Goal: Information Seeking & Learning: Learn about a topic

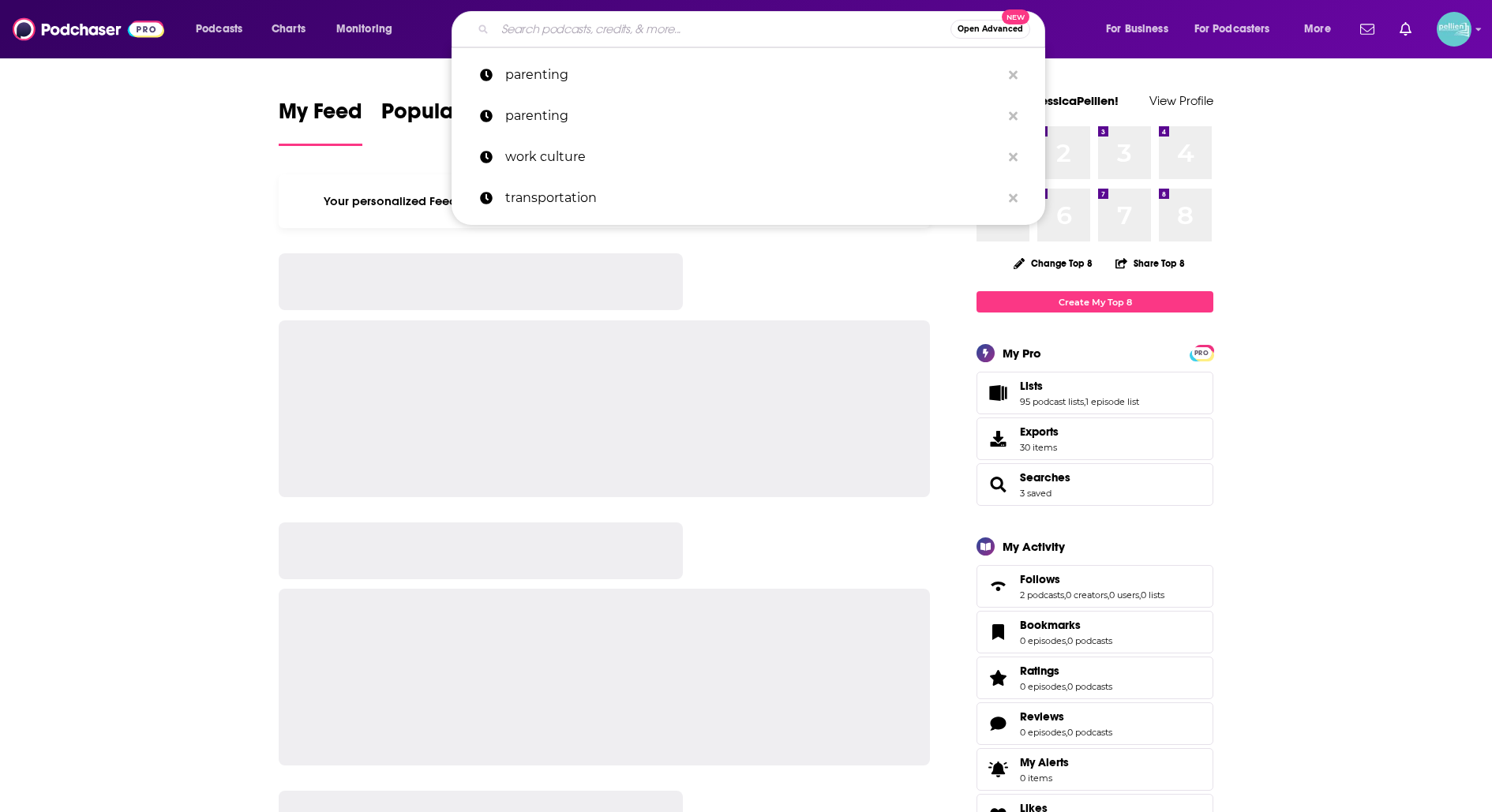
click at [591, 32] on input "Search podcasts, credits, & more..." at bounding box center [722, 29] width 455 height 25
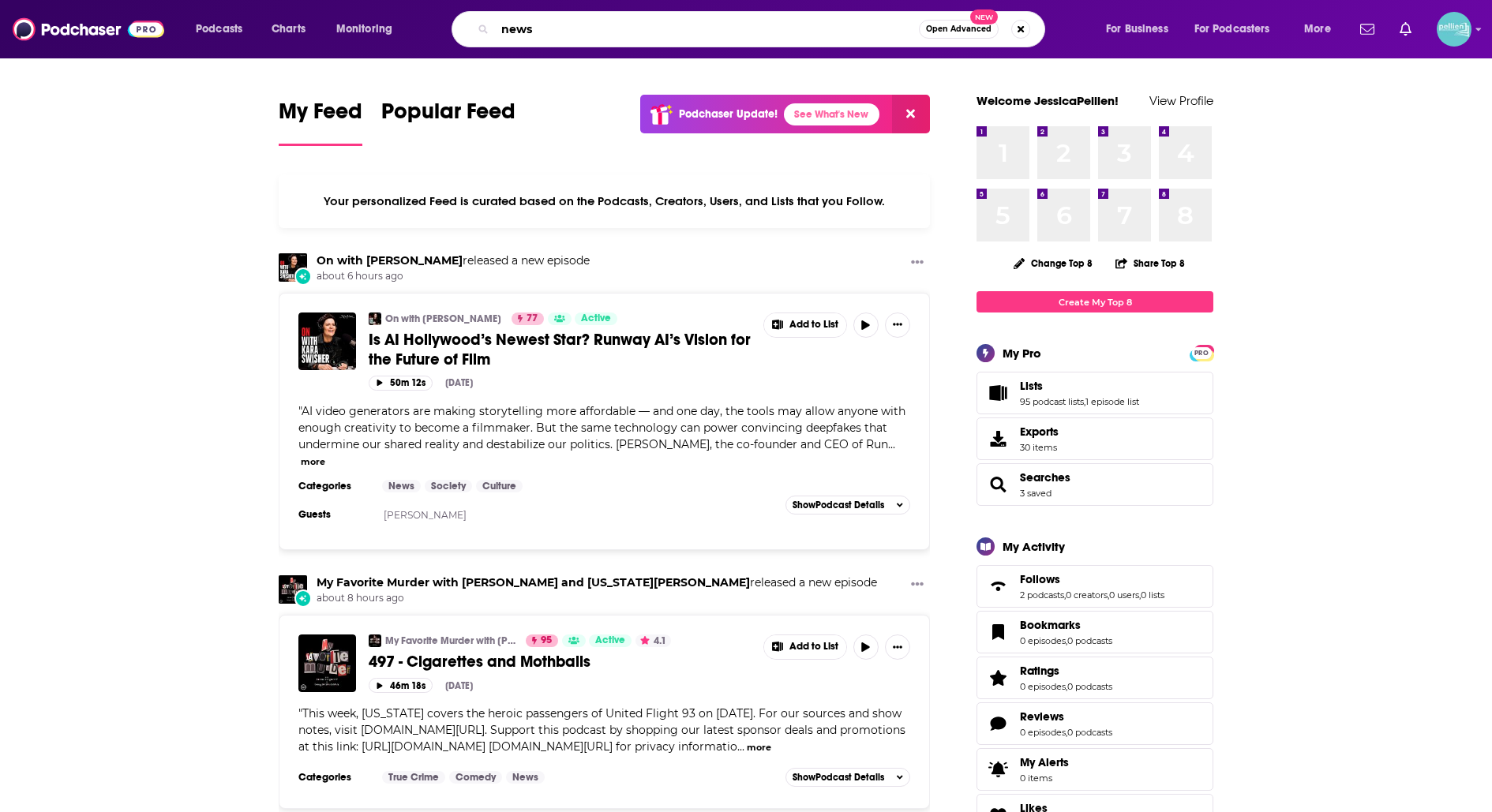
type input "news"
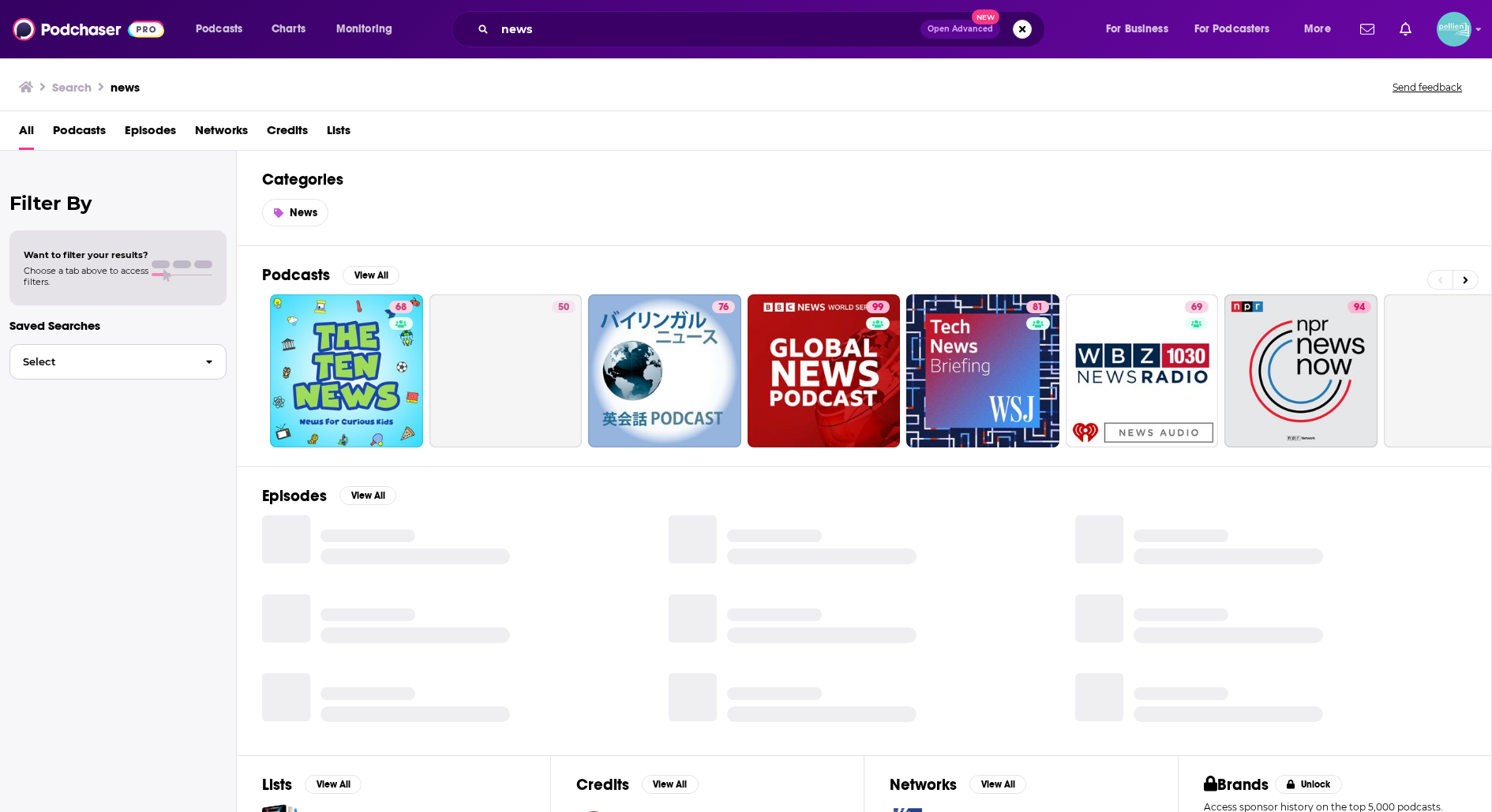
click at [195, 358] on span "button" at bounding box center [209, 361] width 33 height 34
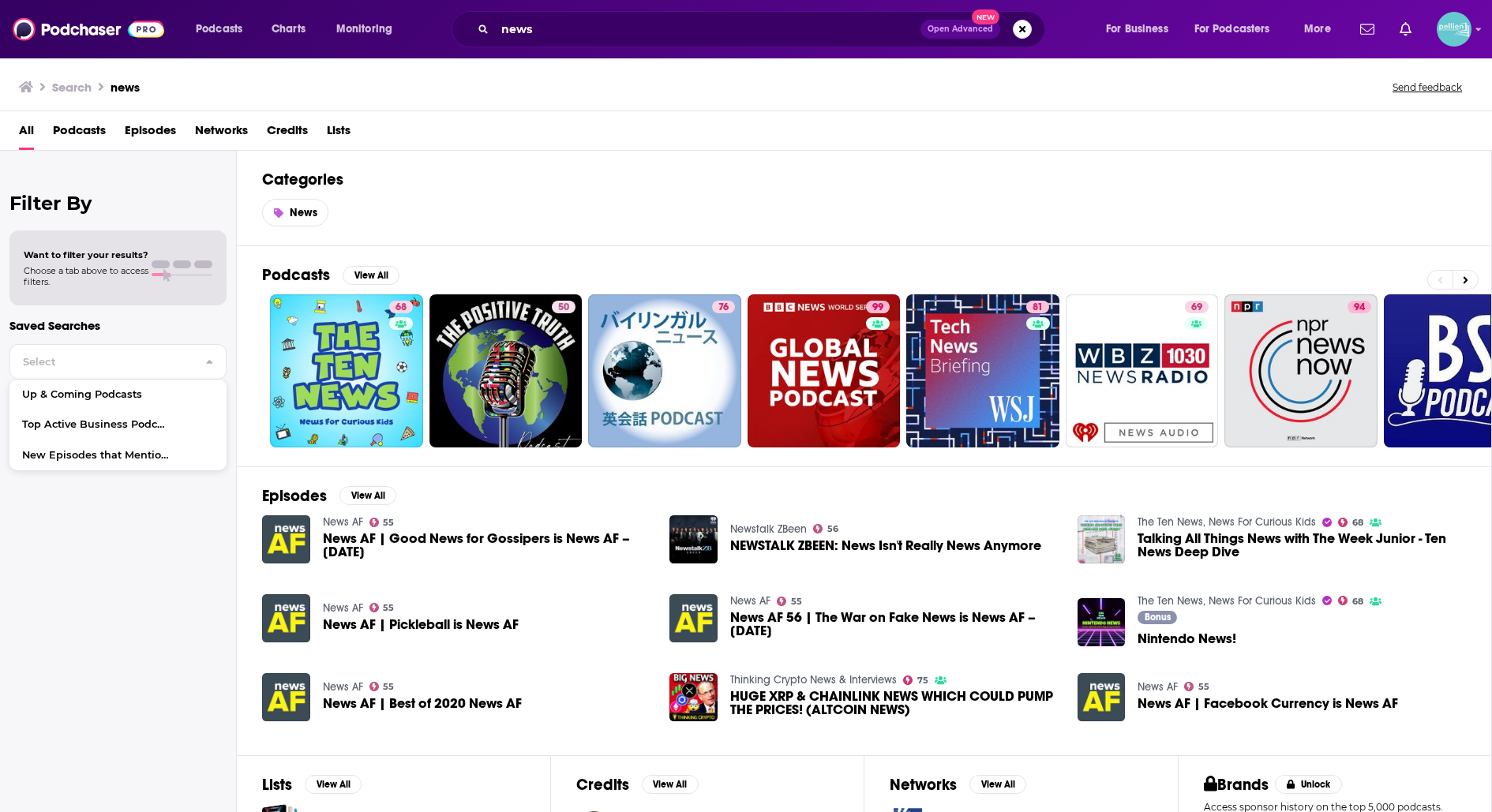
click at [76, 131] on span "Podcasts" at bounding box center [79, 133] width 53 height 32
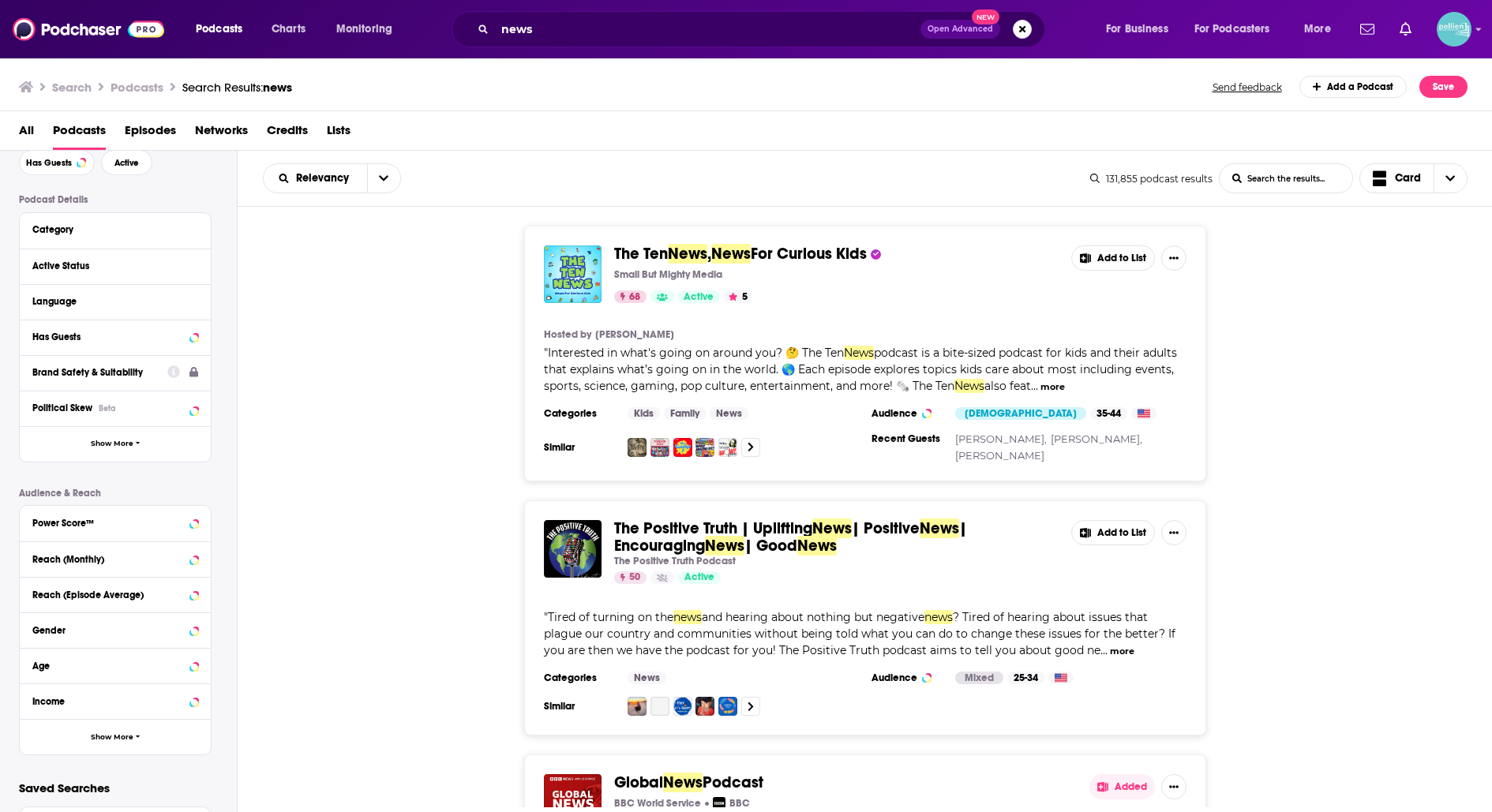
scroll to position [80, 0]
click at [123, 413] on div "Political Skew Beta" at bounding box center [115, 405] width 191 height 36
click at [189, 407] on div at bounding box center [183, 404] width 30 height 20
click at [195, 399] on icon at bounding box center [194, 404] width 8 height 12
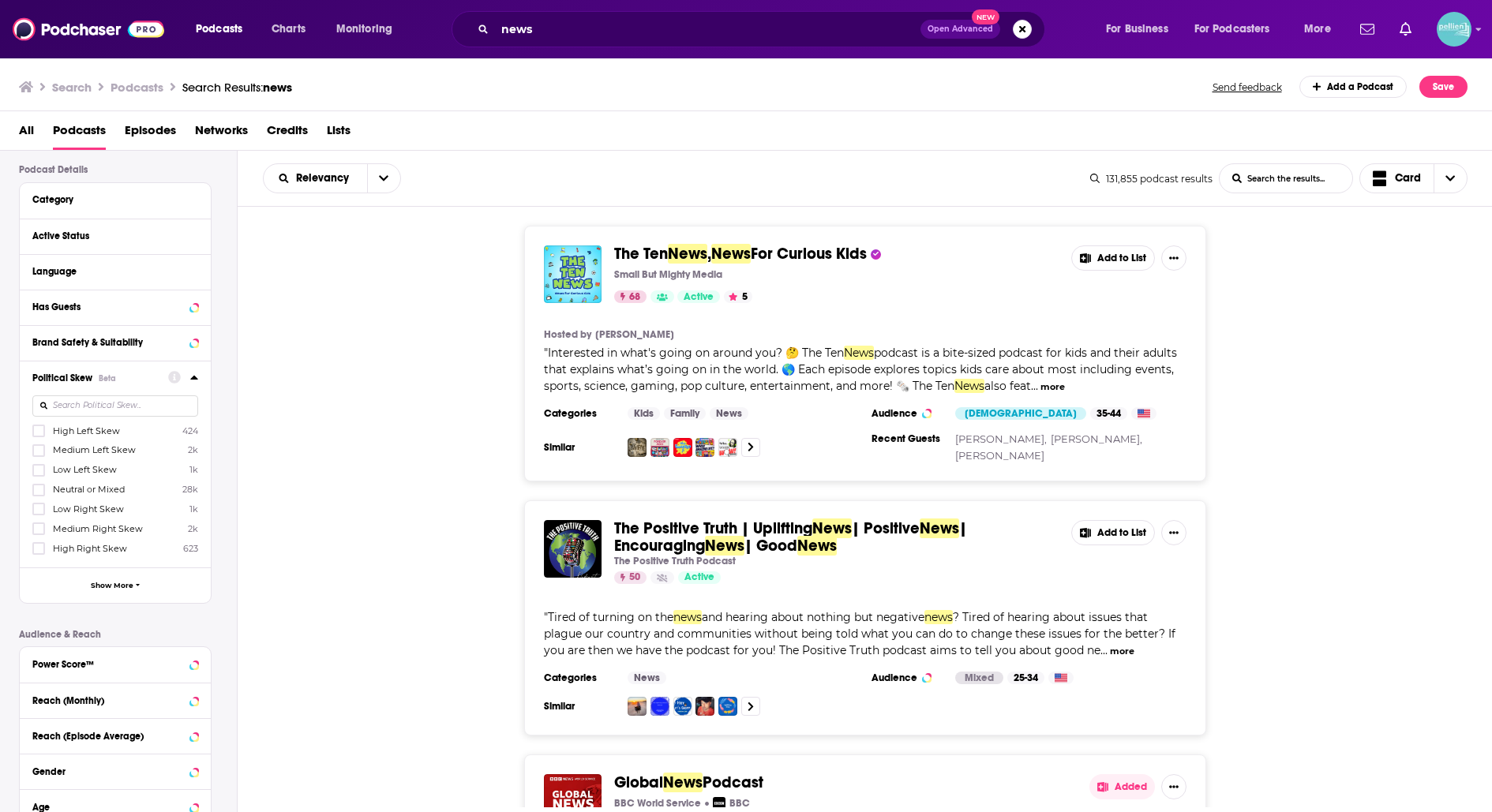
scroll to position [108, 0]
click at [32, 503] on label at bounding box center [38, 508] width 12 height 12
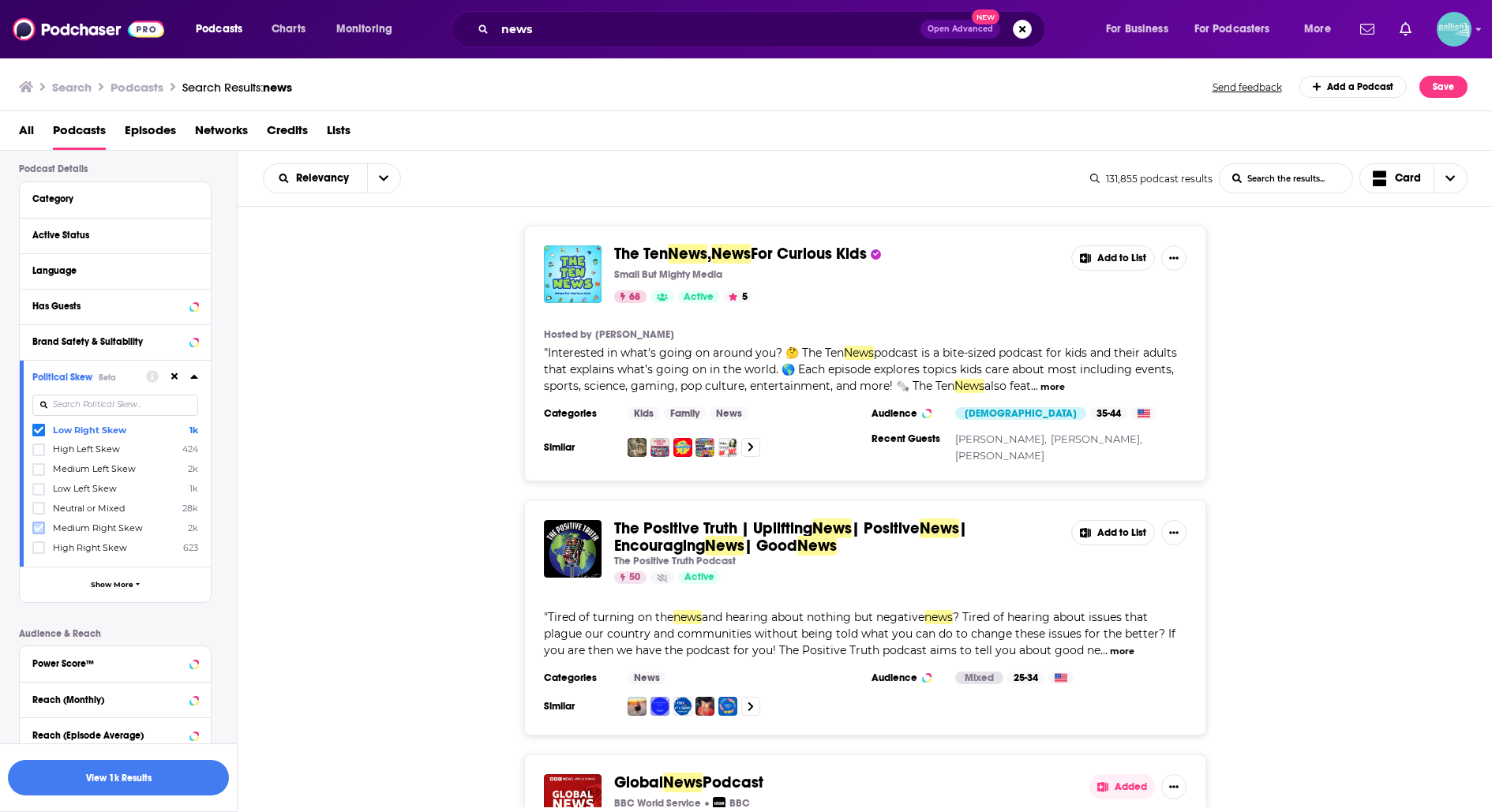
click at [35, 523] on icon at bounding box center [38, 528] width 10 height 10
click at [38, 547] on icon at bounding box center [38, 548] width 10 height 7
click at [113, 777] on button "View 3k Results" at bounding box center [118, 777] width 221 height 36
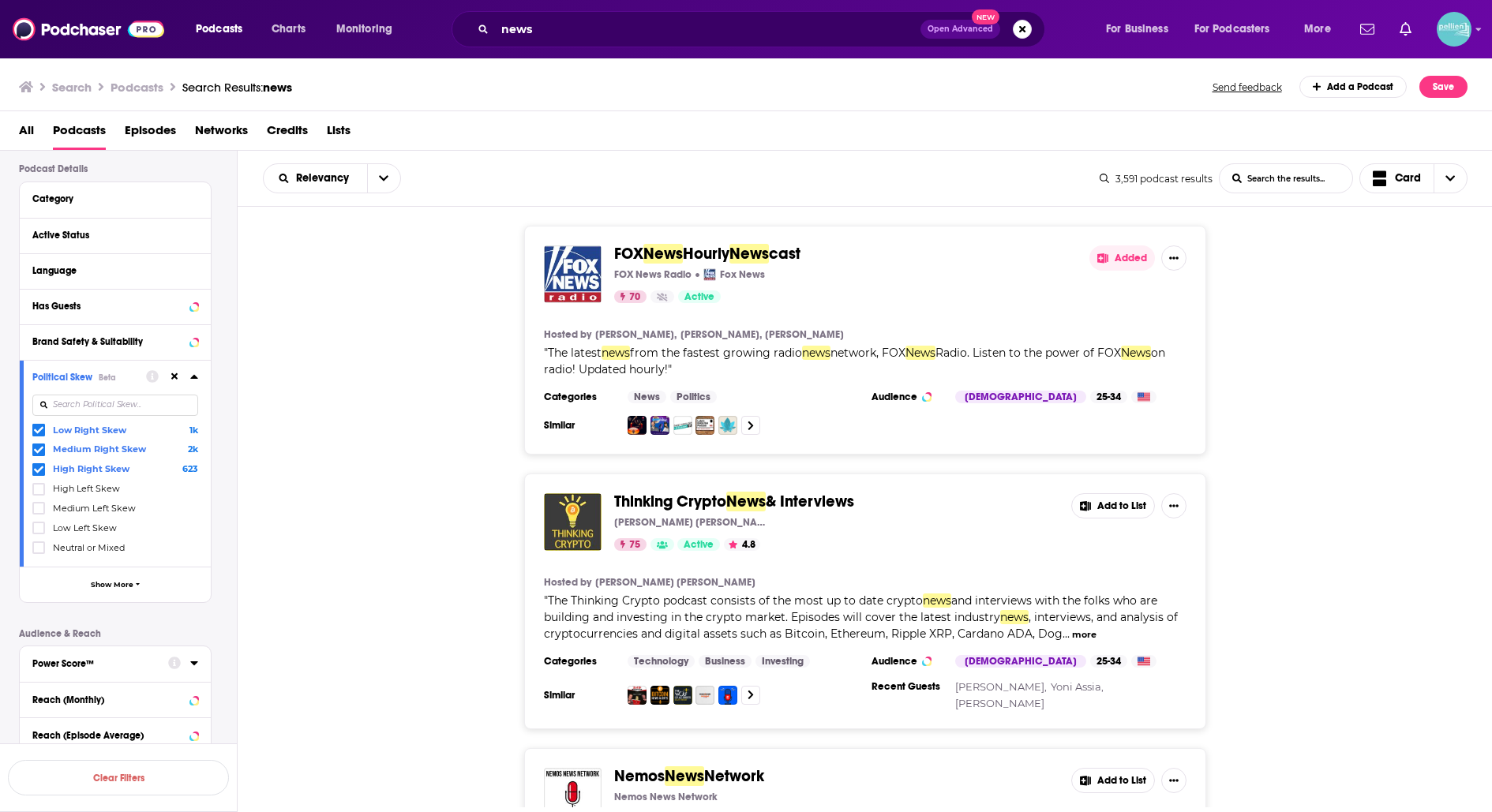
click at [724, 247] on span "Hourly" at bounding box center [706, 254] width 46 height 20
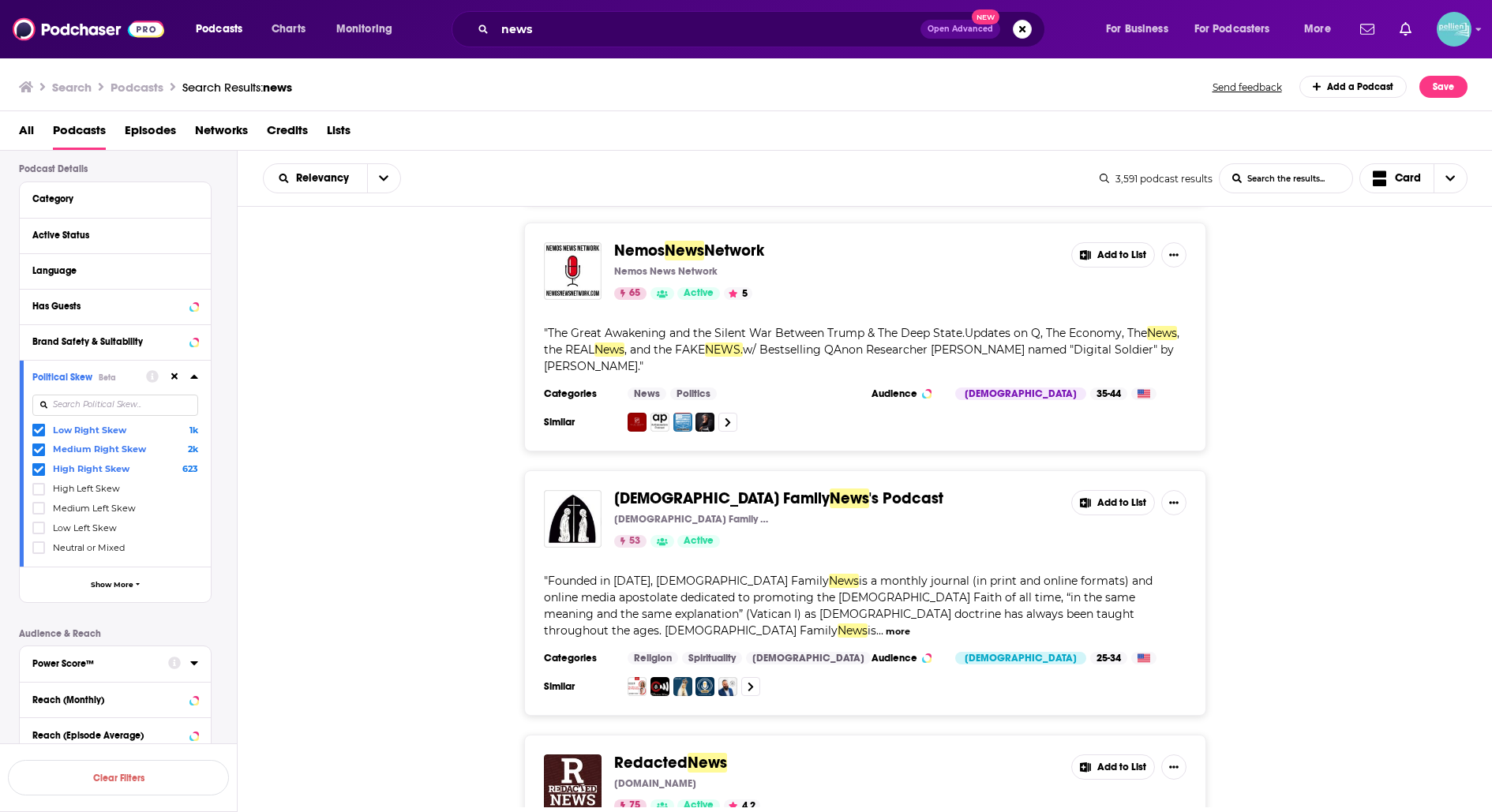
scroll to position [515, 0]
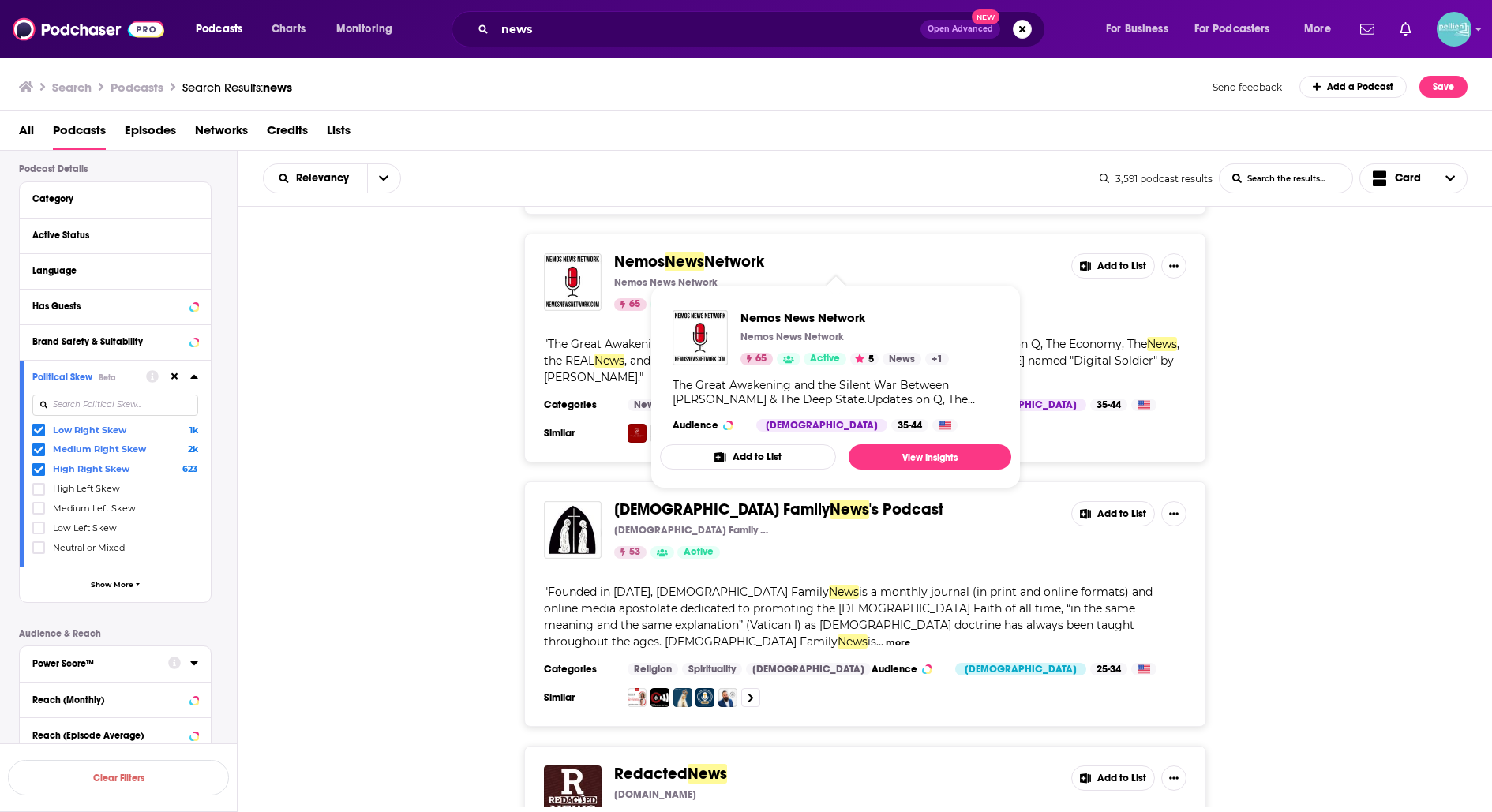
click at [664, 256] on span "Nemos" at bounding box center [640, 262] width 51 height 20
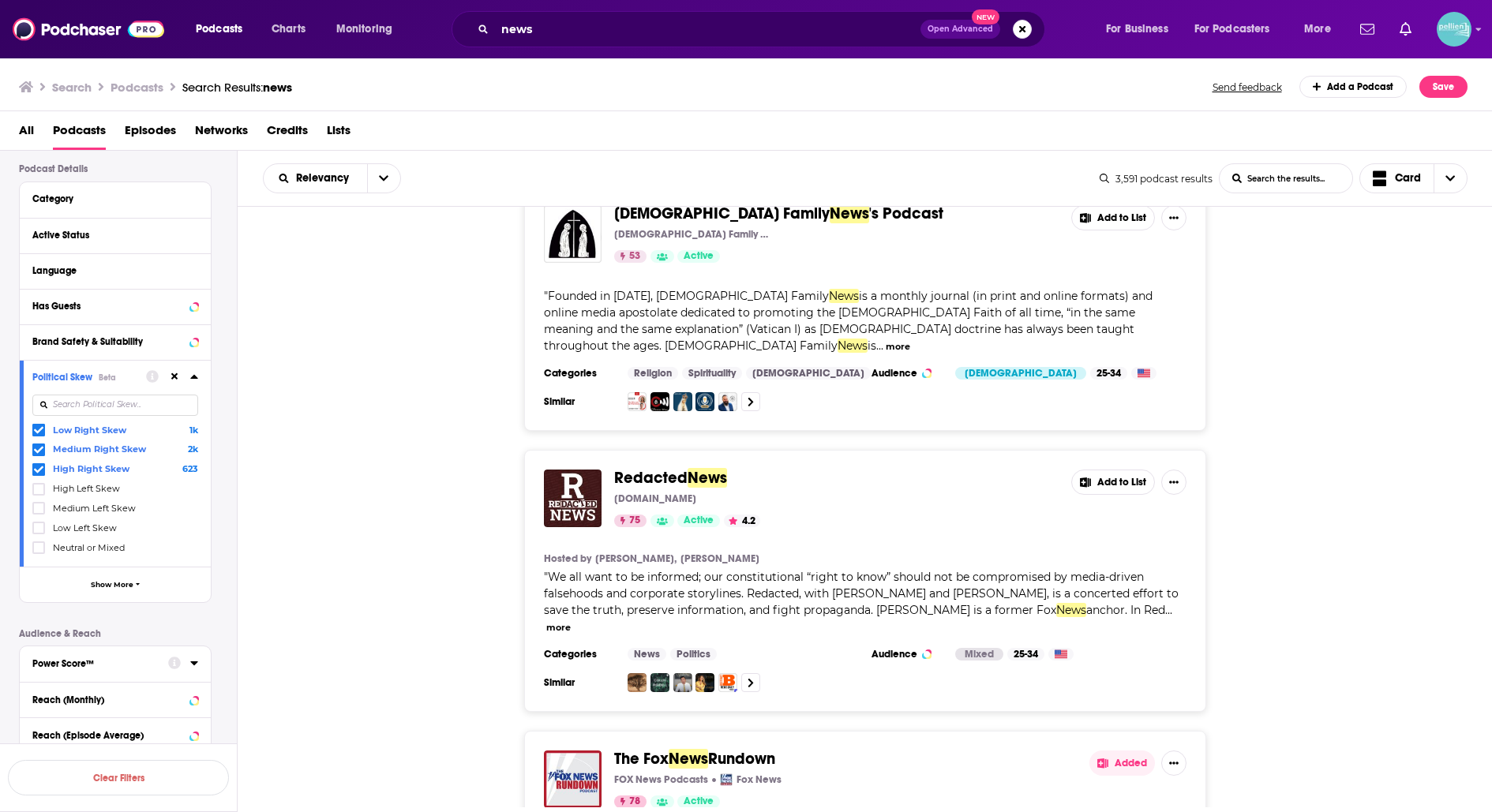
scroll to position [811, 0]
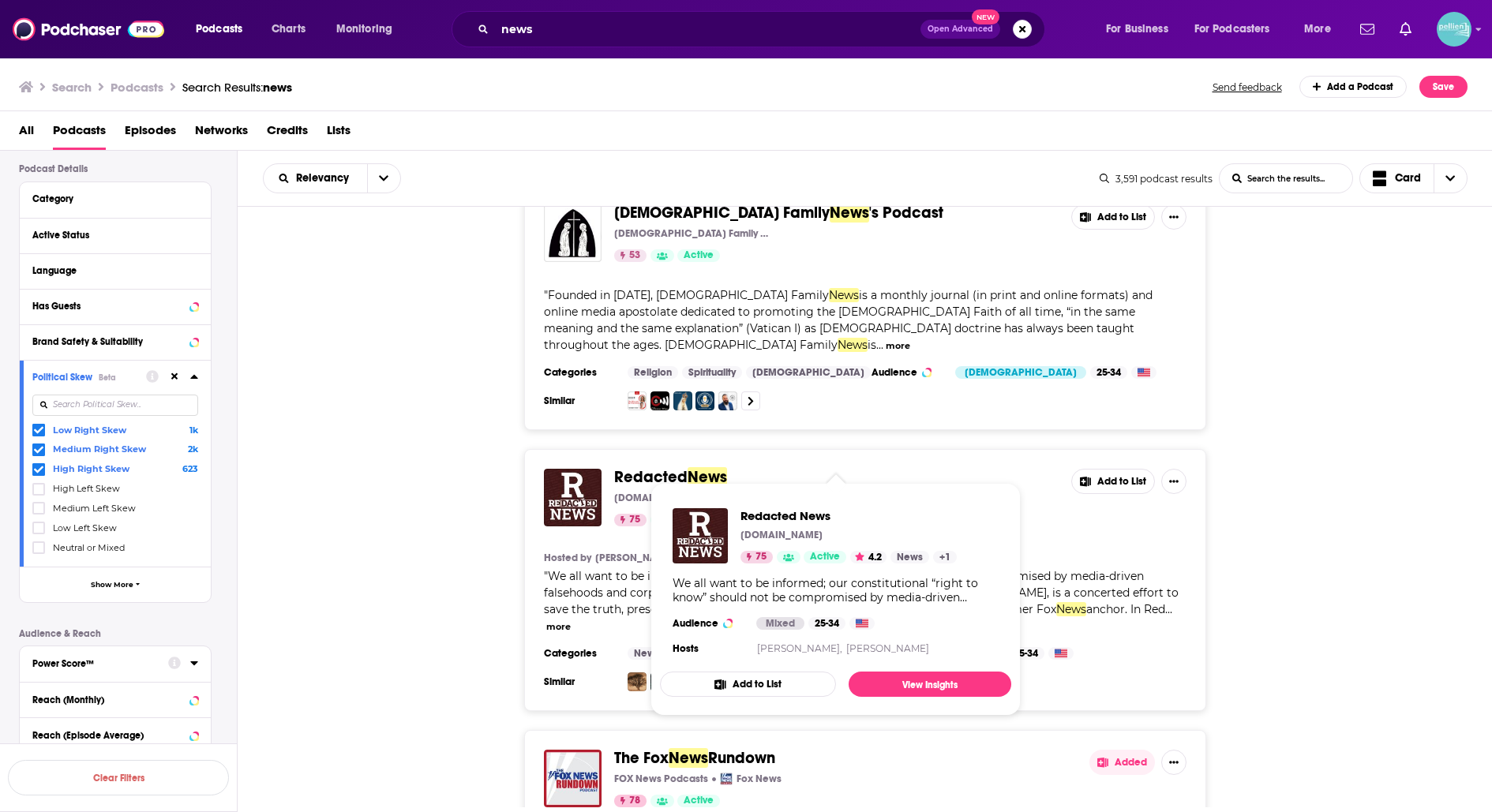
click at [634, 467] on span "Redacted" at bounding box center [651, 477] width 73 height 20
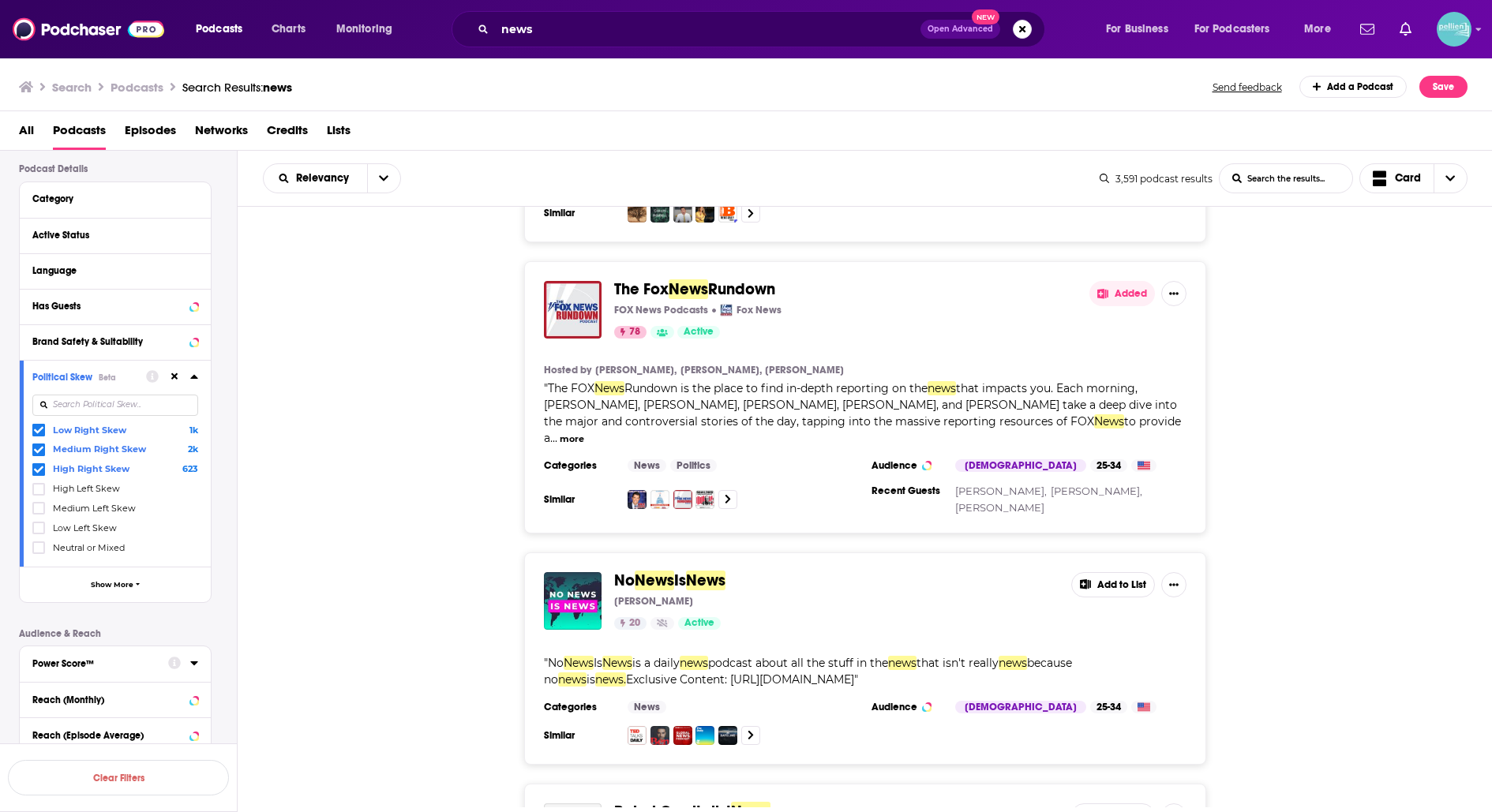
scroll to position [1279, 0]
click at [748, 281] on span "Rundown" at bounding box center [742, 290] width 67 height 20
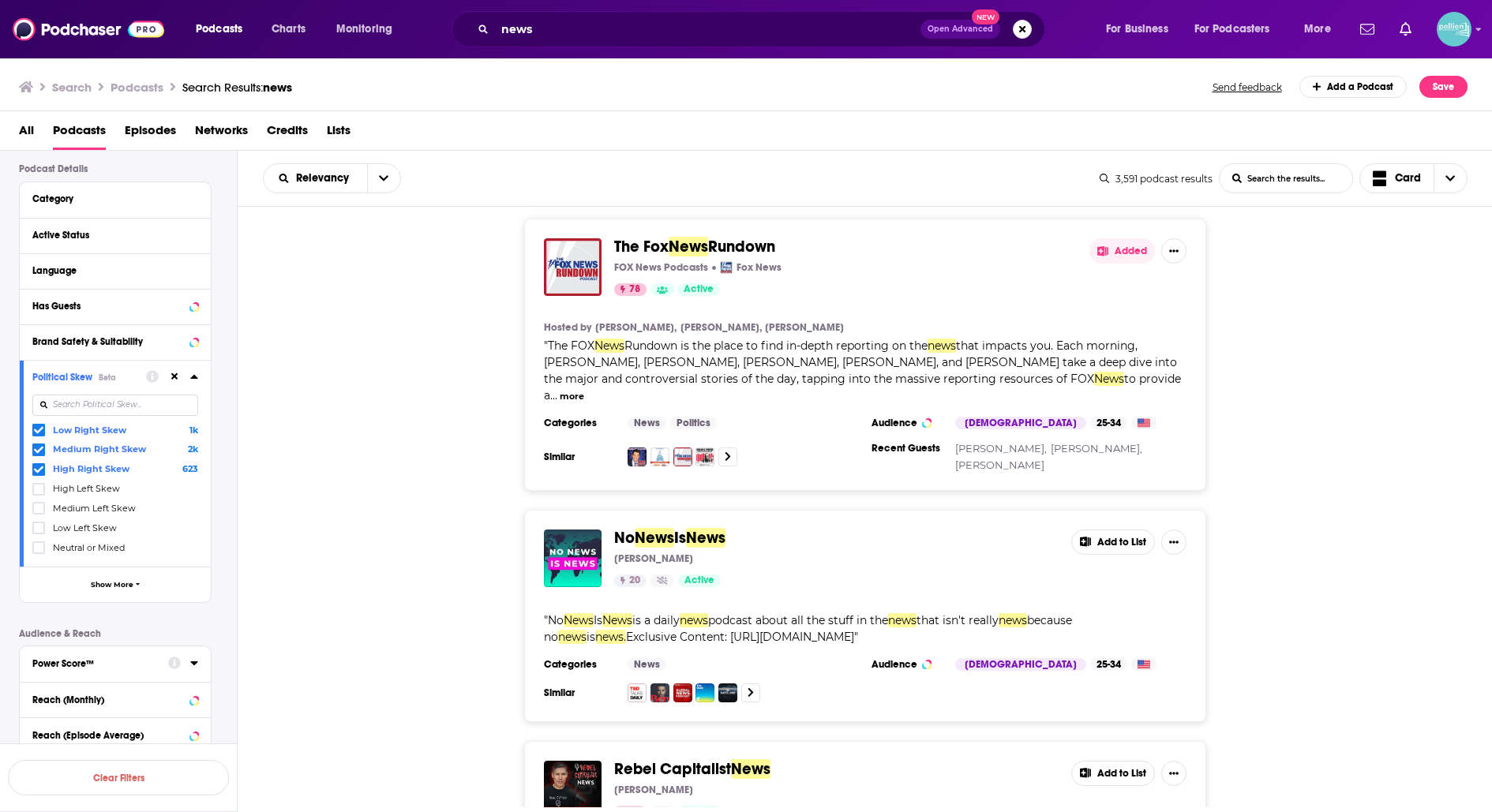
scroll to position [1357, 0]
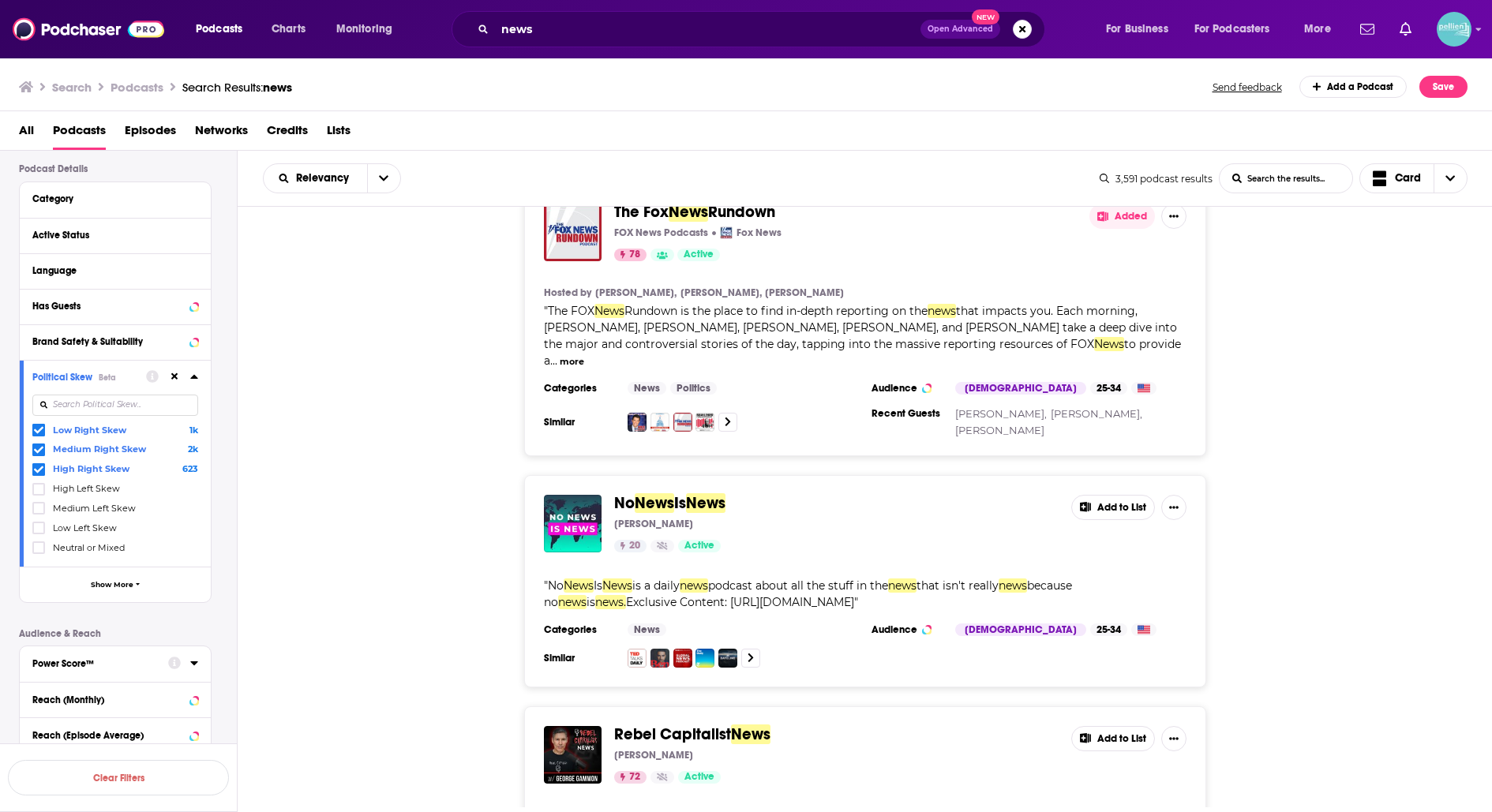
click at [711, 494] on span "News" at bounding box center [705, 503] width 39 height 20
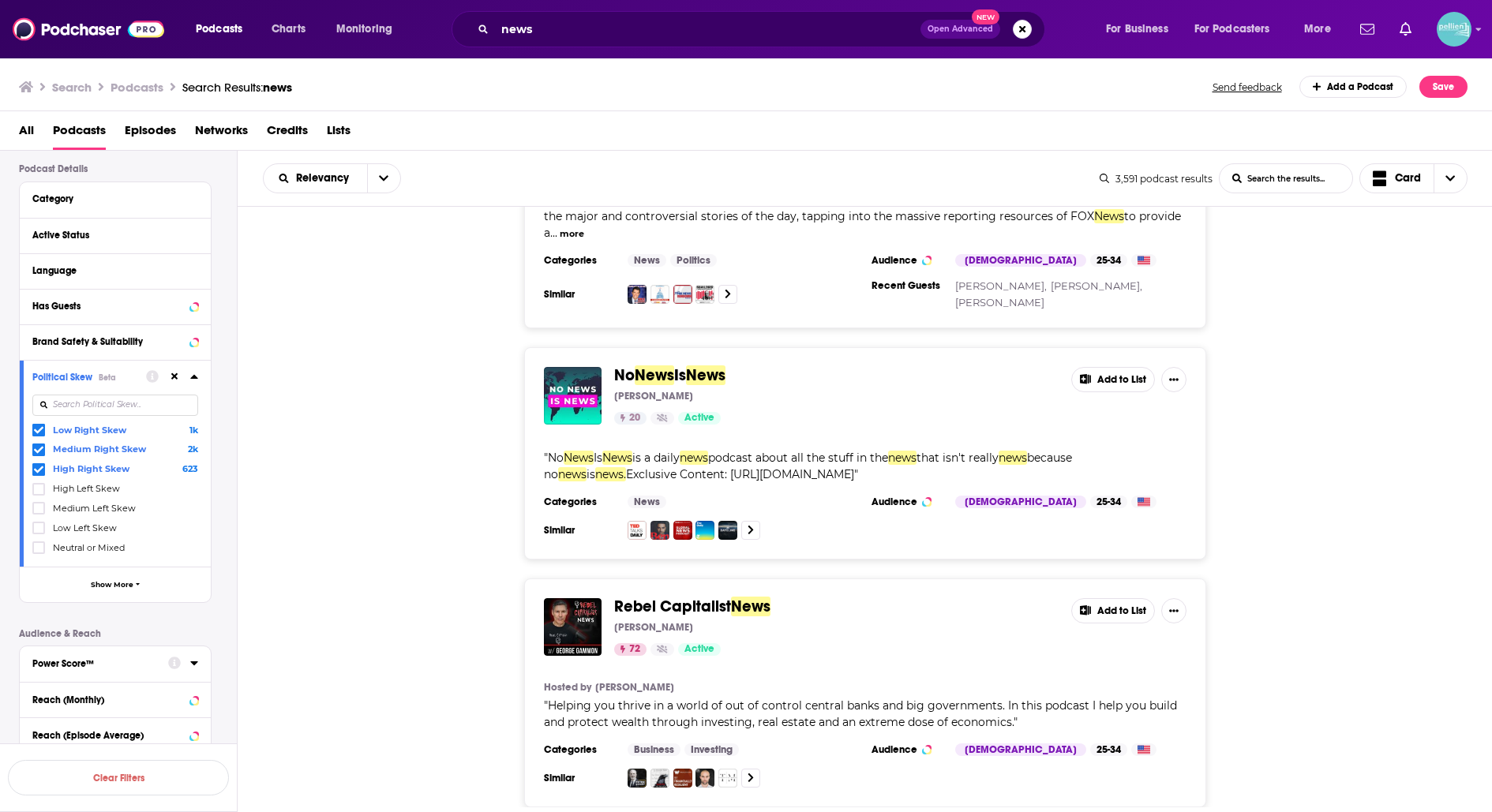
scroll to position [1497, 0]
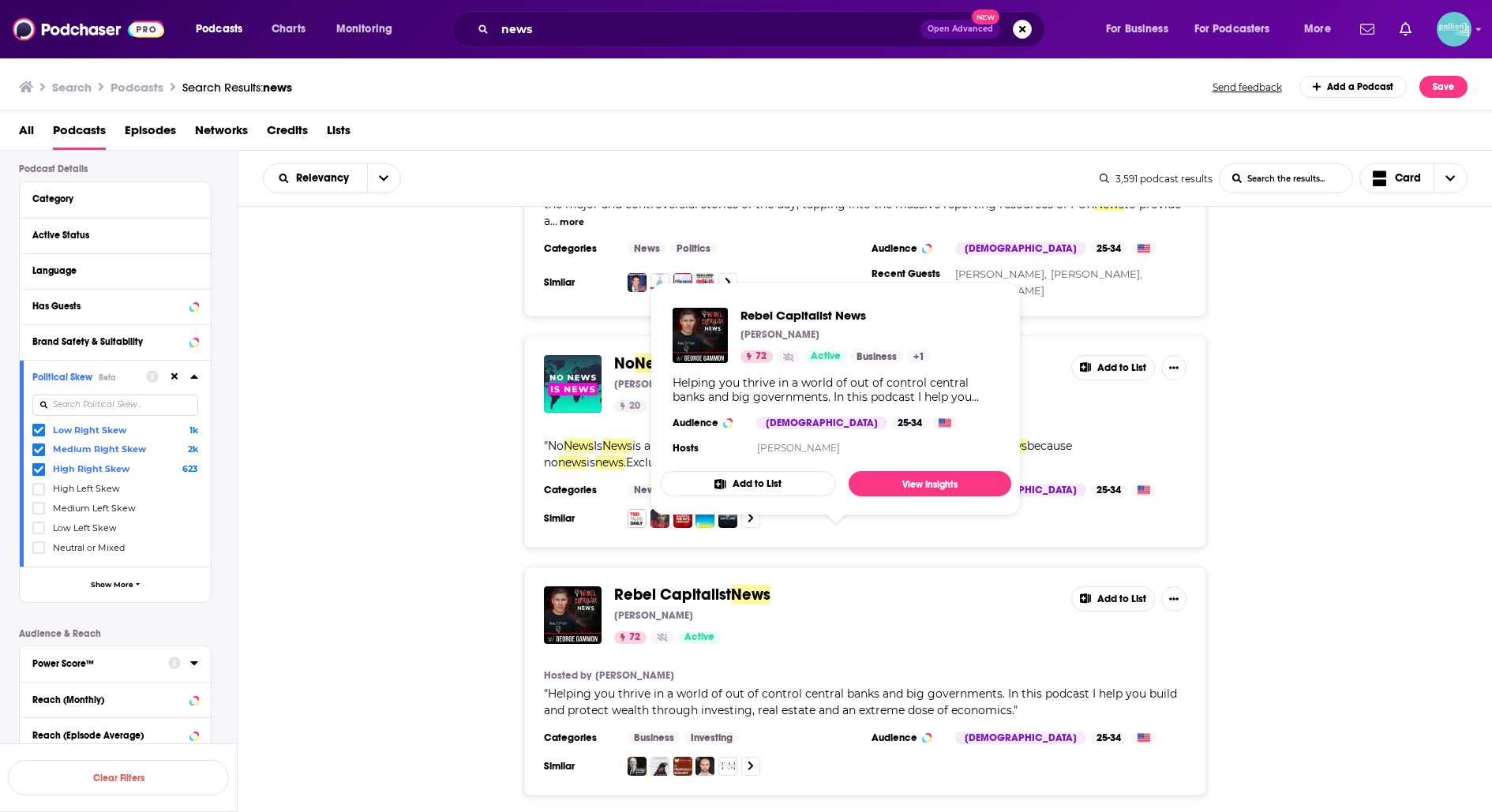
click at [750, 584] on span "News" at bounding box center [750, 594] width 39 height 20
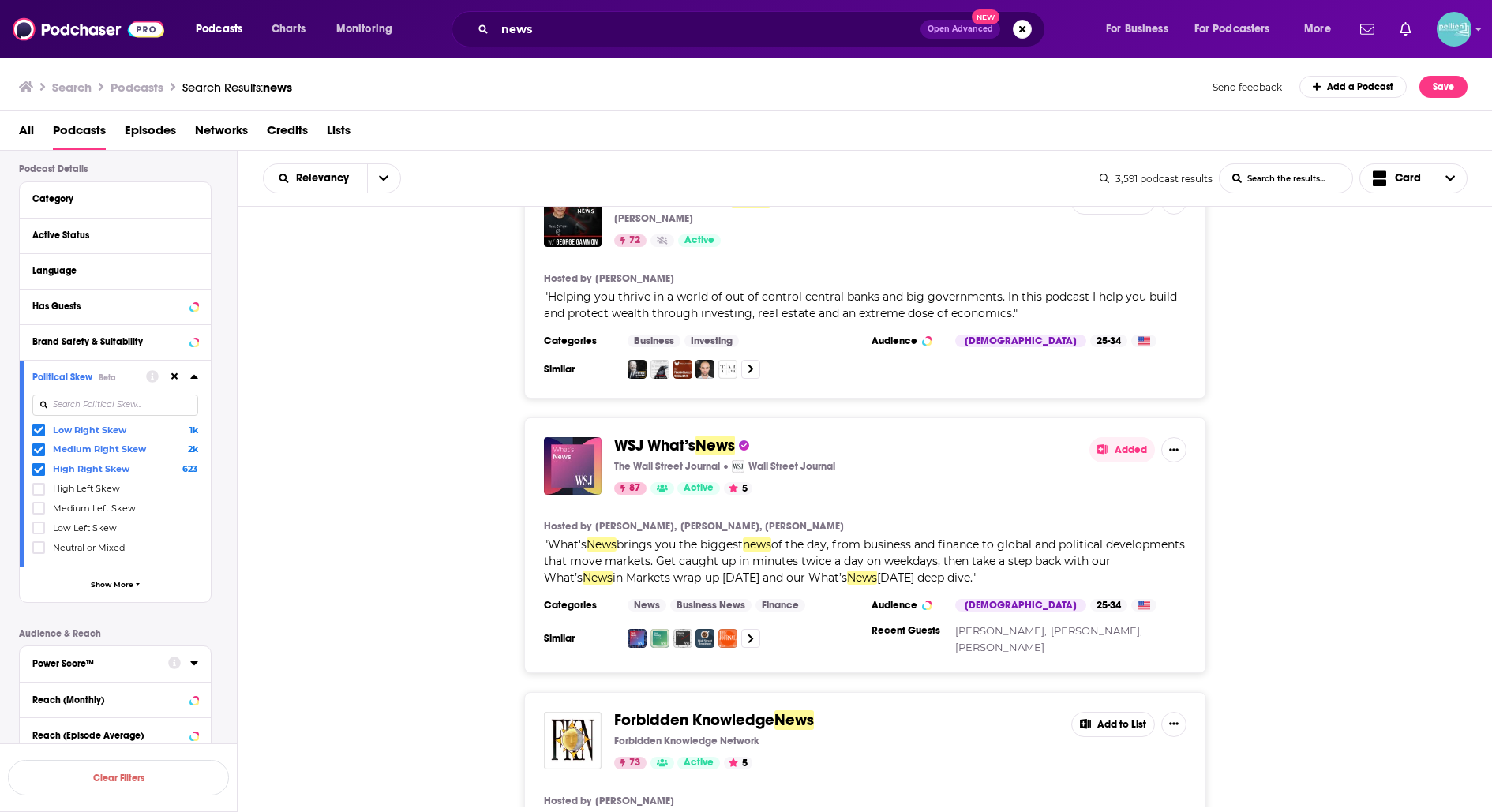
scroll to position [1912, 0]
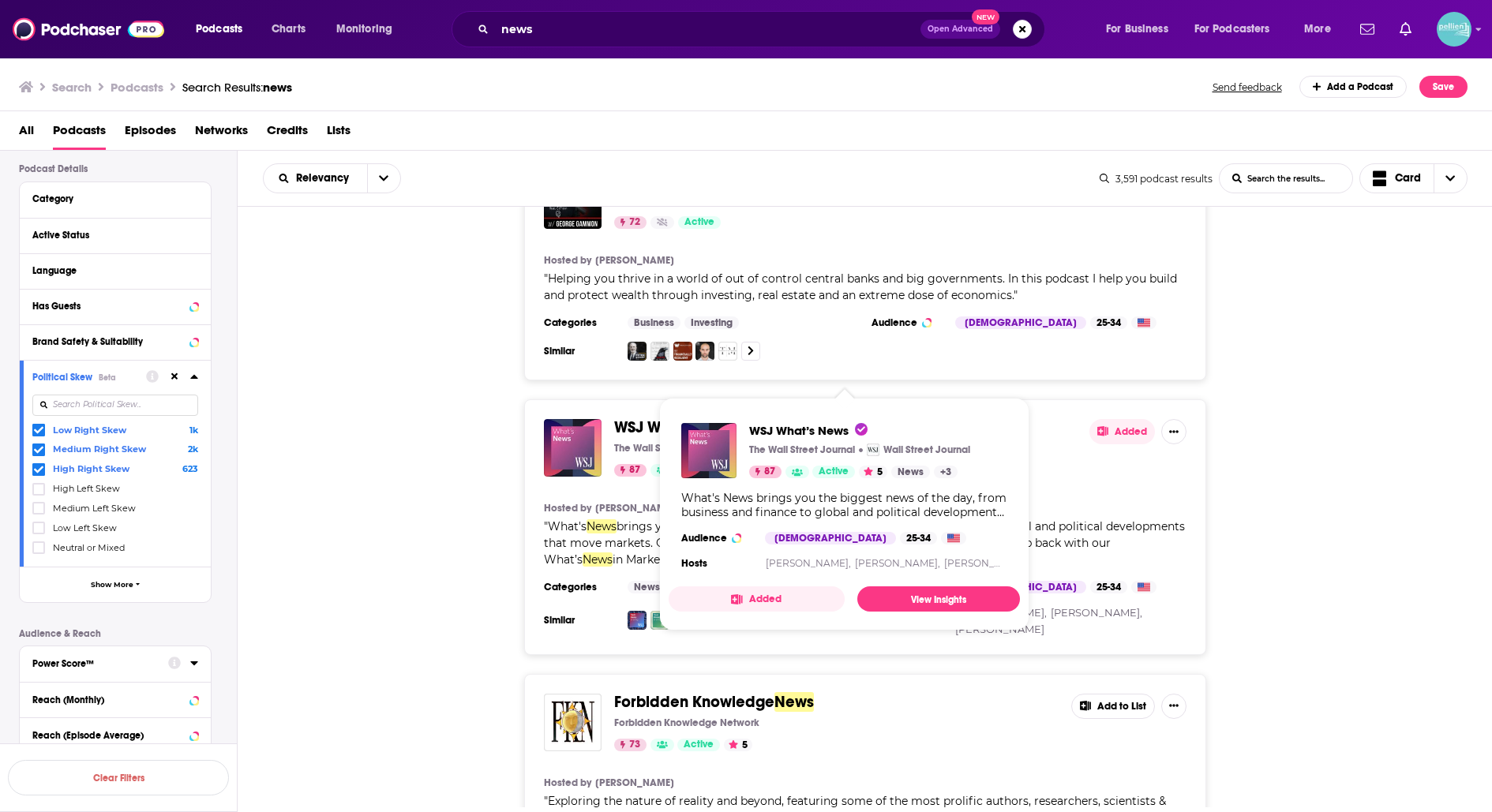
click at [700, 418] on span "News" at bounding box center [715, 427] width 39 height 20
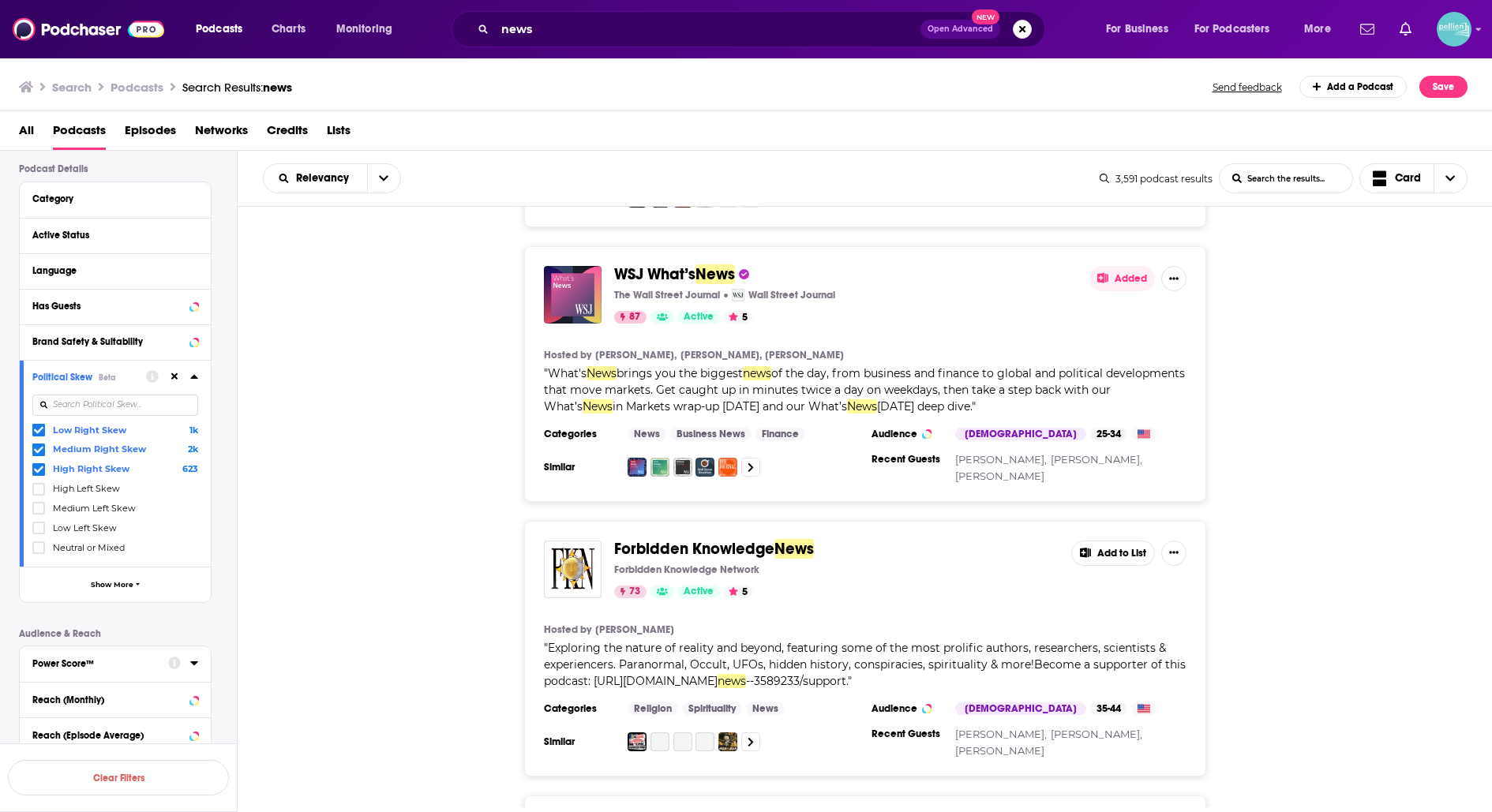
scroll to position [2066, 0]
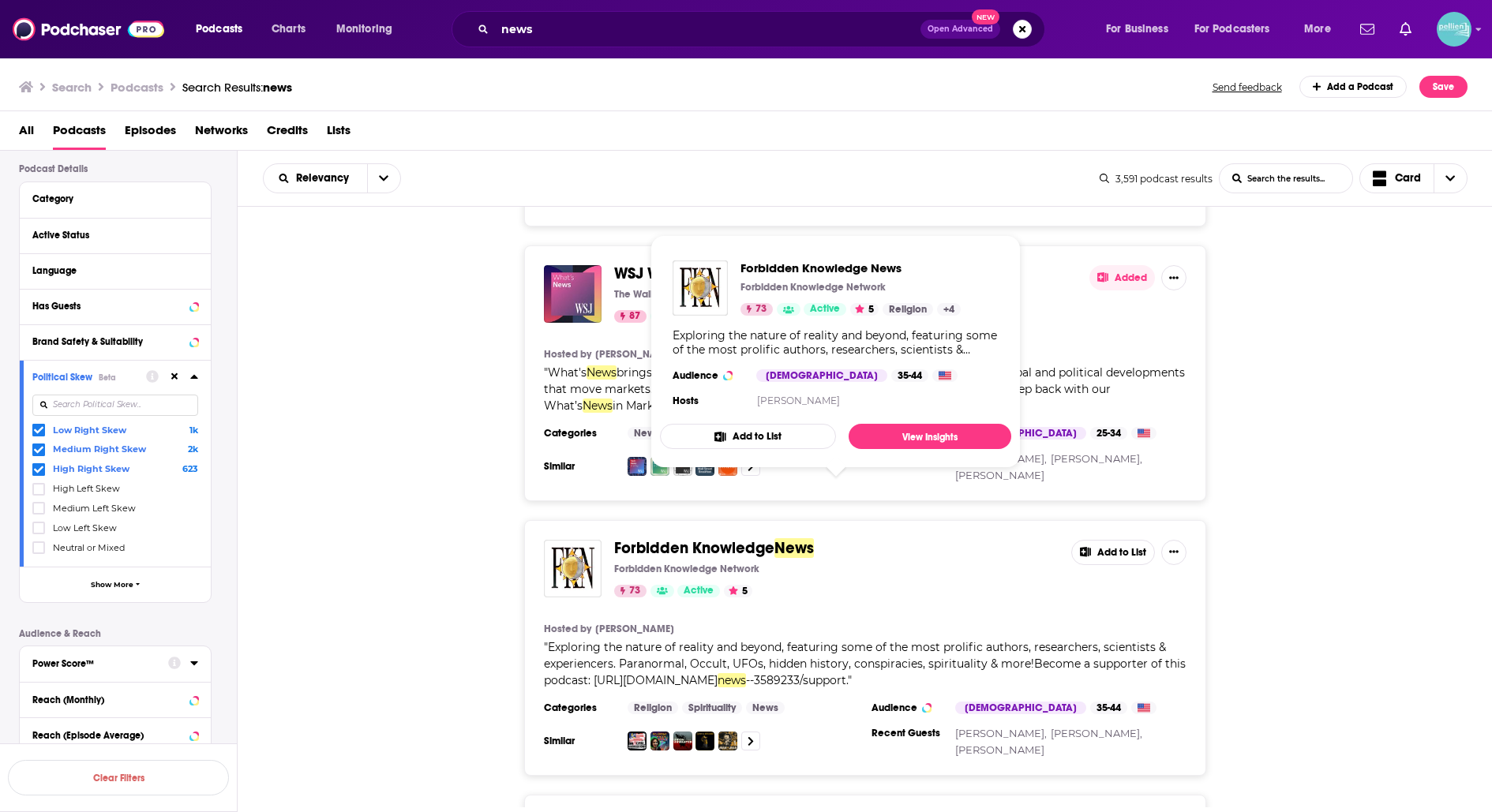
click at [696, 538] on span "Forbidden Knowledge" at bounding box center [695, 548] width 161 height 20
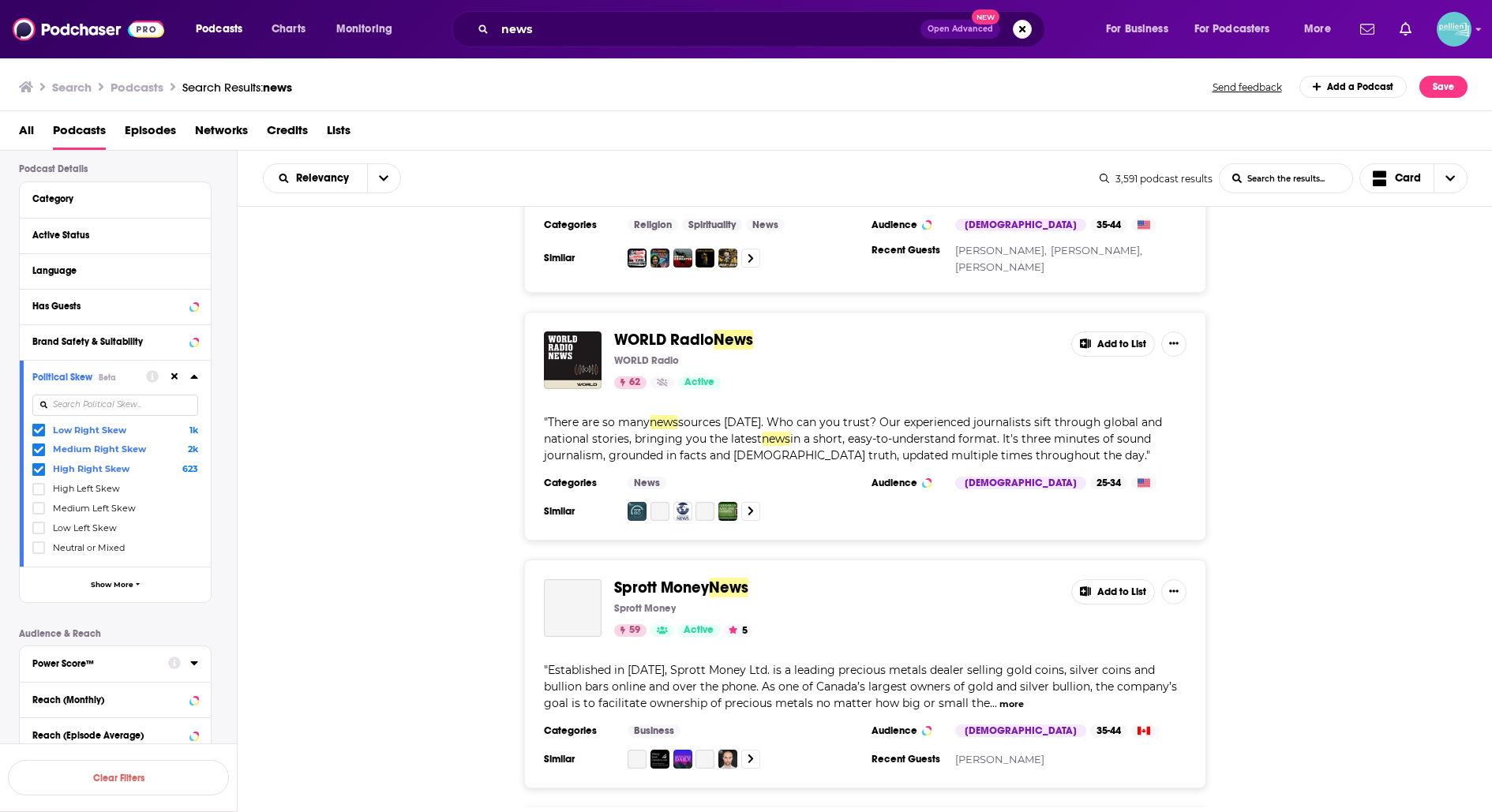
scroll to position [2553, 0]
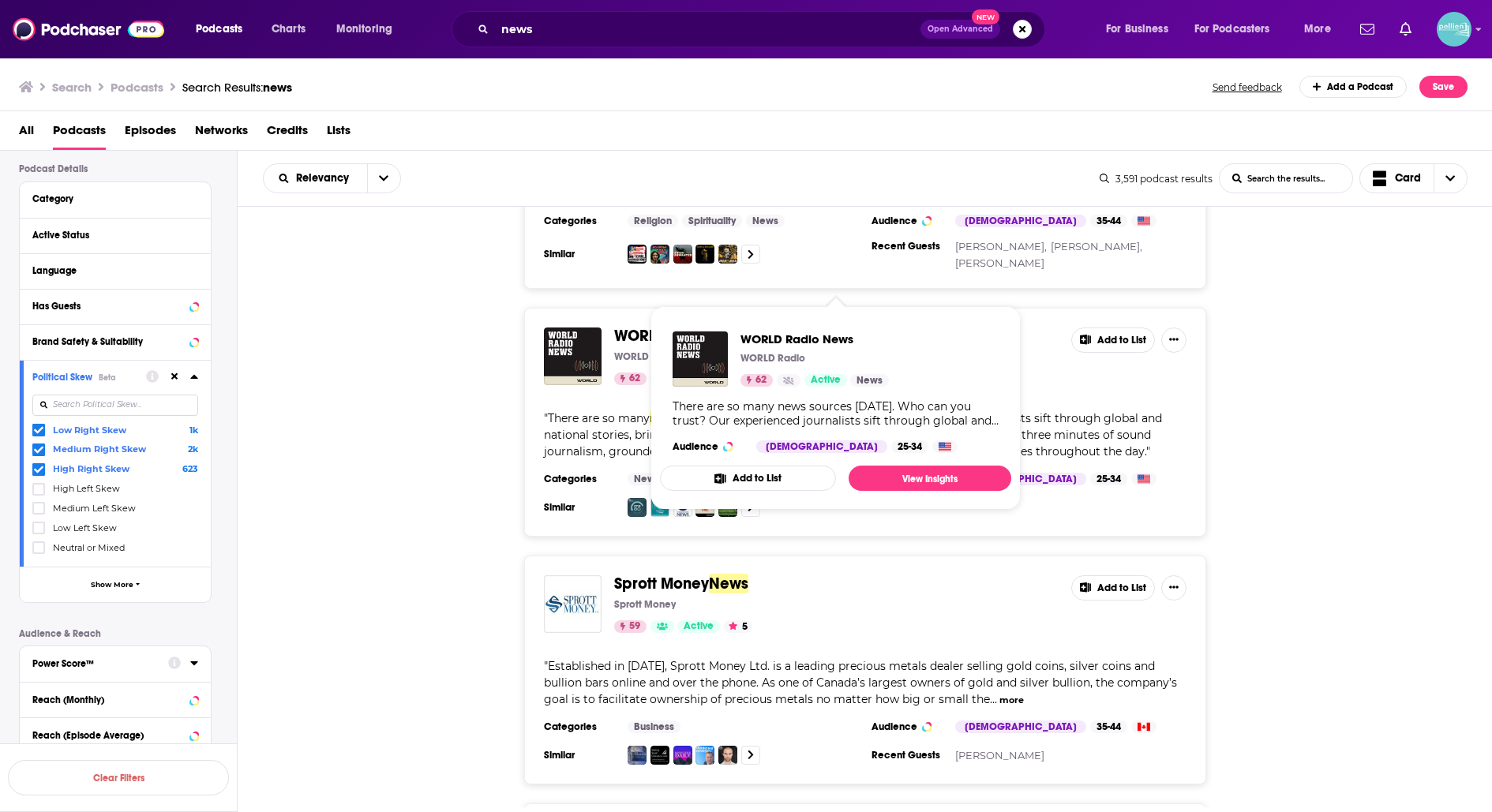
click at [725, 326] on span "News" at bounding box center [733, 336] width 39 height 20
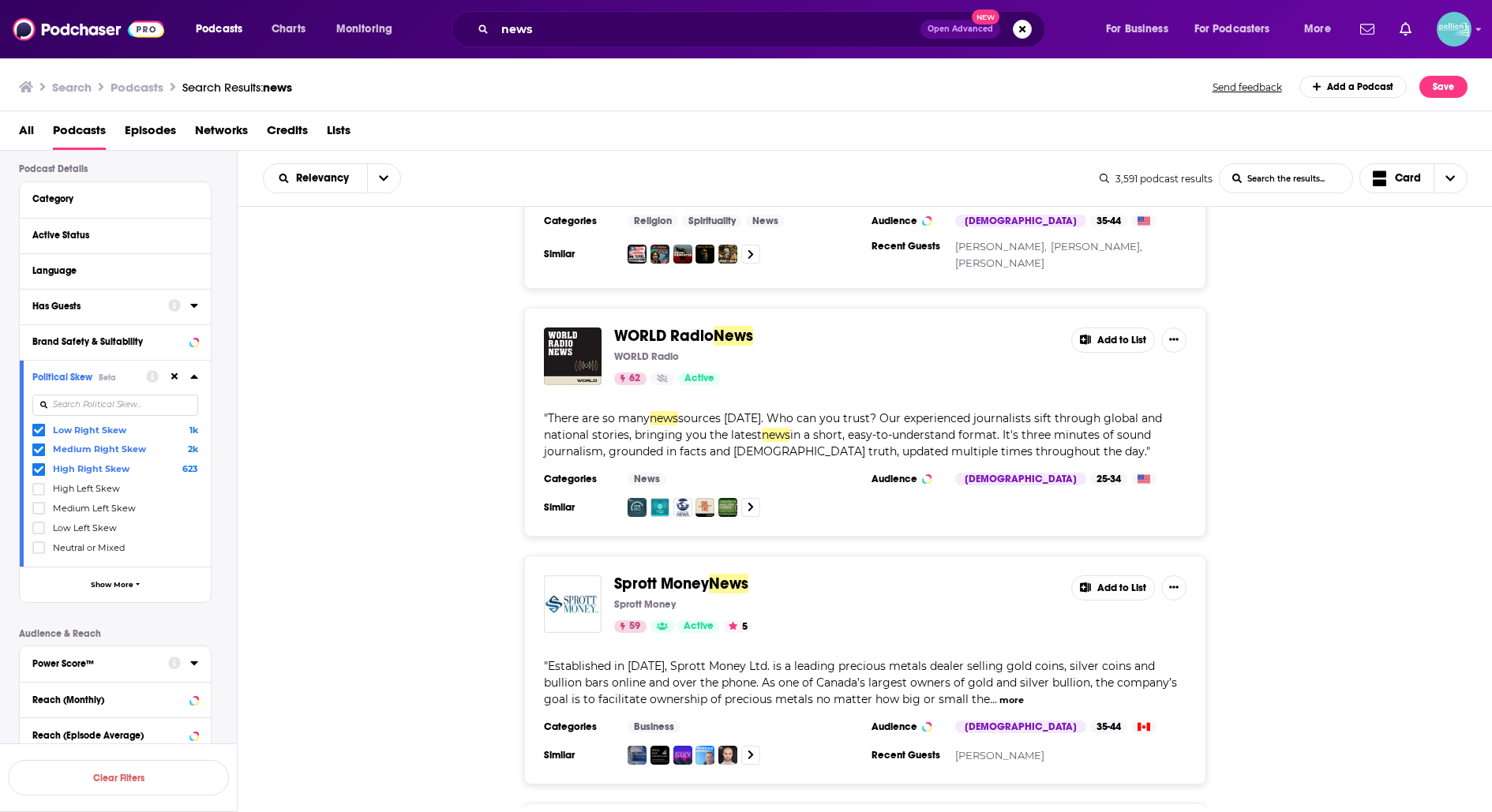
click at [195, 309] on icon at bounding box center [194, 305] width 8 height 12
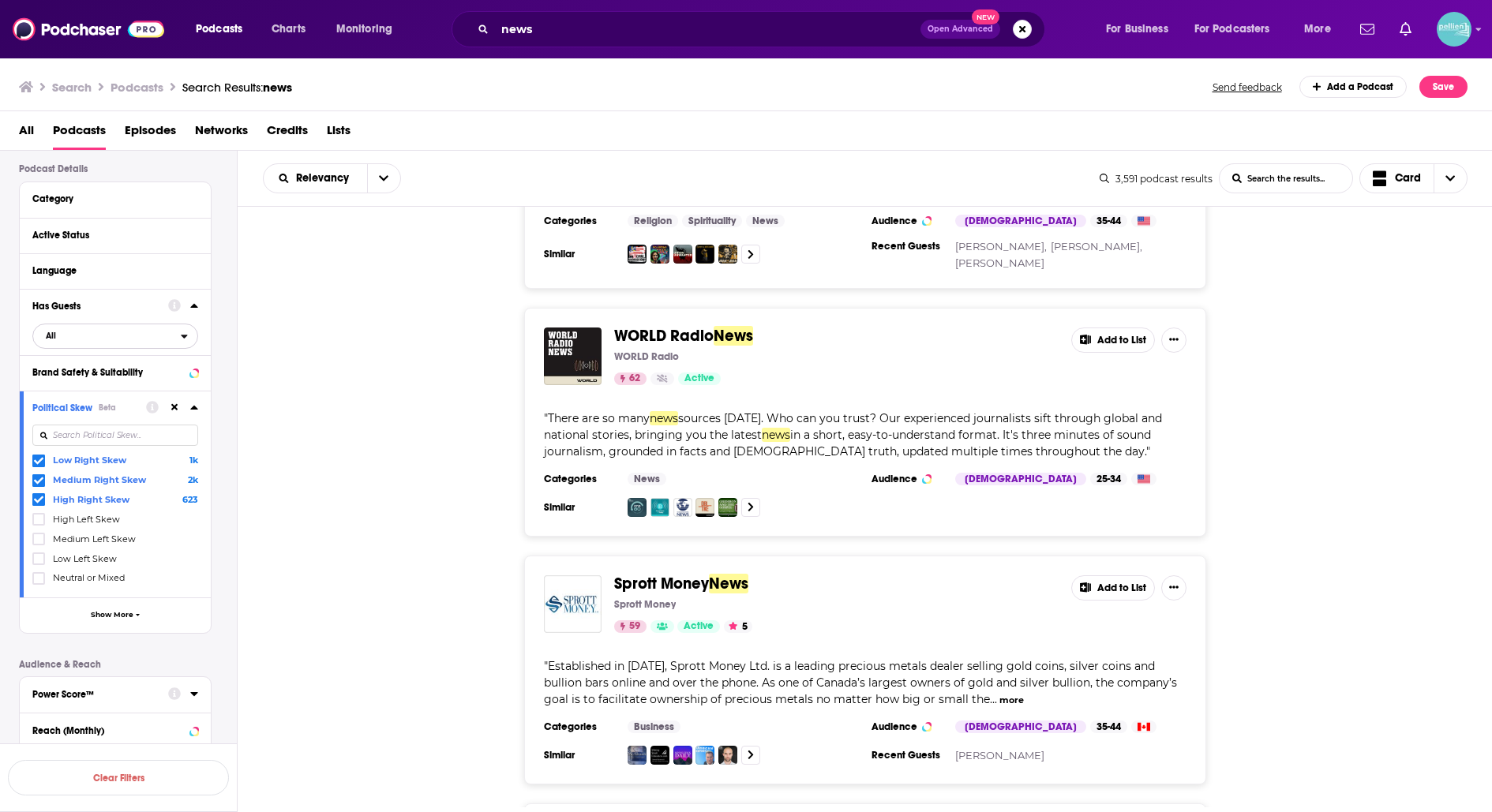
click at [83, 336] on span "All" at bounding box center [106, 336] width 147 height 21
click at [89, 381] on div "Has guests 1k" at bounding box center [120, 388] width 177 height 26
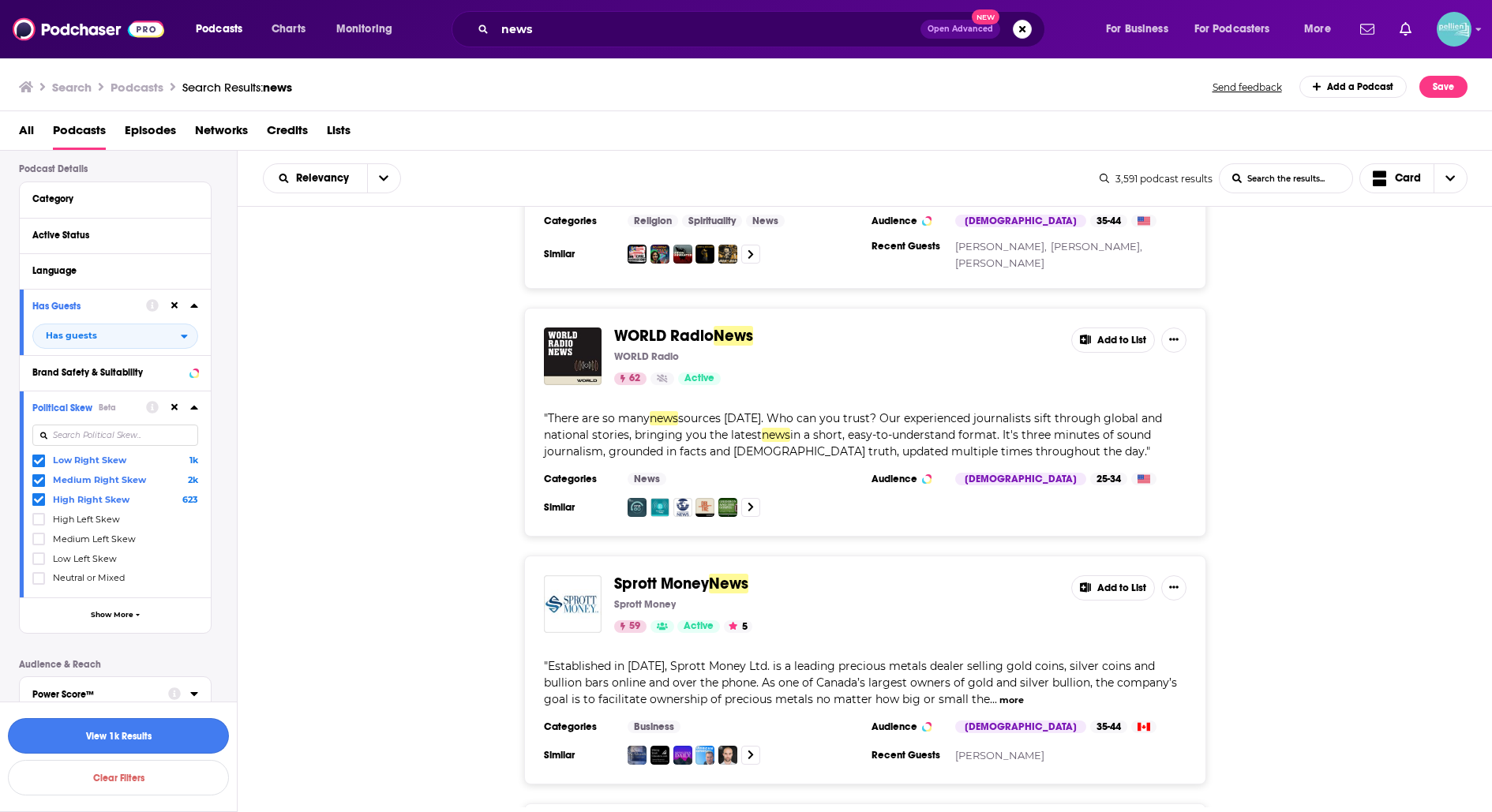
click at [178, 723] on button "View 1k Results" at bounding box center [118, 735] width 221 height 36
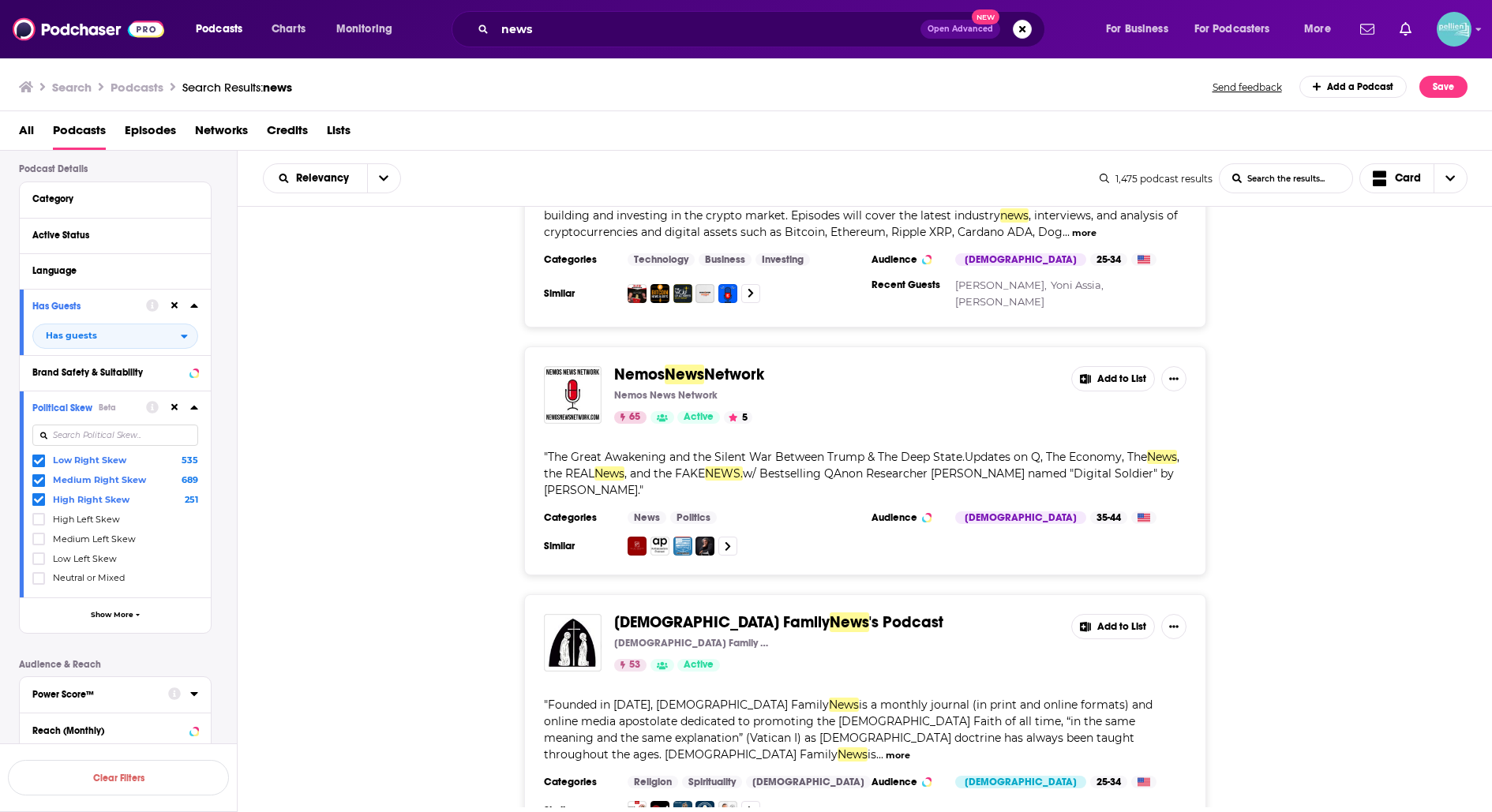
scroll to position [163, 0]
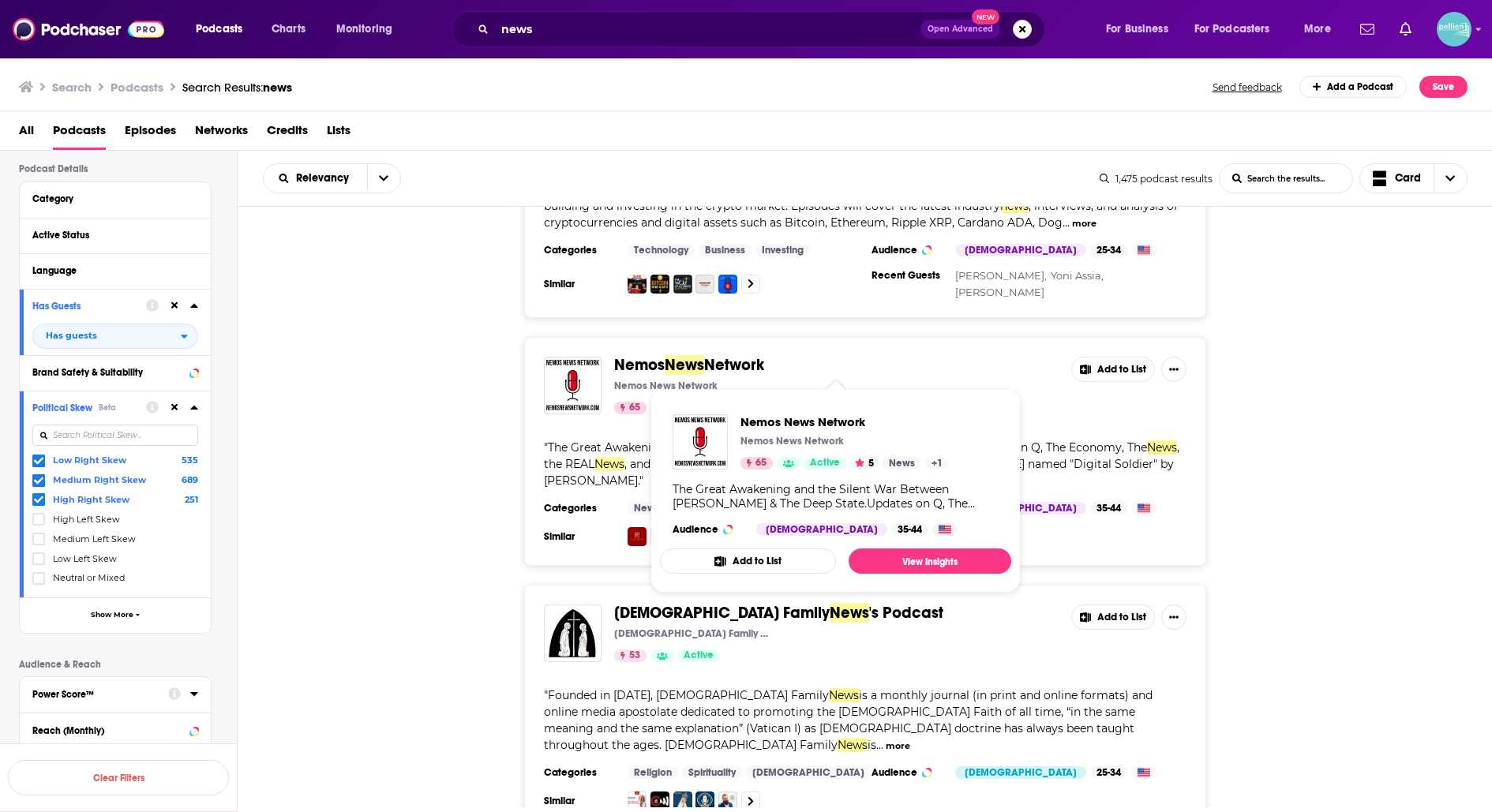
click at [681, 361] on span "News" at bounding box center [684, 365] width 39 height 20
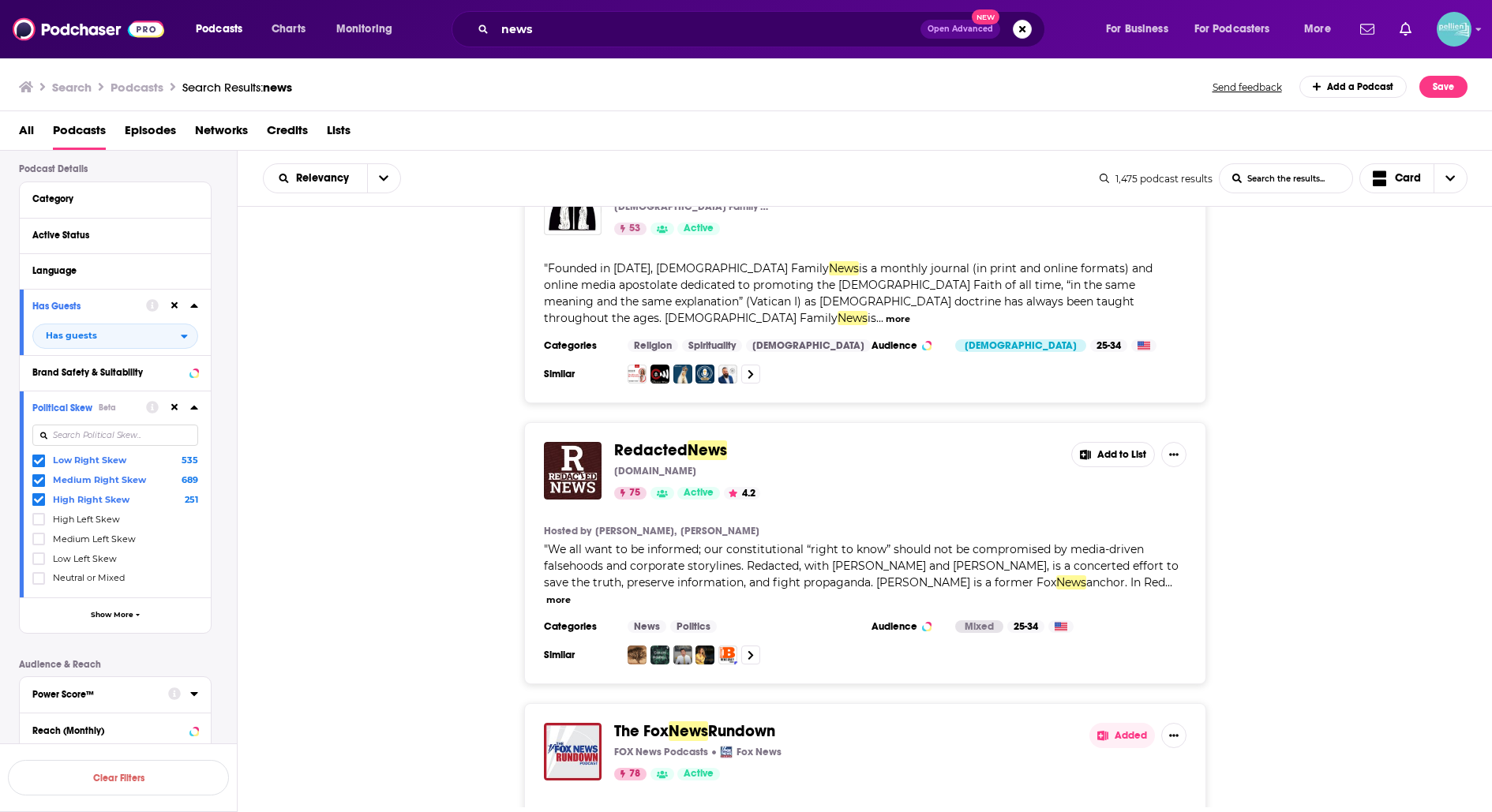
scroll to position [592, 0]
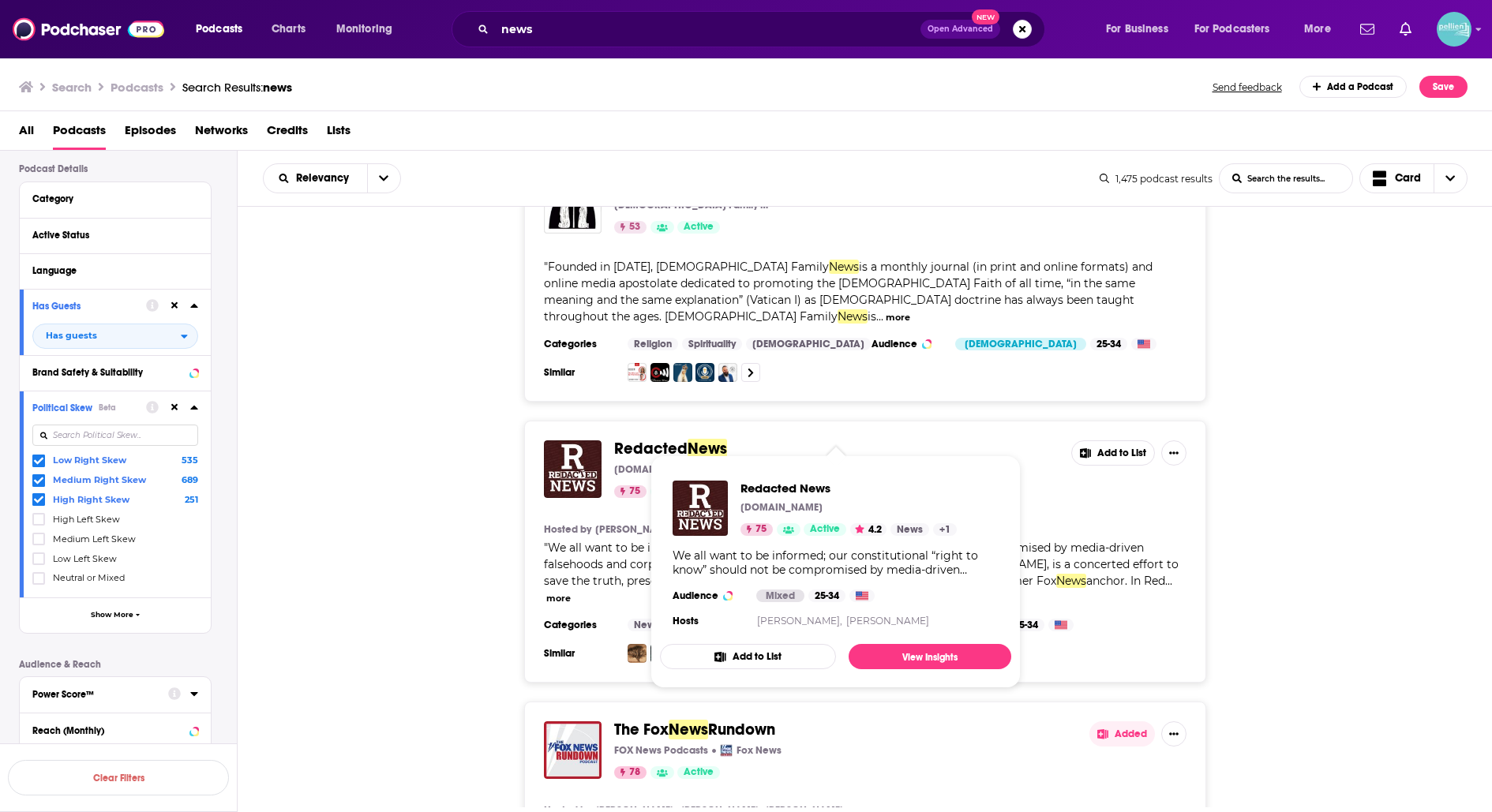
click at [683, 439] on span "Redacted" at bounding box center [651, 448] width 73 height 20
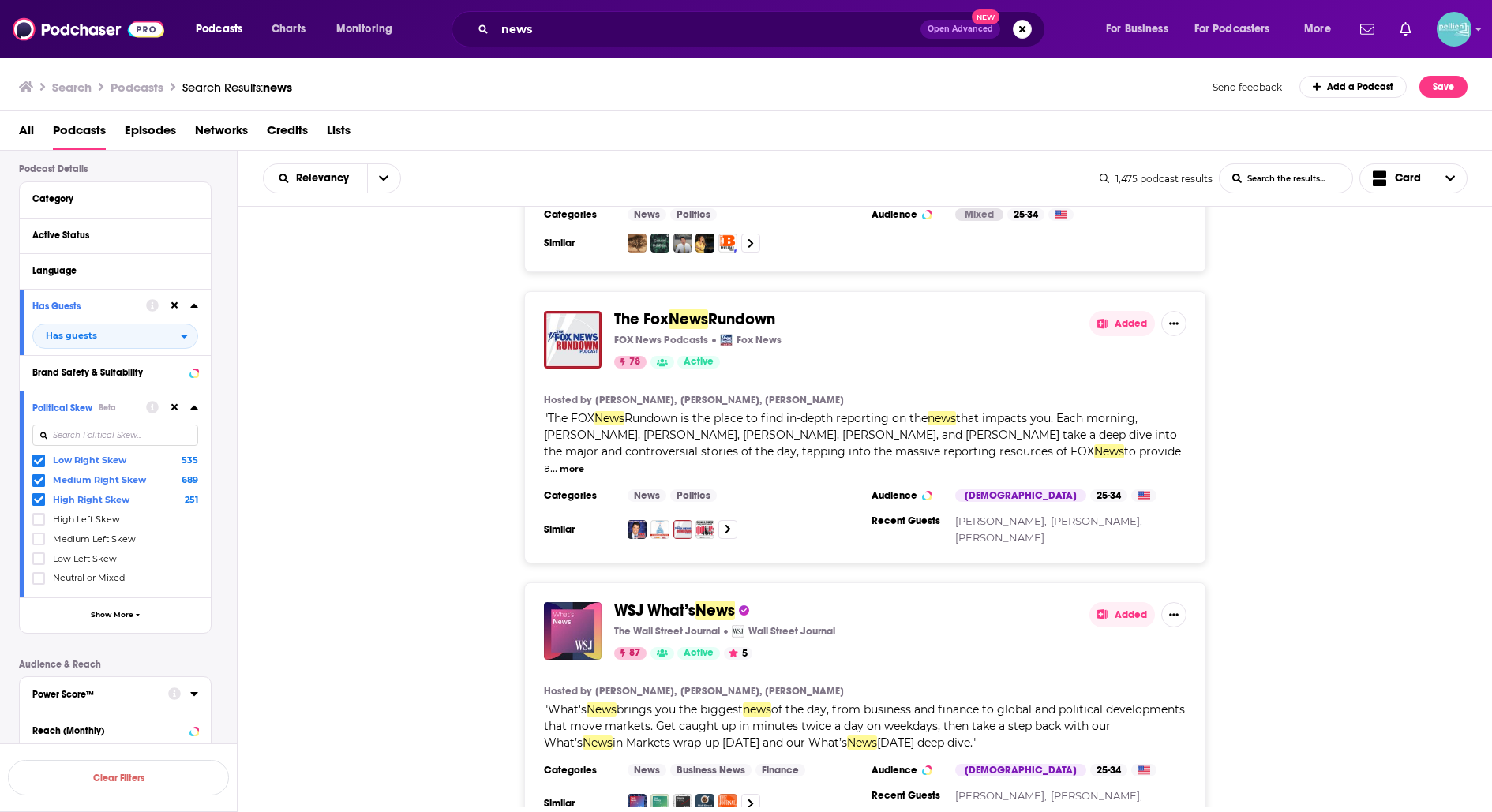
scroll to position [1007, 0]
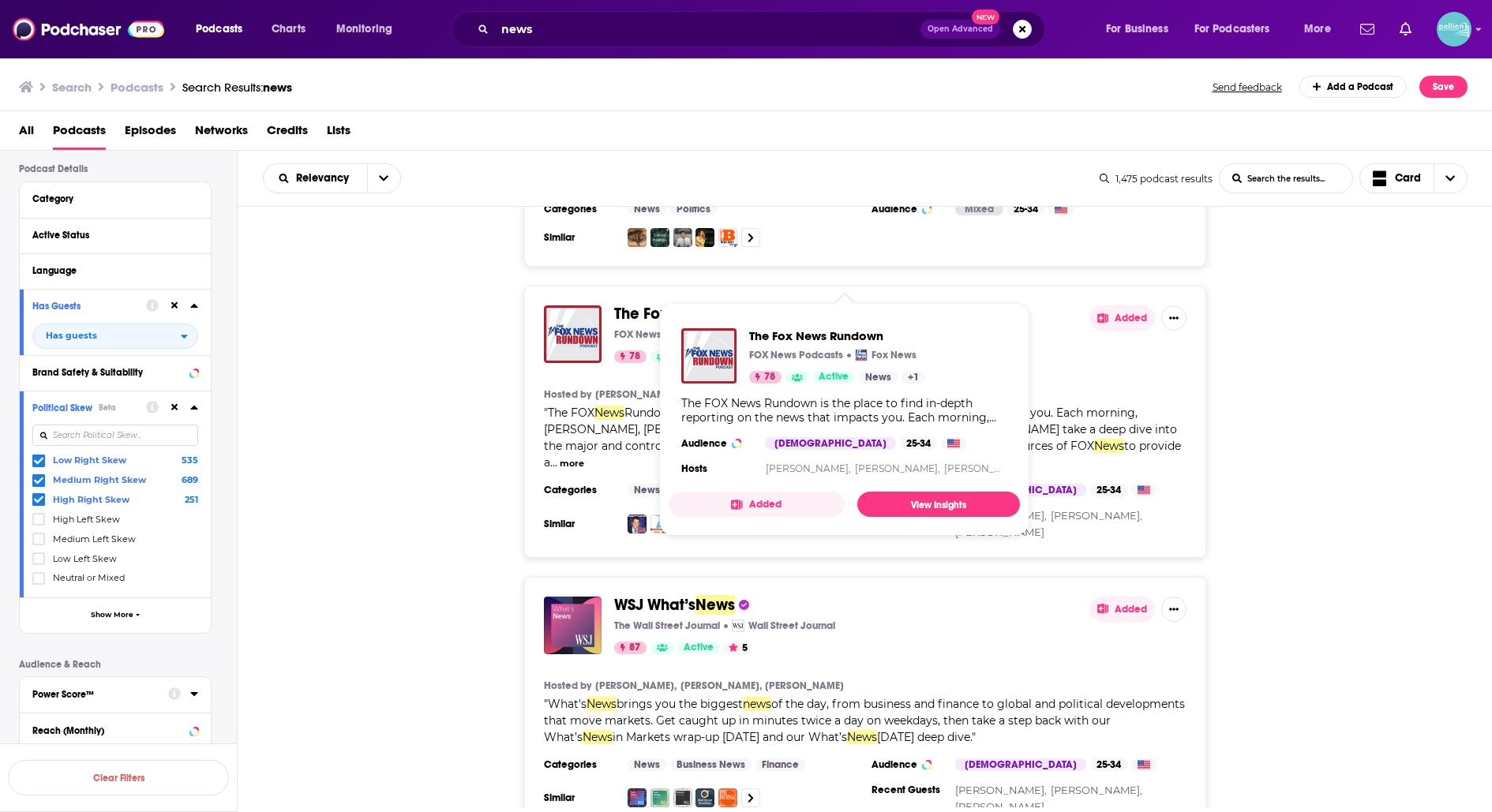
click at [724, 304] on span "Rundown" at bounding box center [742, 313] width 67 height 20
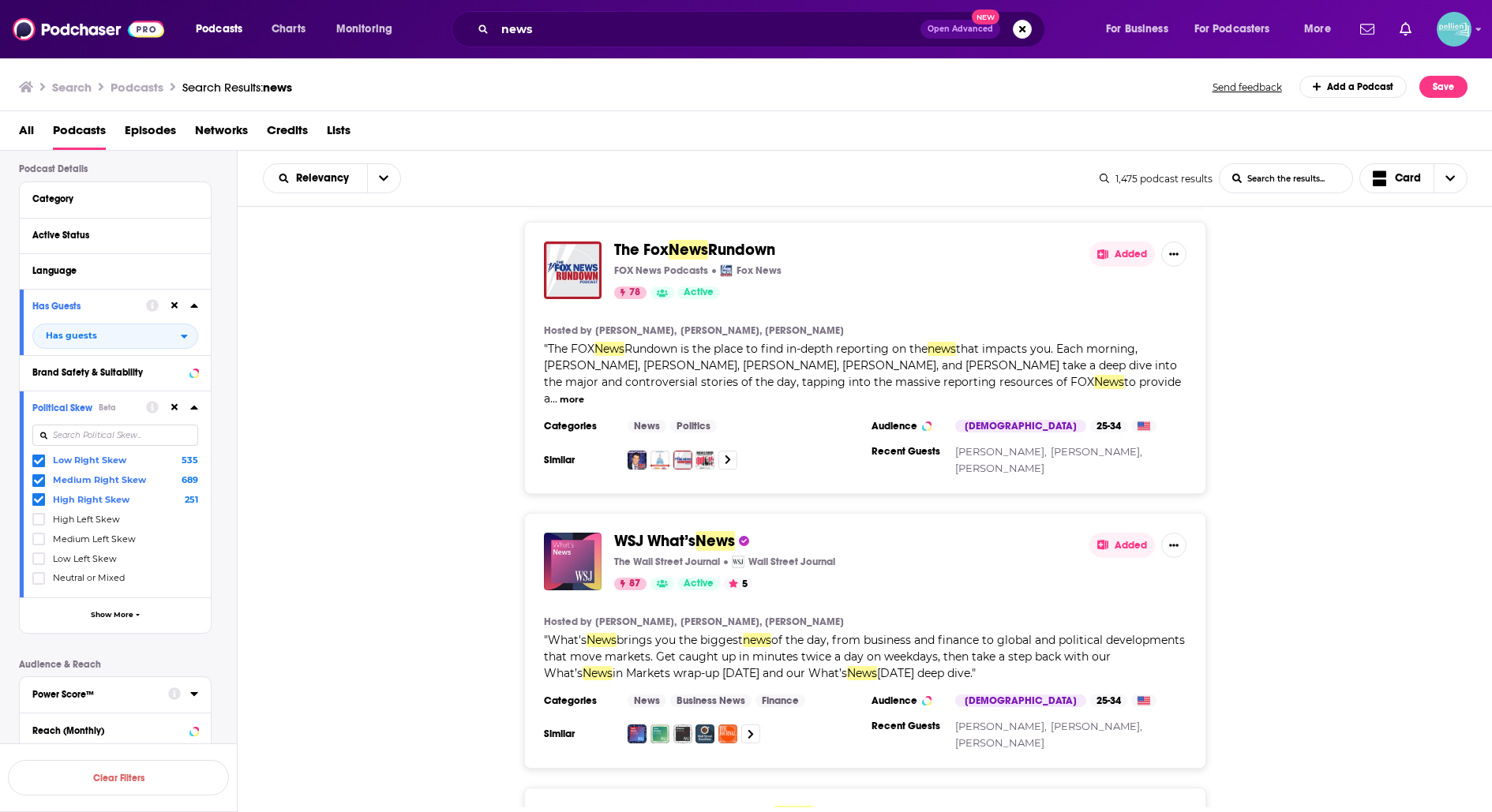
scroll to position [1080, 0]
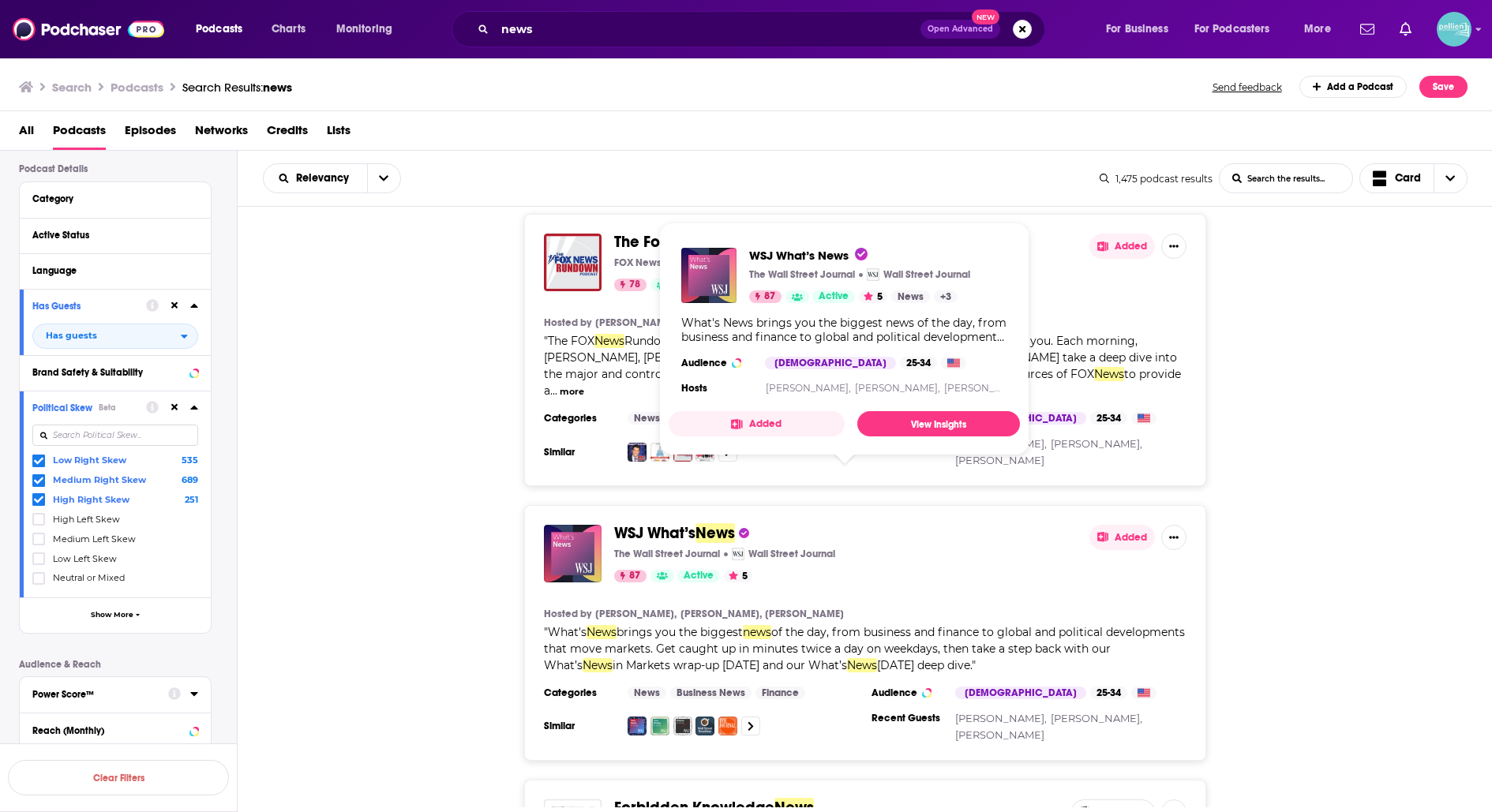
click at [716, 523] on span "News" at bounding box center [715, 533] width 39 height 20
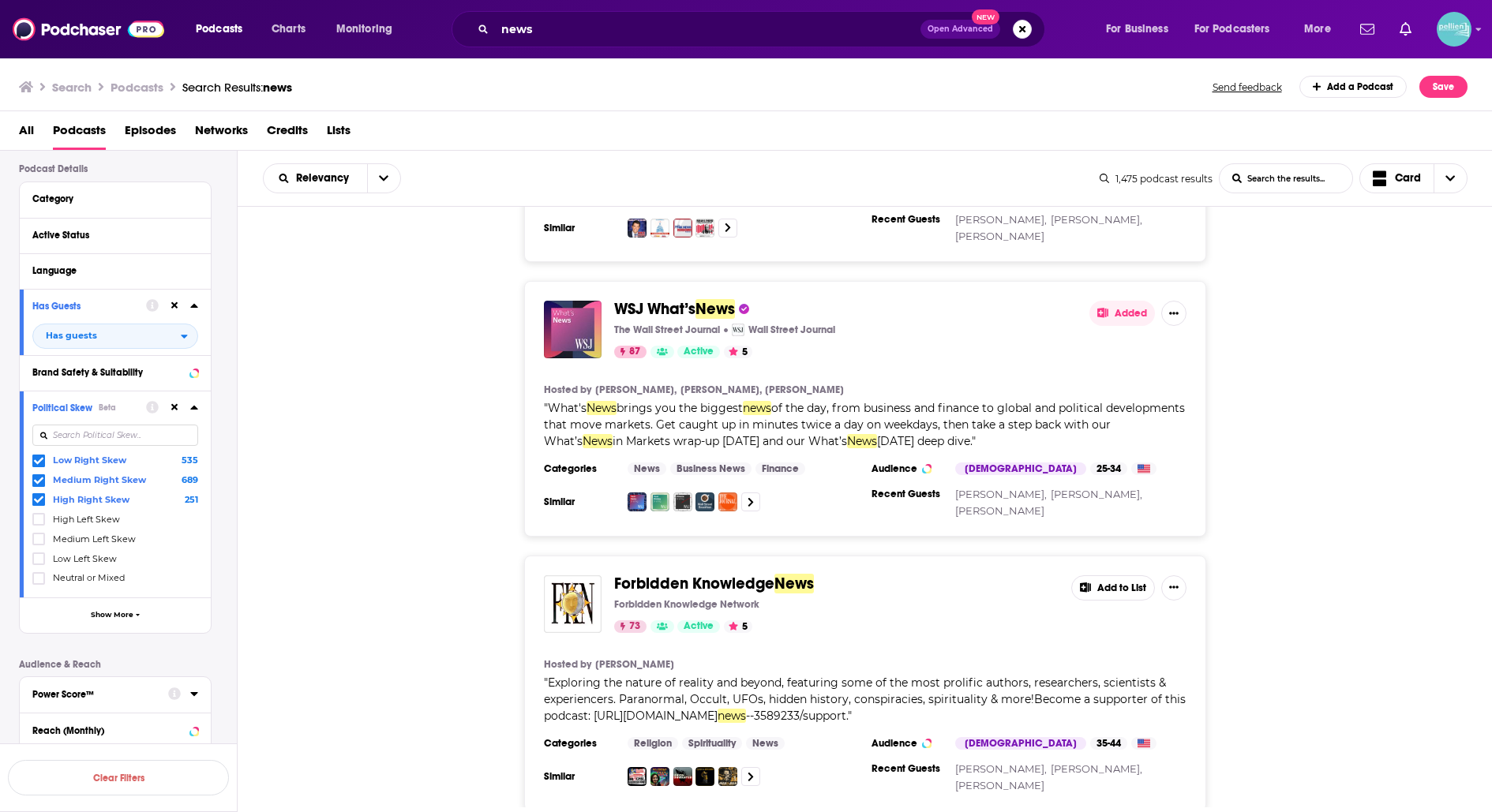
scroll to position [1315, 0]
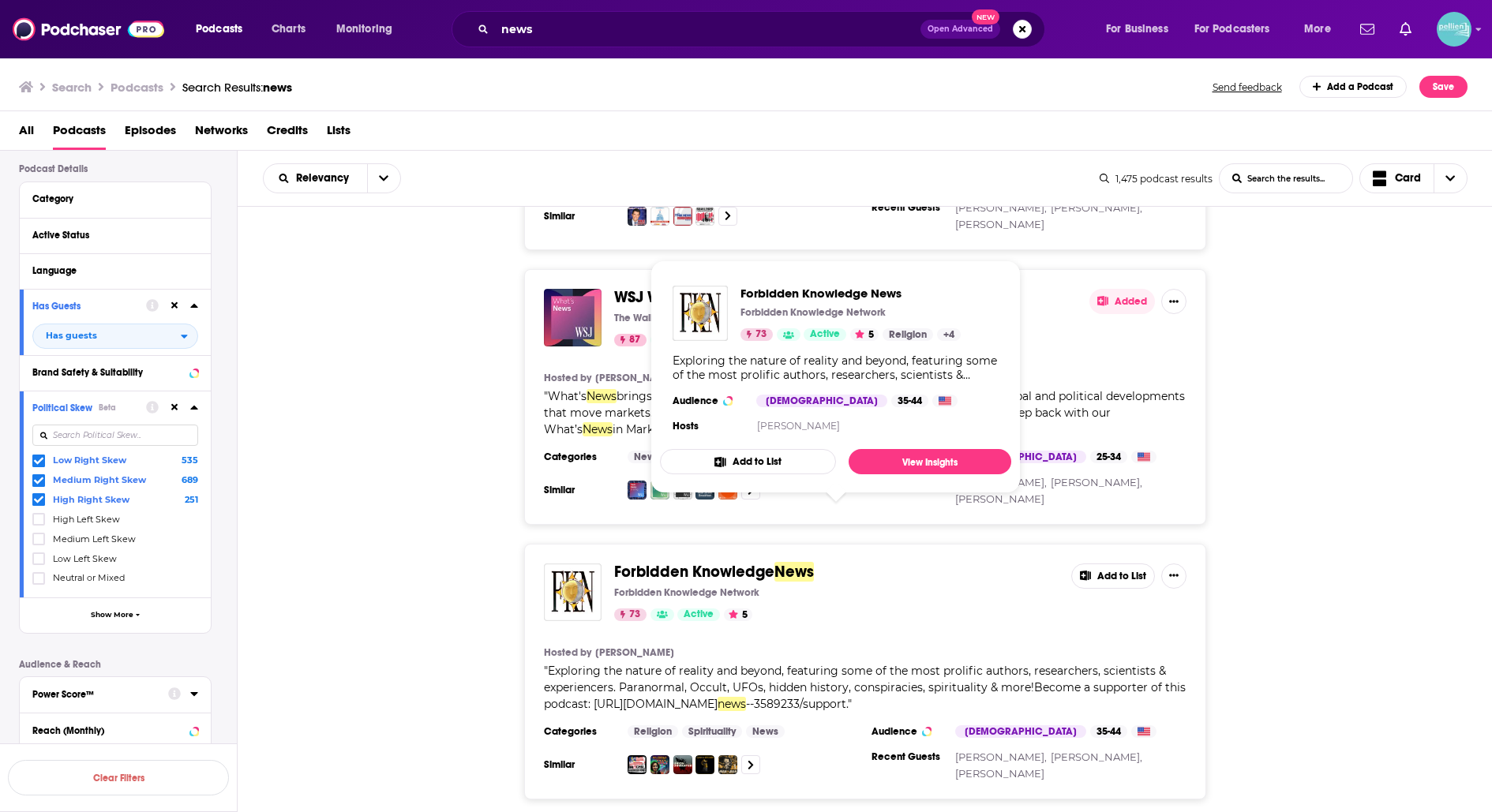
click at [795, 562] on span "News" at bounding box center [794, 571] width 39 height 20
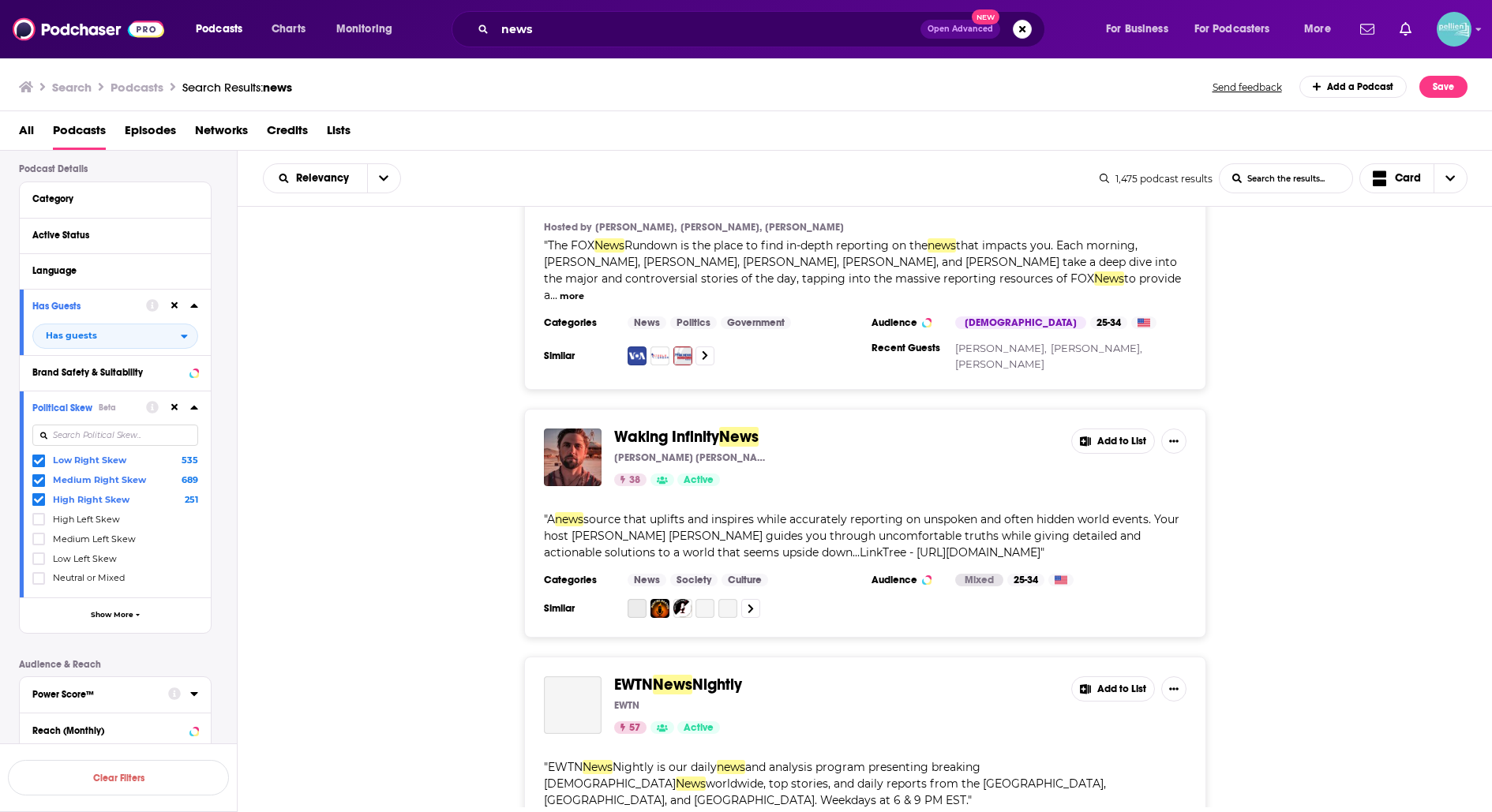
scroll to position [2780, 0]
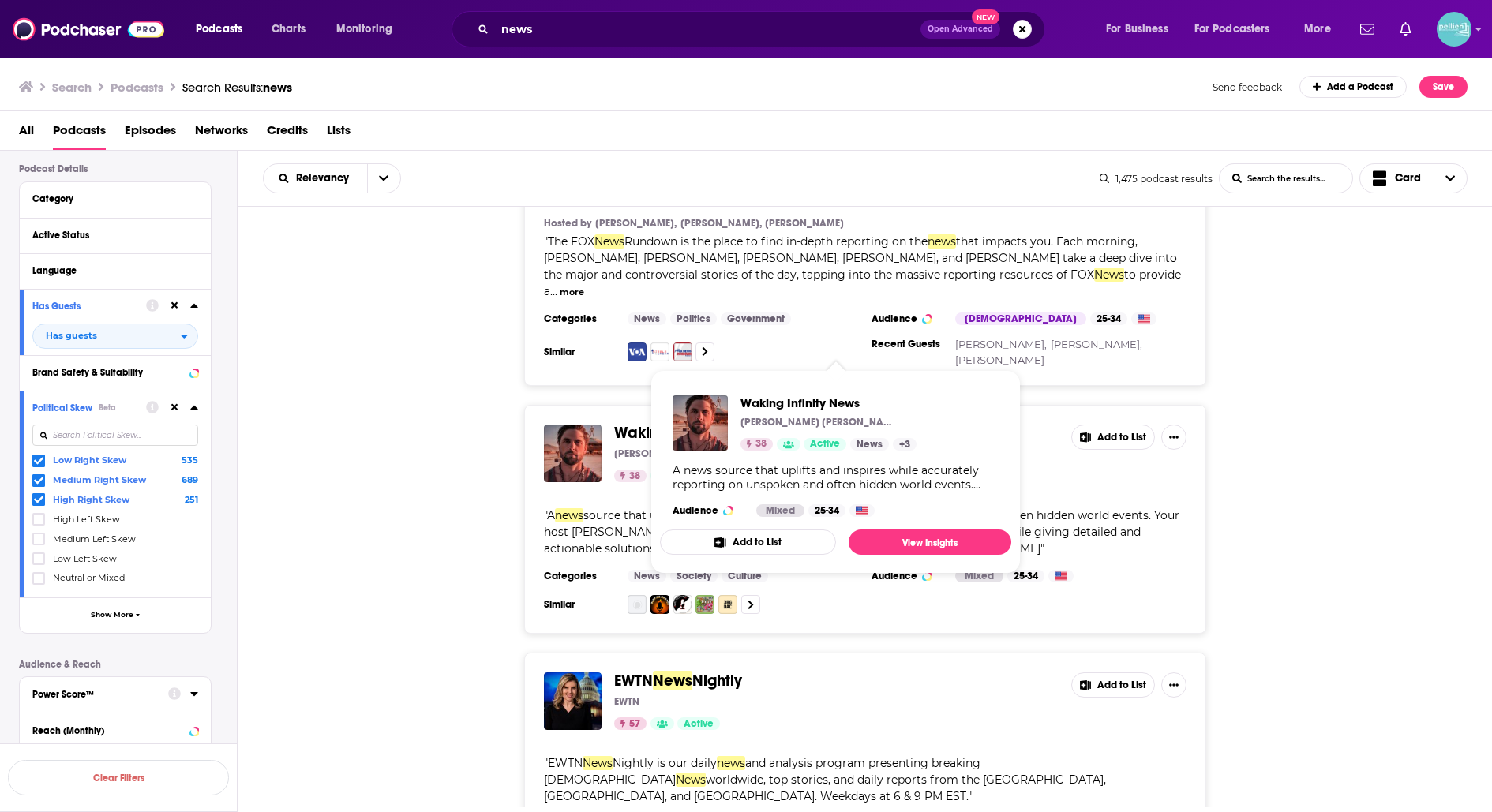
click at [726, 423] on span "News" at bounding box center [738, 433] width 39 height 20
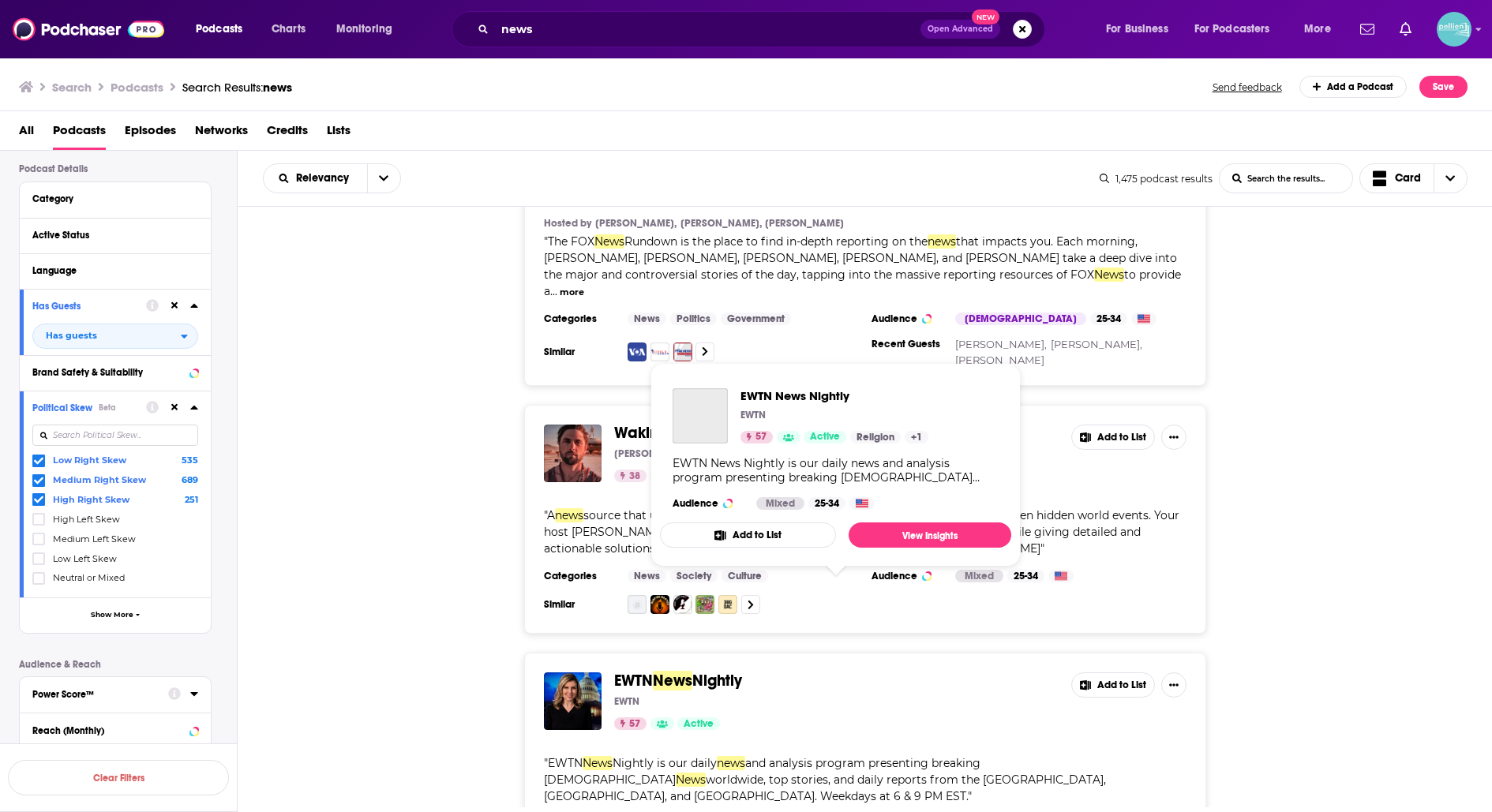
click at [728, 671] on span "Nightly" at bounding box center [717, 680] width 50 height 20
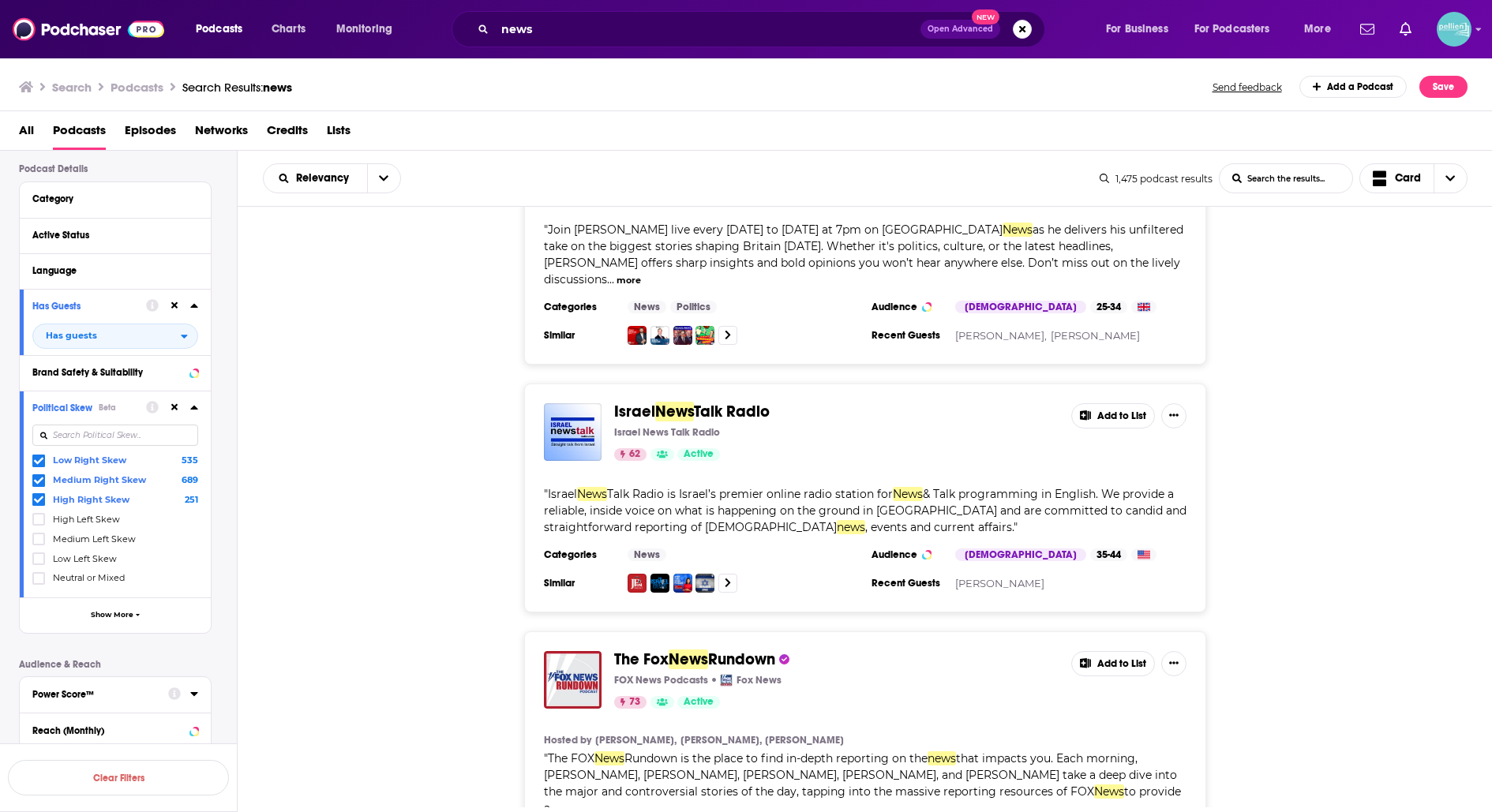
scroll to position [2258, 0]
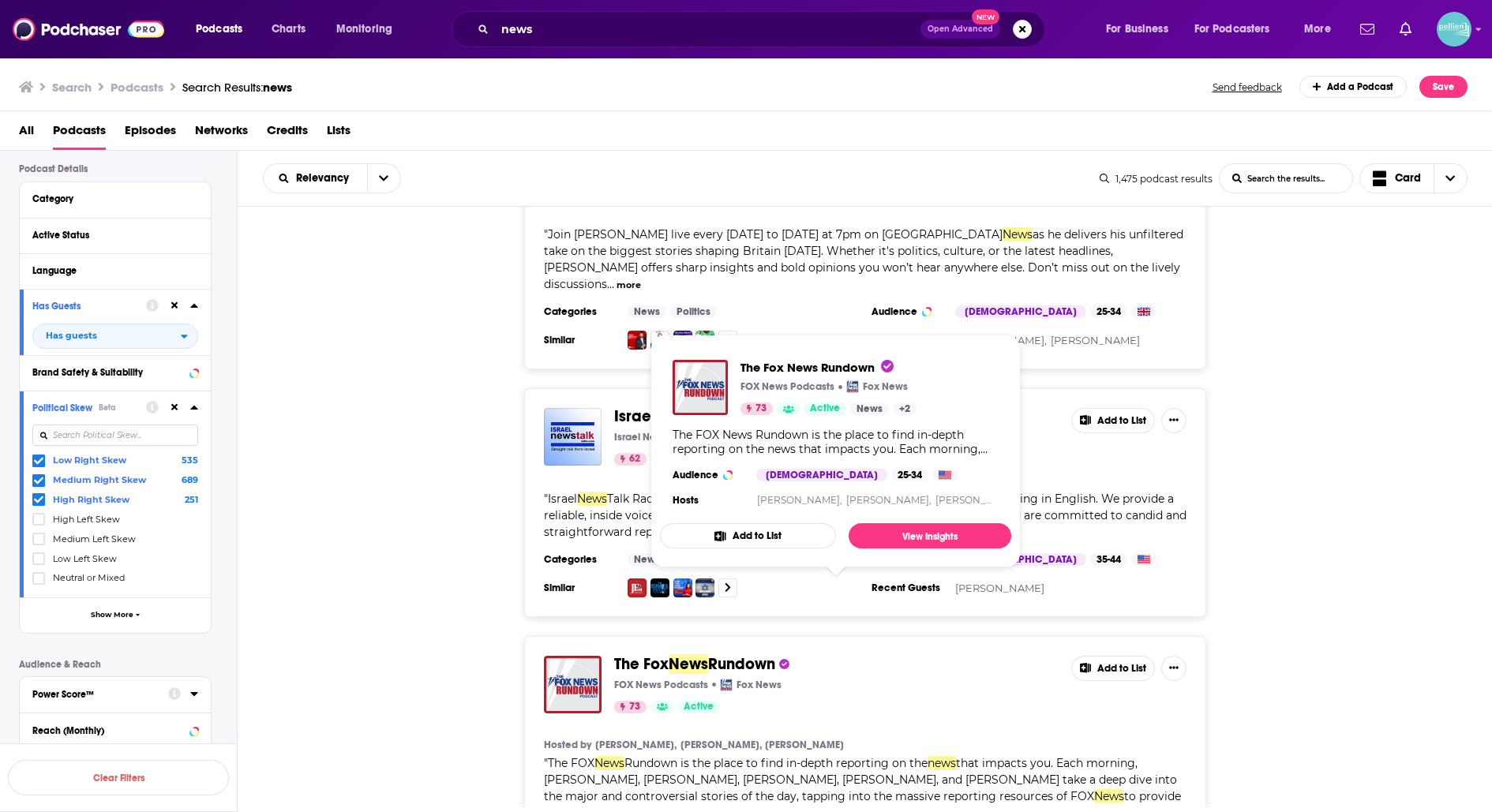
click at [728, 654] on span "Rundown" at bounding box center [742, 664] width 67 height 20
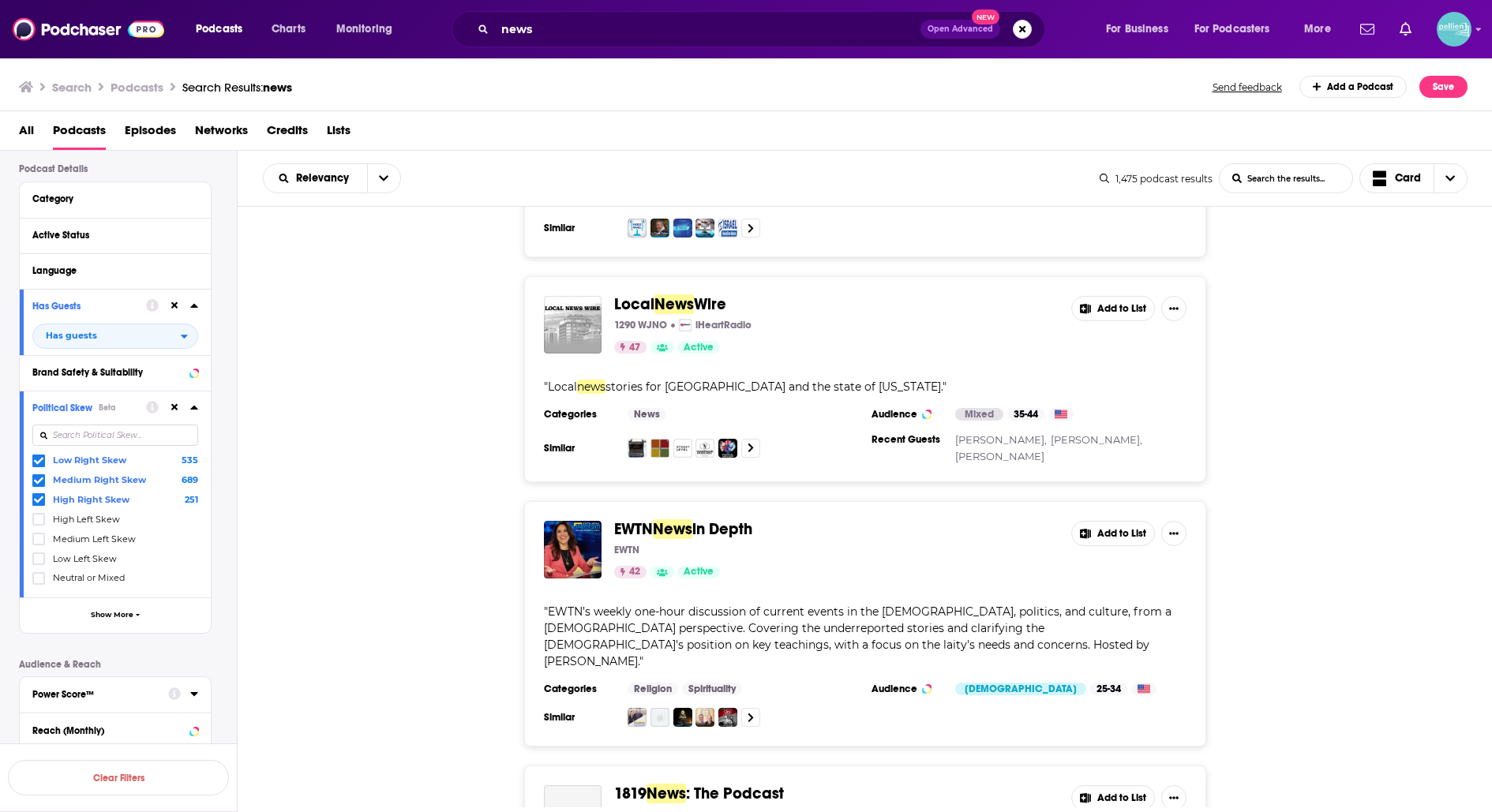
scroll to position [3917, 0]
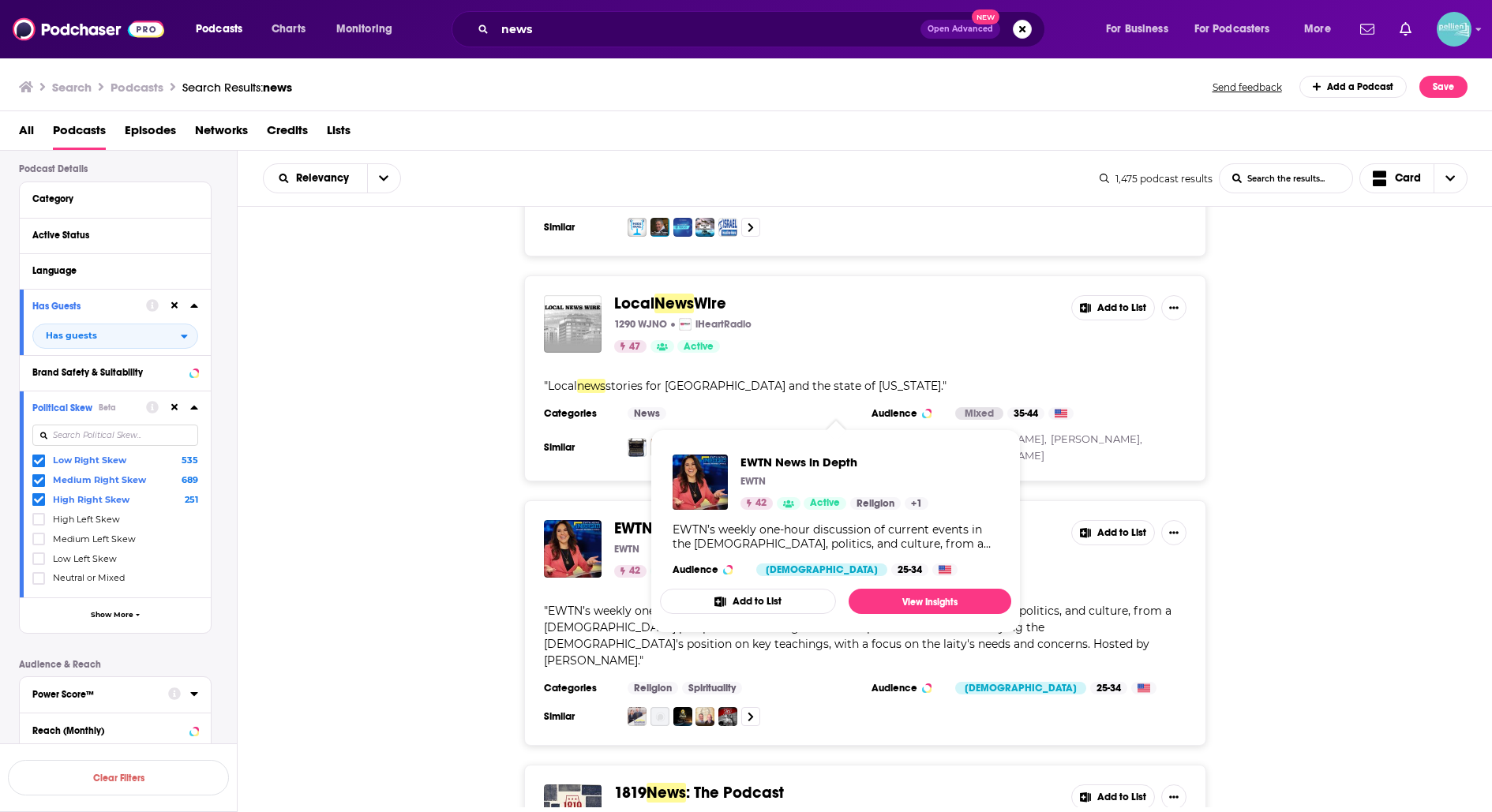
click at [734, 518] on span "in Depth" at bounding box center [722, 528] width 60 height 20
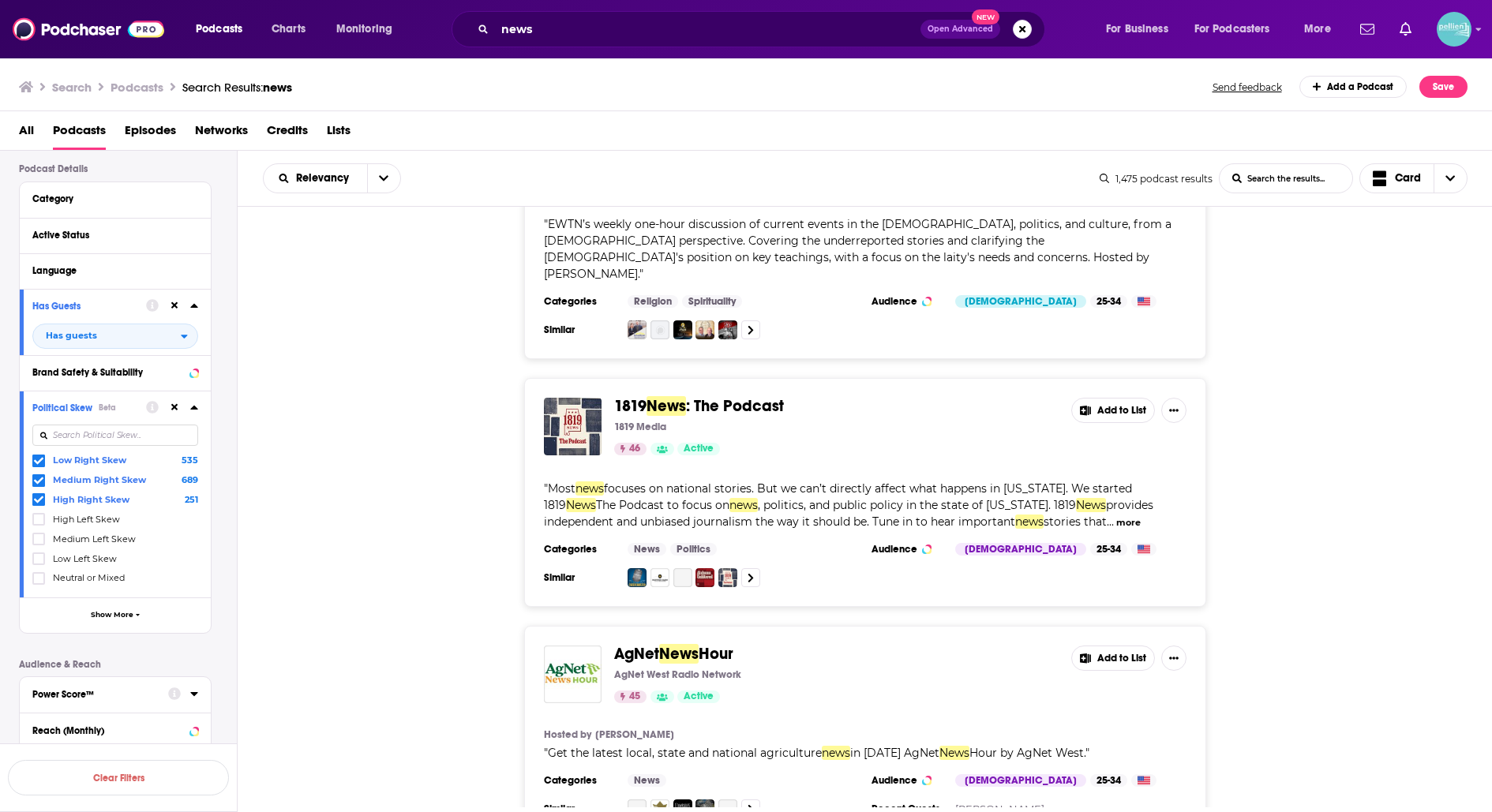
scroll to position [4305, 0]
click at [747, 394] on span ": The Podcast" at bounding box center [735, 404] width 98 height 20
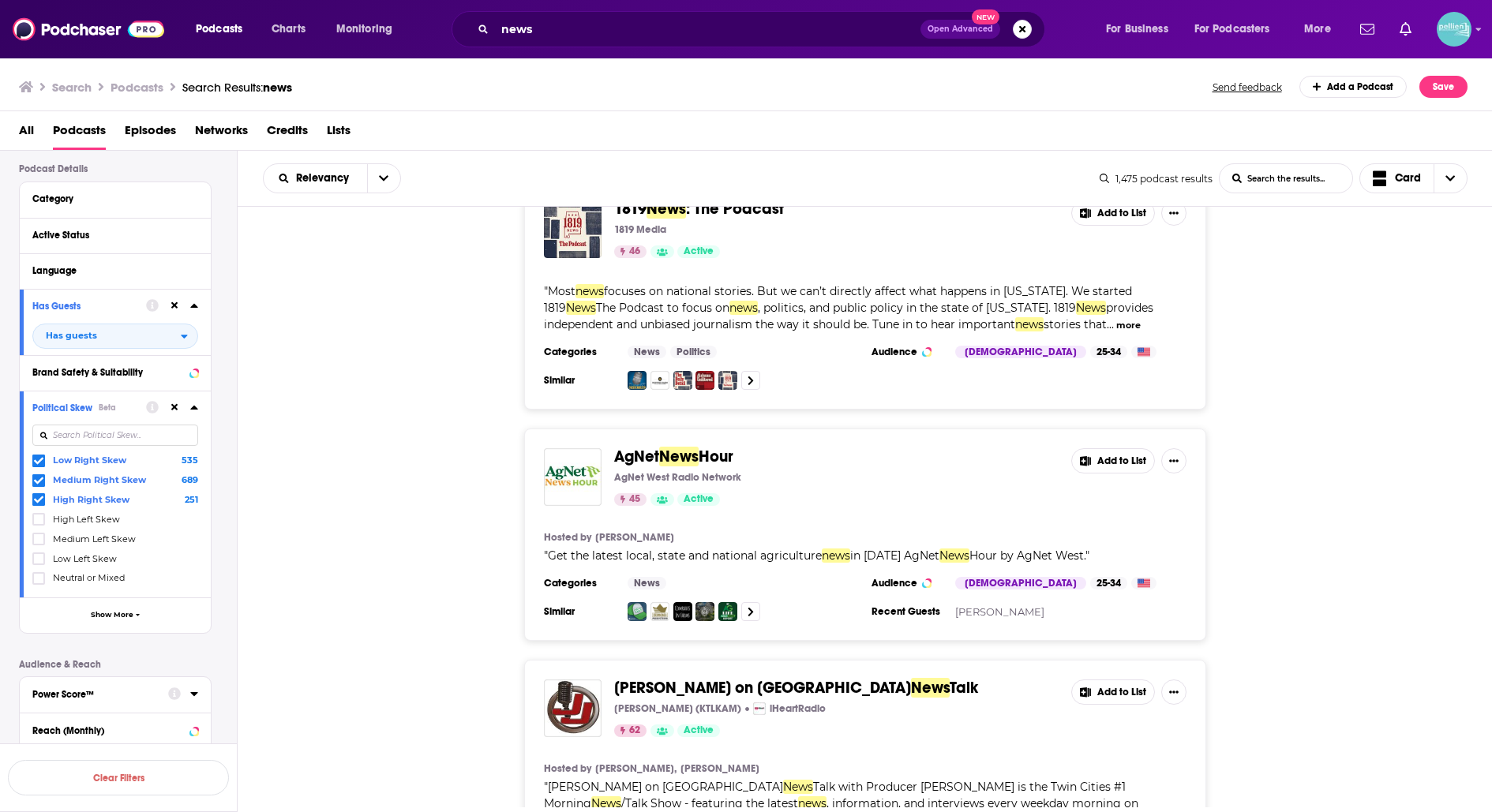
scroll to position [4503, 0]
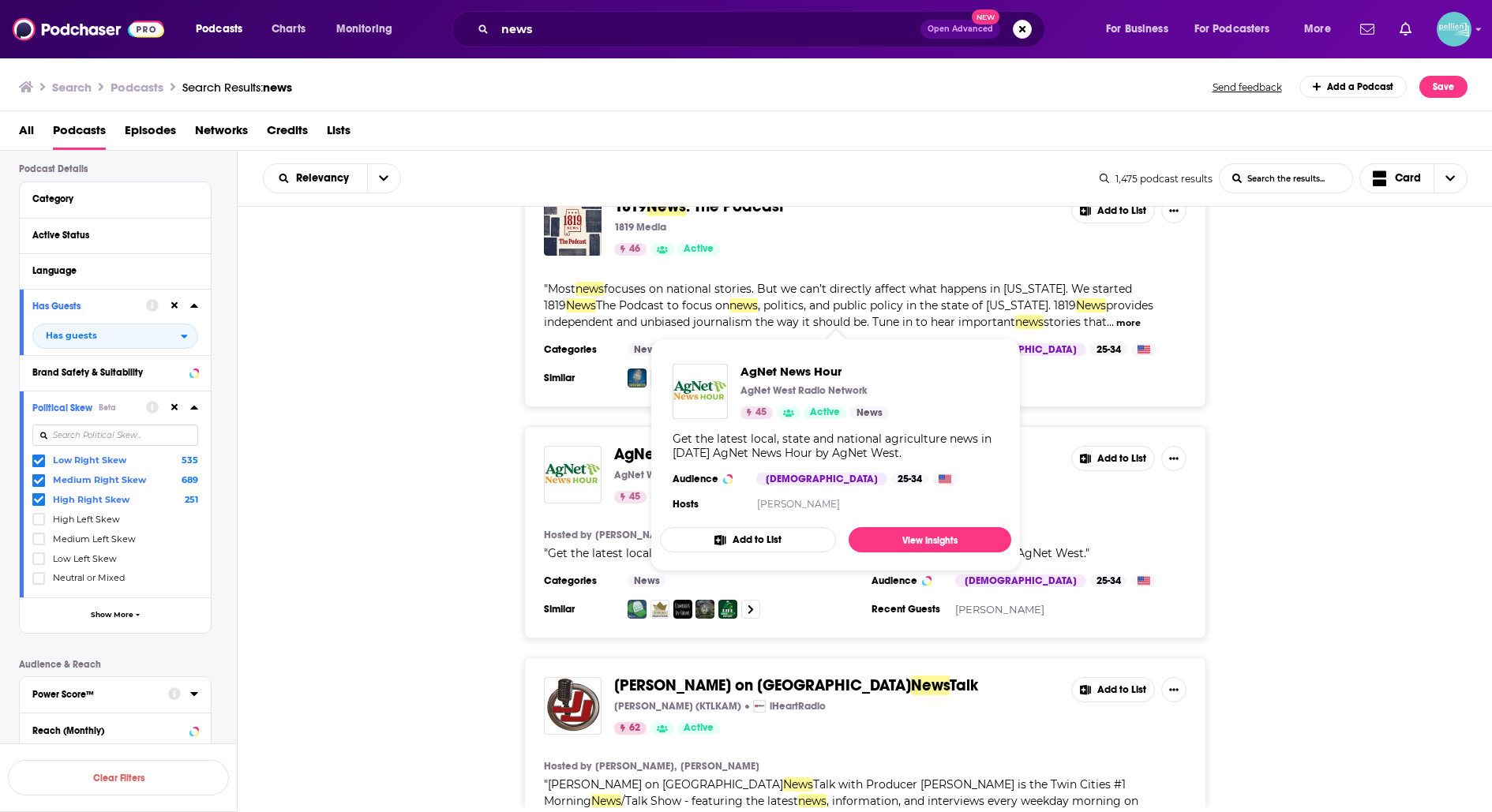
click at [626, 444] on span "AgNet" at bounding box center [637, 454] width 45 height 20
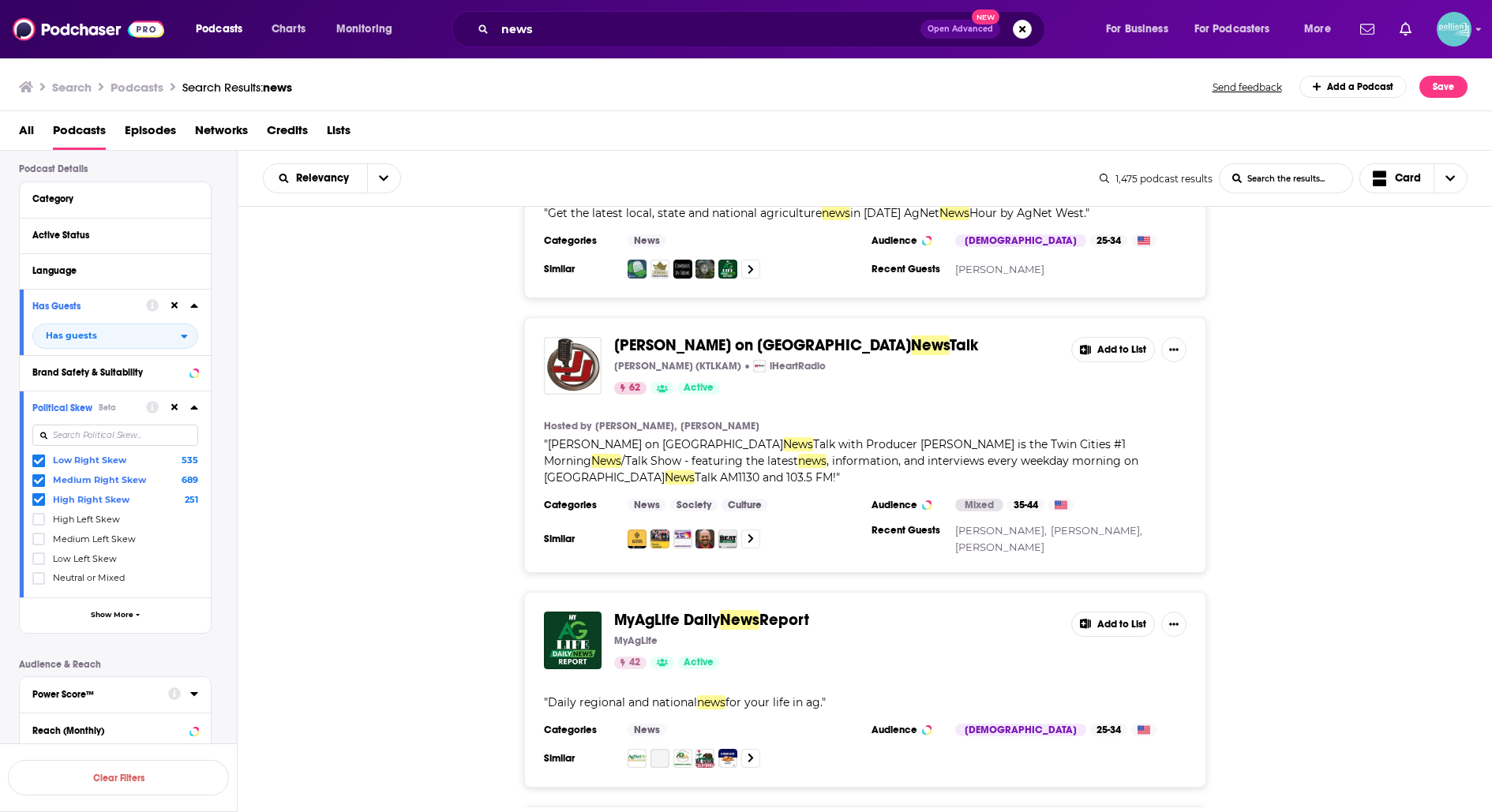
scroll to position [4844, 0]
click at [112, 194] on div "Category" at bounding box center [106, 199] width 147 height 11
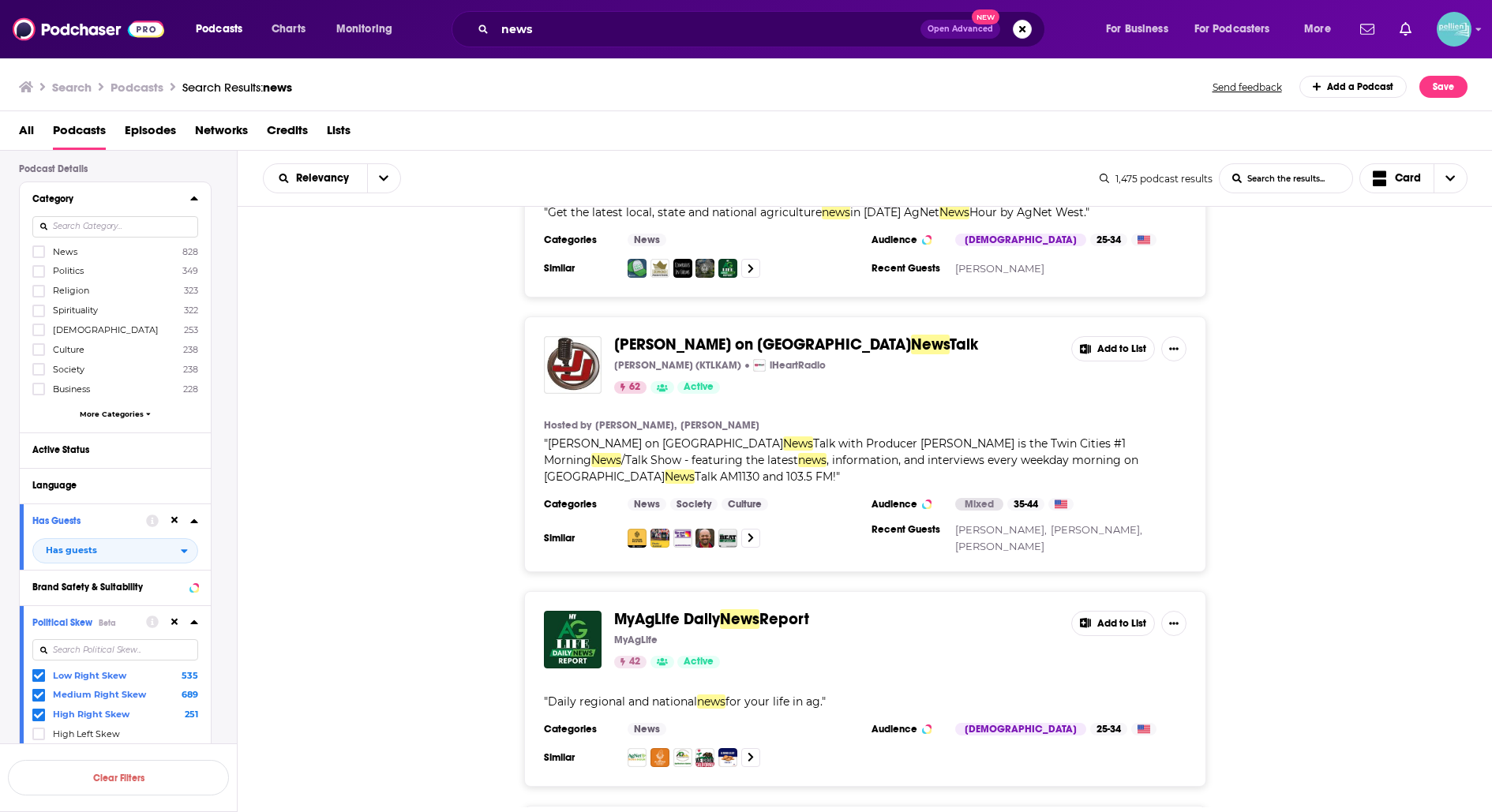
click at [125, 226] on input at bounding box center [115, 227] width 166 height 21
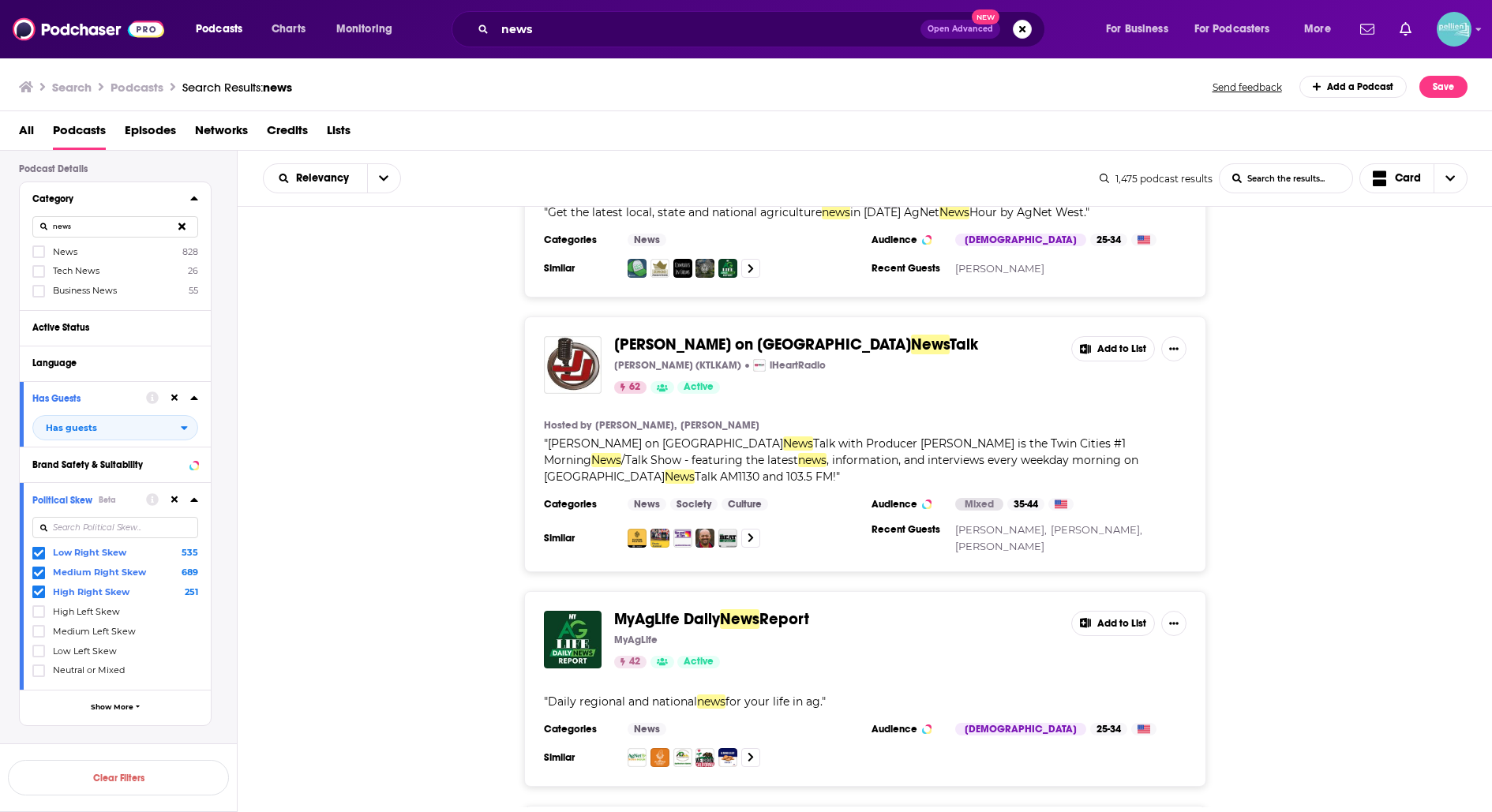
type input "news"
click at [39, 248] on icon at bounding box center [38, 251] width 10 height 10
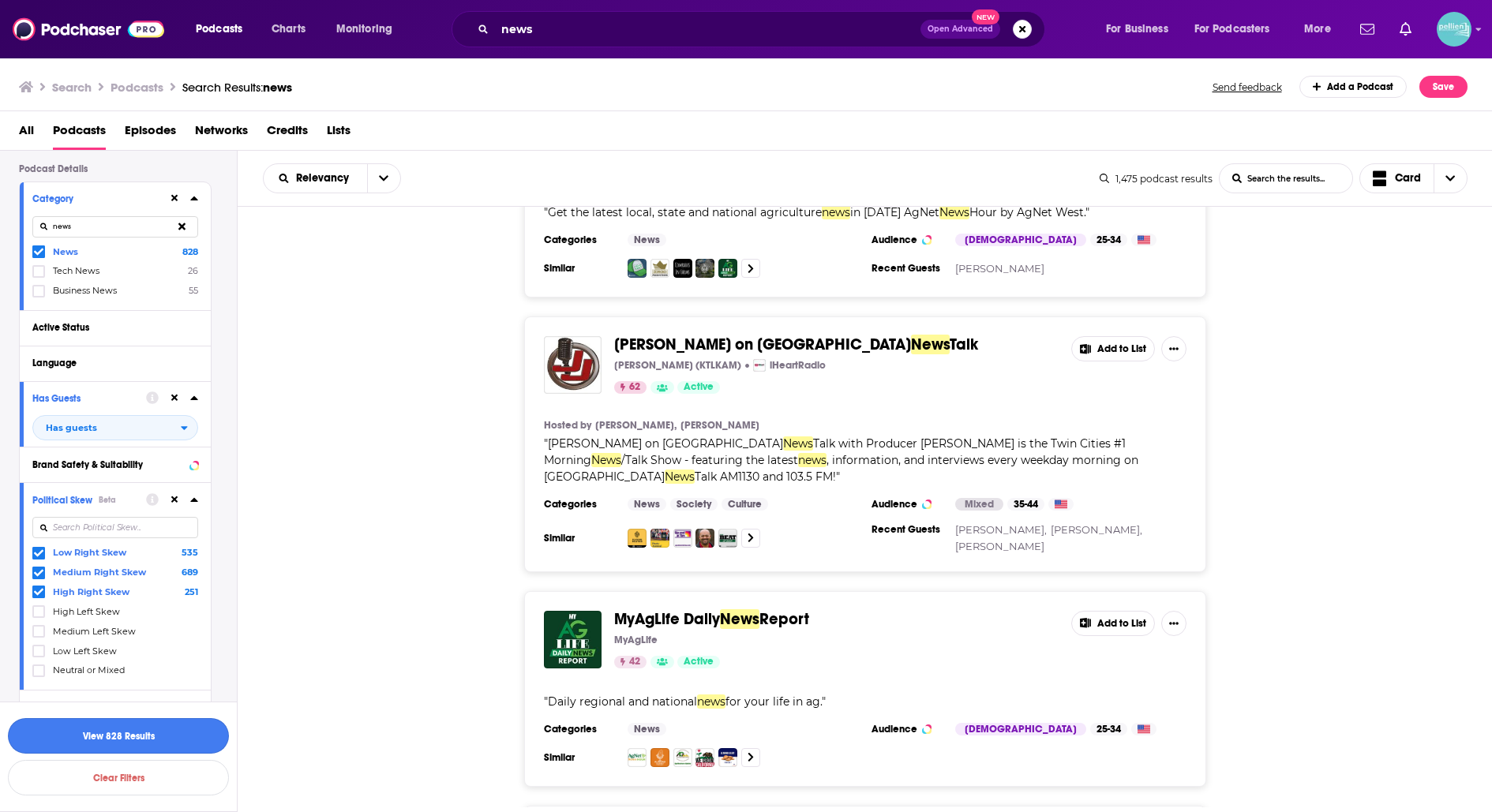
click at [170, 734] on button "View 828 Results" at bounding box center [118, 735] width 221 height 36
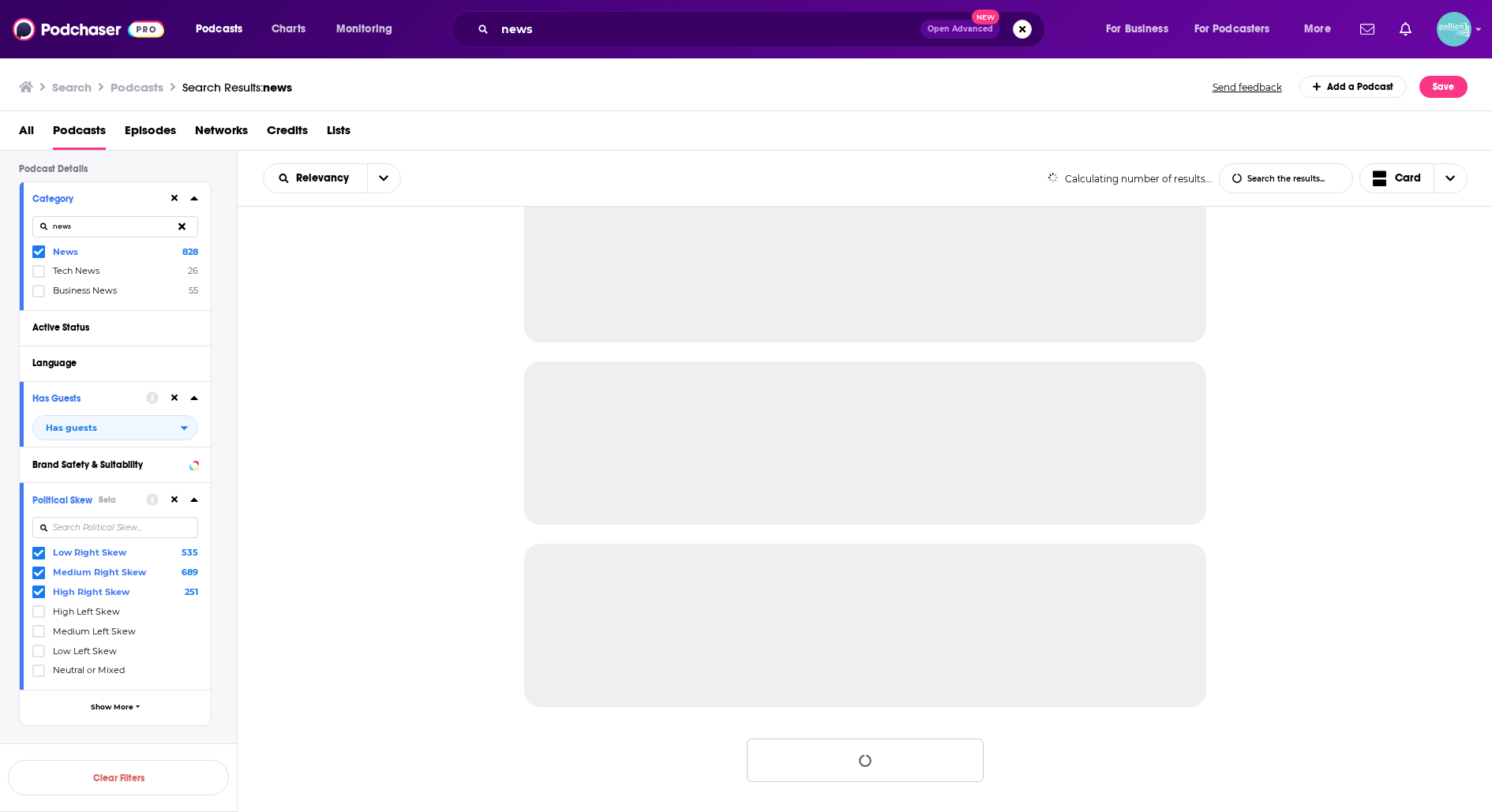
scroll to position [1322, 0]
click at [292, 85] on span "news" at bounding box center [277, 86] width 29 height 15
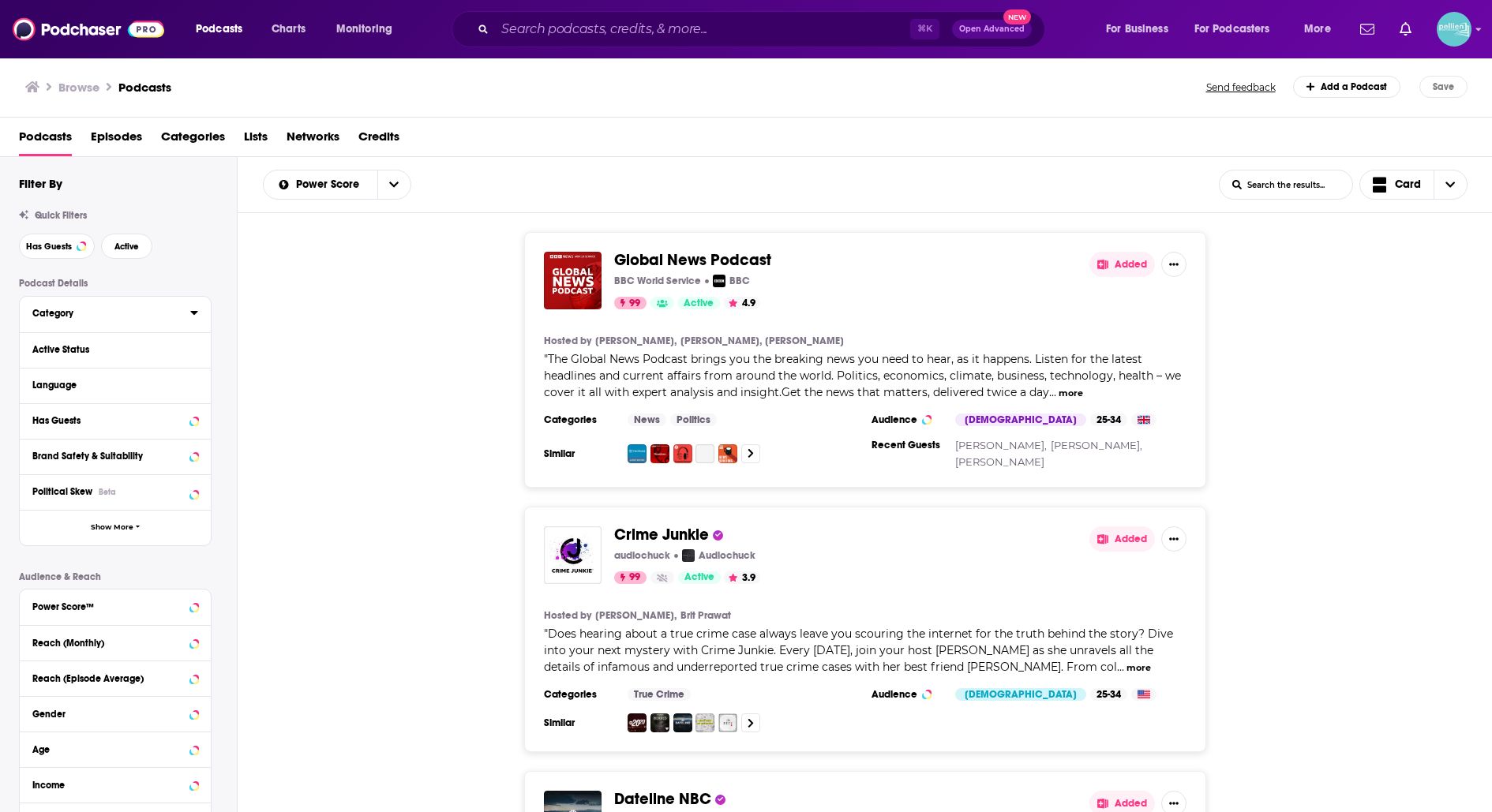
click at [107, 315] on div "Category" at bounding box center [106, 313] width 147 height 11
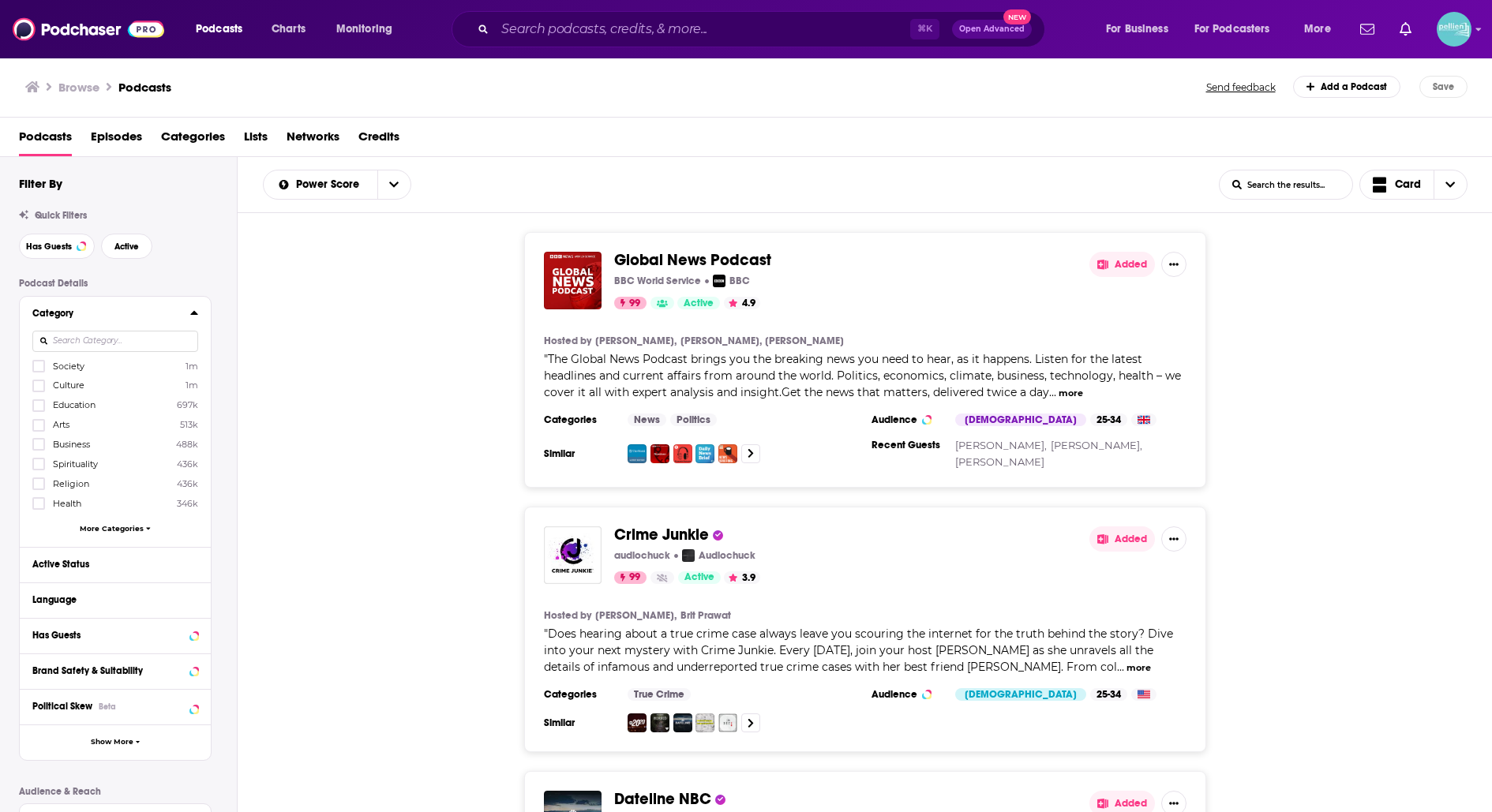
click at [112, 344] on input at bounding box center [115, 341] width 166 height 21
type input "news"
click at [40, 362] on icon at bounding box center [38, 365] width 10 height 10
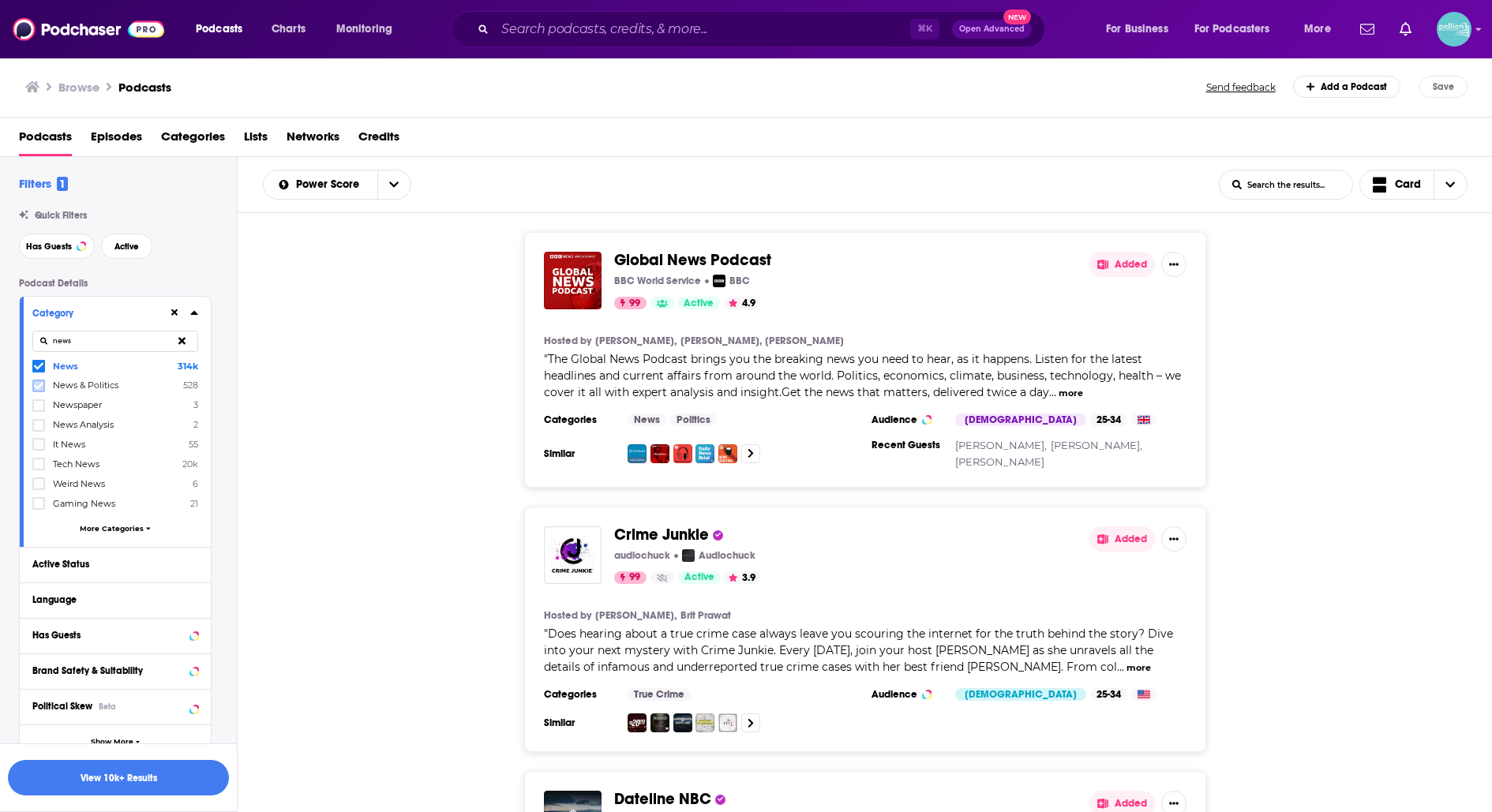
click at [36, 384] on icon at bounding box center [38, 386] width 10 height 10
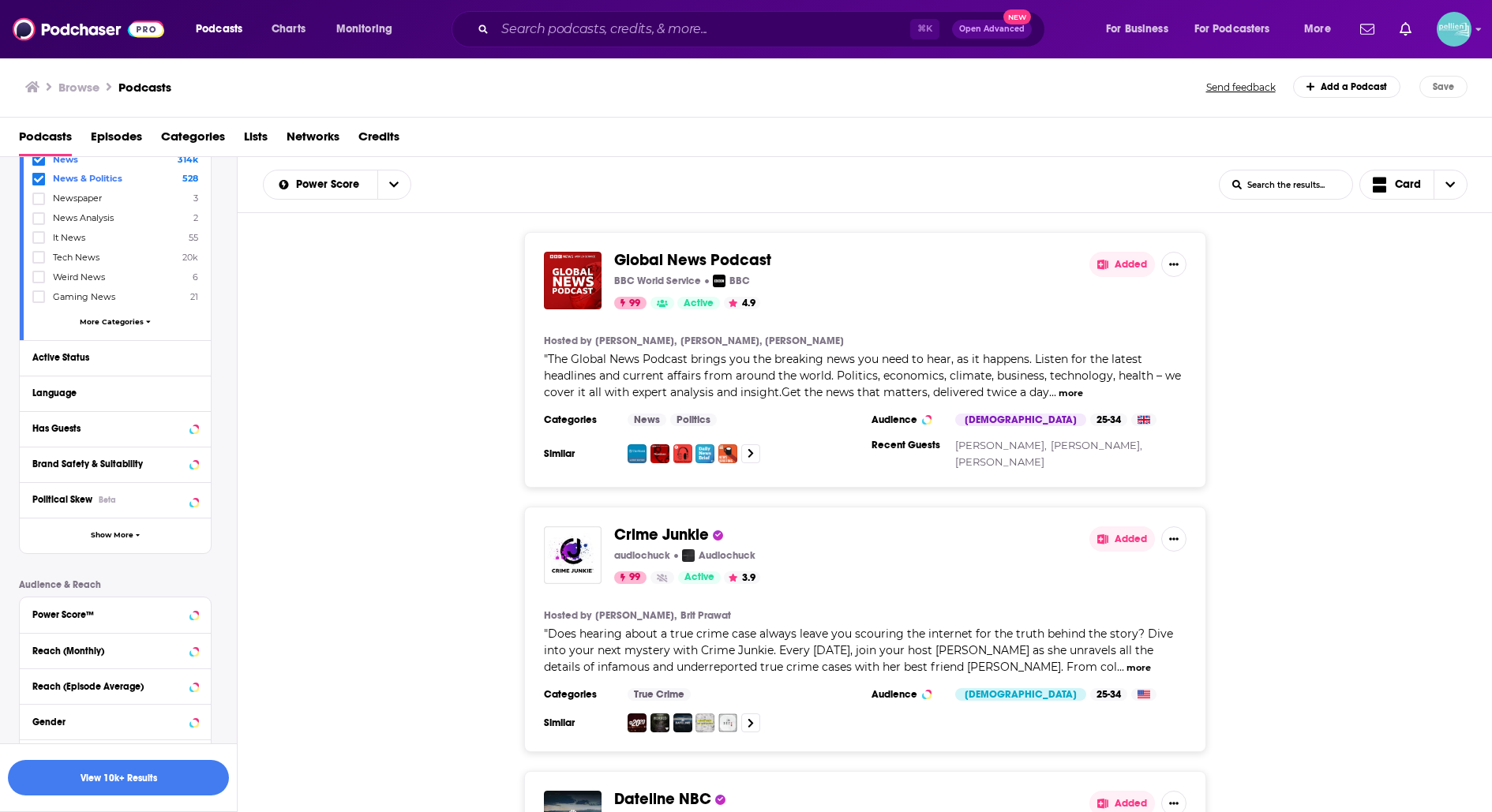
scroll to position [229, 0]
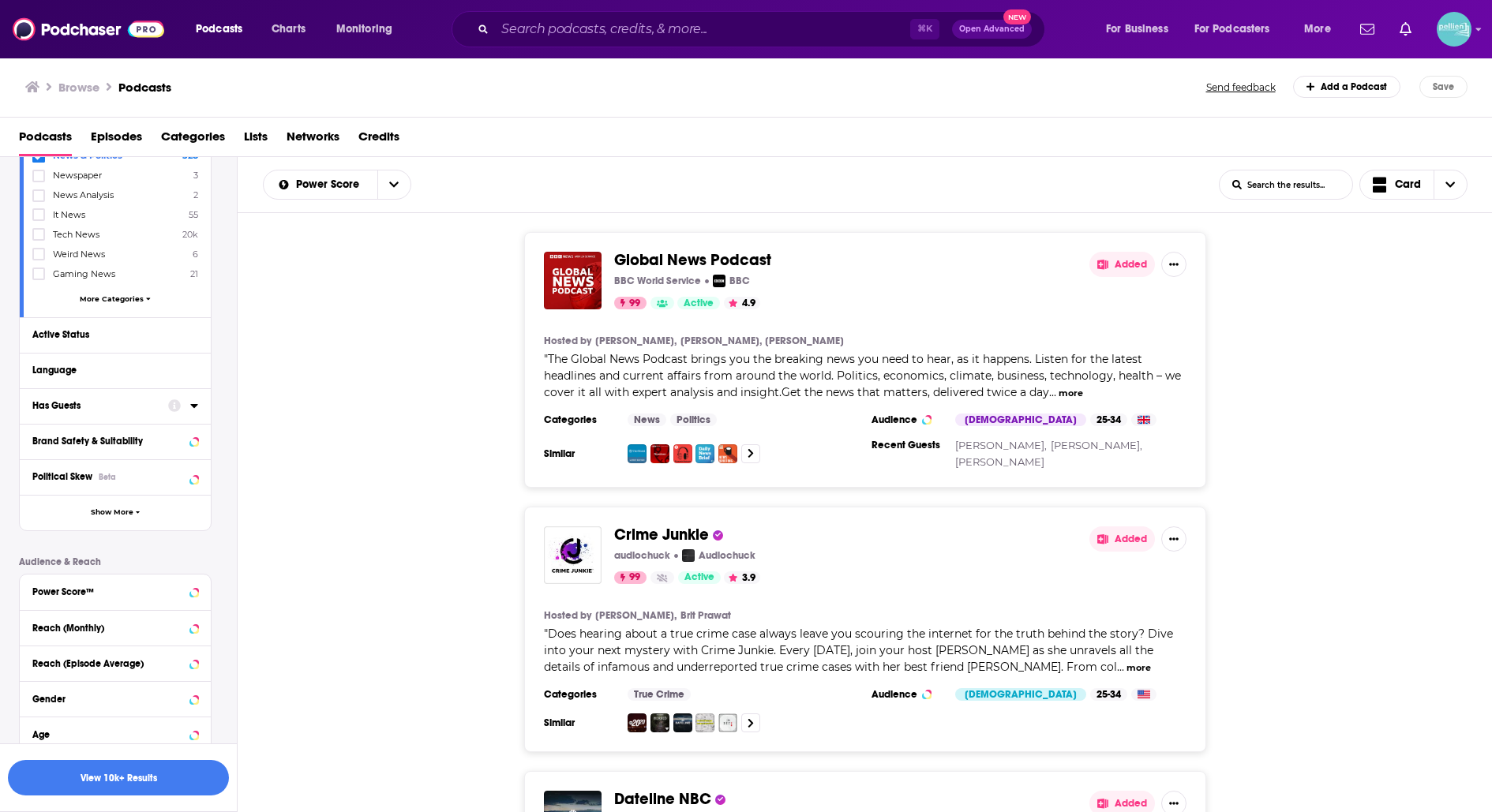
click at [195, 404] on icon at bounding box center [194, 406] width 7 height 4
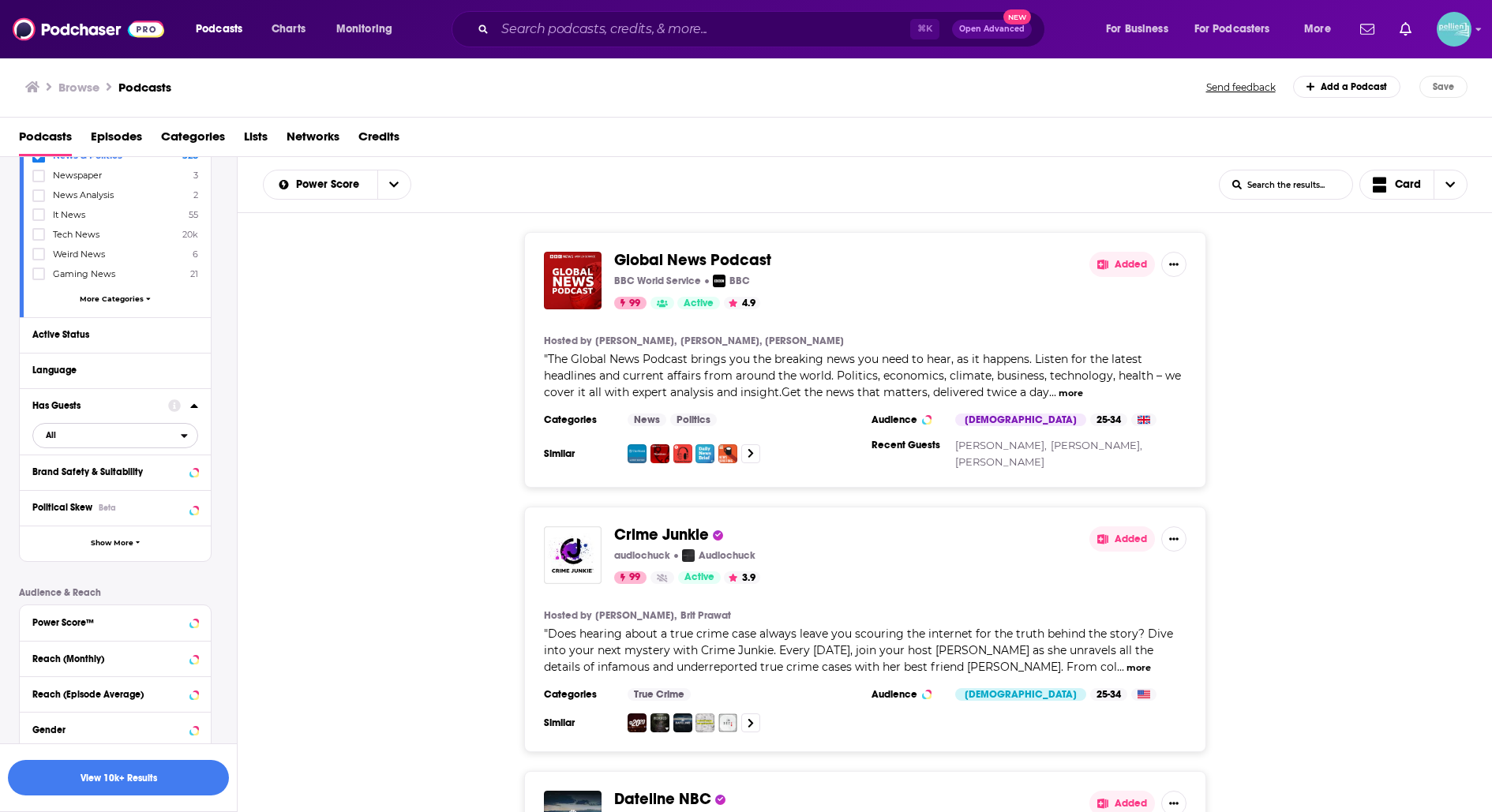
click at [86, 435] on span "All" at bounding box center [106, 435] width 147 height 21
click at [90, 488] on span "Has guests" at bounding box center [85, 488] width 89 height 9
click at [127, 504] on div "Political Skew Beta" at bounding box center [95, 507] width 126 height 11
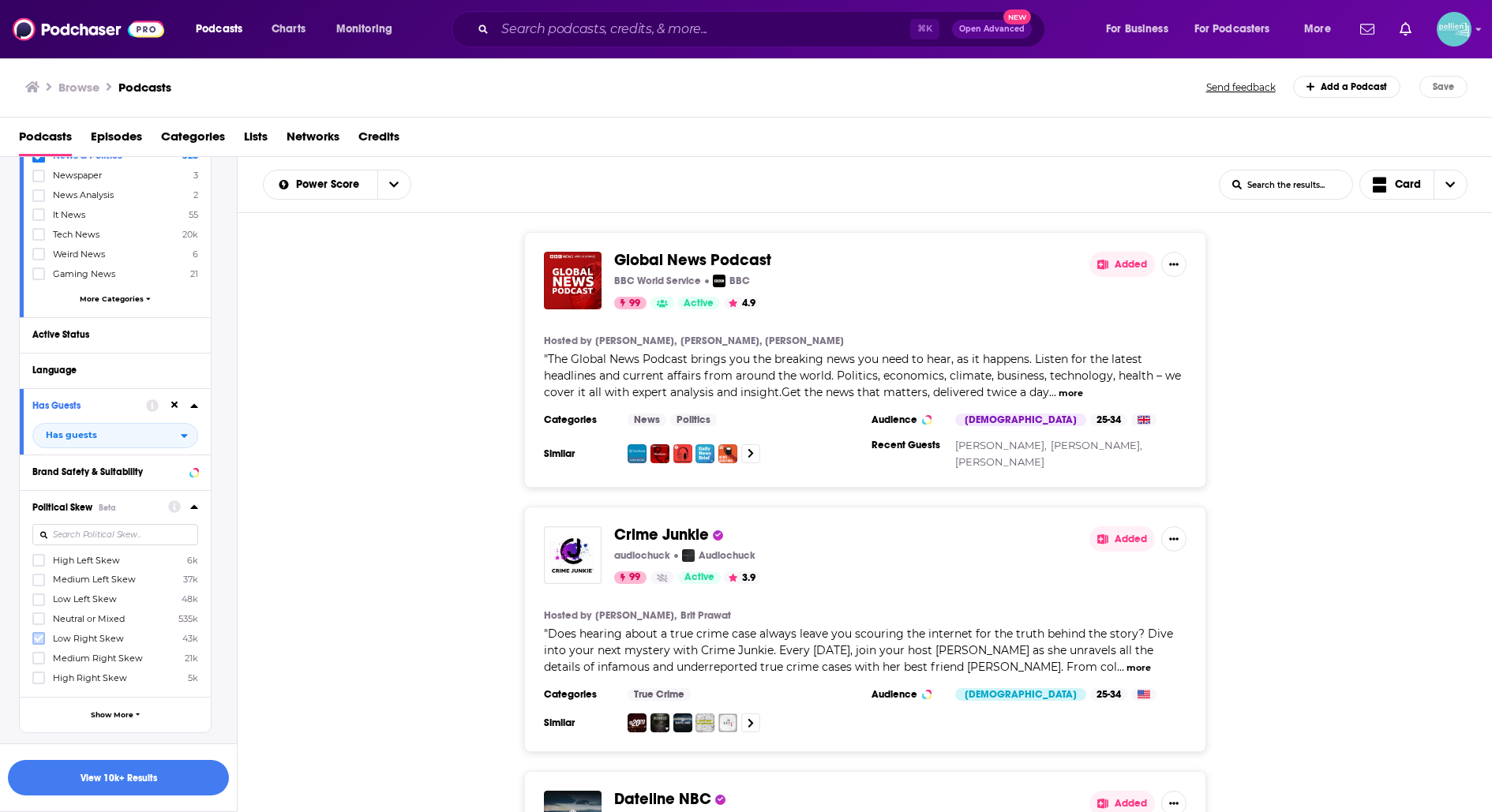
click at [38, 634] on icon at bounding box center [38, 638] width 10 height 10
click at [38, 653] on icon at bounding box center [38, 658] width 10 height 10
click at [38, 673] on icon at bounding box center [38, 678] width 10 height 10
click at [180, 778] on button "View 711 Results" at bounding box center [118, 777] width 221 height 36
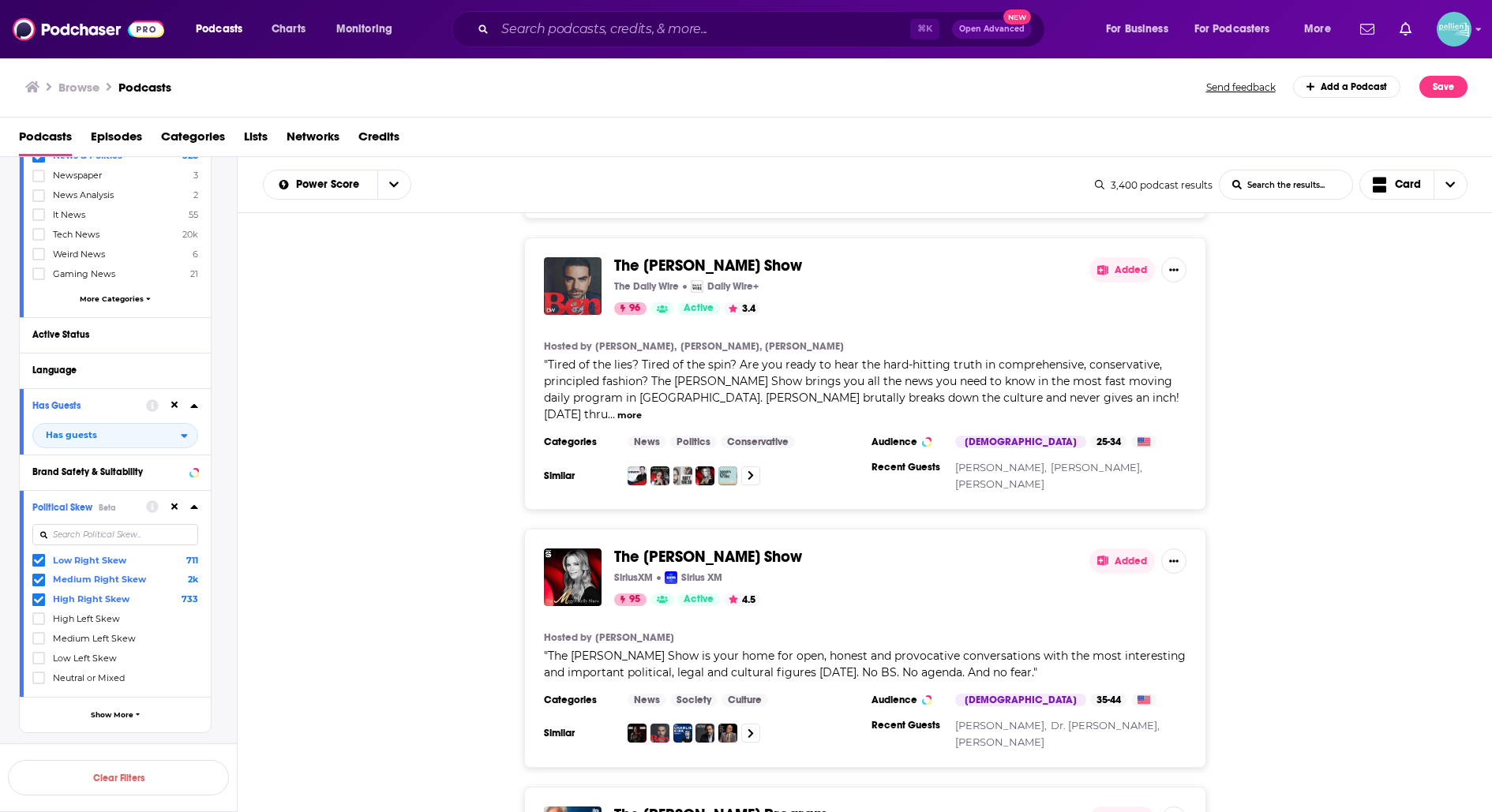
scroll to position [297, 0]
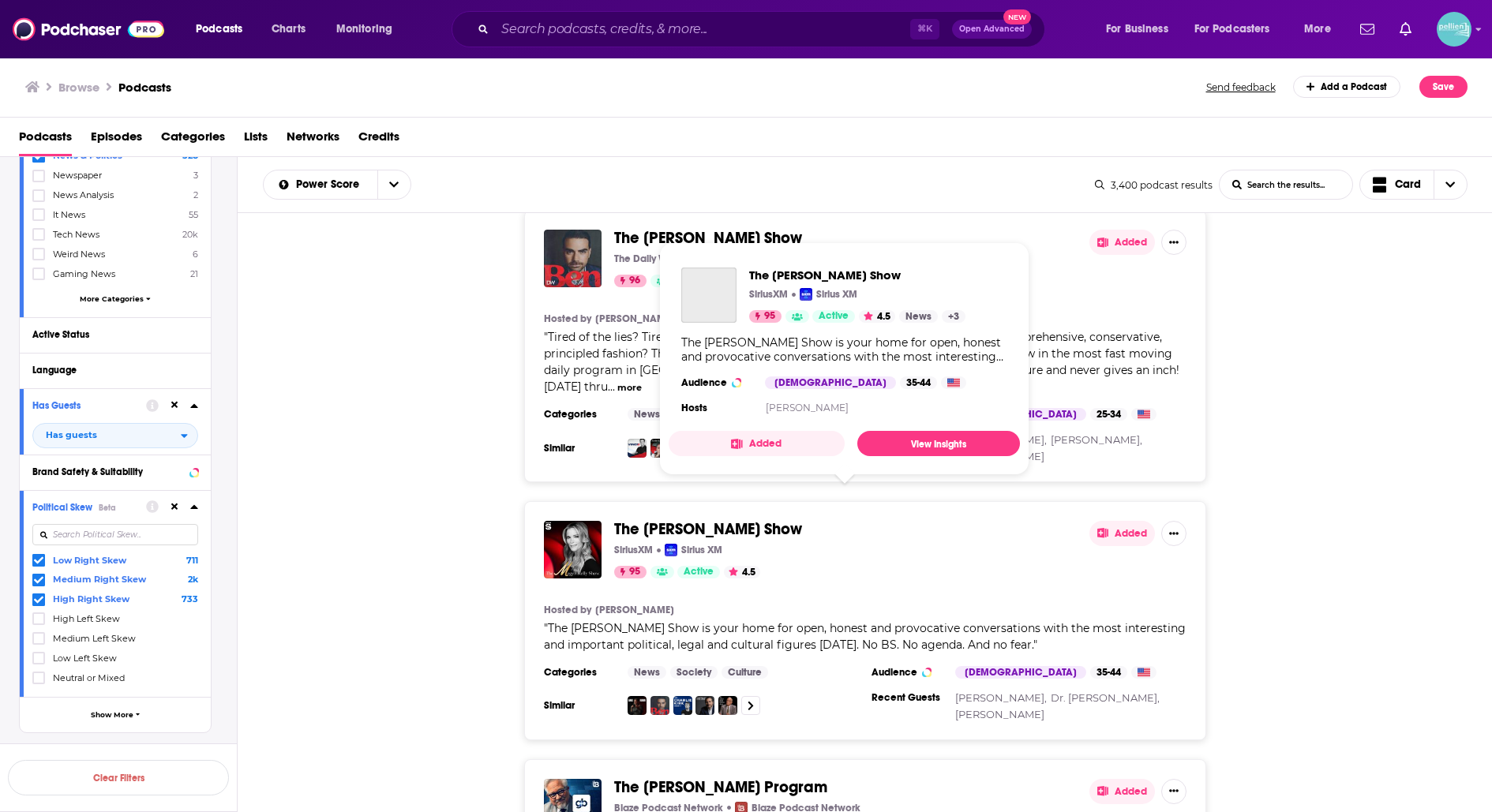
click at [689, 519] on span "The Megyn Kelly Show" at bounding box center [708, 529] width 188 height 20
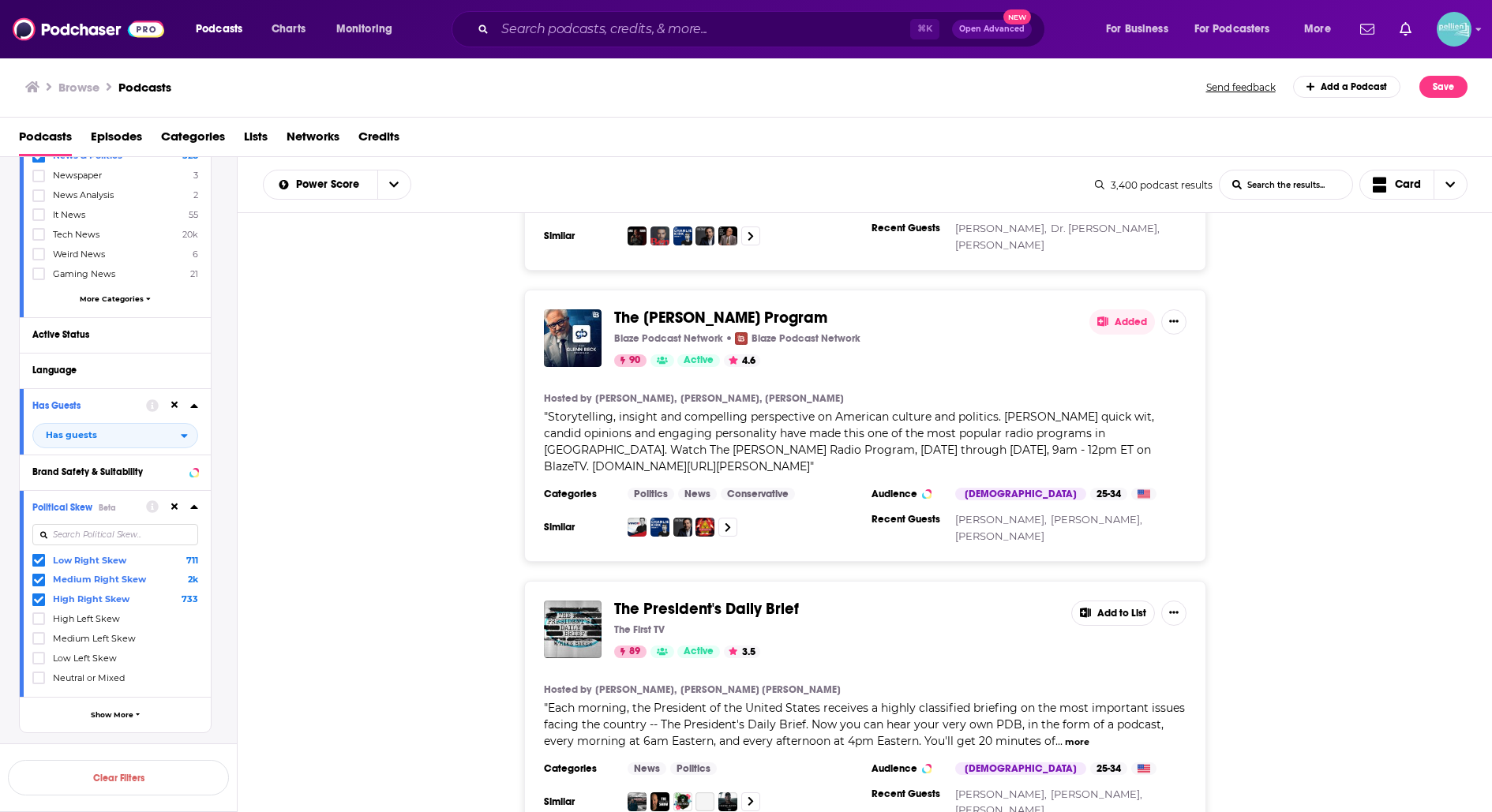
scroll to position [767, 0]
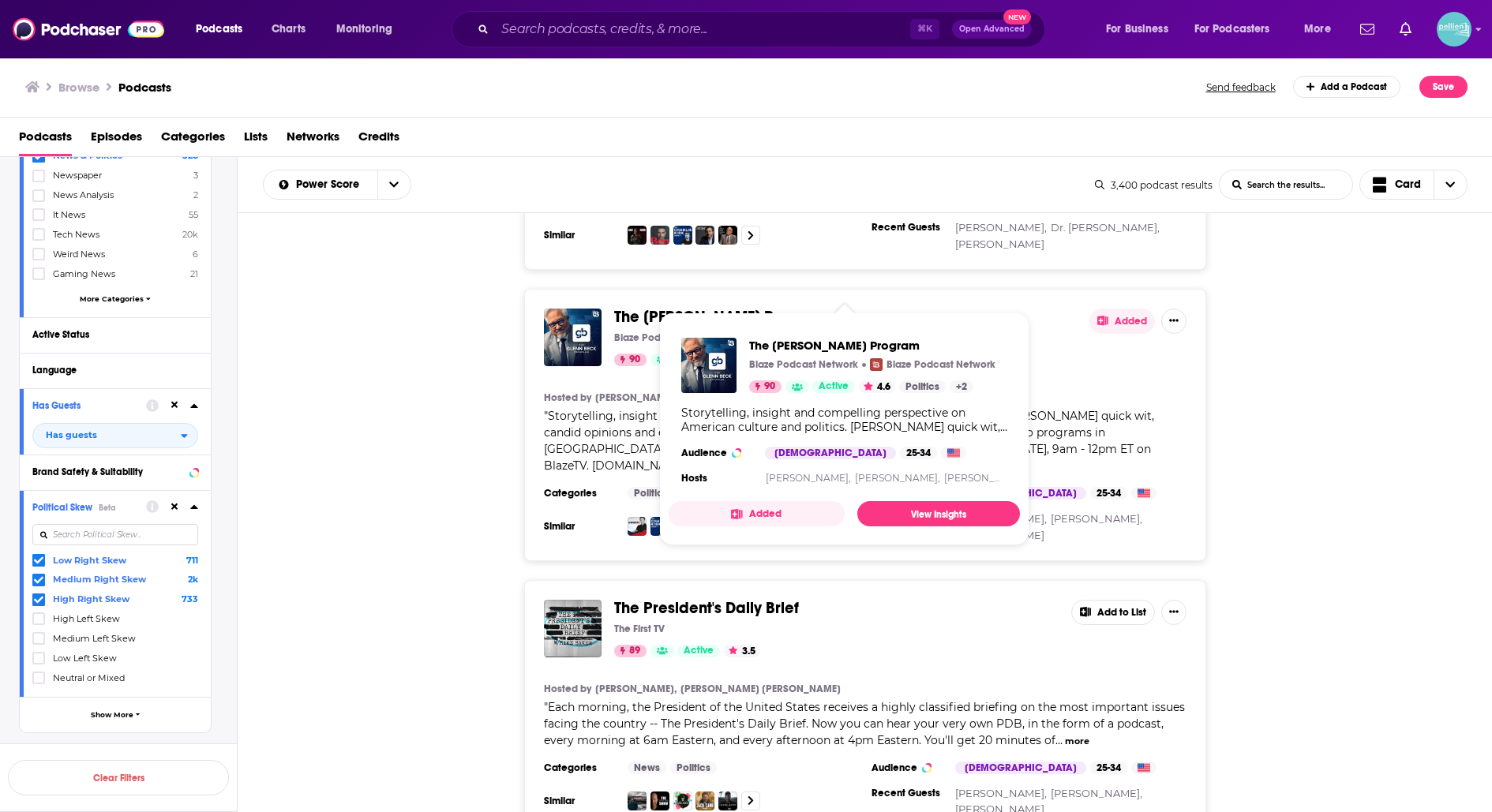
click at [636, 598] on span "The President's Daily Brief" at bounding box center [707, 608] width 185 height 20
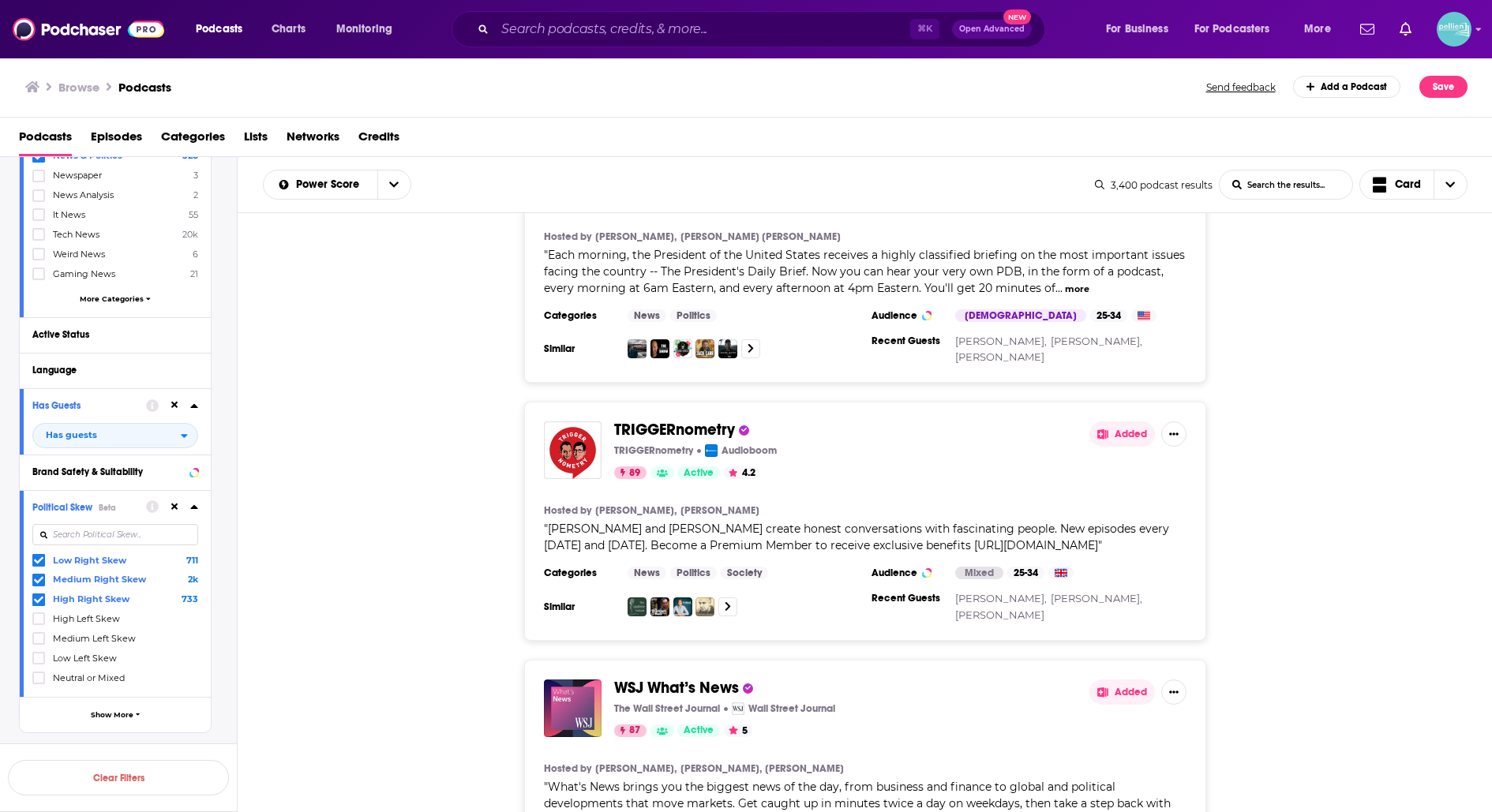
scroll to position [1220, 0]
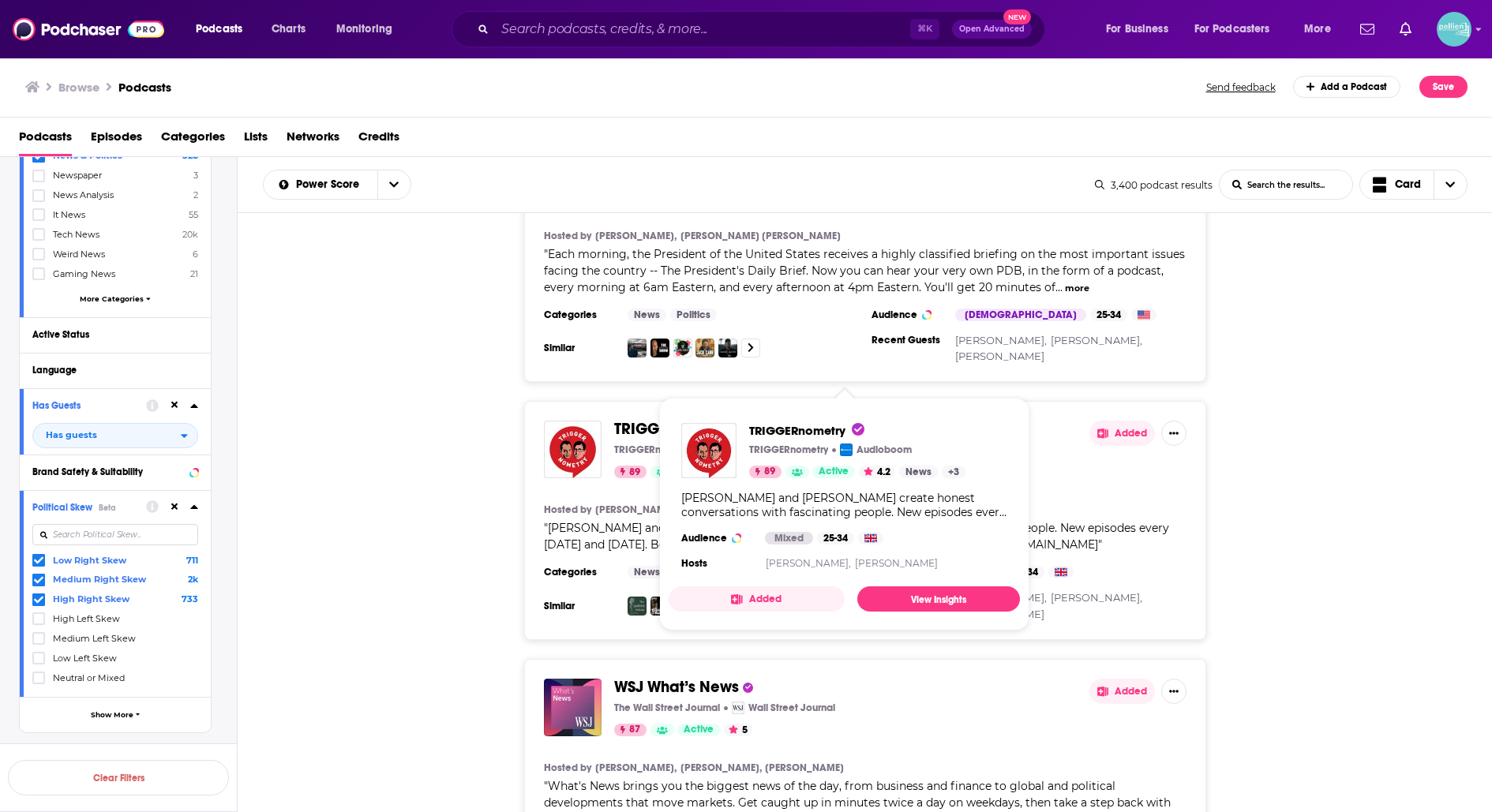
click at [674, 419] on span "TRIGGERnometry" at bounding box center [674, 428] width 120 height 20
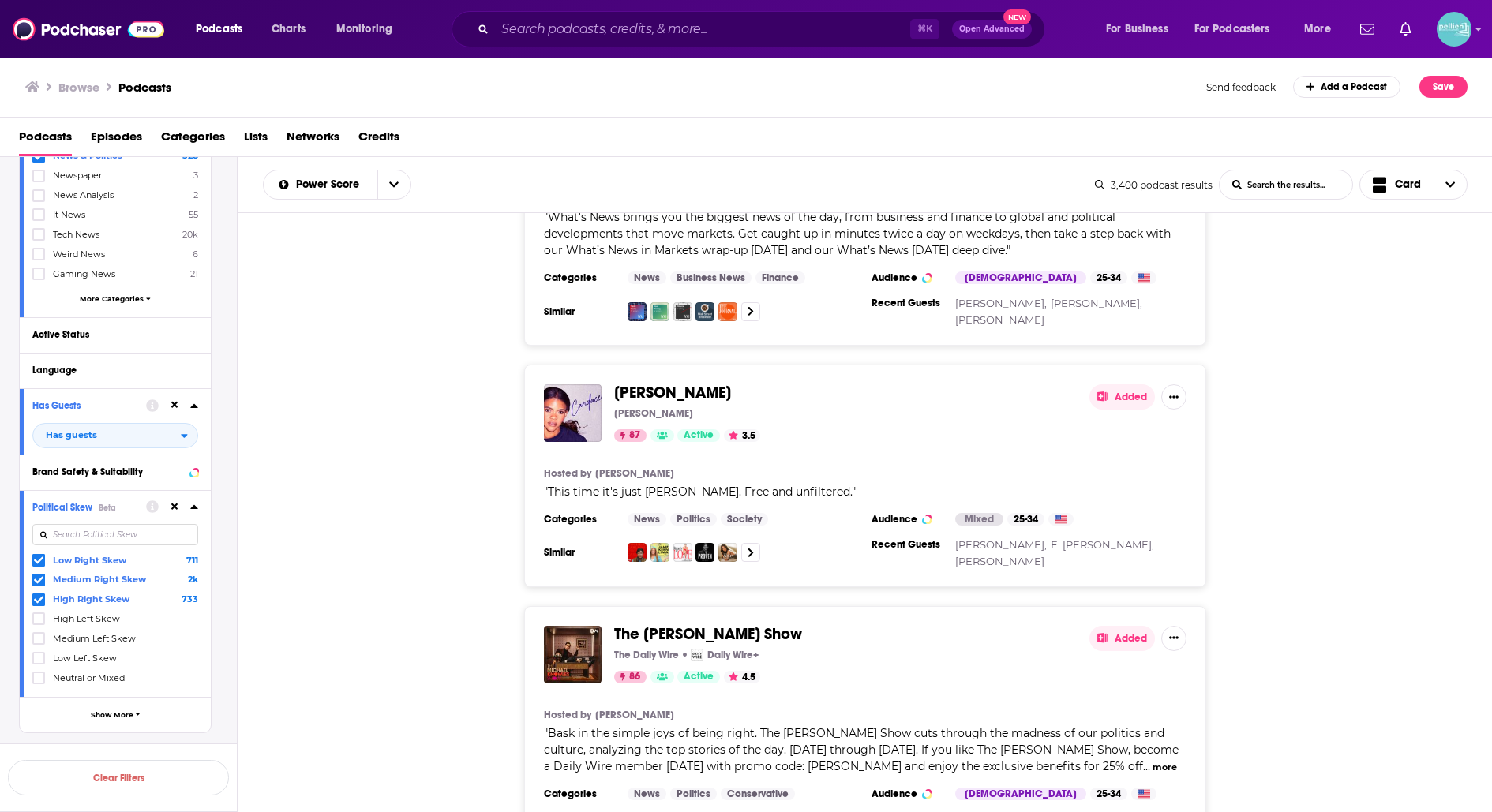
scroll to position [1832, 0]
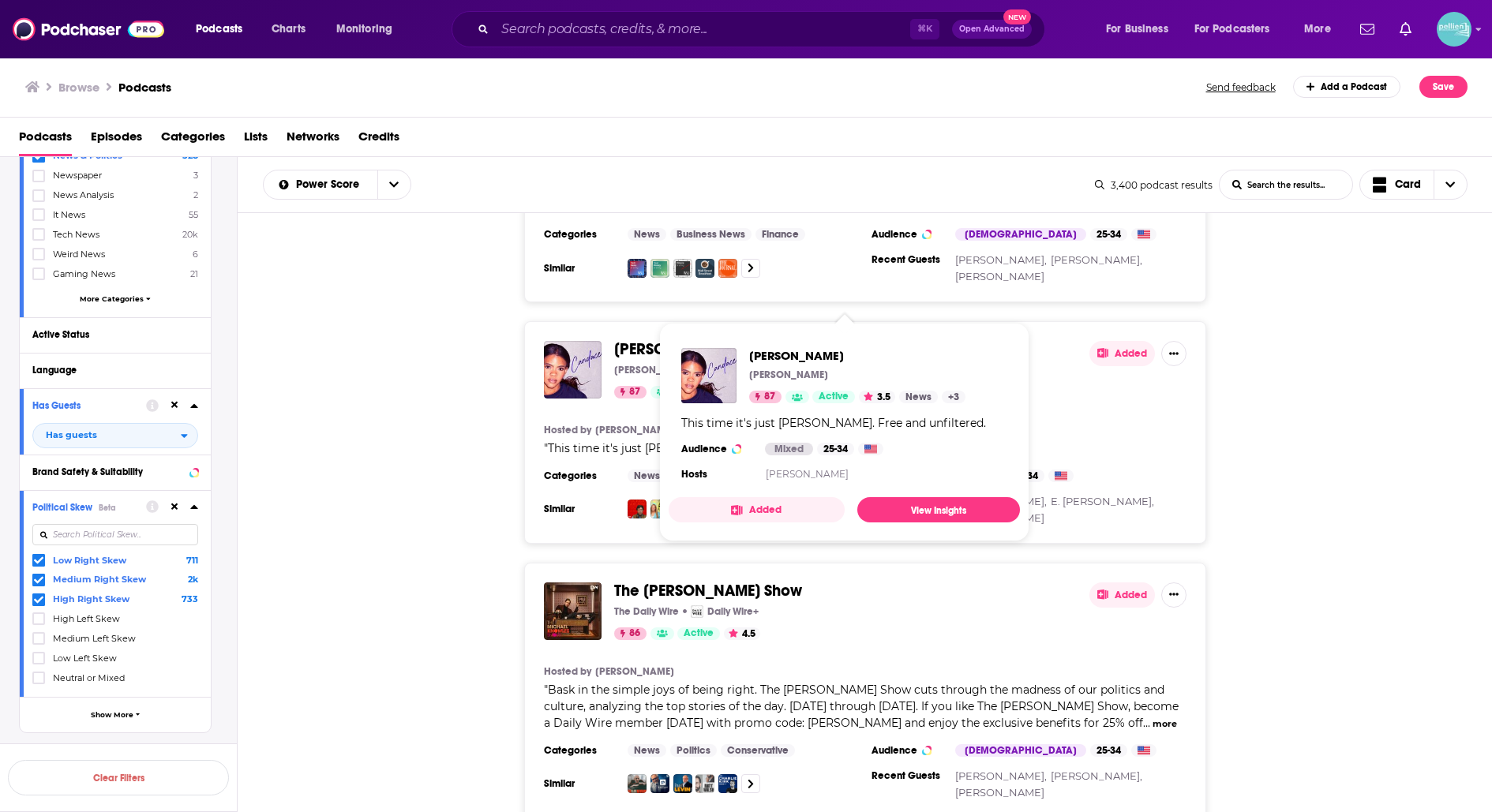
click at [641, 339] on span "Candace" at bounding box center [673, 349] width 117 height 20
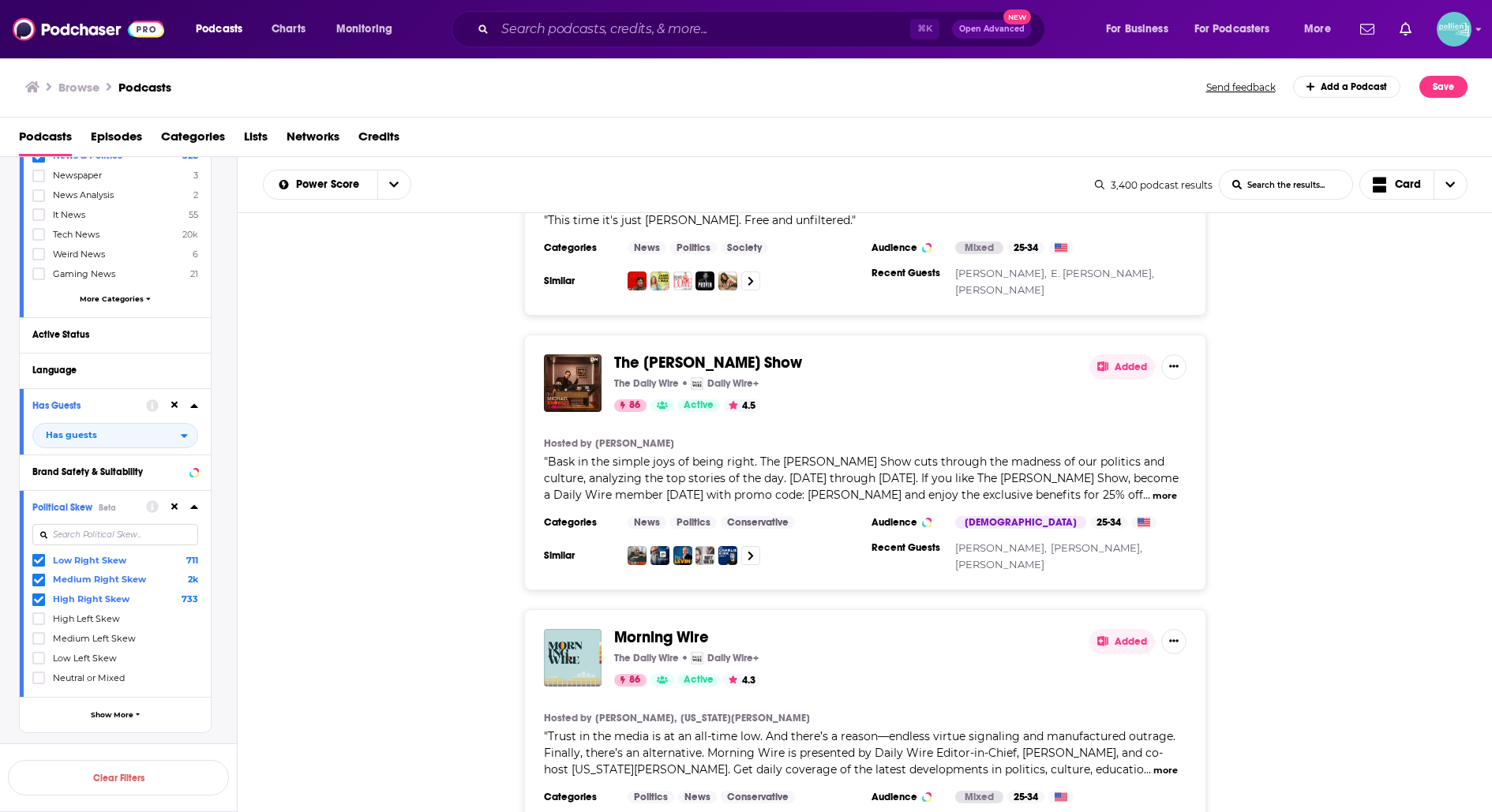
scroll to position [2062, 0]
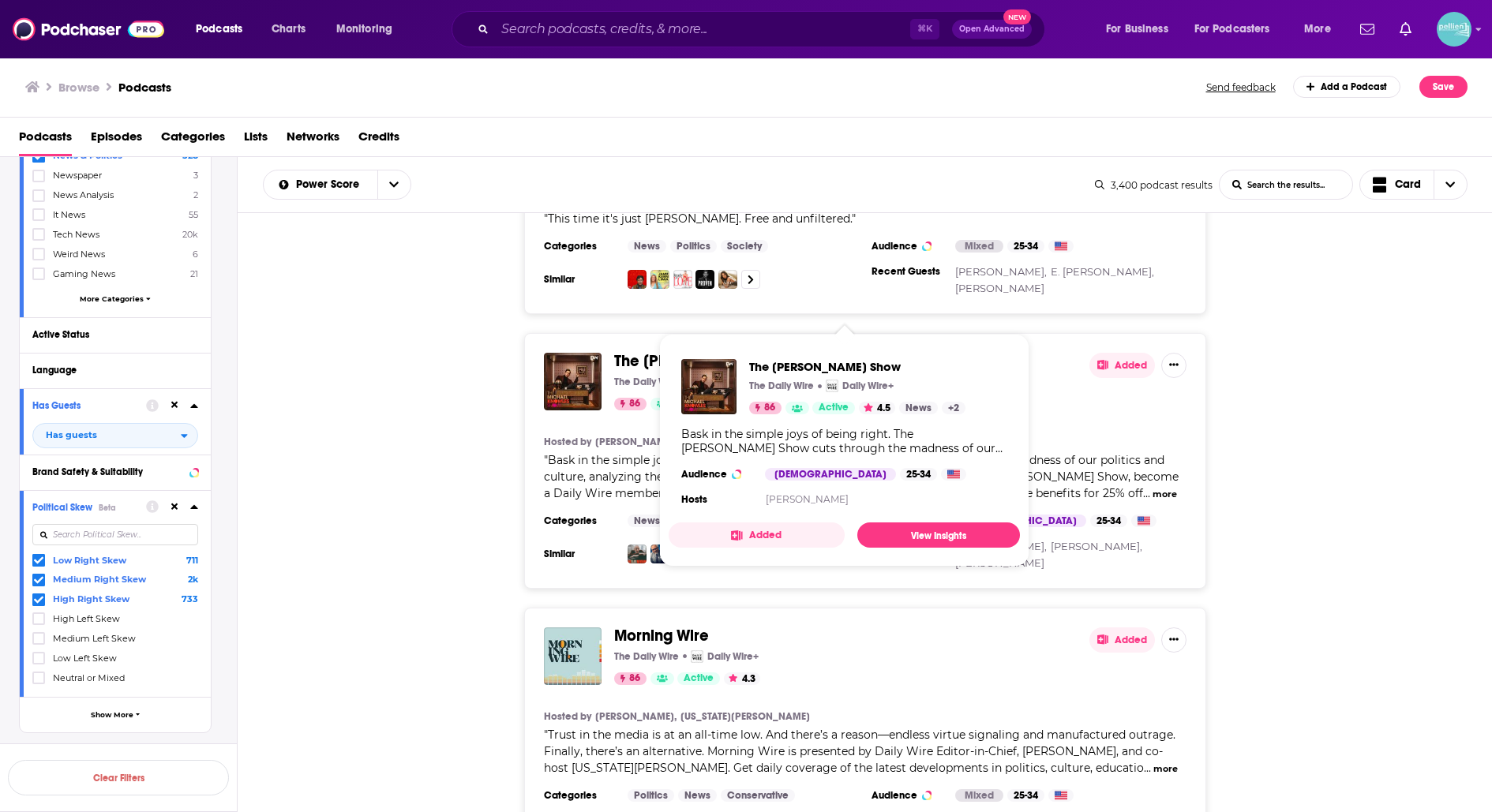
click at [758, 351] on span "The Michael Knowles Show" at bounding box center [708, 361] width 188 height 20
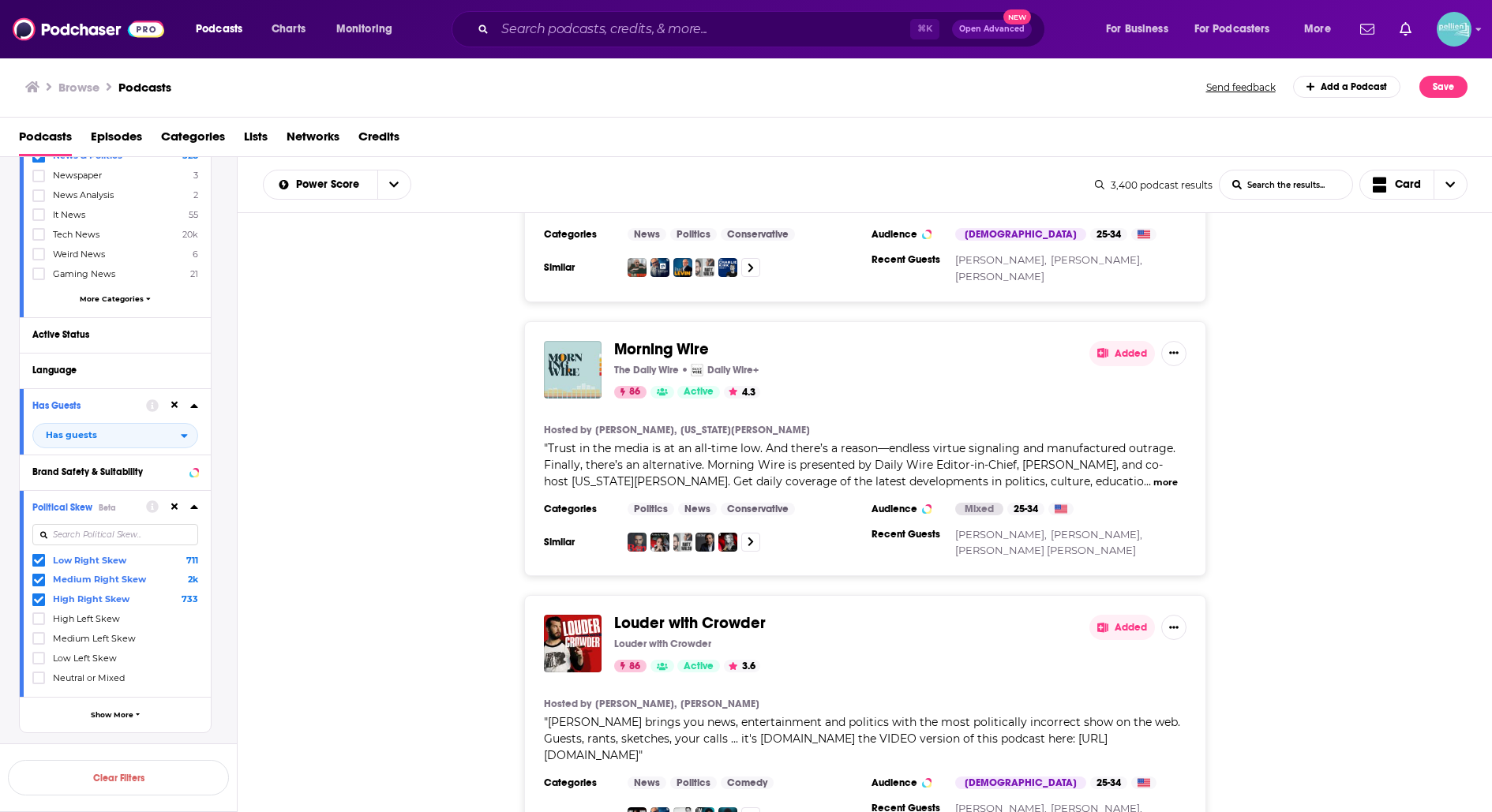
scroll to position [2365, 0]
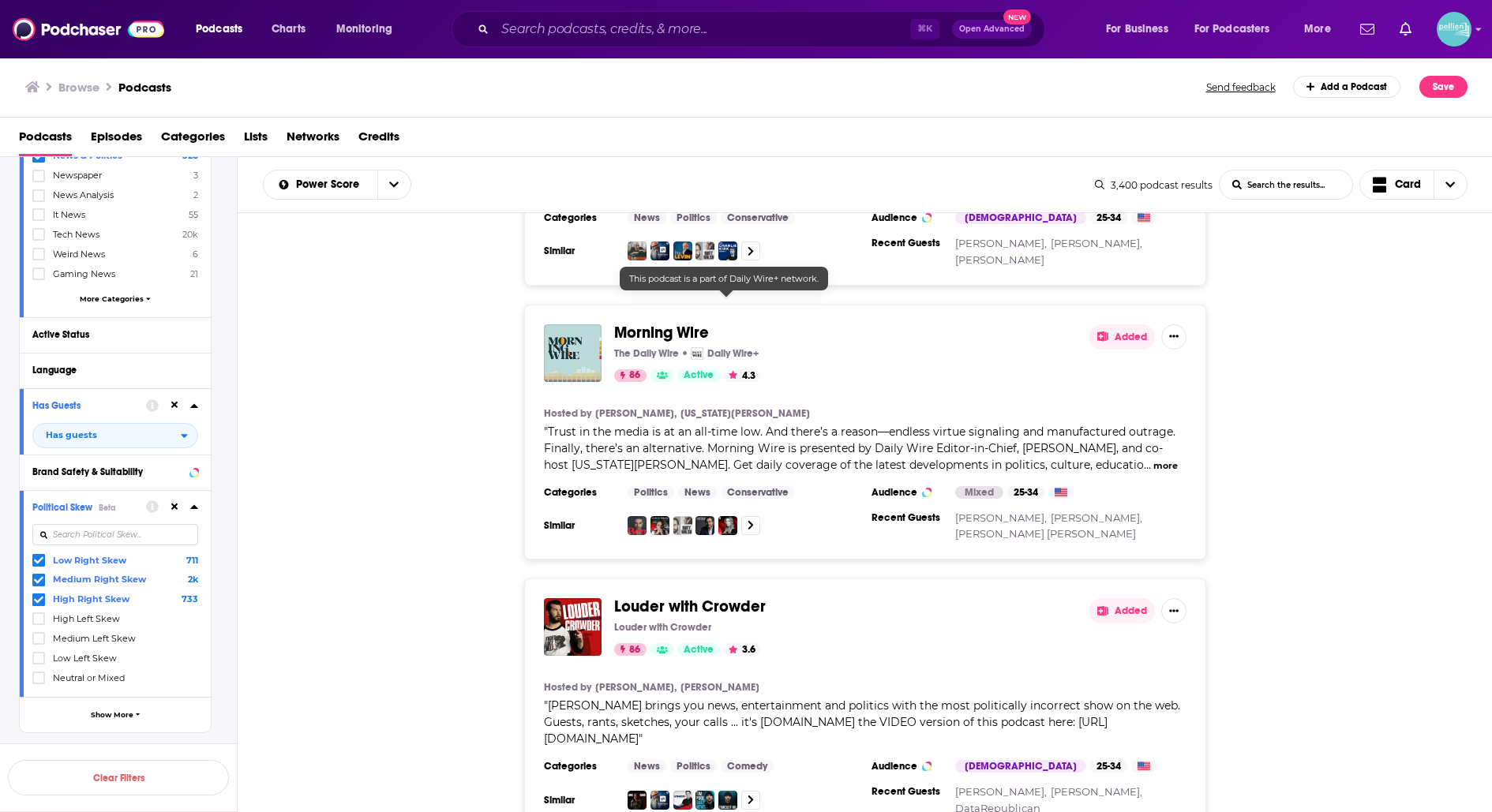
click at [678, 323] on span "Morning Wire" at bounding box center [661, 332] width 95 height 20
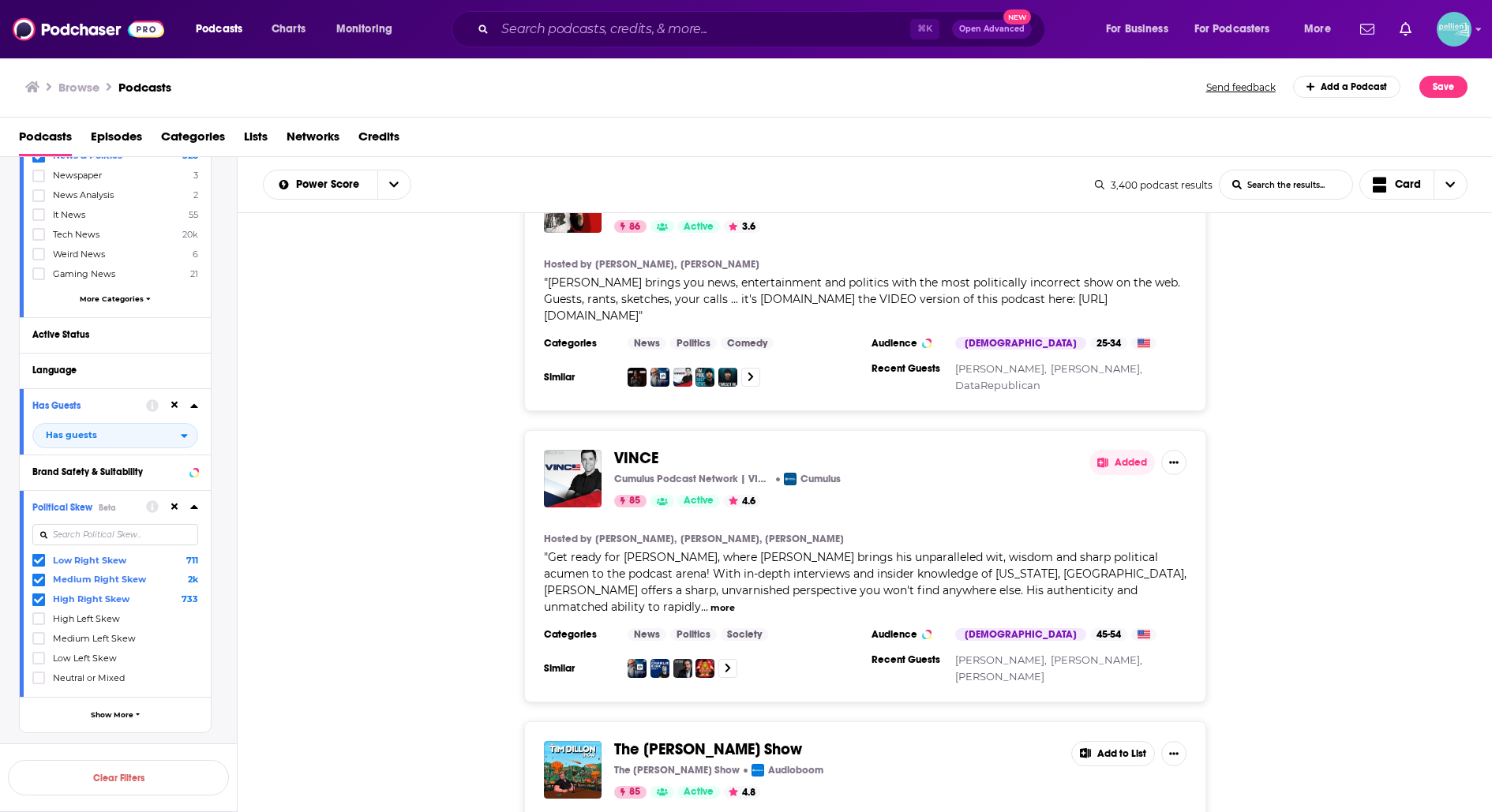
scroll to position [2792, 0]
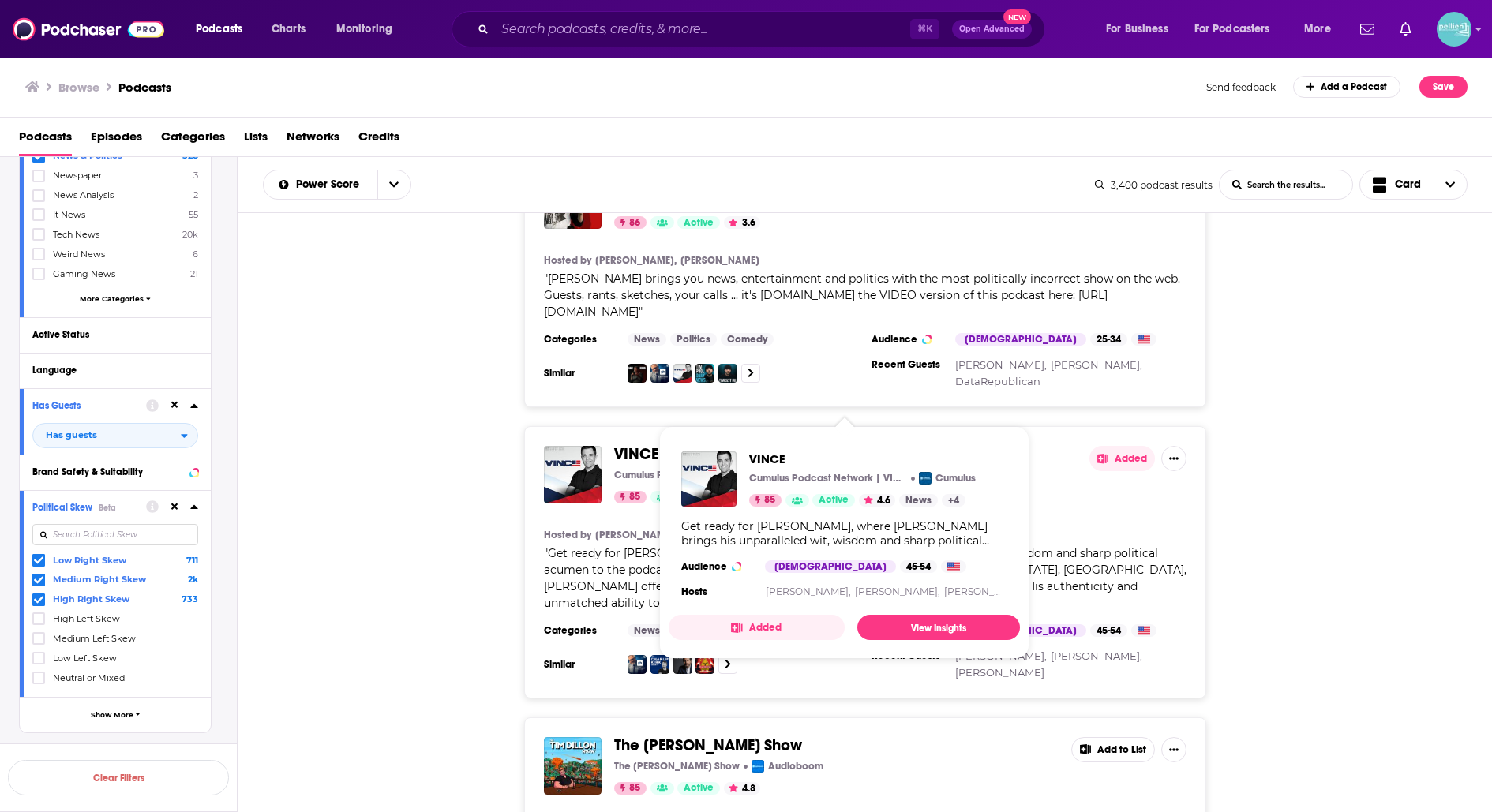
click at [645, 444] on span "VINCE" at bounding box center [636, 454] width 44 height 20
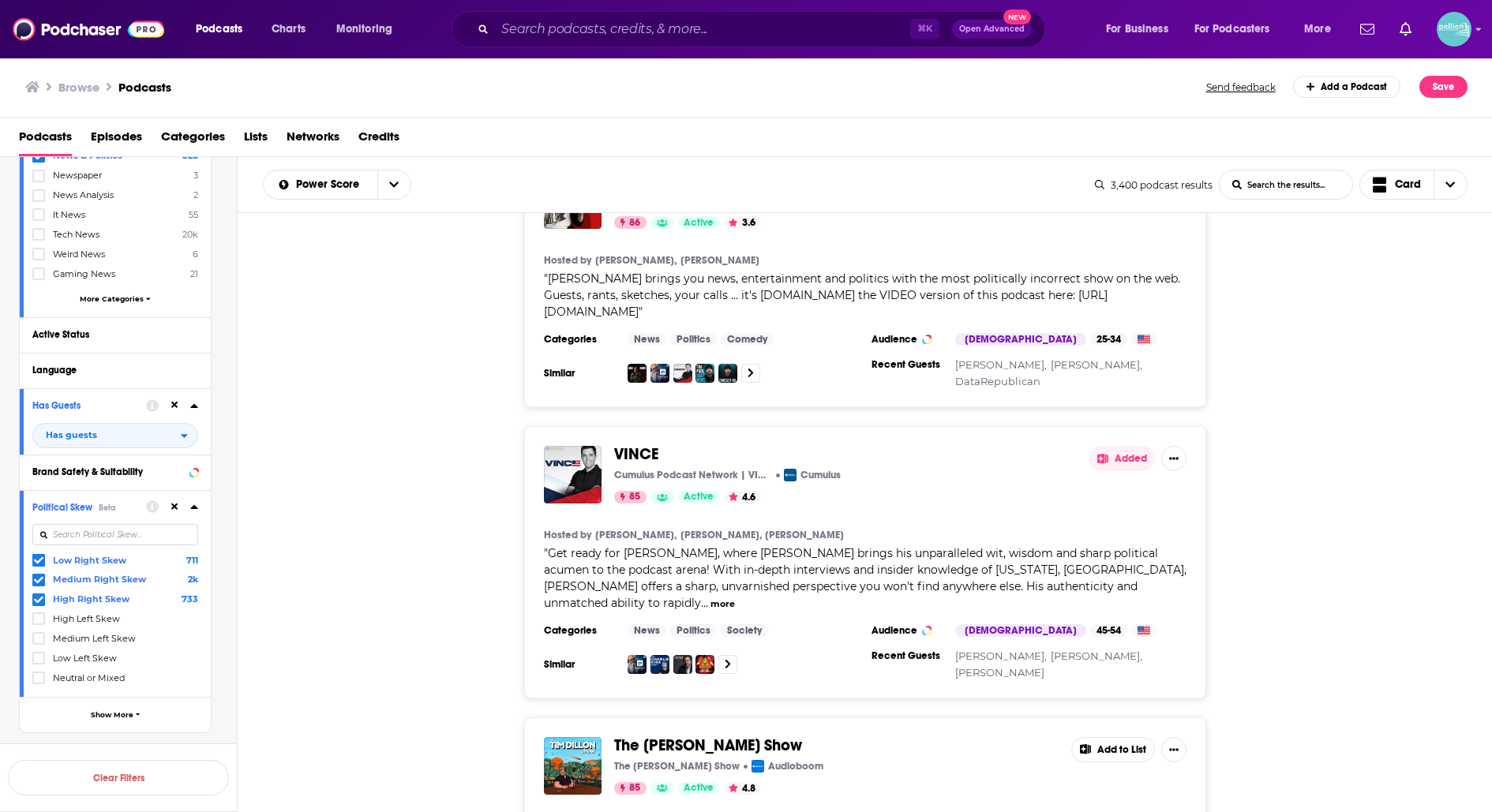
click at [671, 735] on span "The Tim Dillon Show" at bounding box center [708, 745] width 188 height 20
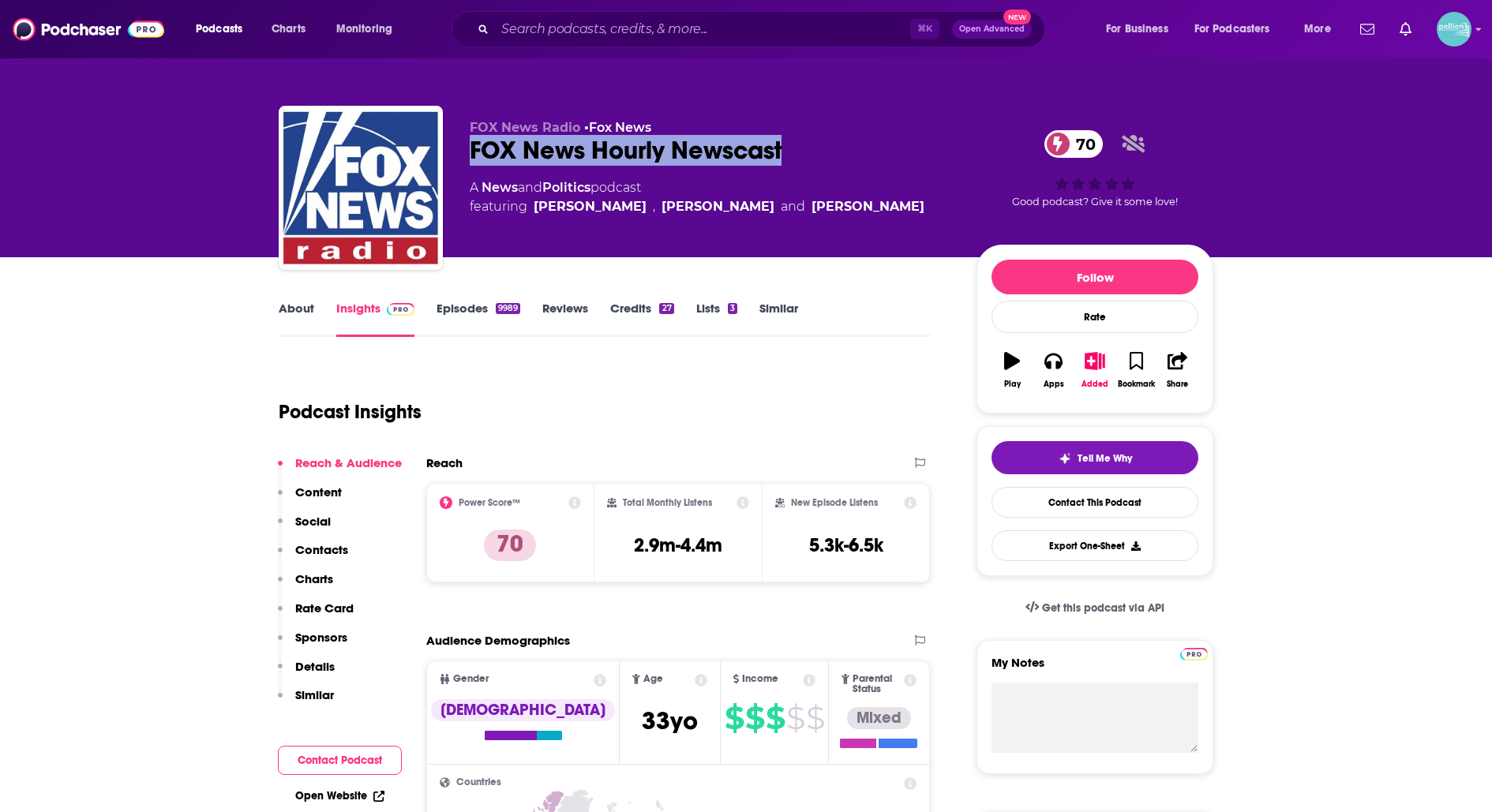
drag, startPoint x: 810, startPoint y: 150, endPoint x: 471, endPoint y: 154, distance: 339.0
click at [471, 154] on div "FOX News Hourly Newscast 70" at bounding box center [710, 150] width 482 height 31
copy h2 "FOX News Hourly Newscast"
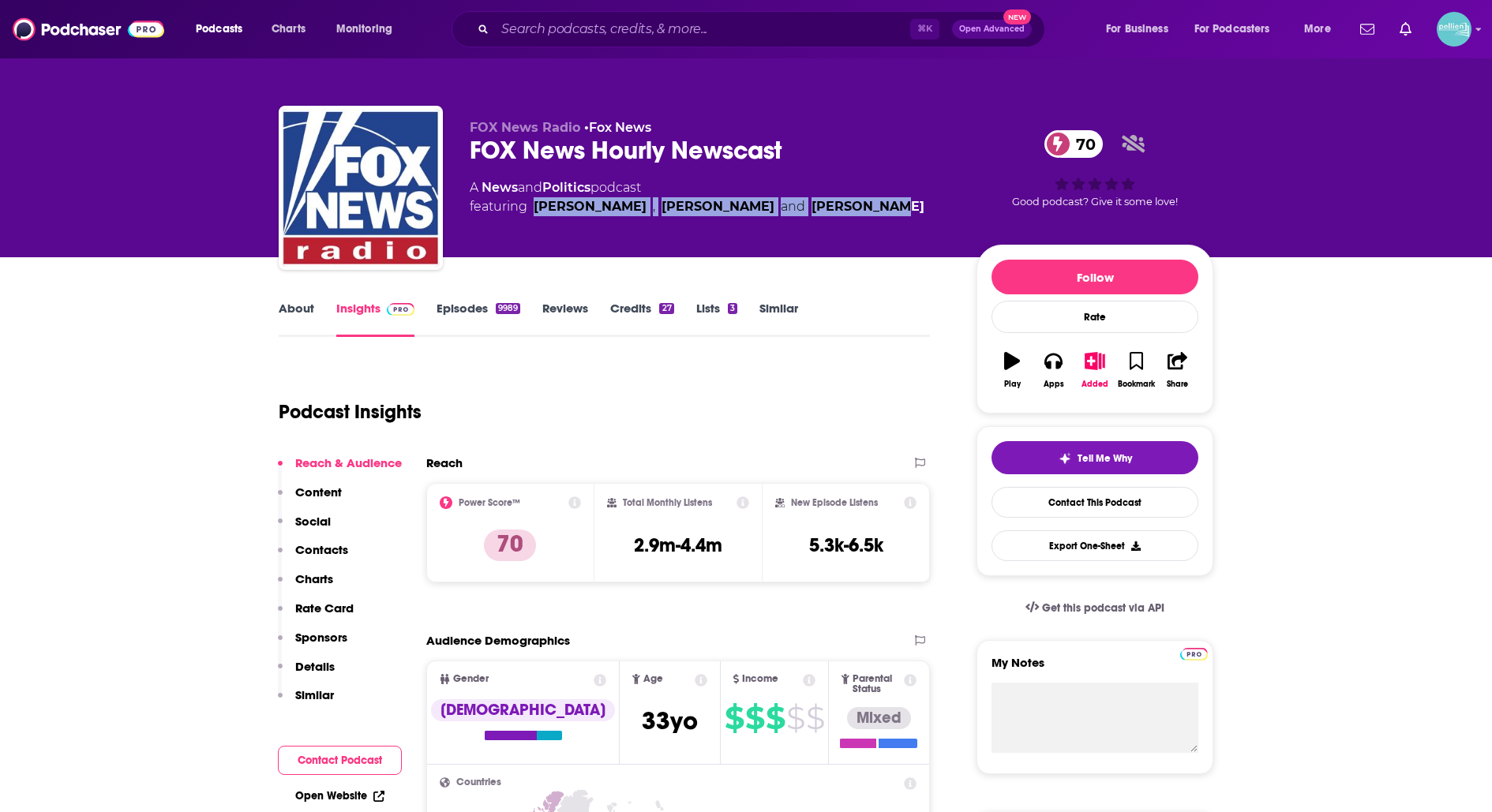
drag, startPoint x: 856, startPoint y: 212, endPoint x: 537, endPoint y: 211, distance: 319.0
click at [537, 211] on div "A News and Politics podcast featuring Dave Anthony , Lisa Lacerra and Ted Lindn…" at bounding box center [710, 196] width 482 height 38
copy span "Dave Anthony , Lisa Lacerra and Ted Lindner"
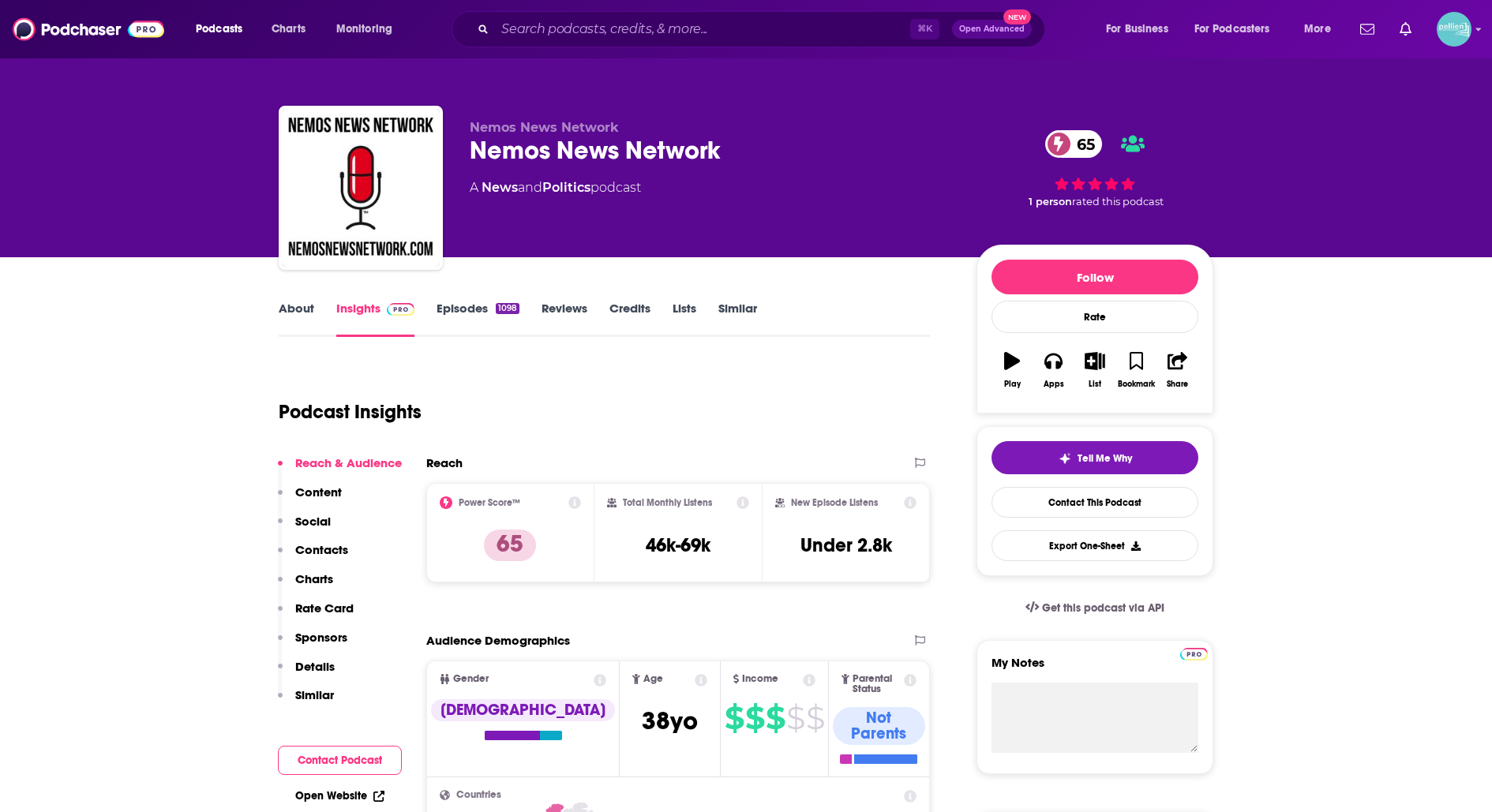
click at [306, 313] on link "About" at bounding box center [296, 319] width 36 height 37
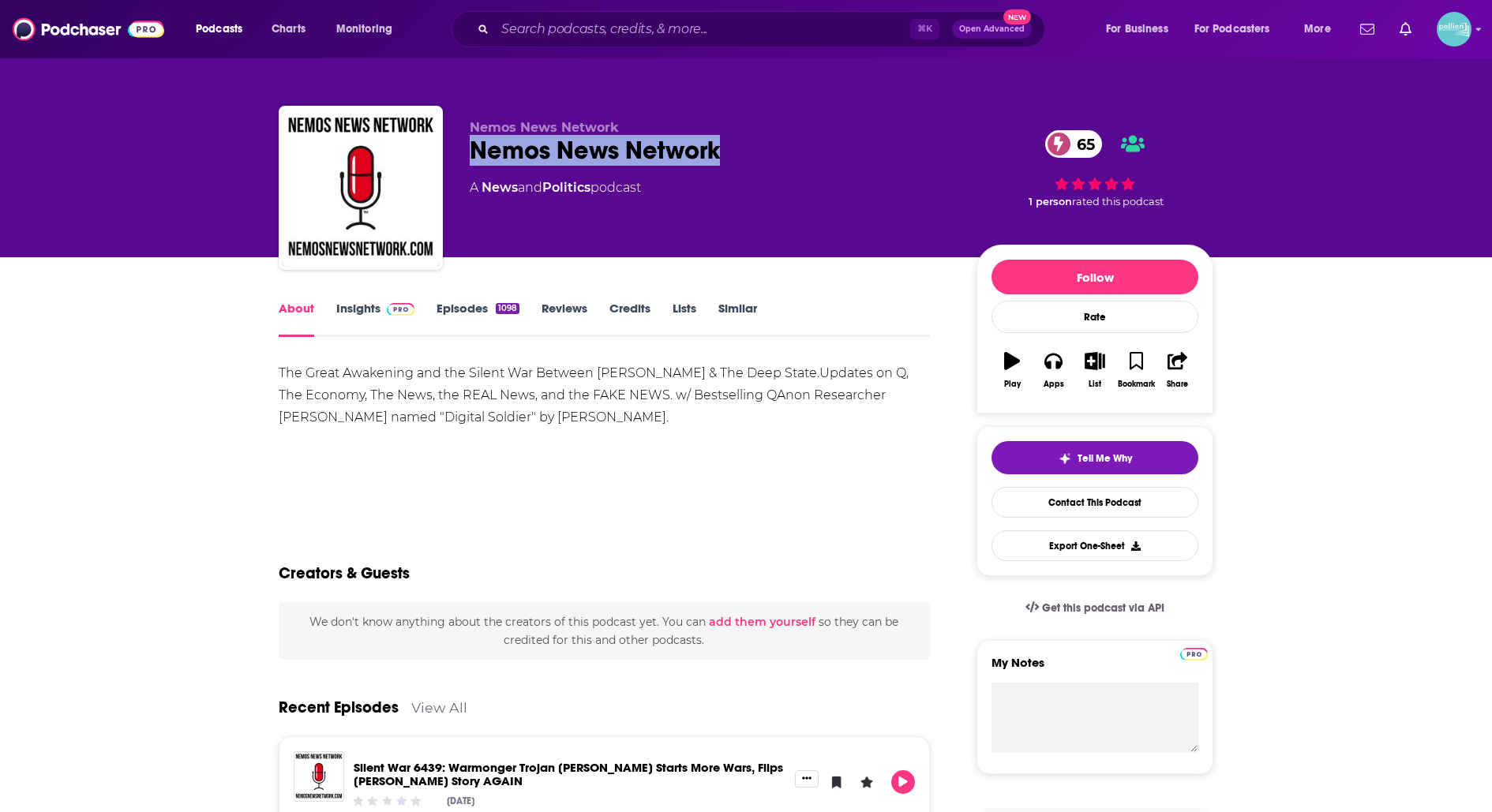
drag, startPoint x: 734, startPoint y: 141, endPoint x: 465, endPoint y: 137, distance: 269.0
click at [465, 137] on div "Nemos News Network Nemos News Network 65 A News and Politics podcast 65 1 perso…" at bounding box center [745, 190] width 934 height 170
copy h1 "Nemos News Network"
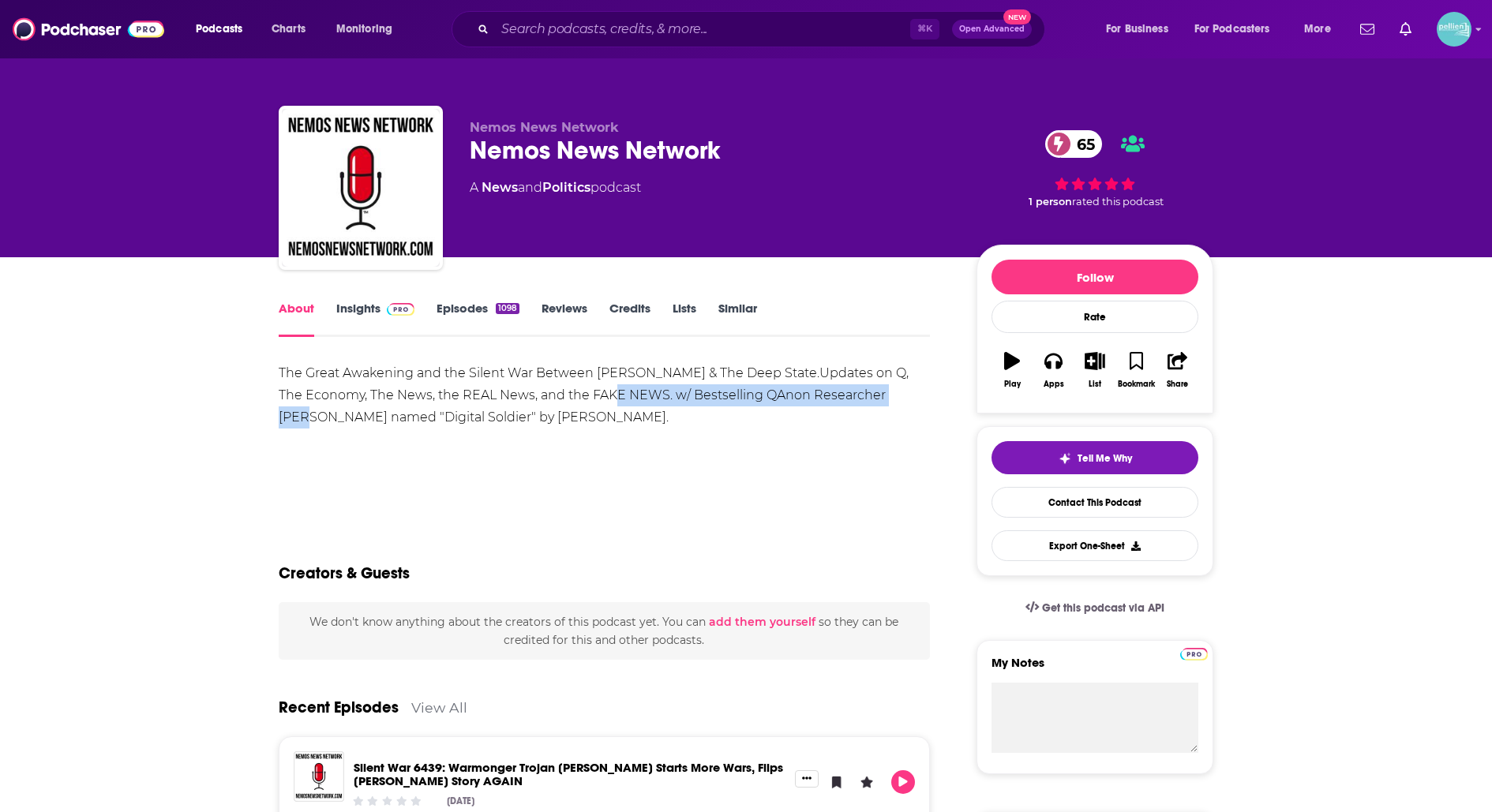
drag, startPoint x: 649, startPoint y: 391, endPoint x: 325, endPoint y: 422, distance: 325.5
click at [325, 422] on div "The Great Awakening and the Silent War Between Trump & The Deep State.Updates o…" at bounding box center [604, 395] width 651 height 66
copy div "w/ Bestselling QAnon Researcher Dustin Nemos"
click at [792, 414] on div "The Great Awakening and the Silent War Between Trump & The Deep State.Updates o…" at bounding box center [604, 395] width 651 height 66
drag, startPoint x: 861, startPoint y: 391, endPoint x: 320, endPoint y: 422, distance: 541.9
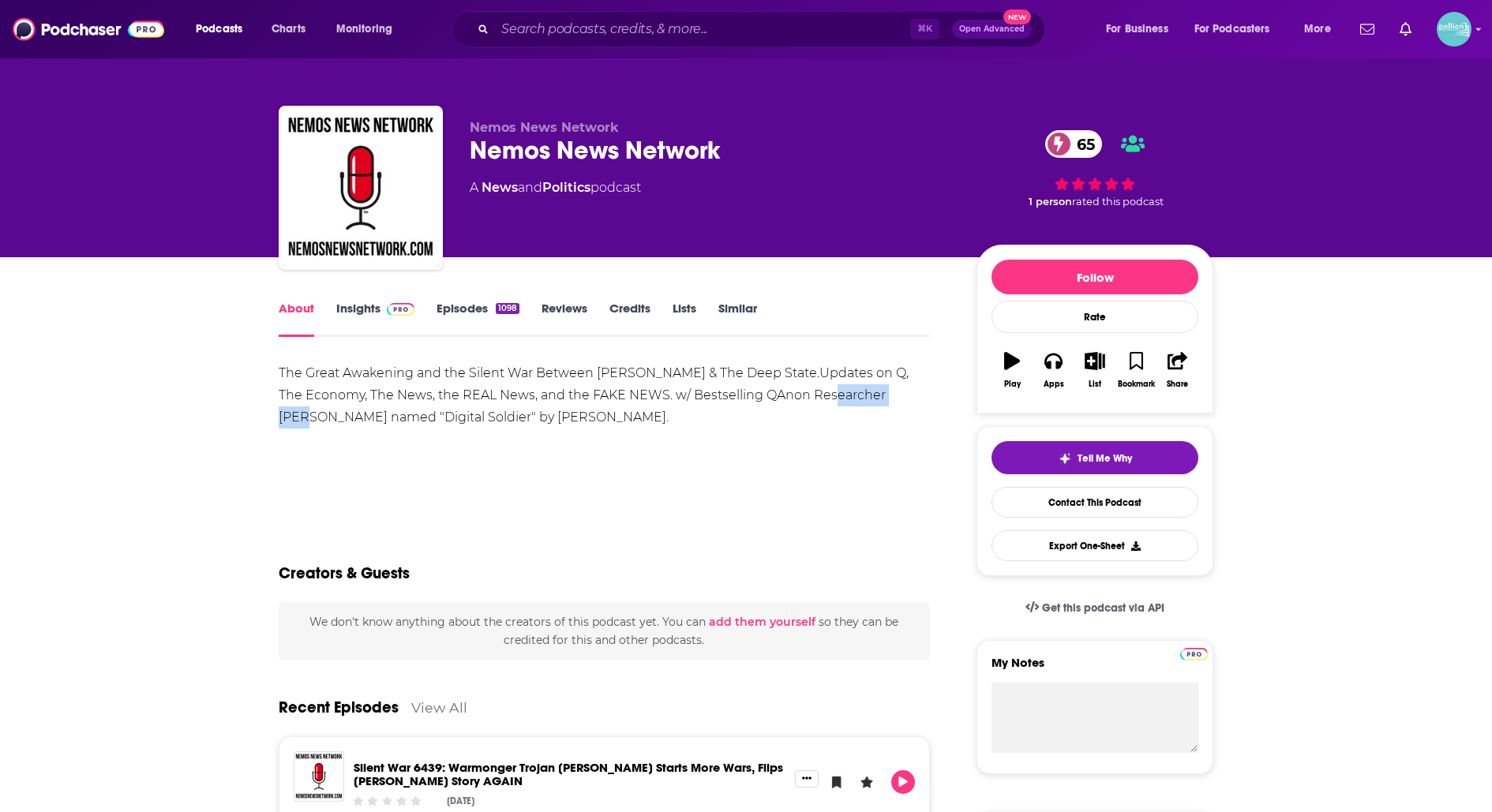
click at [320, 422] on div "The Great Awakening and the Silent War Between Trump & The Deep State.Updates o…" at bounding box center [604, 395] width 651 height 66
copy div "Dustin Nemo"
drag, startPoint x: 322, startPoint y: 420, endPoint x: 860, endPoint y: 397, distance: 538.5
click at [860, 397] on div "The Great Awakening and the Silent War Between Trump & The Deep State.Updates o…" at bounding box center [604, 395] width 651 height 66
copy div "Dustin Nemos"
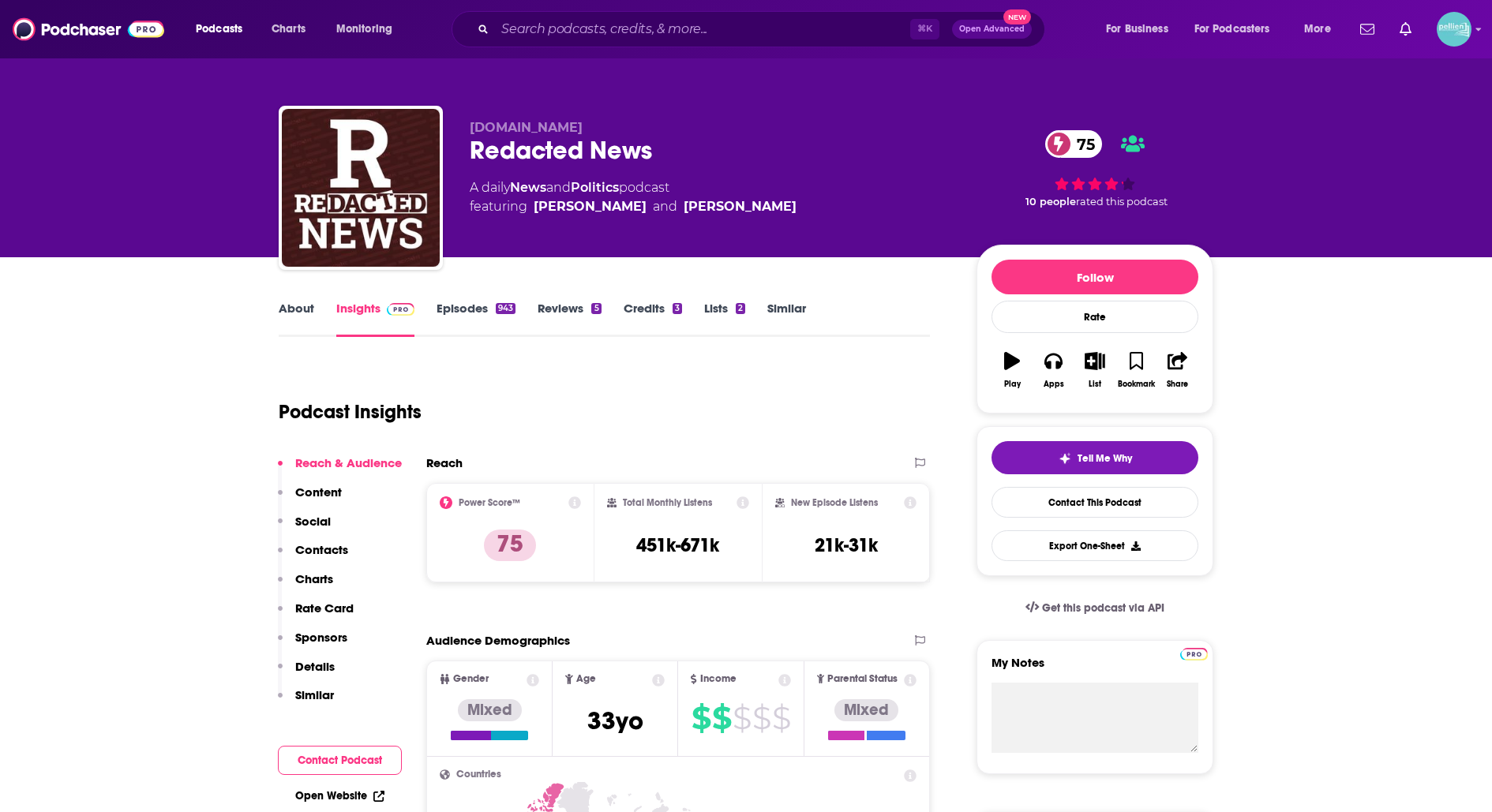
click at [295, 303] on link "About" at bounding box center [296, 319] width 36 height 37
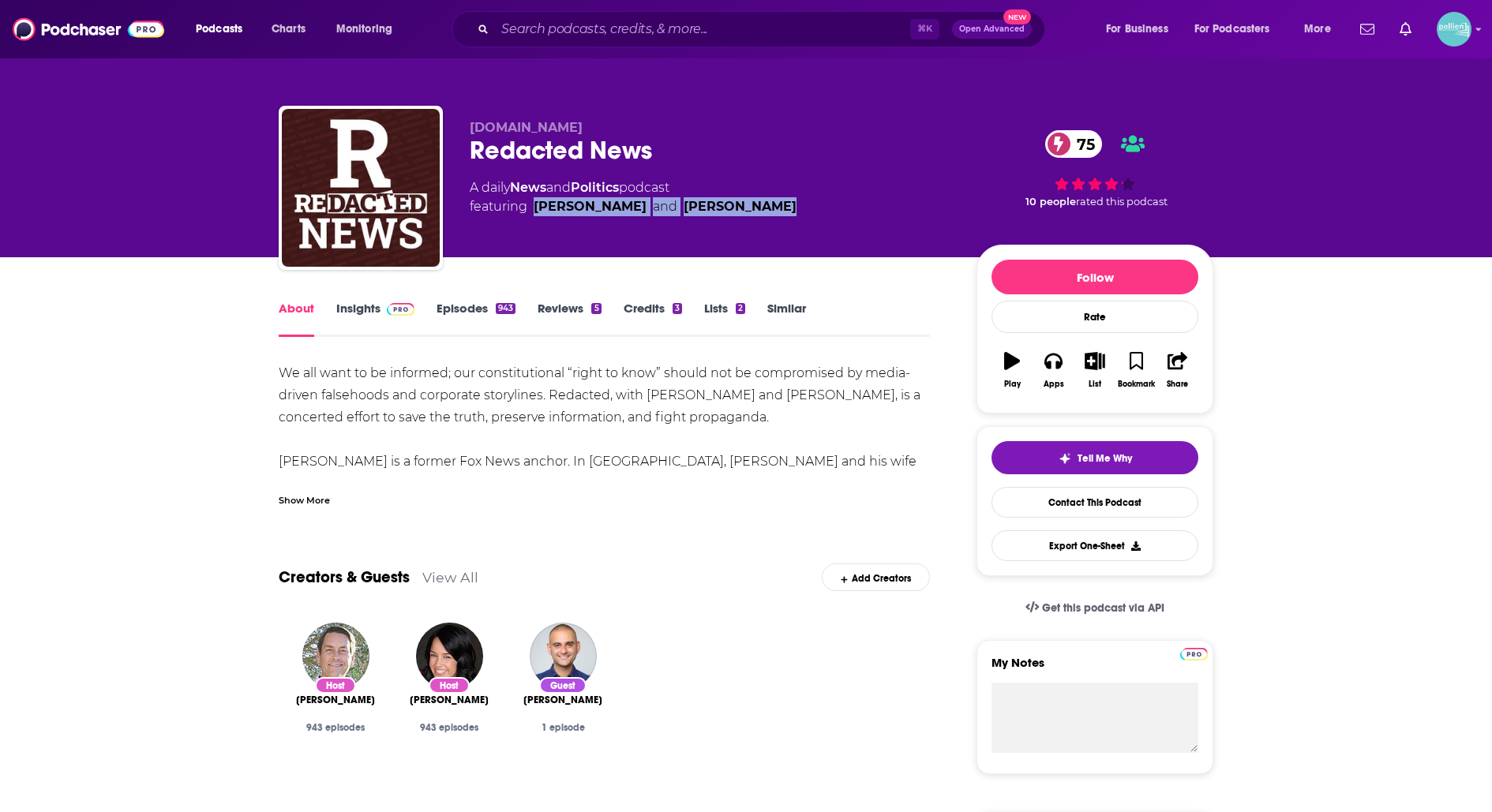
drag, startPoint x: 750, startPoint y: 203, endPoint x: 536, endPoint y: 211, distance: 214.1
click at [536, 211] on div "A daily News and Politics podcast featuring Clayton Morris and Natali Morris" at bounding box center [710, 196] width 482 height 38
copy span "Clayton Morris and Natali Morris"
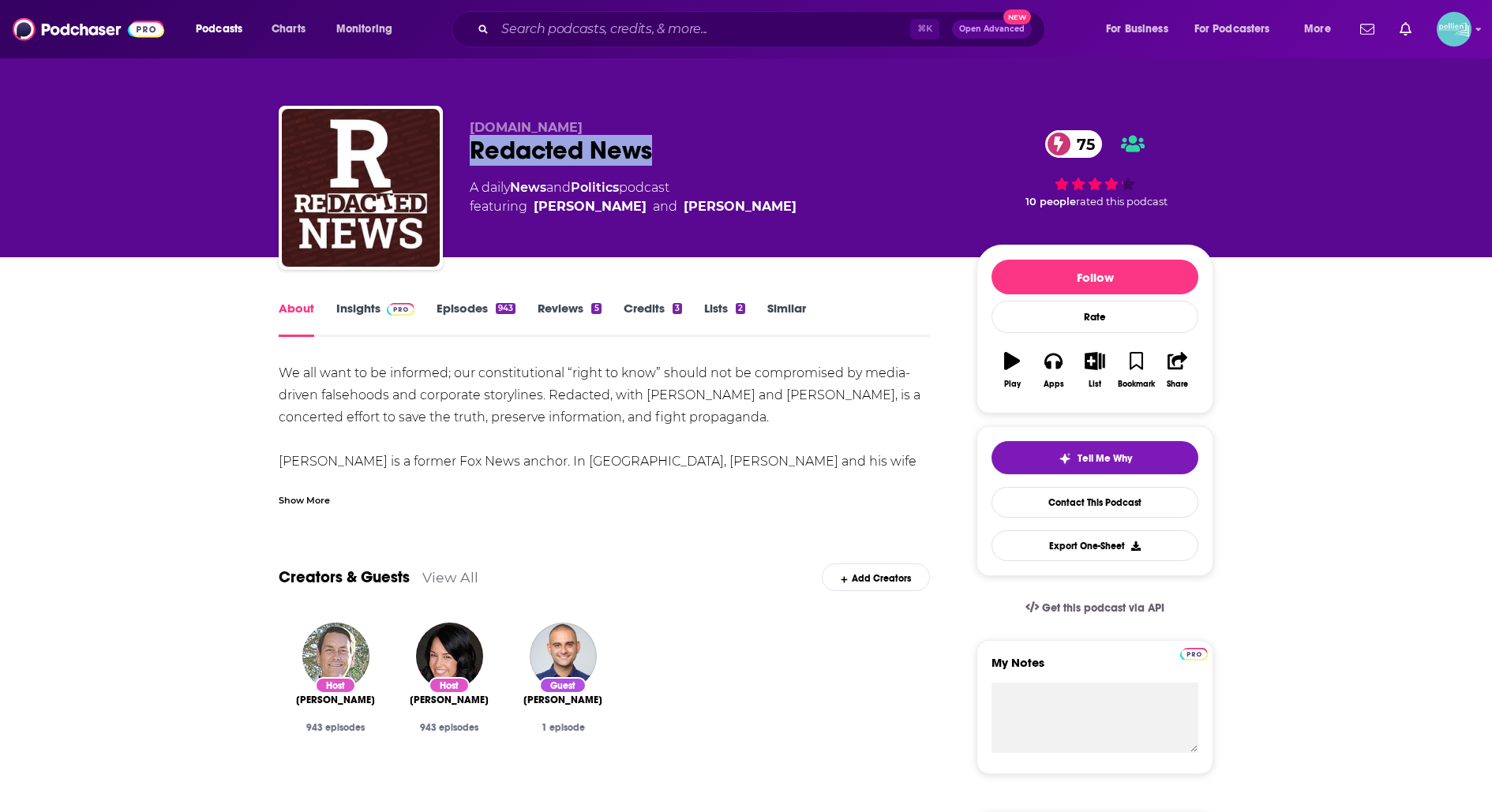
drag, startPoint x: 664, startPoint y: 146, endPoint x: 466, endPoint y: 145, distance: 198.0
click at [466, 145] on div "Redacted.inc Redacted News 75 A daily News and Politics podcast featuring Clayt…" at bounding box center [745, 190] width 934 height 170
copy h1 "Redacted News"
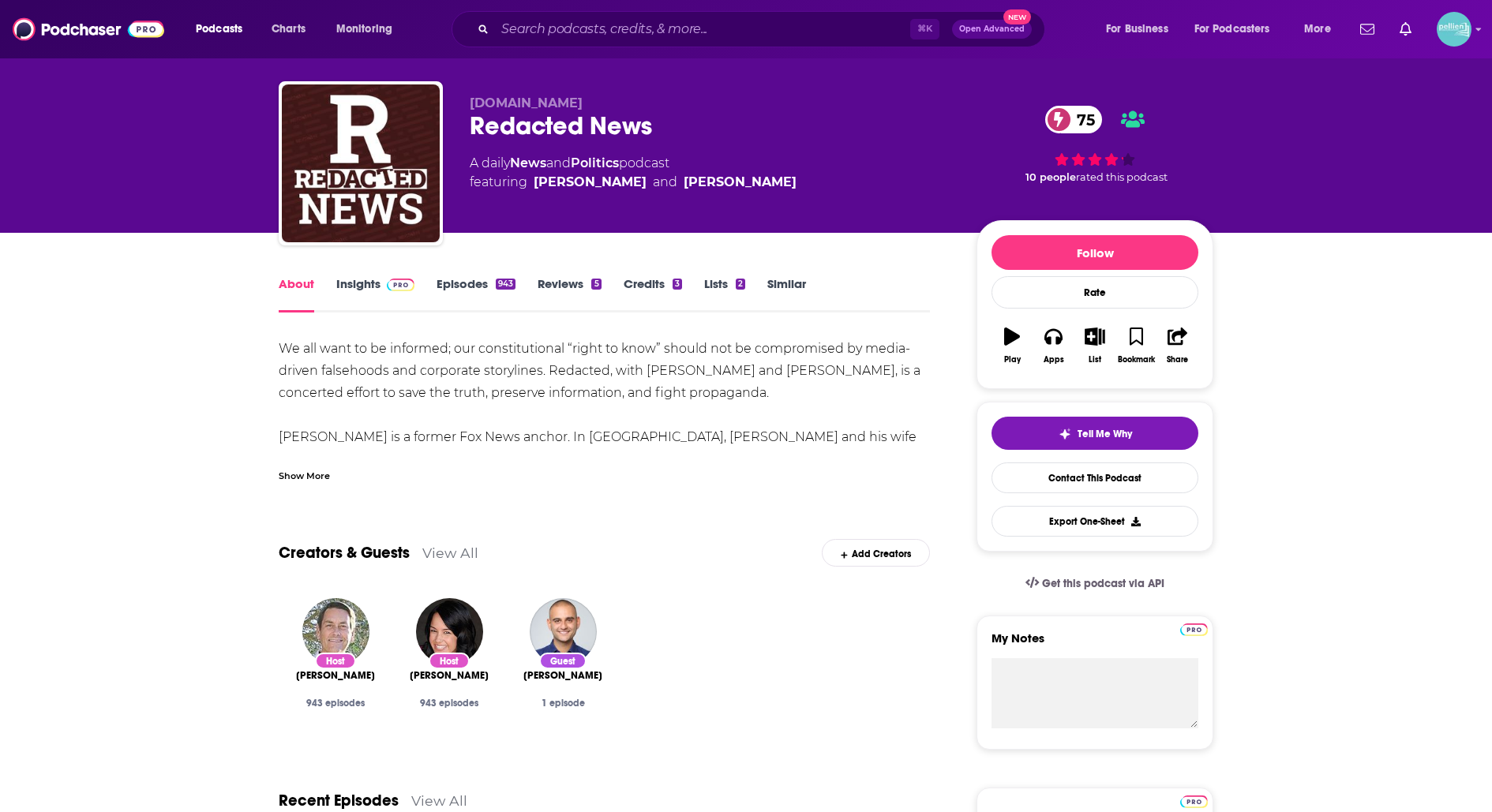
scroll to position [49, 0]
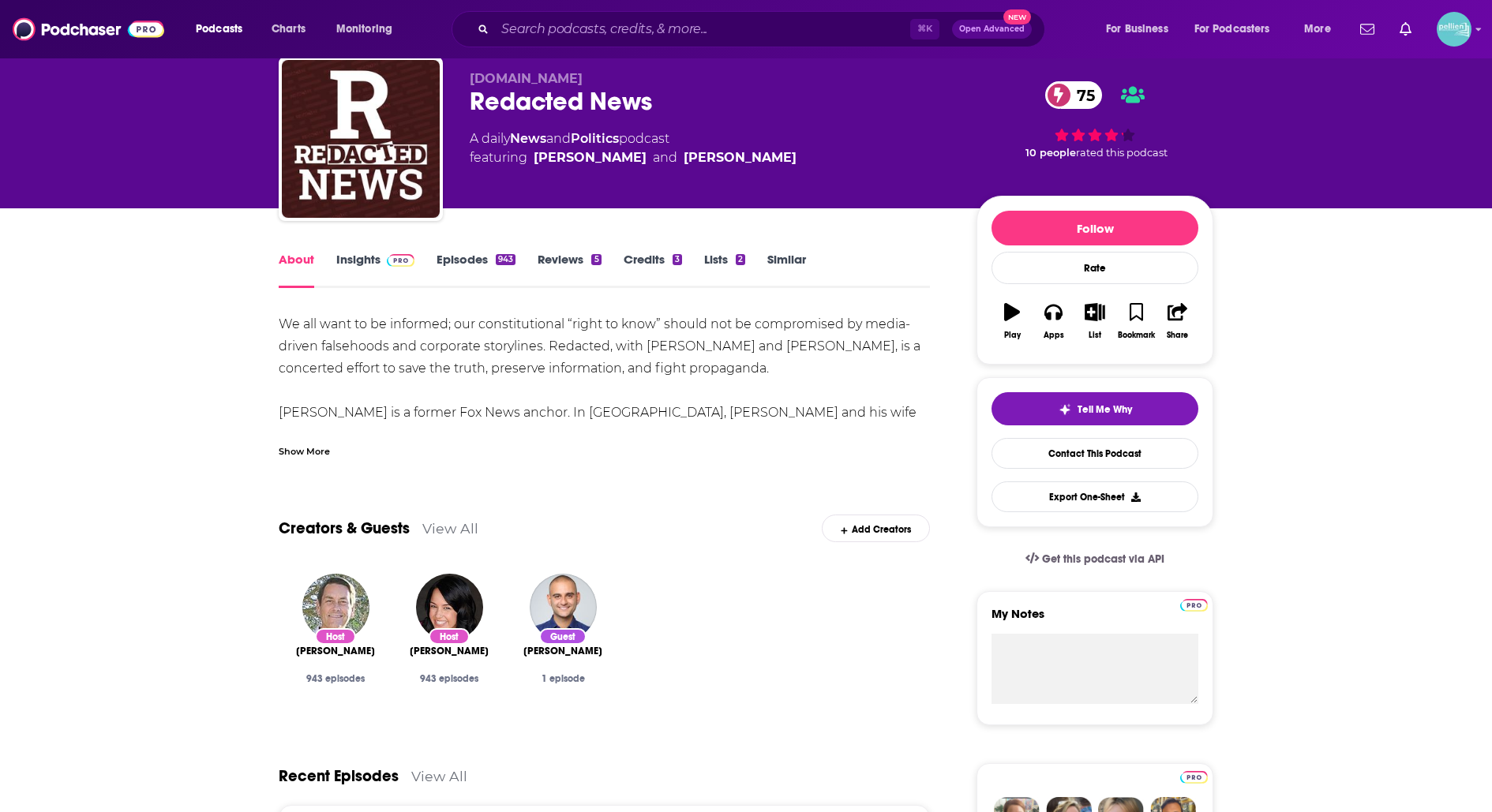
click at [323, 452] on div "Show More" at bounding box center [304, 450] width 51 height 15
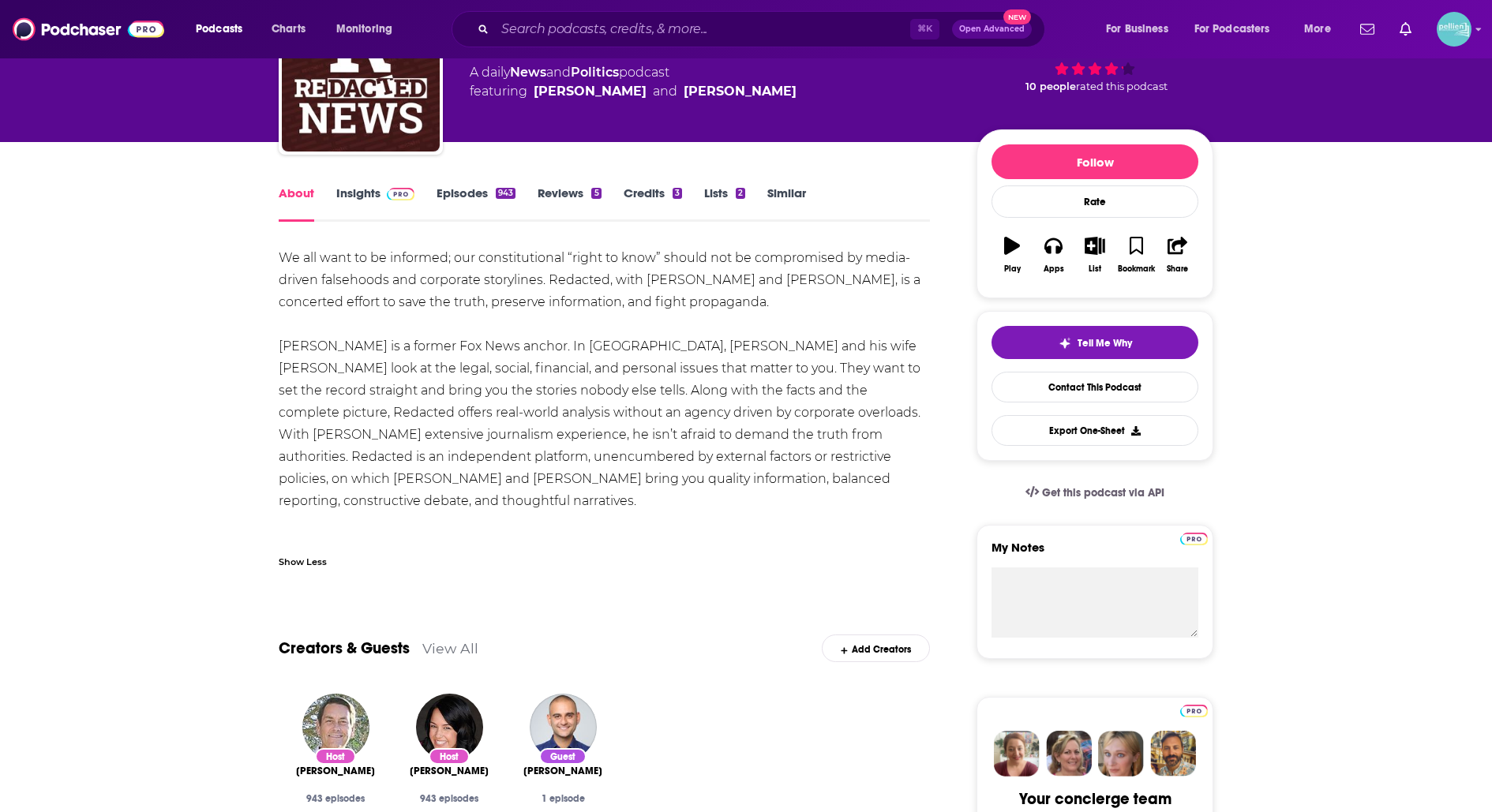
scroll to position [44, 0]
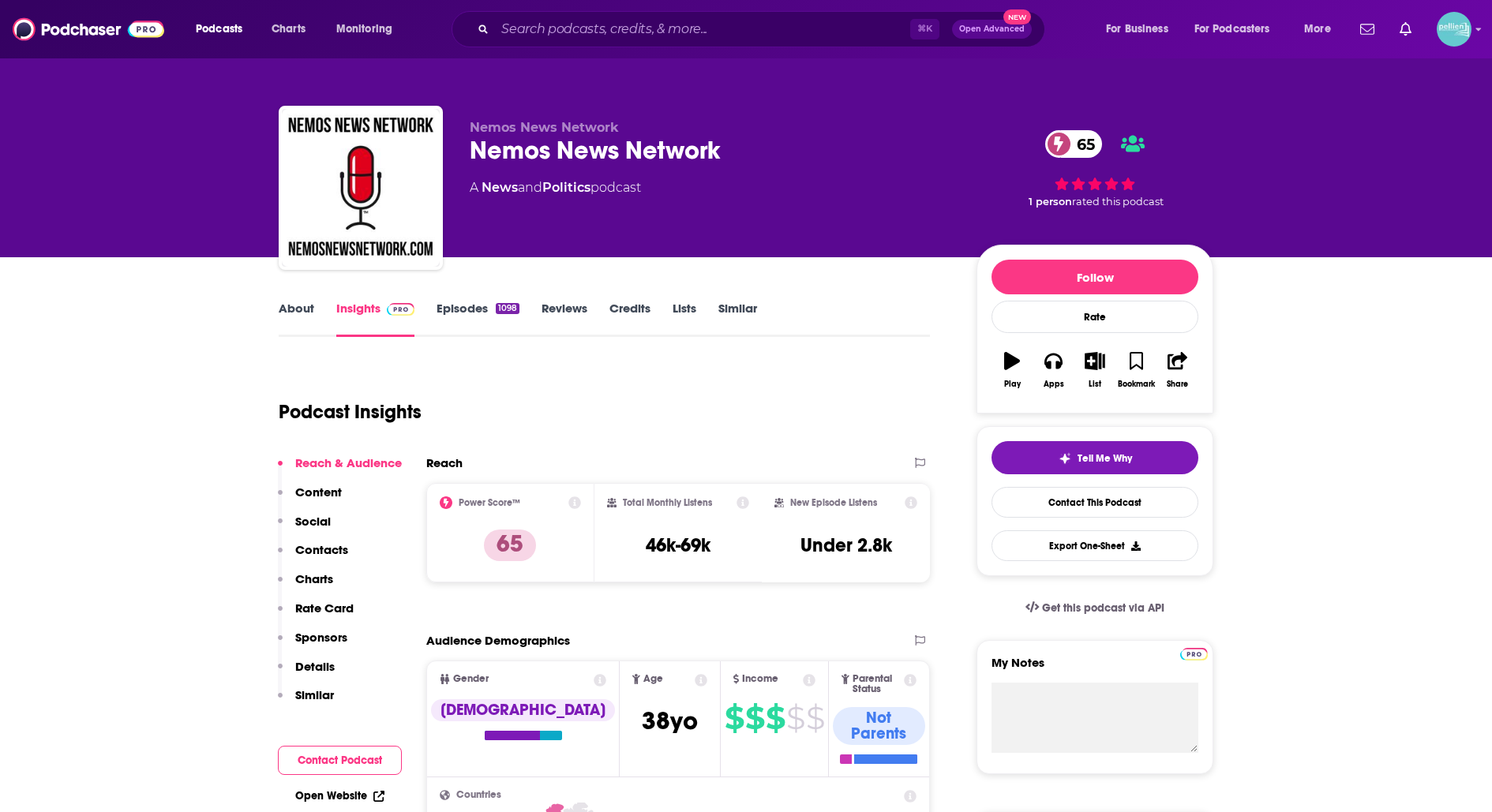
click at [464, 309] on link "Episodes 1098" at bounding box center [477, 319] width 83 height 37
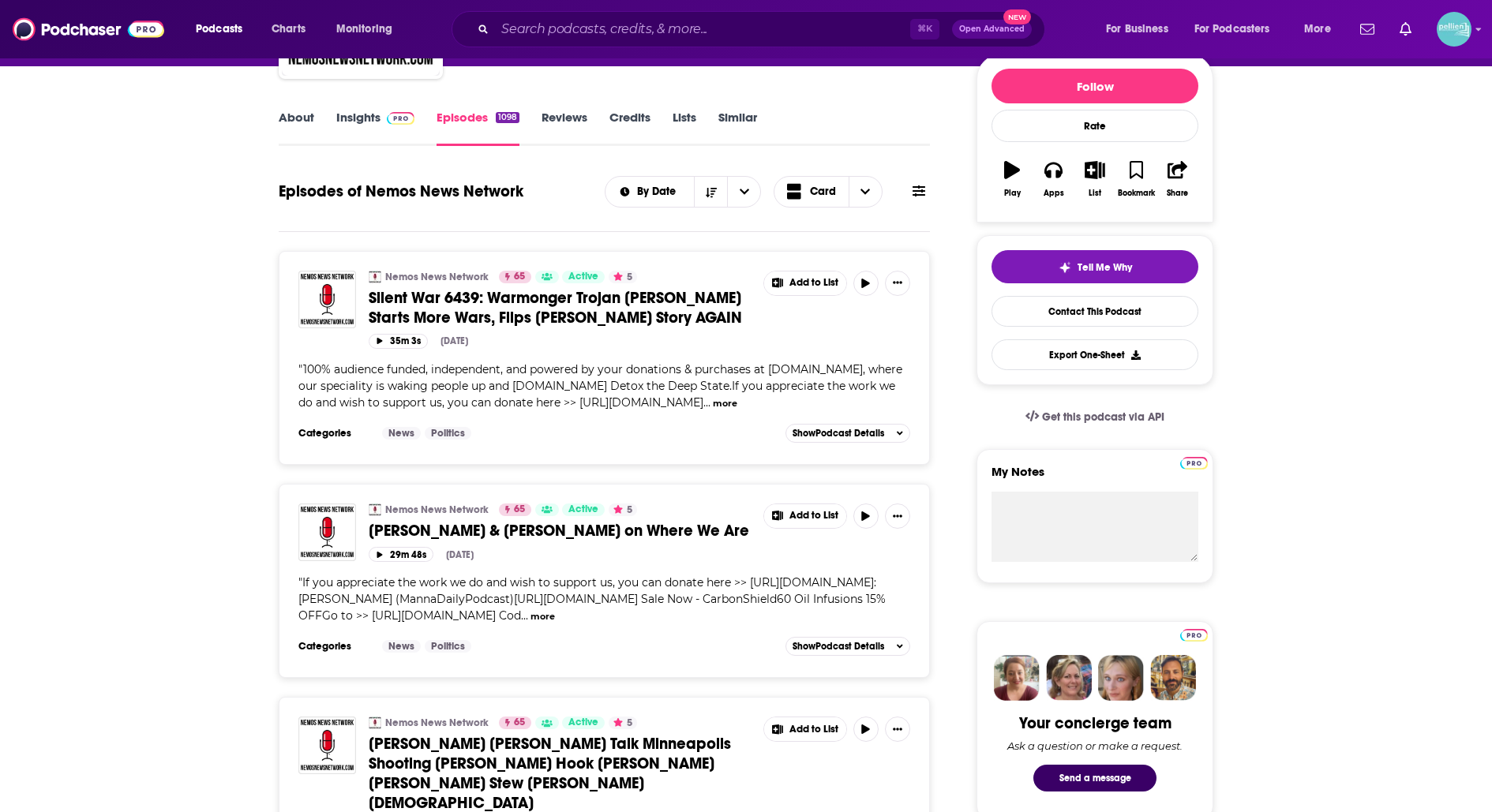
scroll to position [194, 0]
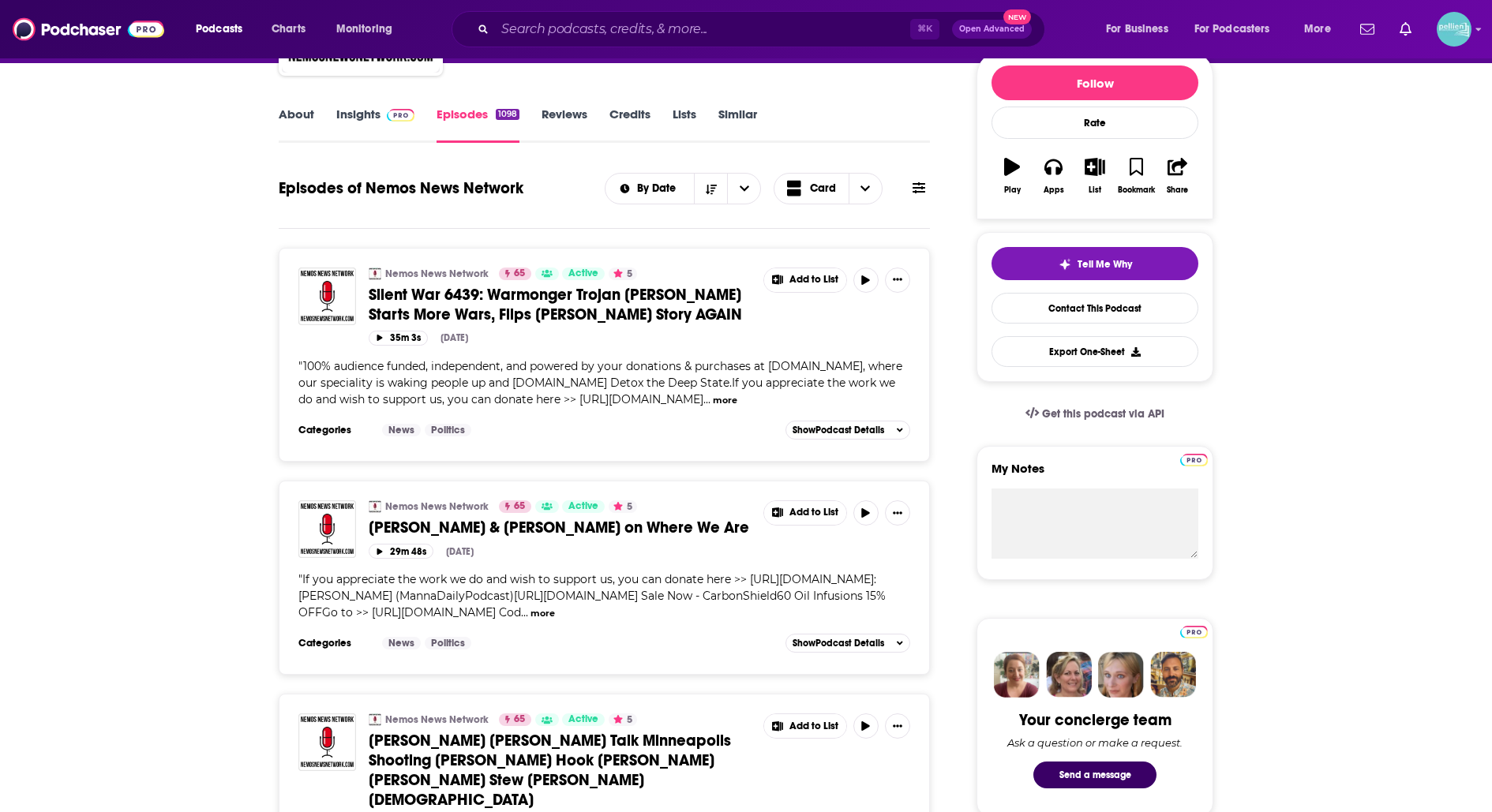
click at [713, 407] on button "more" at bounding box center [725, 399] width 24 height 13
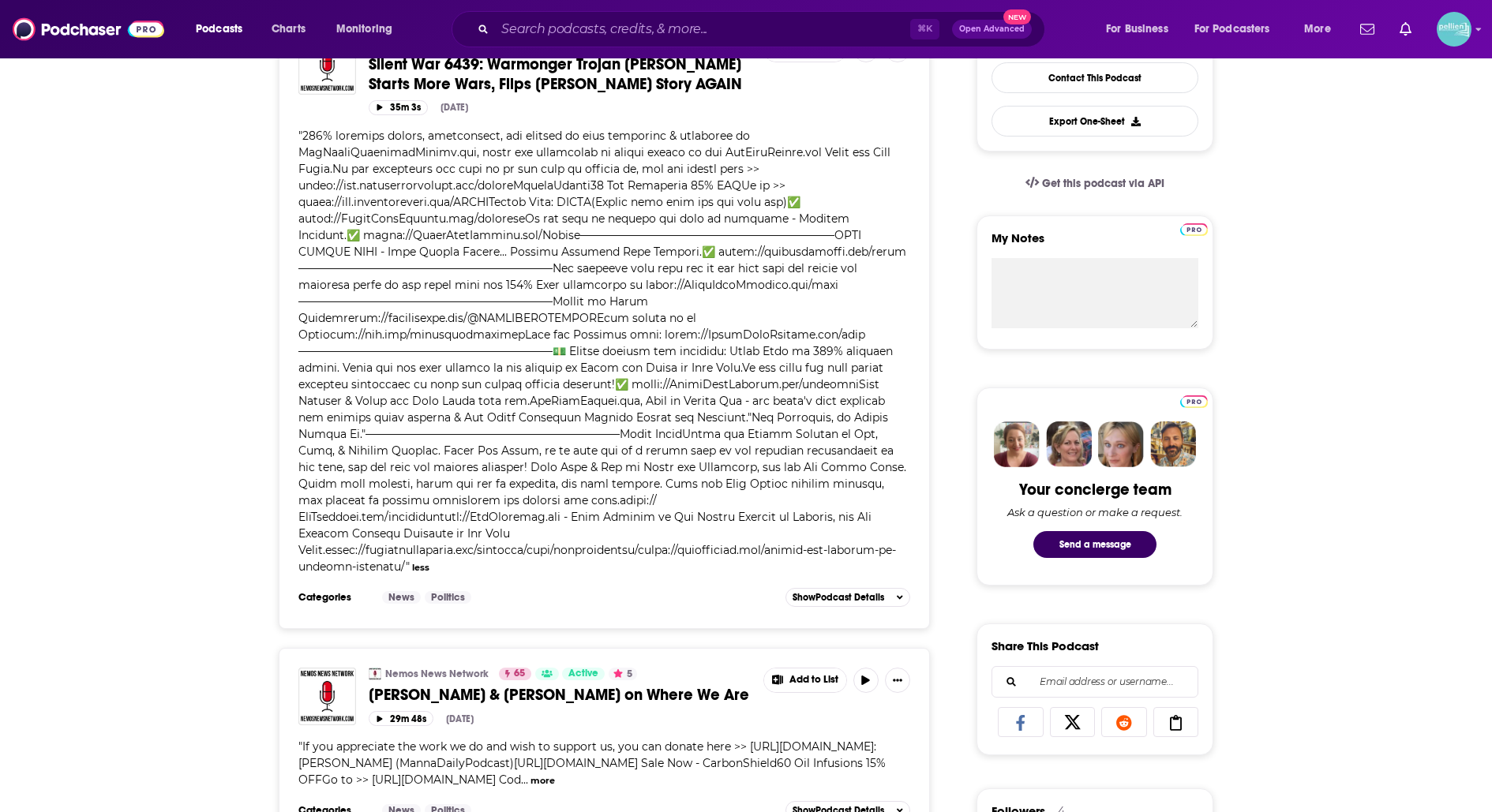
scroll to position [0, 0]
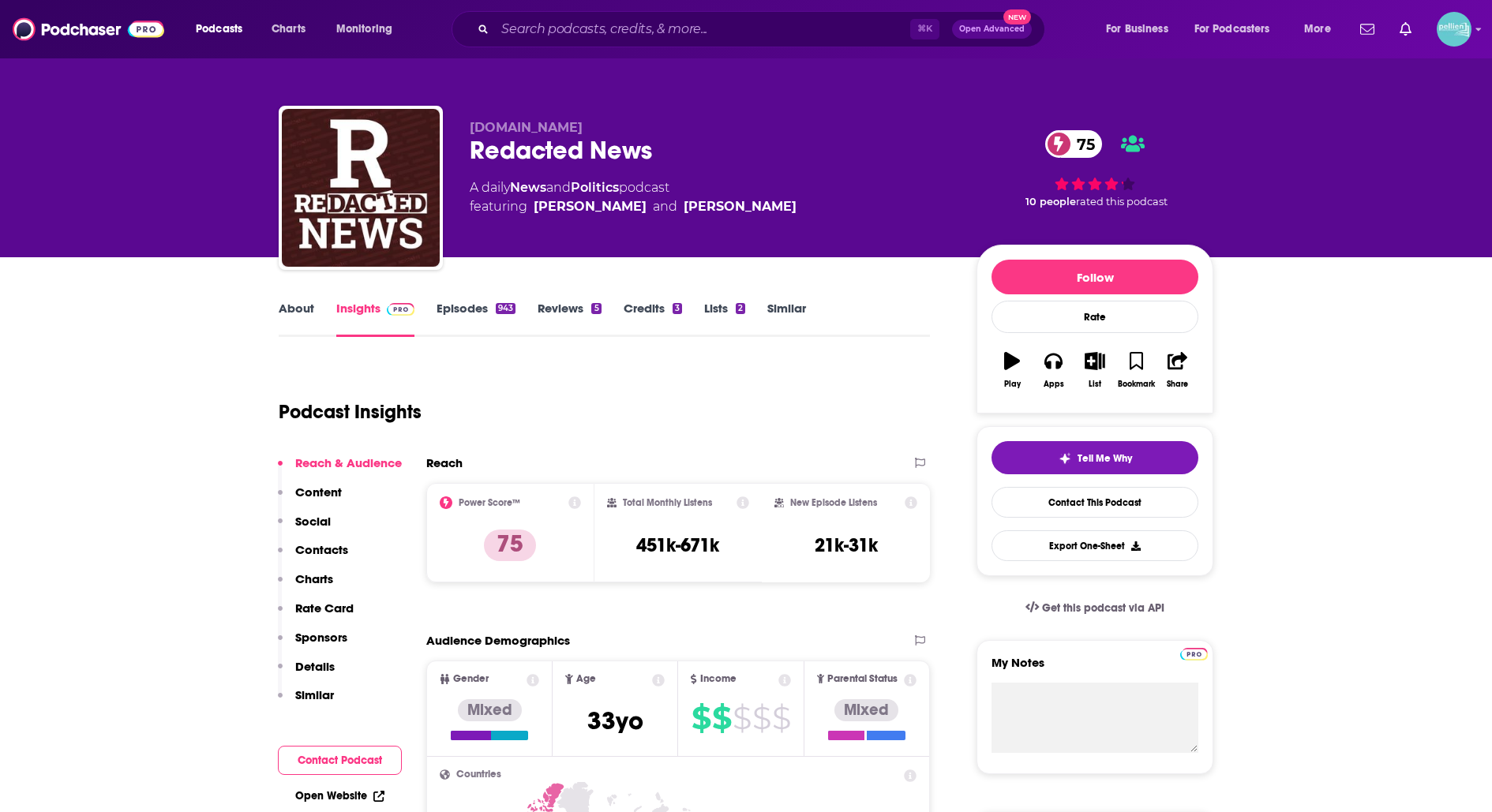
click at [278, 303] on link "About" at bounding box center [296, 319] width 36 height 37
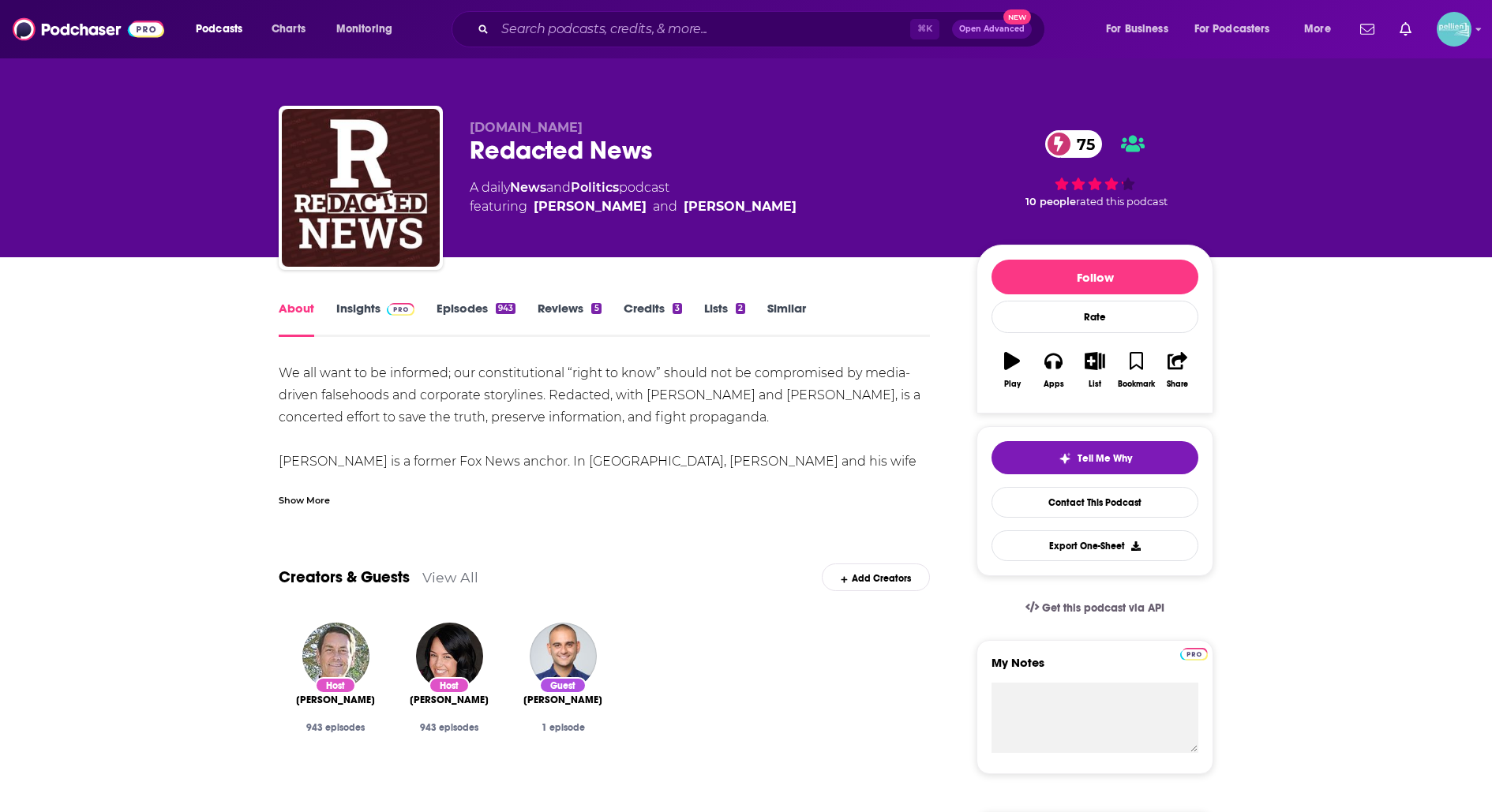
click at [303, 501] on div "Show More" at bounding box center [304, 499] width 51 height 15
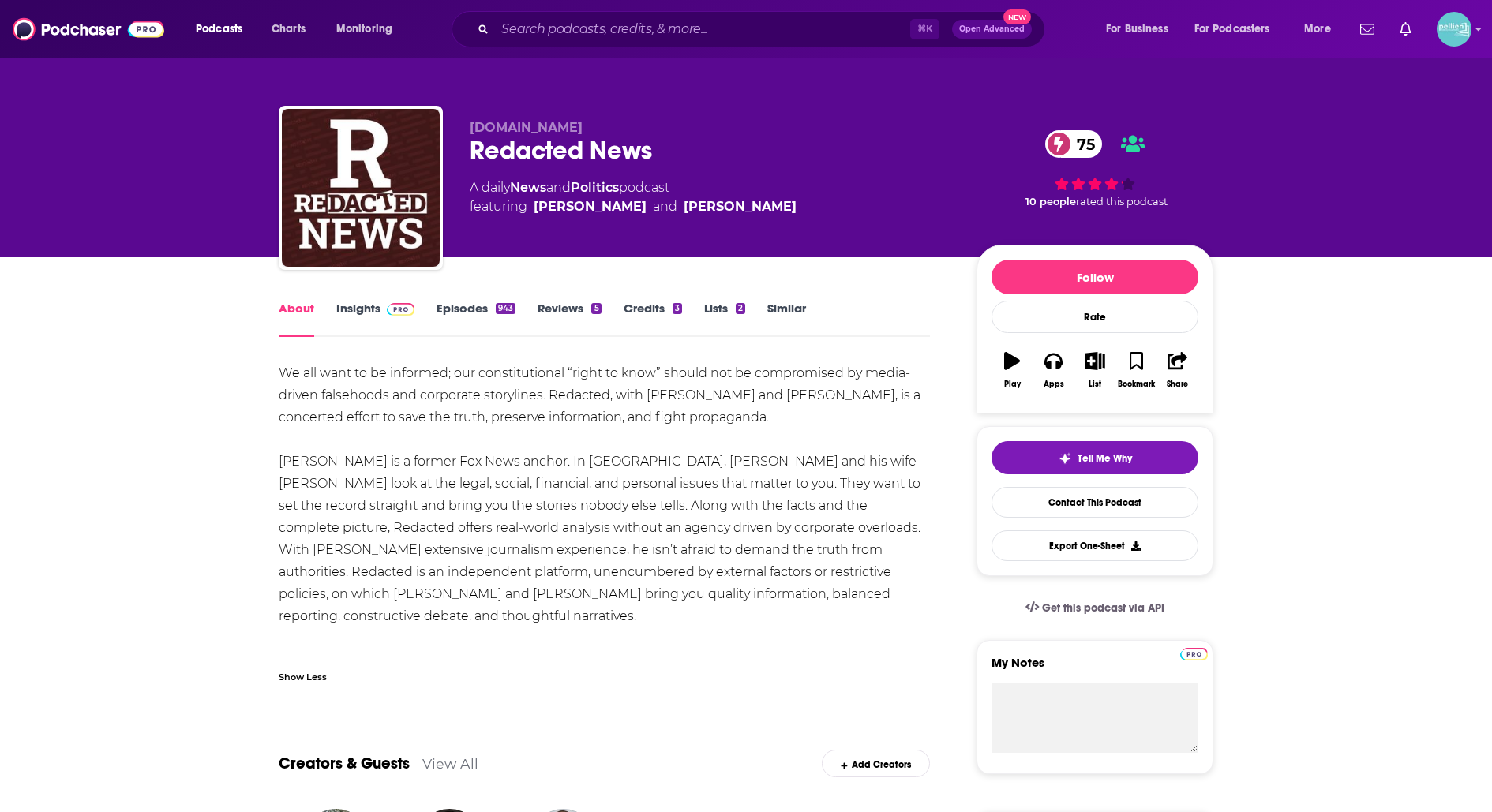
click at [467, 310] on link "Episodes 943" at bounding box center [476, 319] width 79 height 37
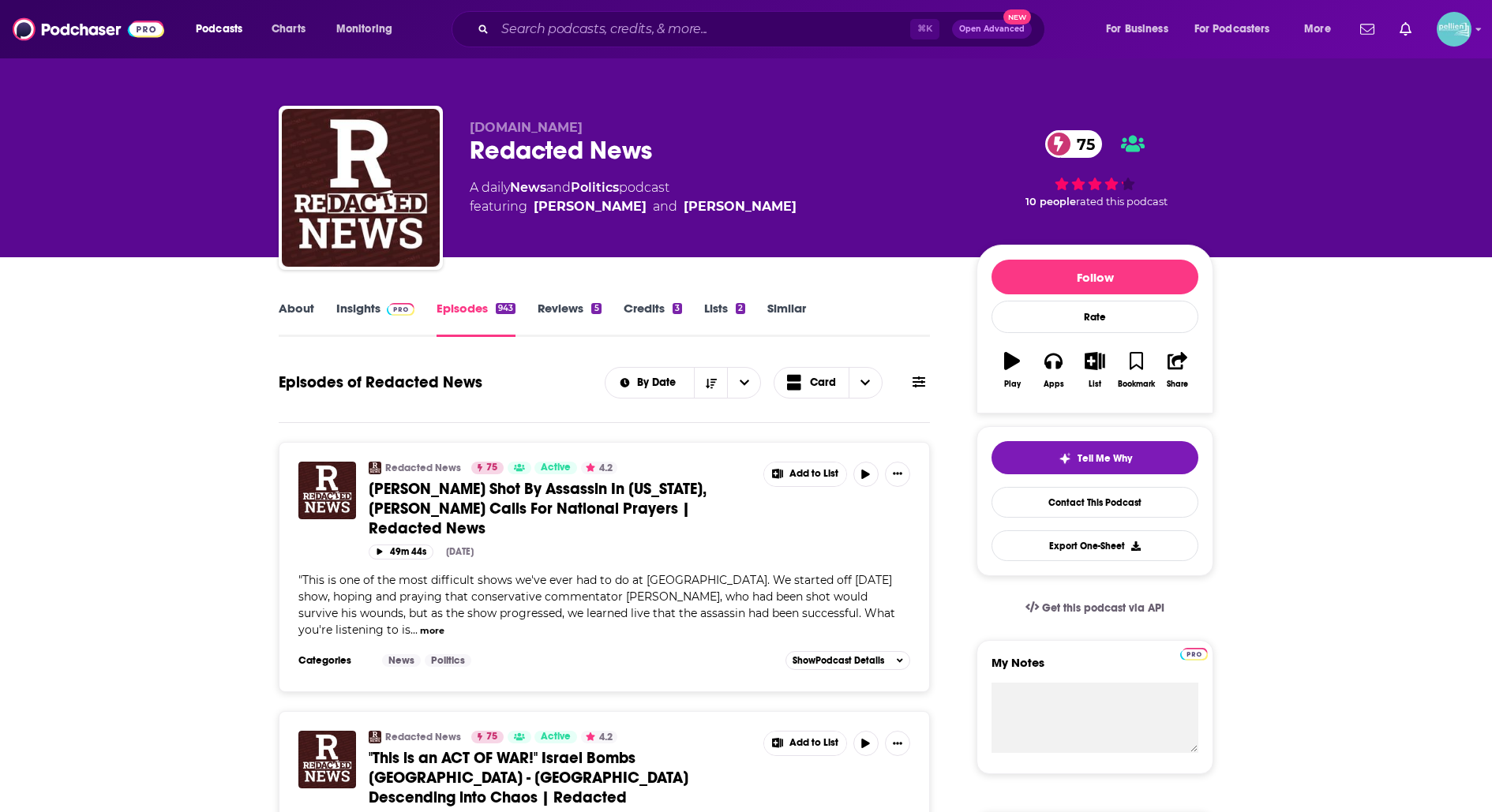
click at [444, 624] on button "more" at bounding box center [432, 631] width 24 height 13
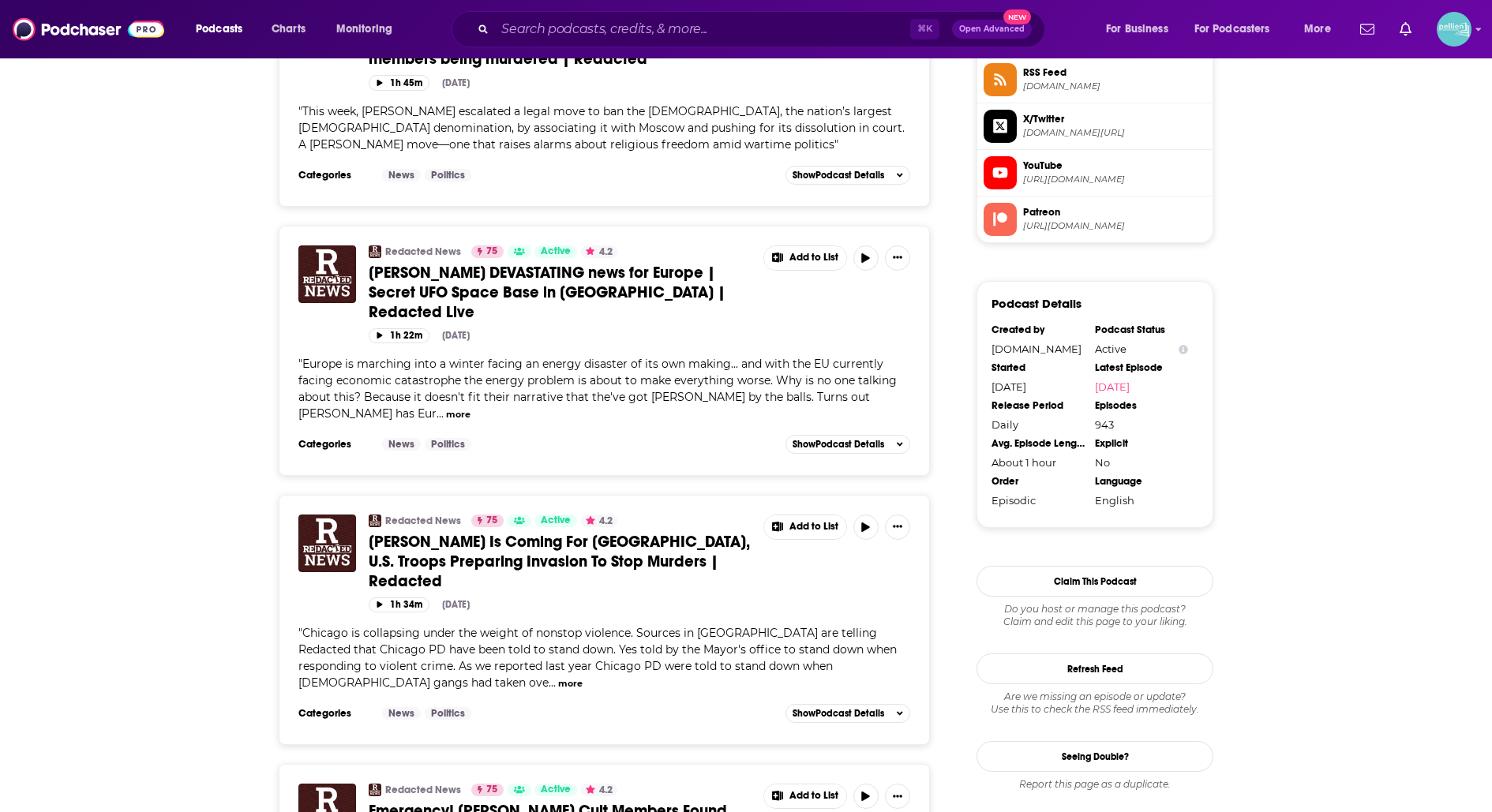
scroll to position [1330, 0]
click at [629, 531] on span "Trump Is Coming For Chicago, U.S. Troops Preparing Invasion To Stop Murders | R…" at bounding box center [559, 561] width 381 height 59
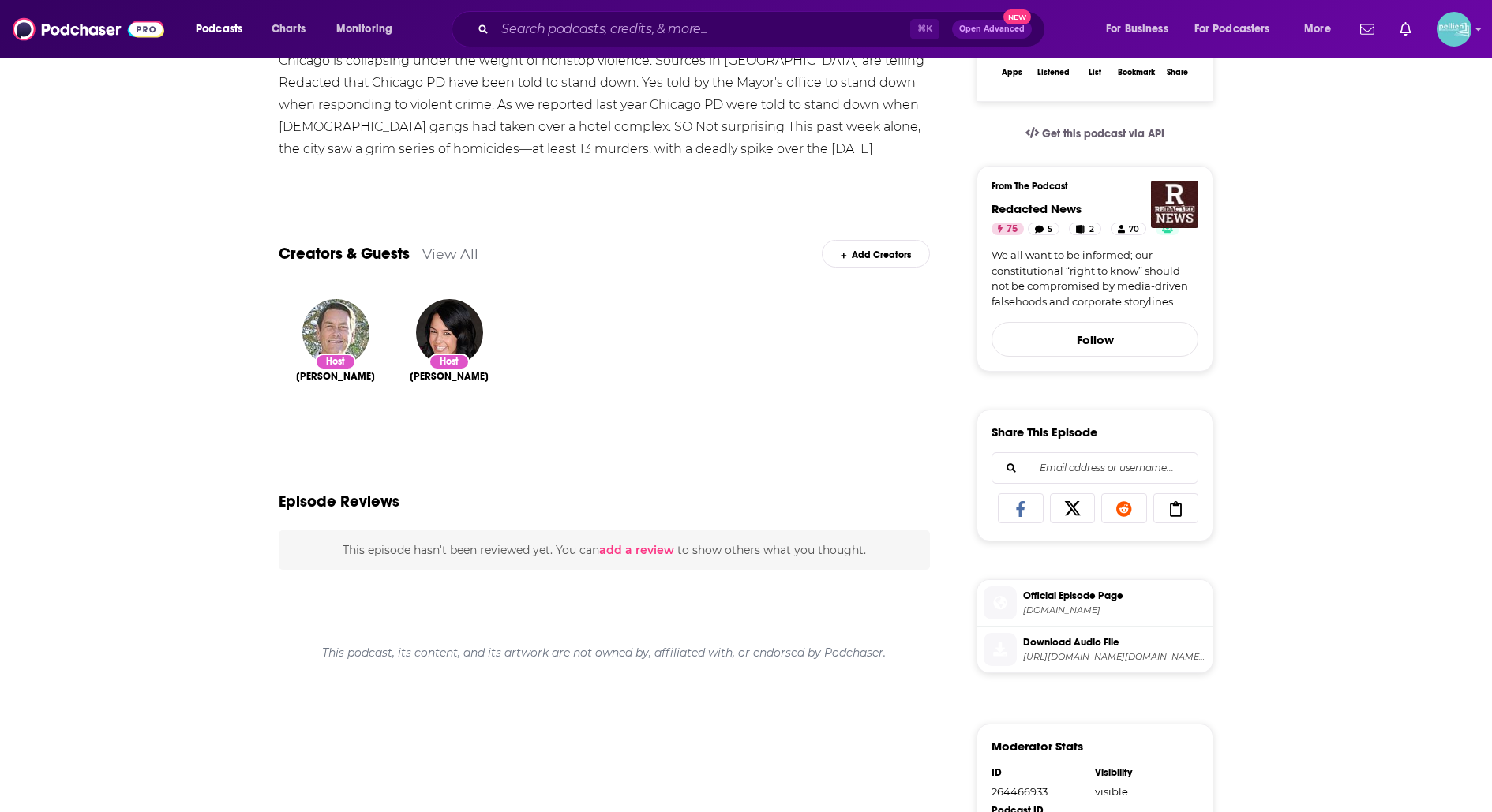
click at [460, 245] on link "View All" at bounding box center [450, 253] width 56 height 17
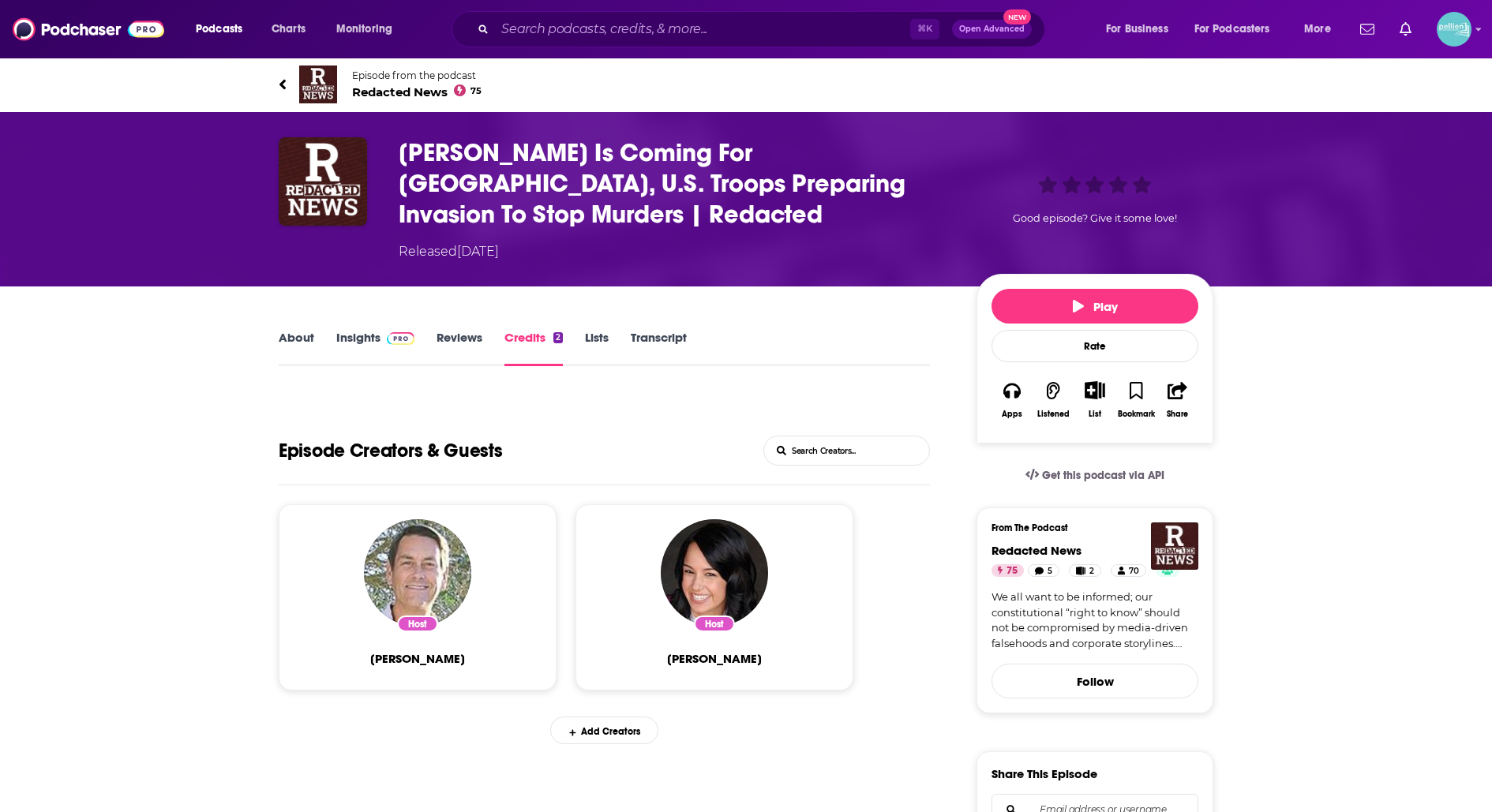
click at [310, 330] on link "About" at bounding box center [296, 348] width 36 height 37
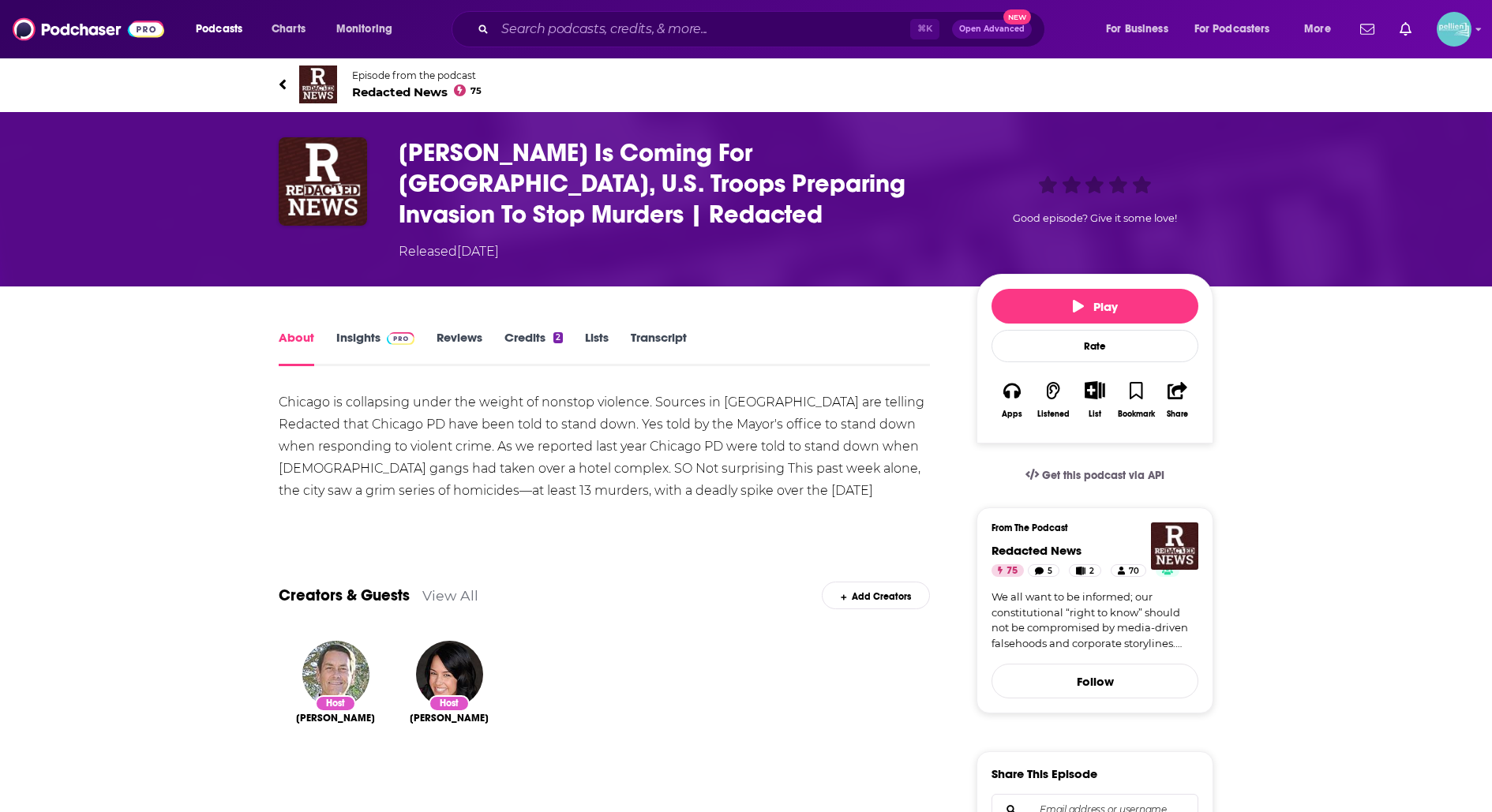
click at [273, 77] on div "Episode from the podcast Redacted News 75 Next Episode" at bounding box center [746, 85] width 958 height 63
click at [287, 82] on link "Episode from the podcast Redacted News 75" at bounding box center [745, 84] width 934 height 38
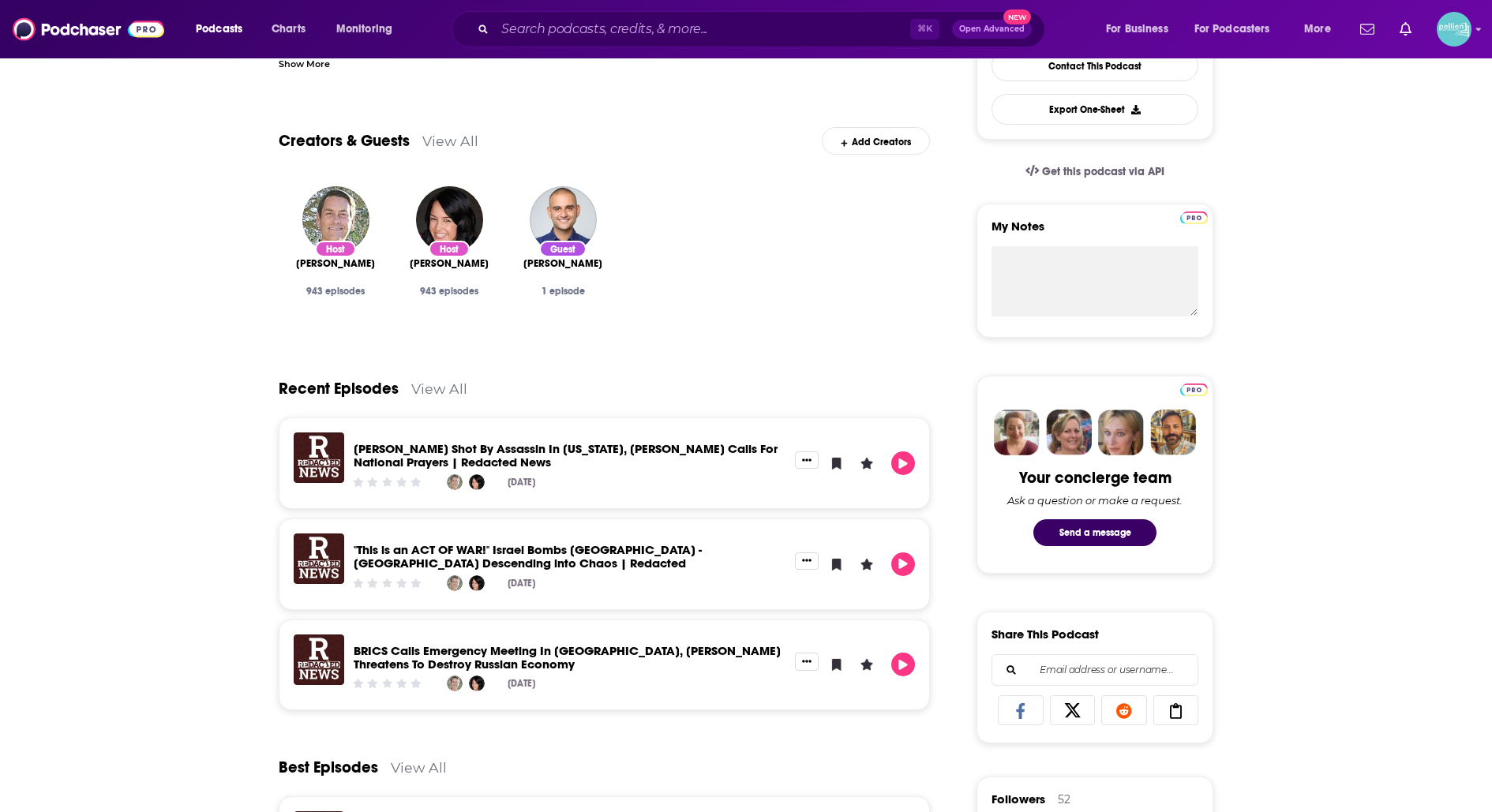
scroll to position [433, 0]
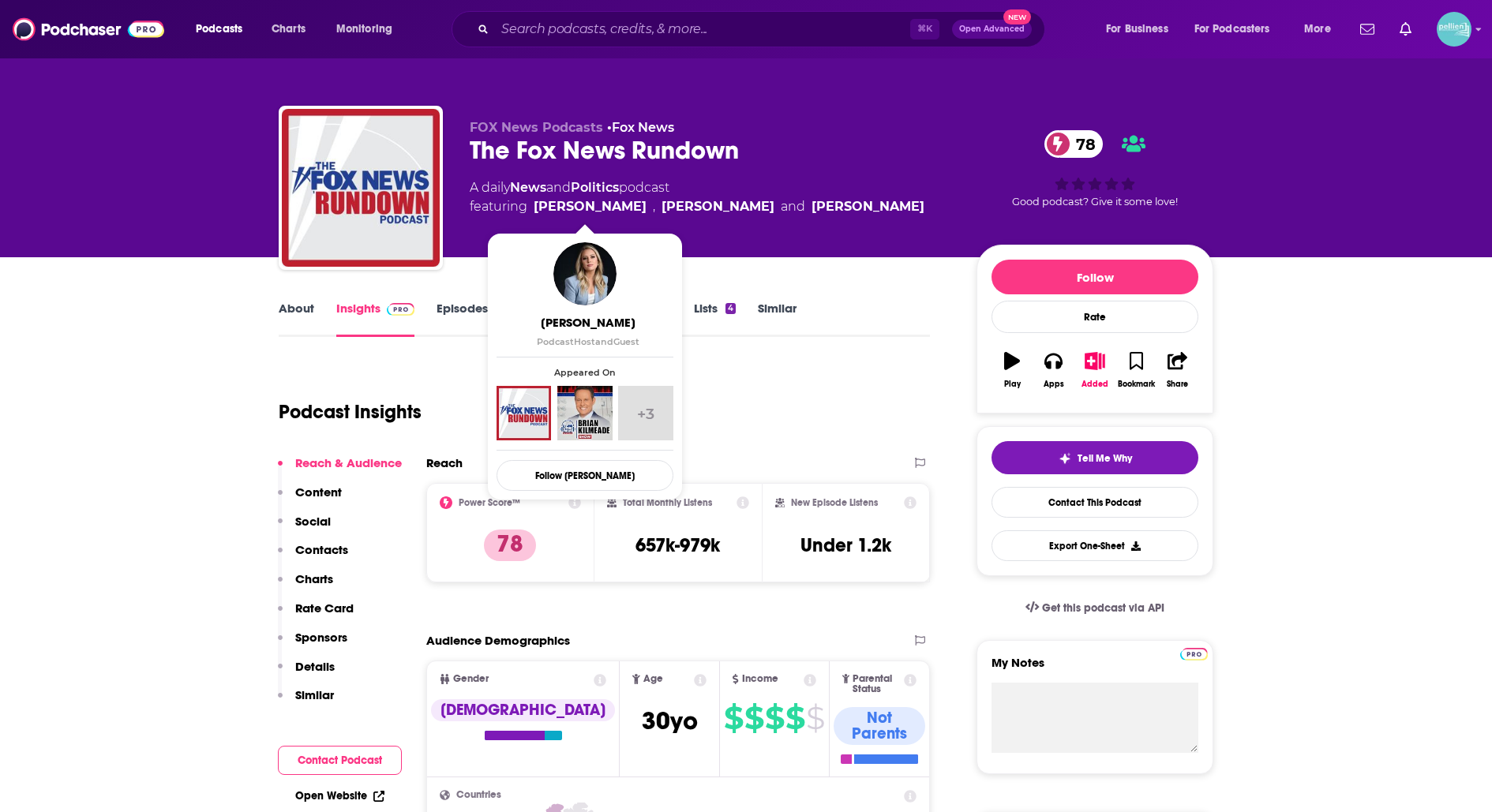
click at [292, 318] on link "About" at bounding box center [296, 319] width 36 height 37
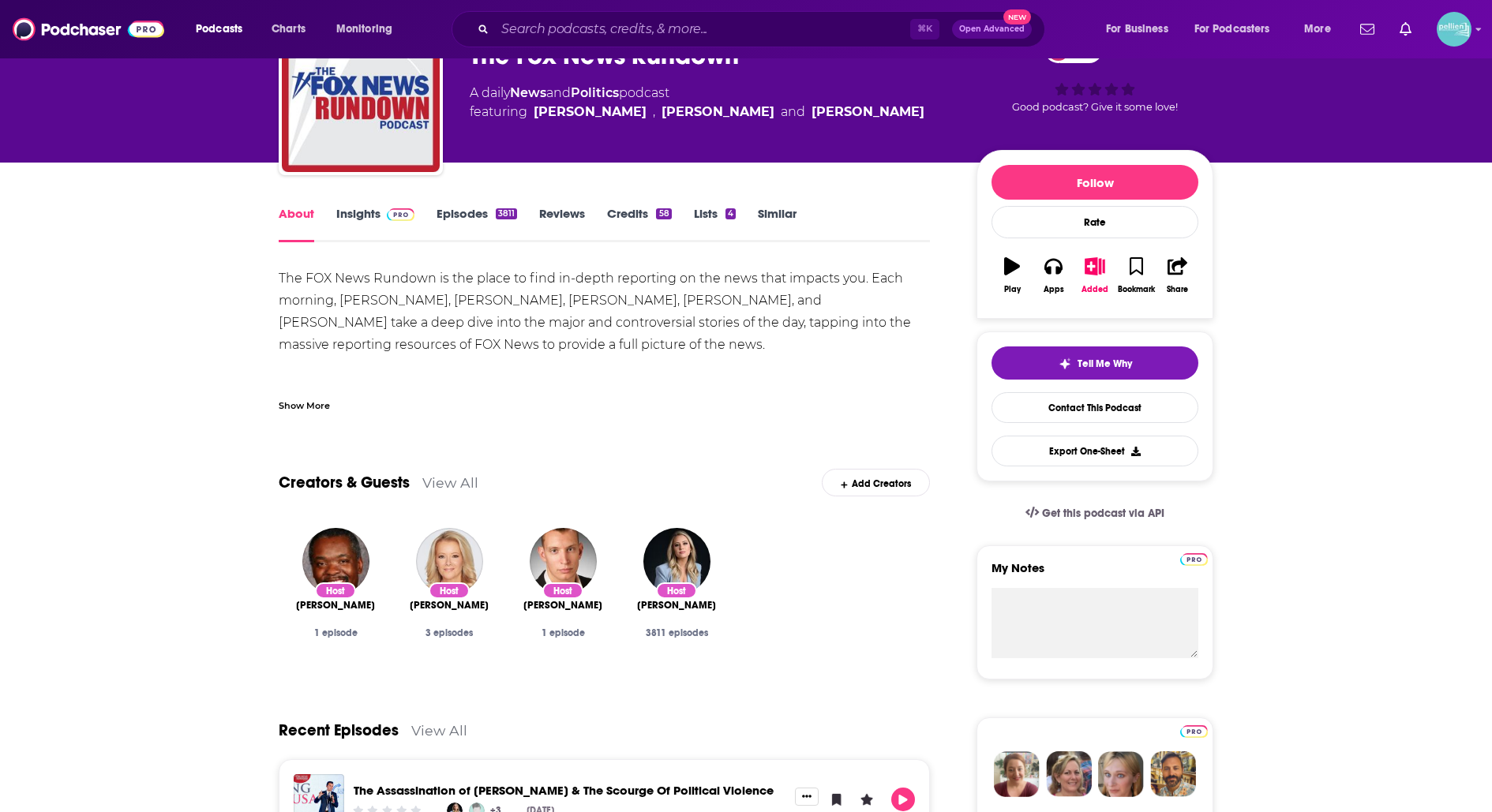
scroll to position [103, 0]
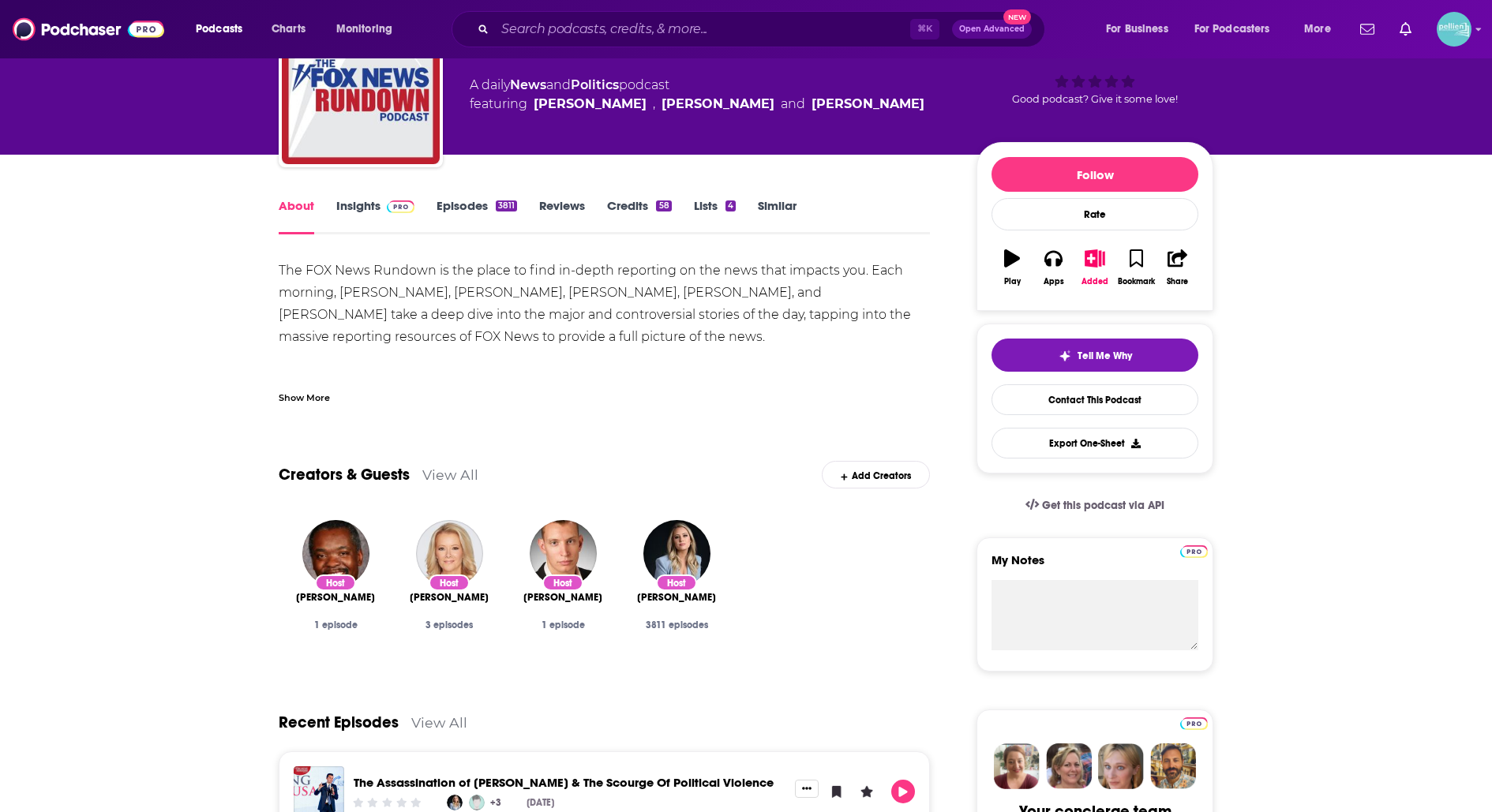
click at [470, 478] on link "View All" at bounding box center [450, 474] width 56 height 17
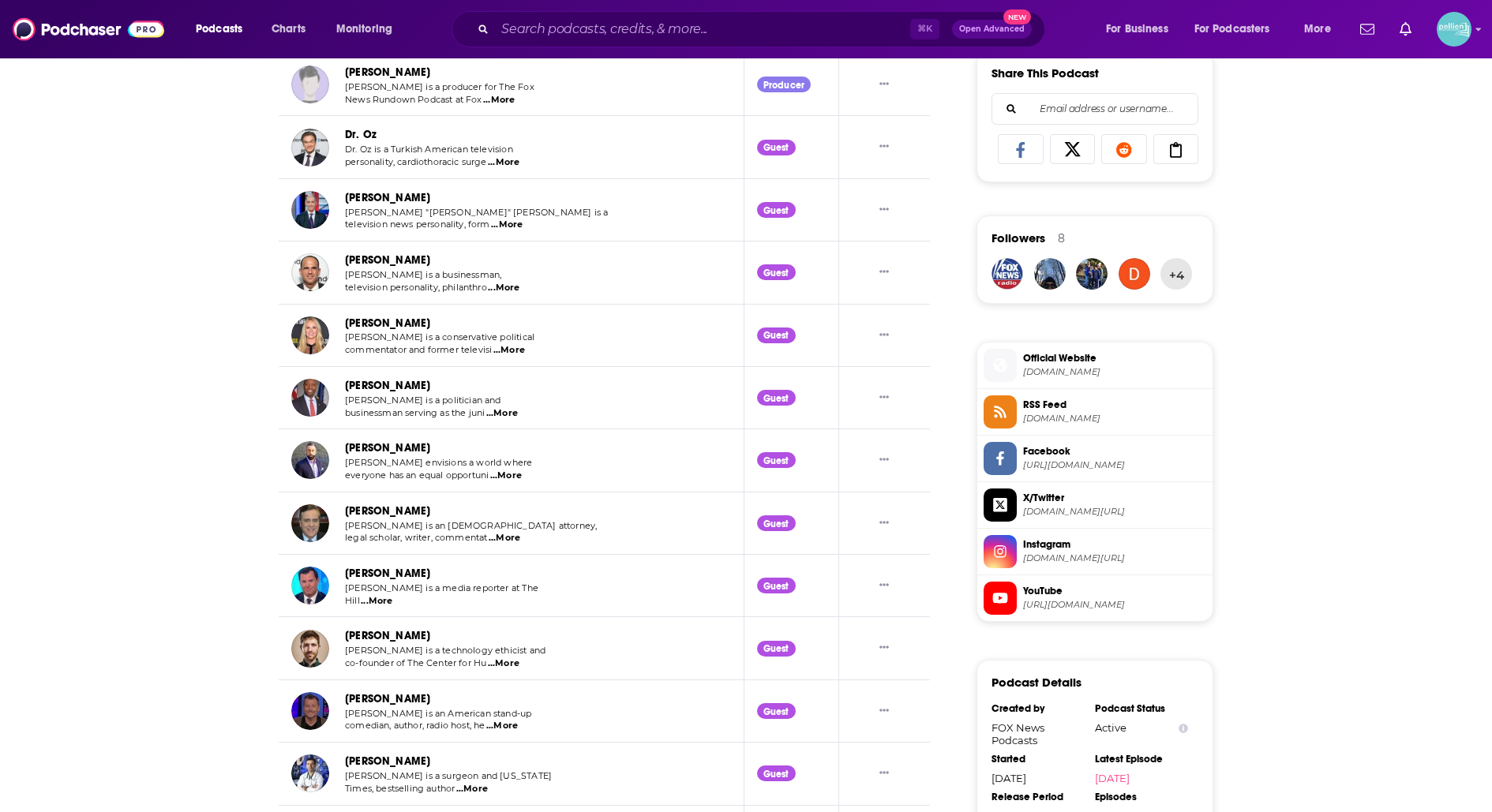
scroll to position [1006, 0]
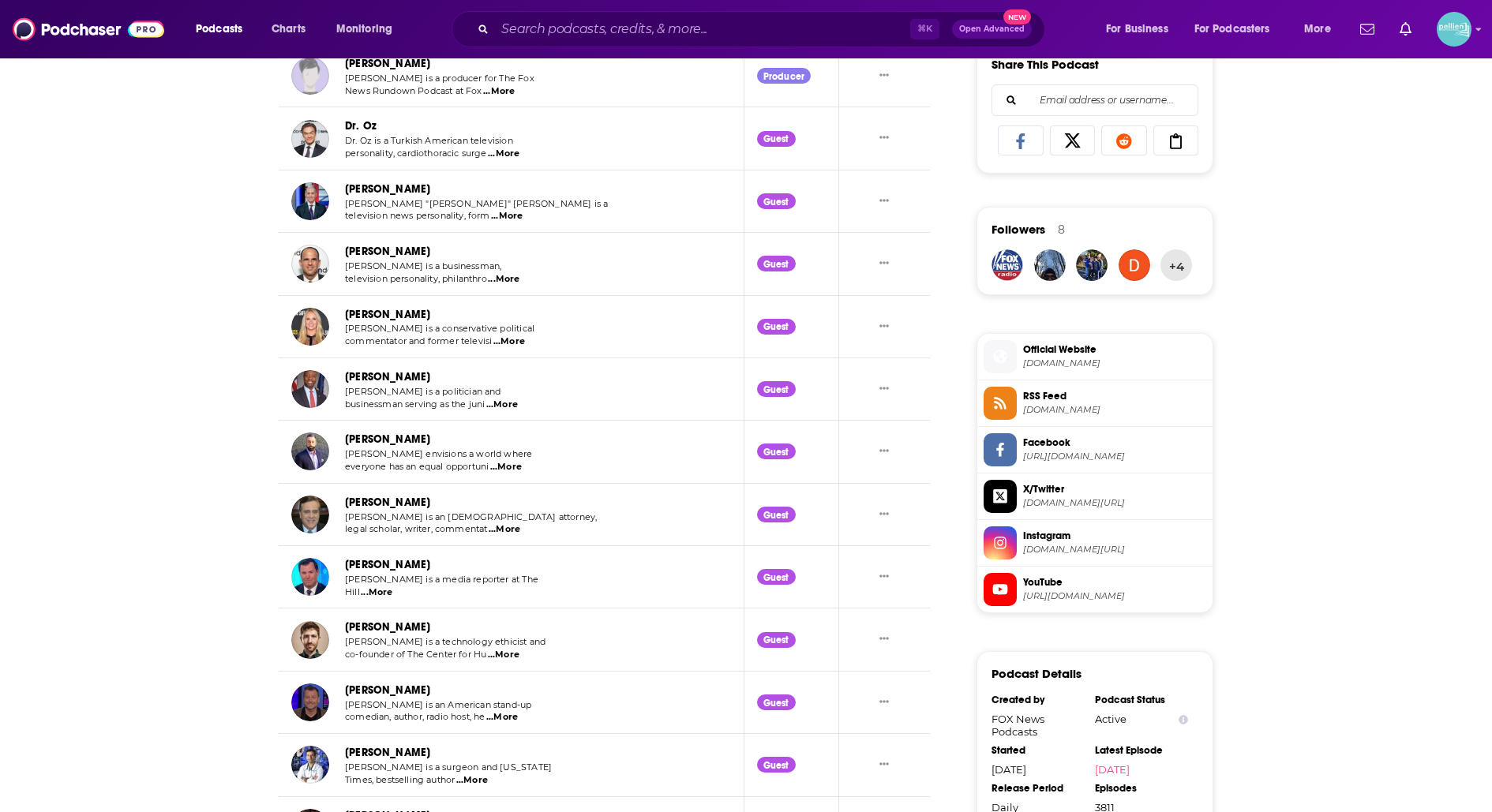
click at [380, 210] on p "television news personality, form ...More" at bounding box center [476, 216] width 263 height 12
click at [385, 310] on link "Tomi Lahren" at bounding box center [387, 314] width 86 height 13
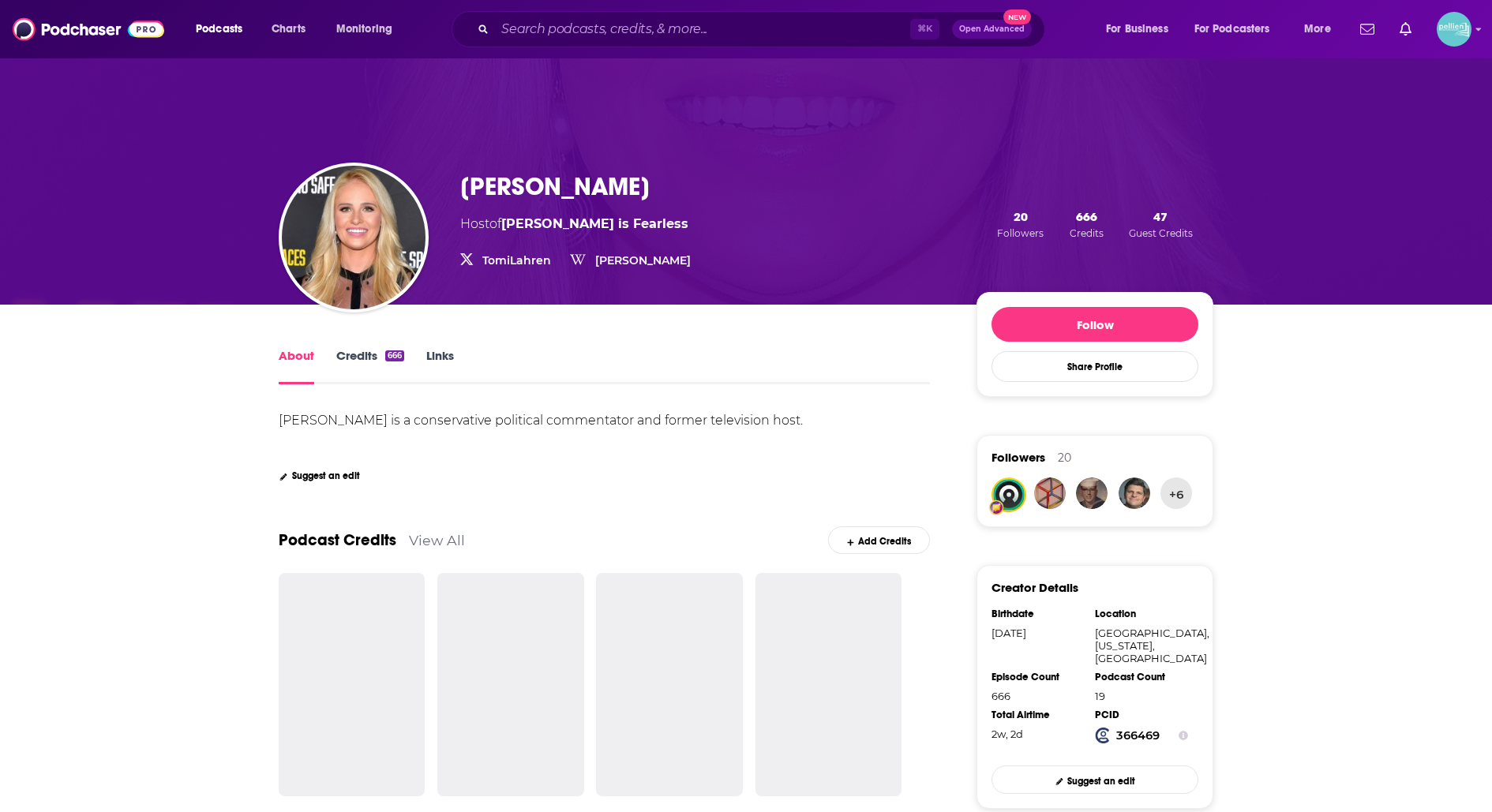
click at [350, 357] on link "Credits 666" at bounding box center [370, 366] width 68 height 37
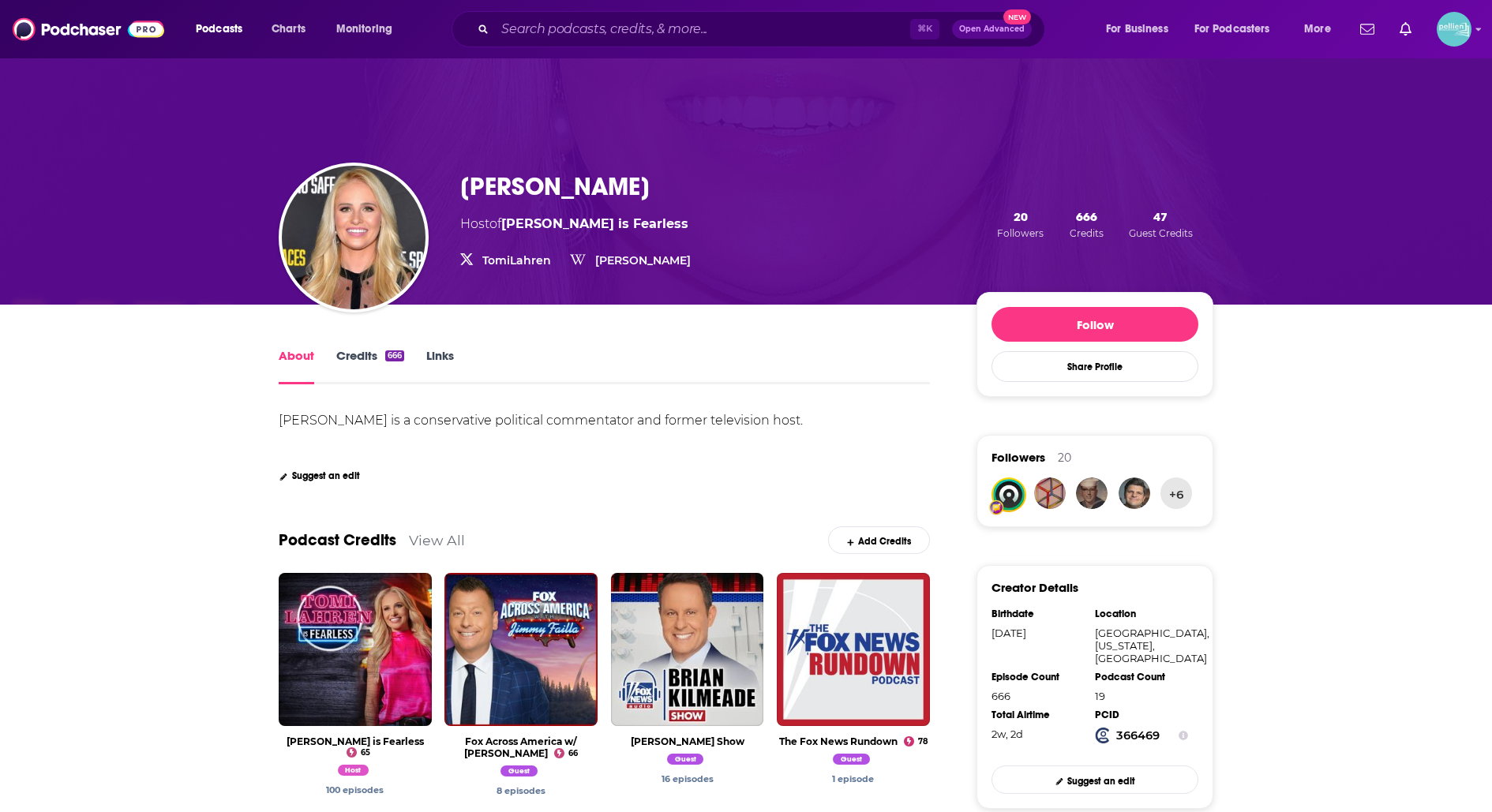
click at [290, 359] on link "About" at bounding box center [296, 366] width 36 height 37
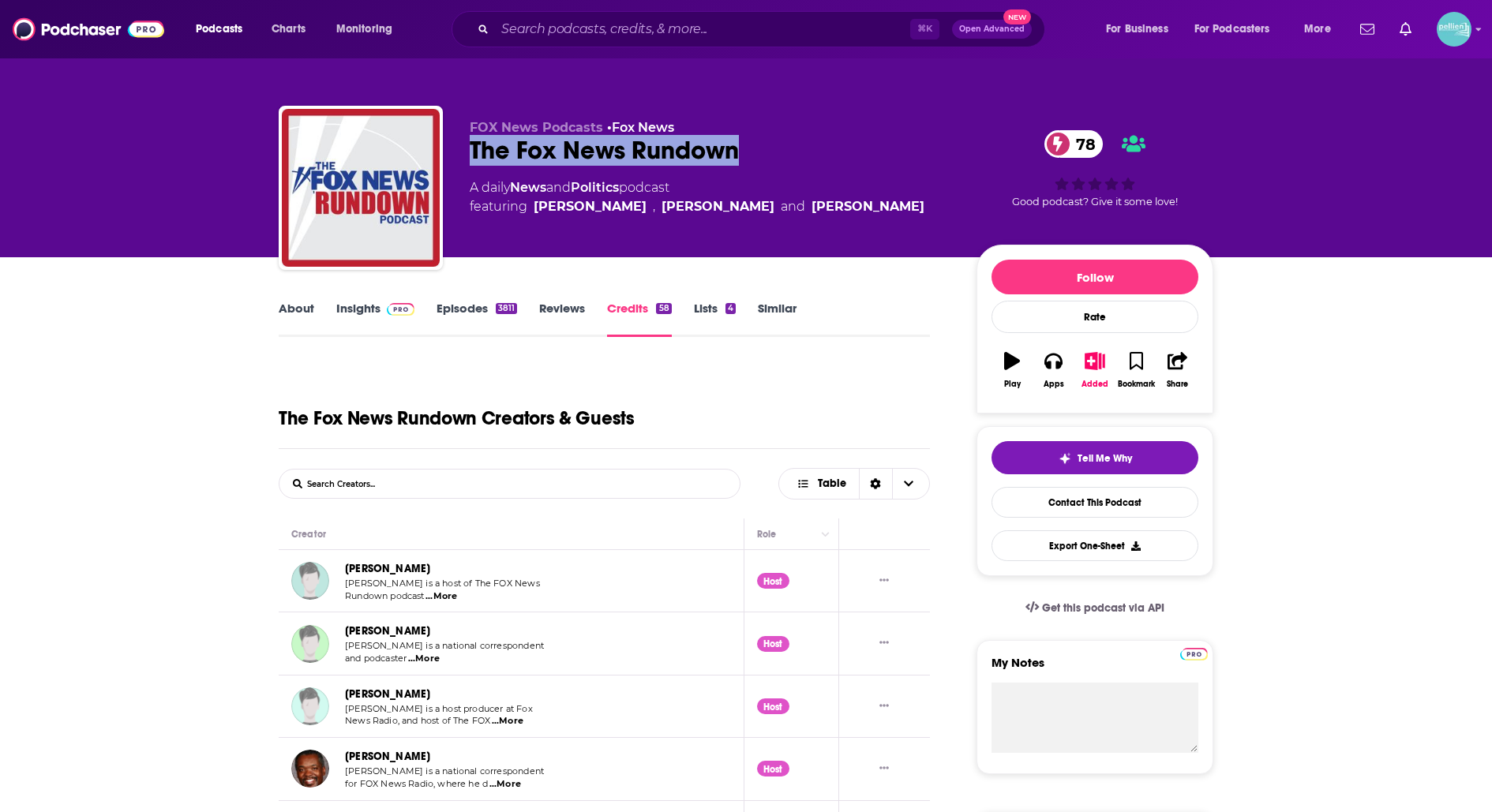
drag, startPoint x: 752, startPoint y: 153, endPoint x: 463, endPoint y: 155, distance: 289.0
click at [463, 156] on div "FOX News Podcasts • Fox News The Fox News Rundown 78 A daily News and Politics …" at bounding box center [745, 190] width 934 height 170
copy h2 "The Fox News Rundown"
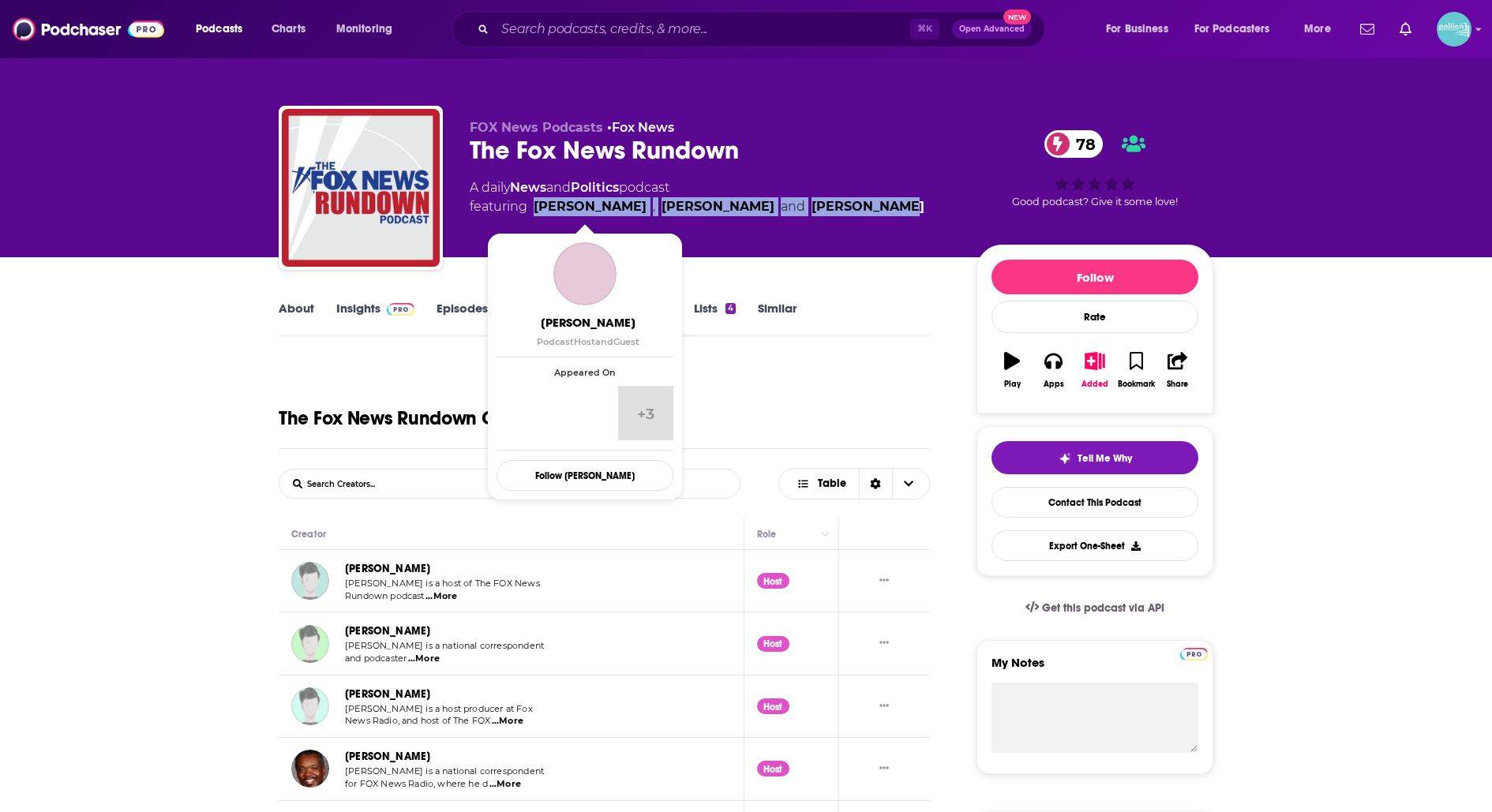
drag, startPoint x: 838, startPoint y: 203, endPoint x: 534, endPoint y: 209, distance: 304.1
click at [534, 209] on div "A daily News and Politics podcast featuring Jacqui Heinrich , Lisa Brady and Ch…" at bounding box center [710, 196] width 482 height 38
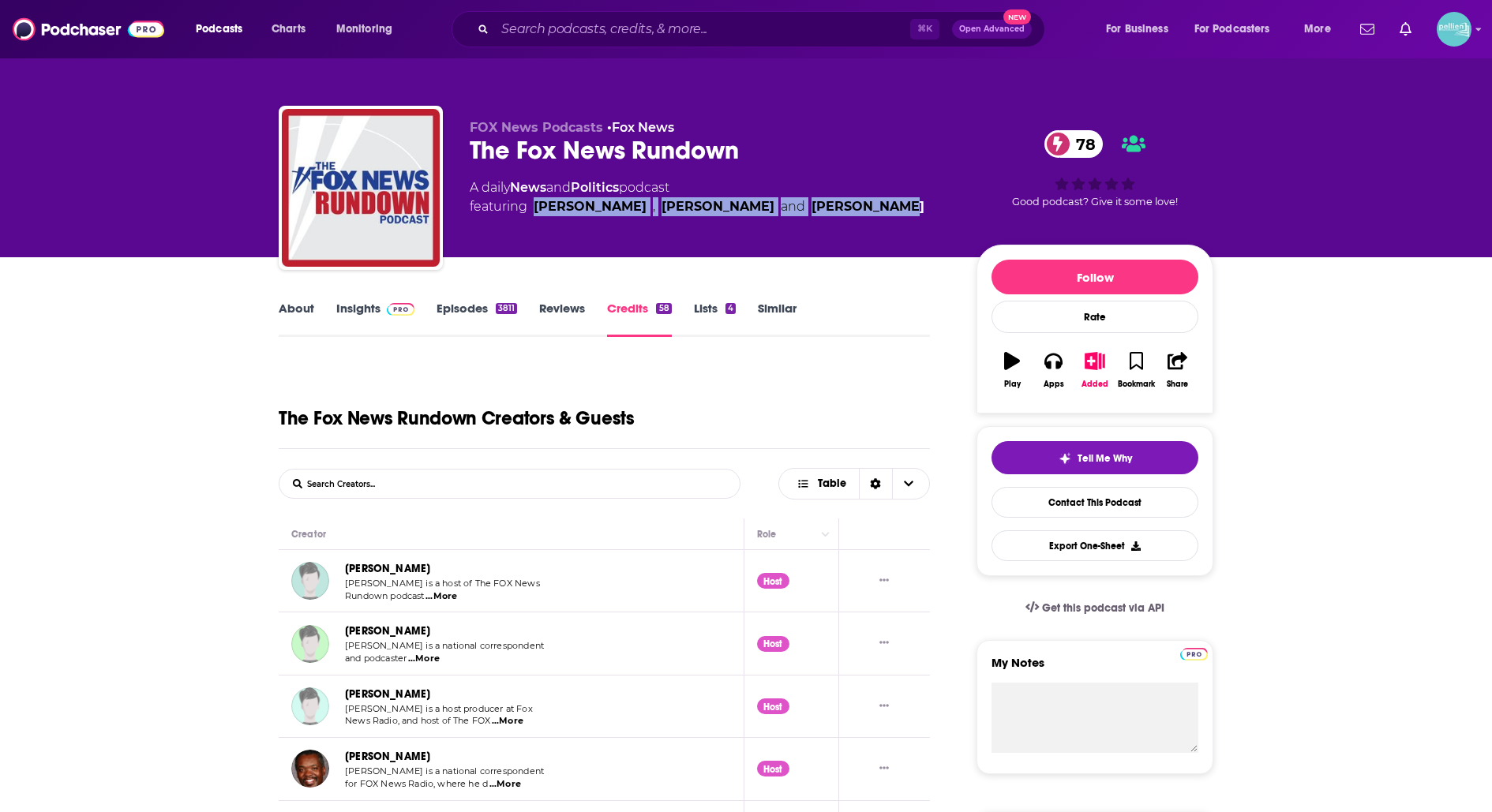
copy span "Jacqui Heinrich , Lisa Brady and Chris Foster"
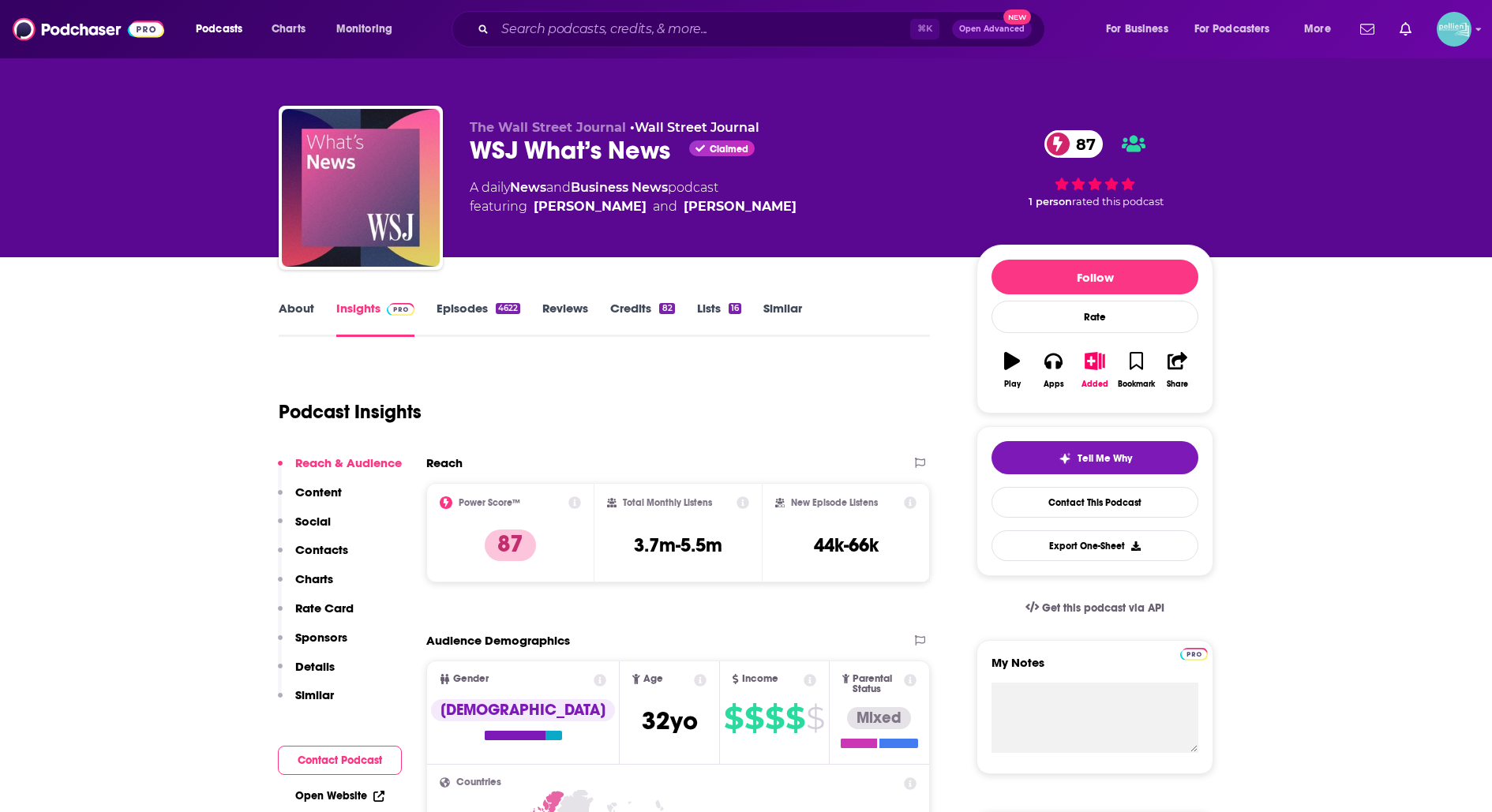
click at [296, 302] on link "About" at bounding box center [296, 319] width 36 height 37
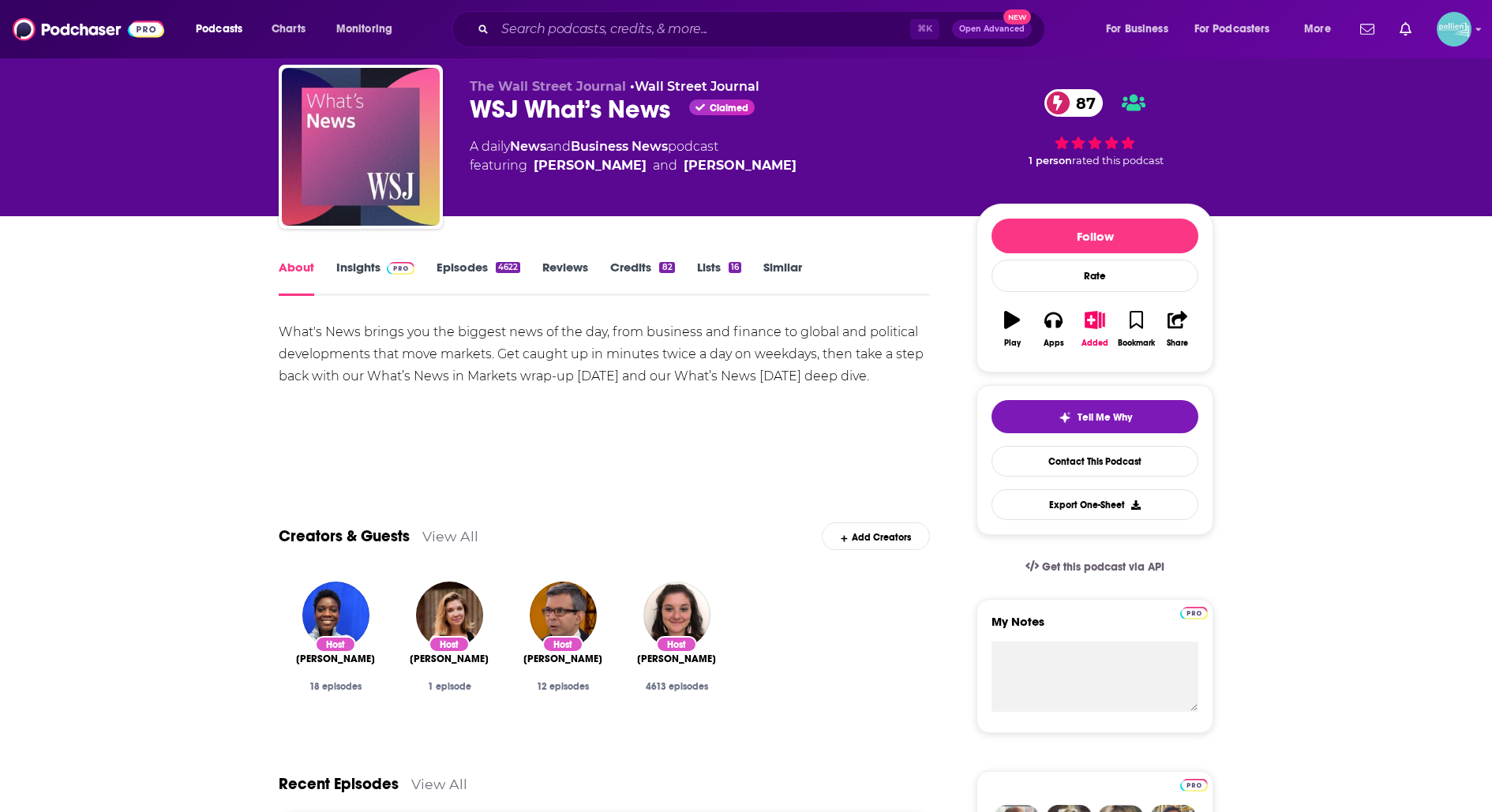
click at [452, 536] on link "View All" at bounding box center [450, 536] width 56 height 17
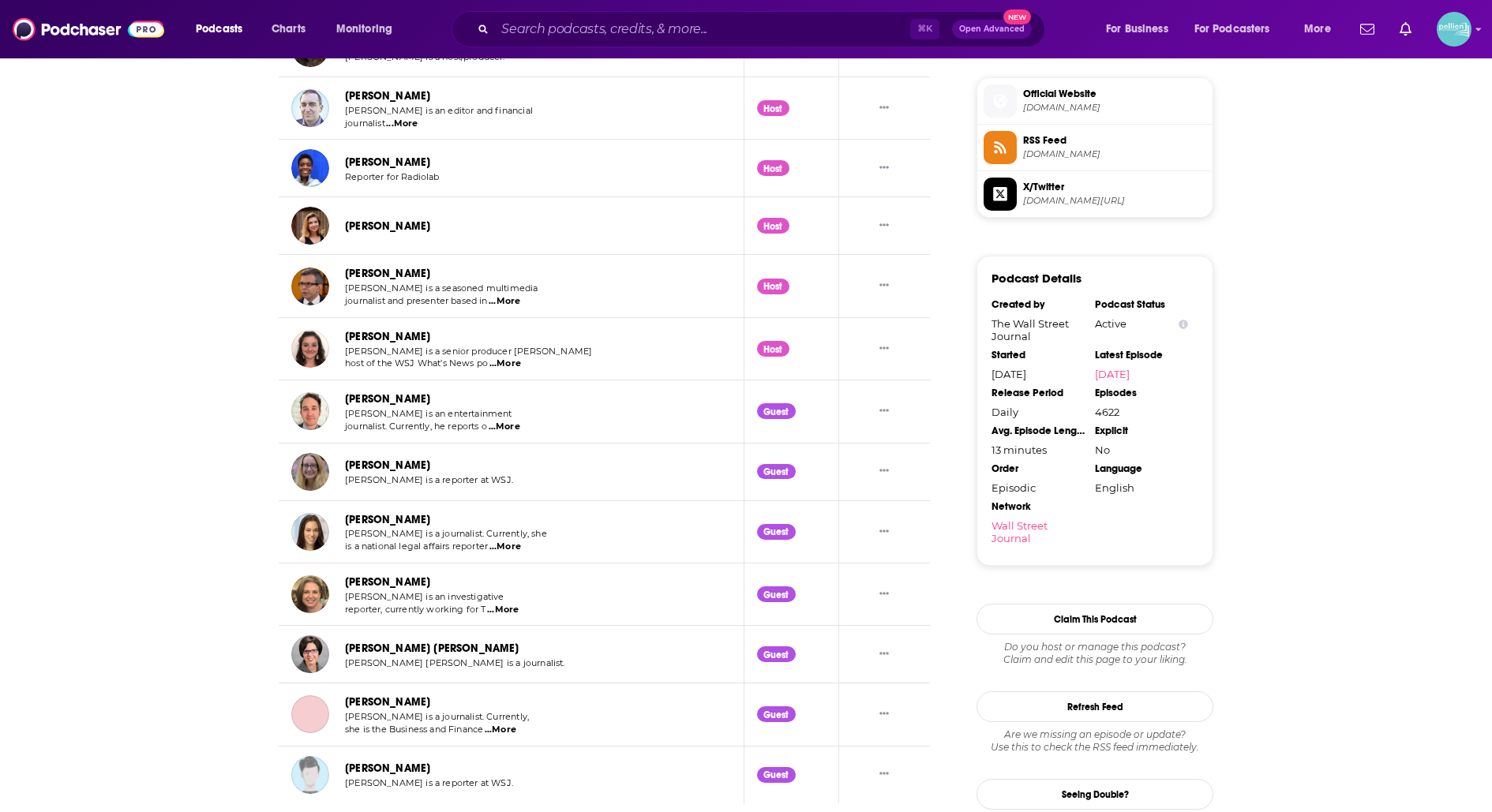
scroll to position [1356, 0]
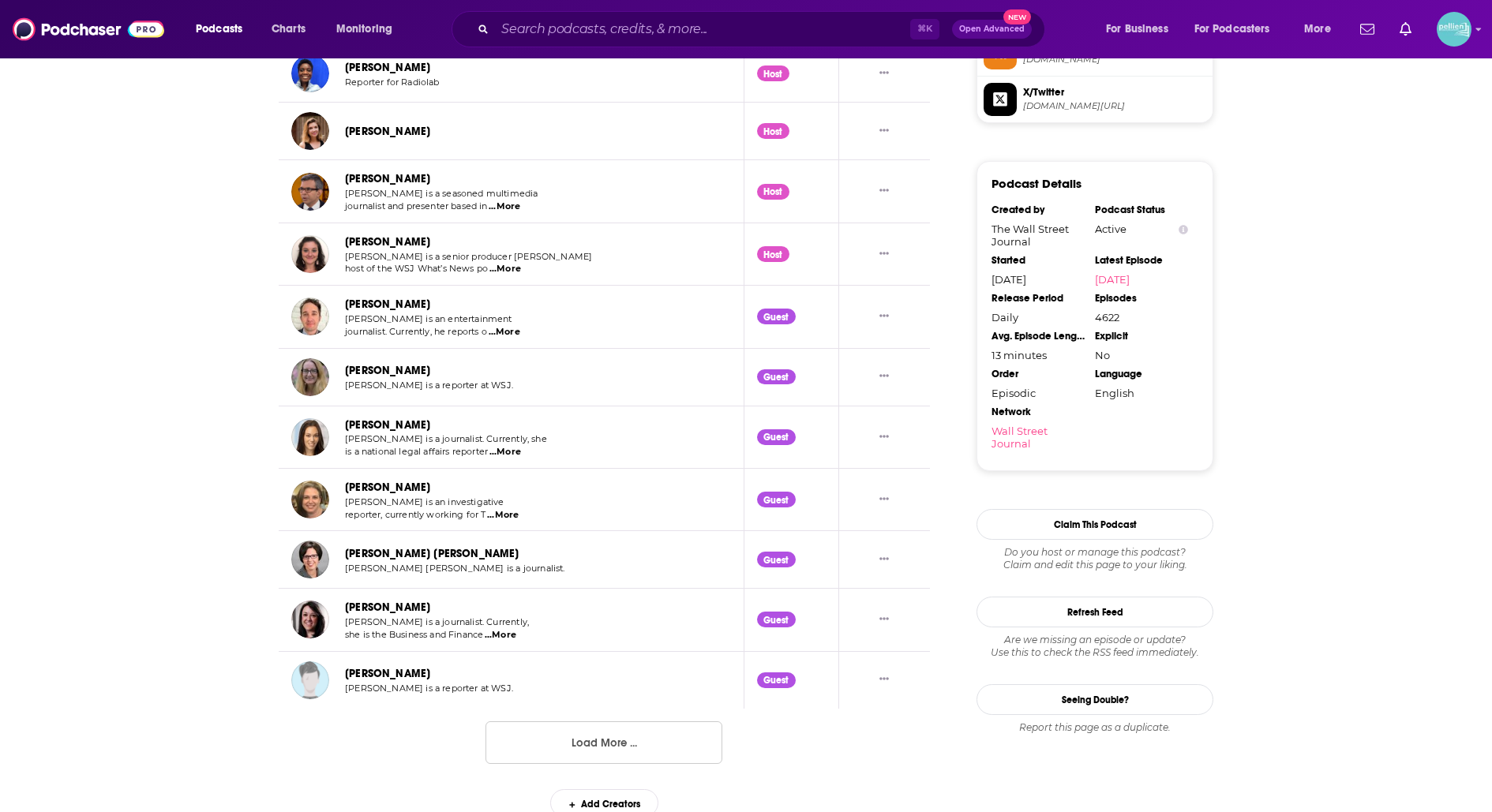
click at [580, 741] on button "Load More ..." at bounding box center [603, 742] width 236 height 43
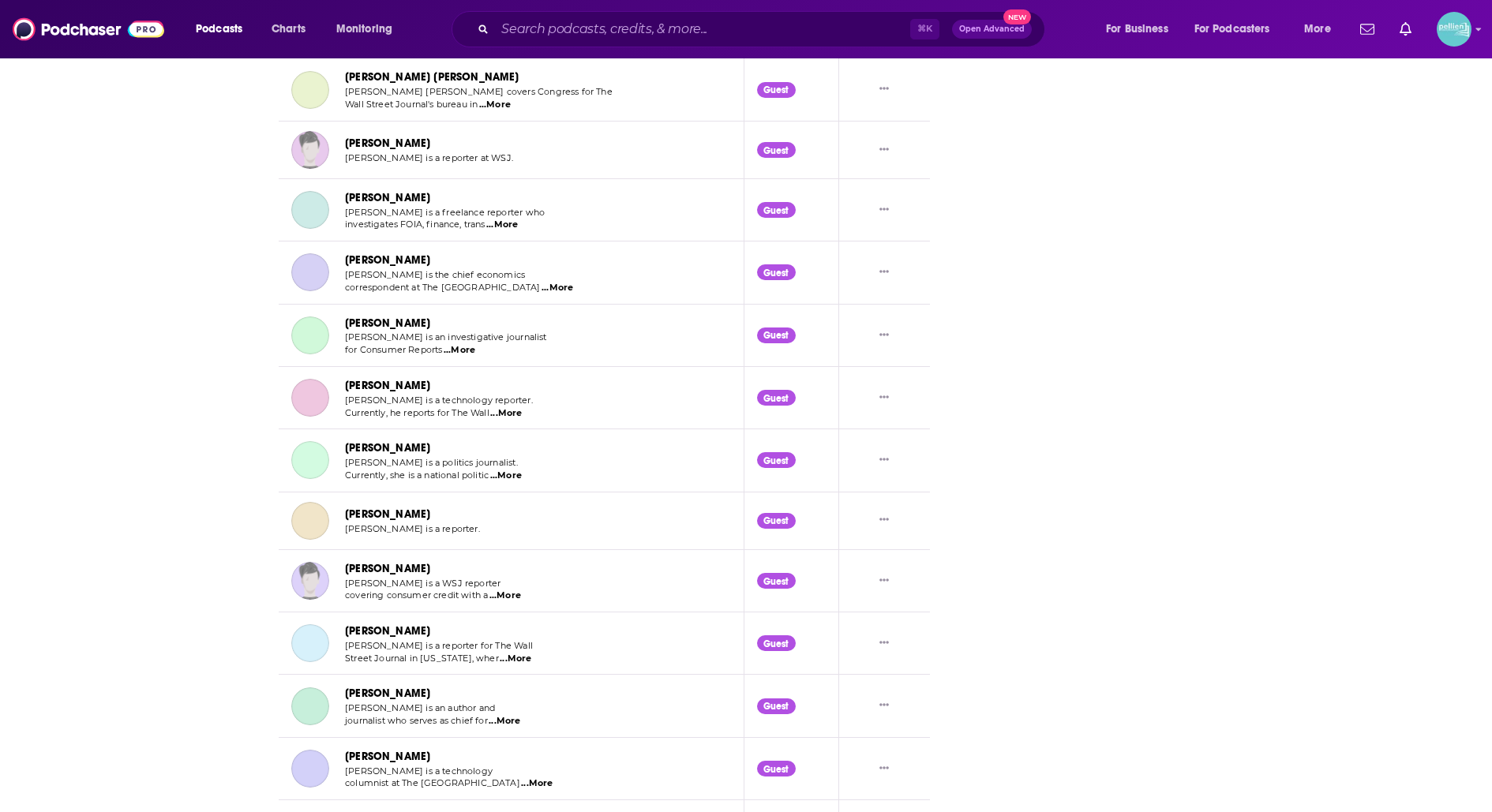
scroll to position [2898, 0]
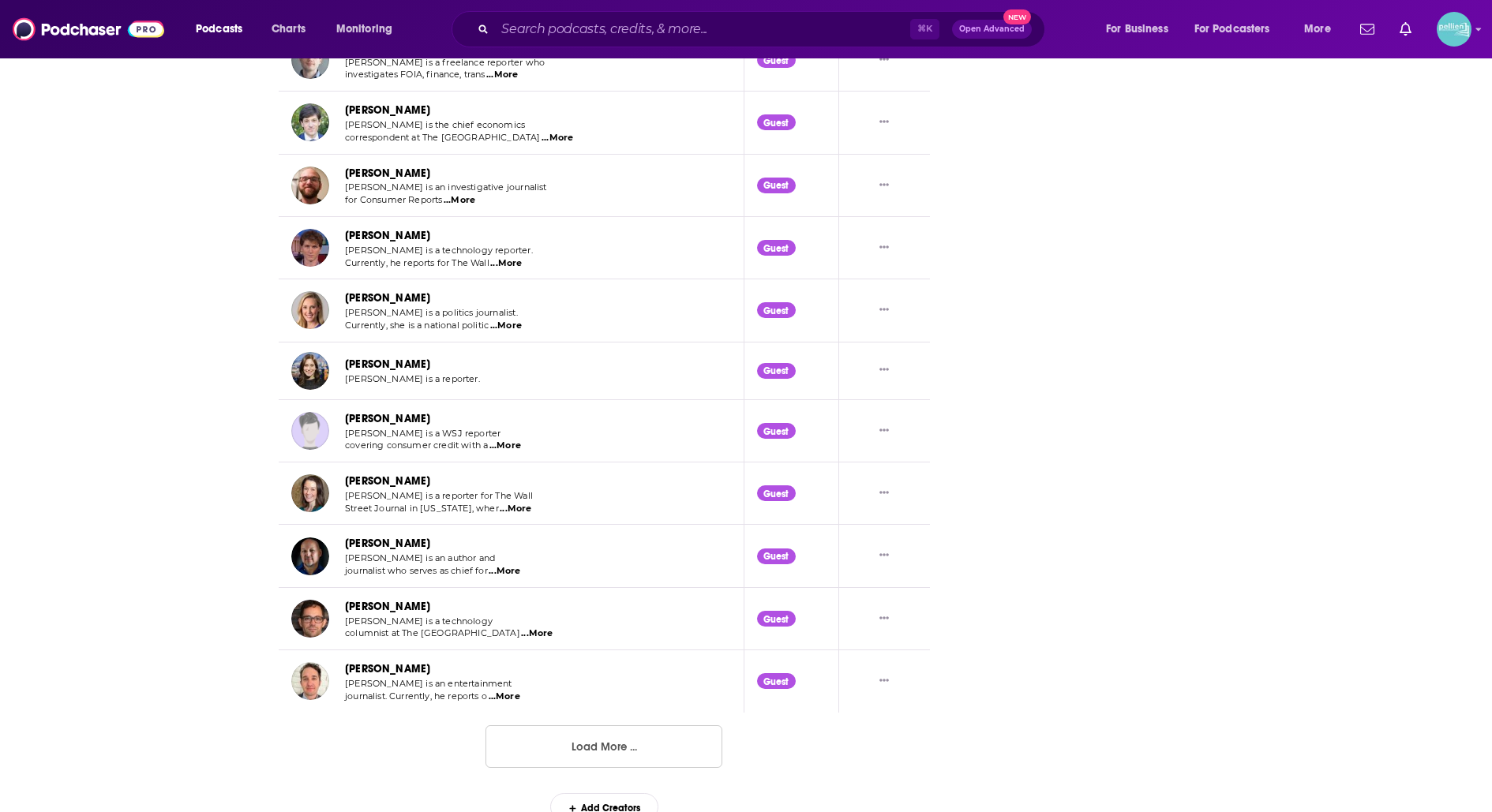
click at [610, 747] on button "Load More ..." at bounding box center [603, 747] width 236 height 43
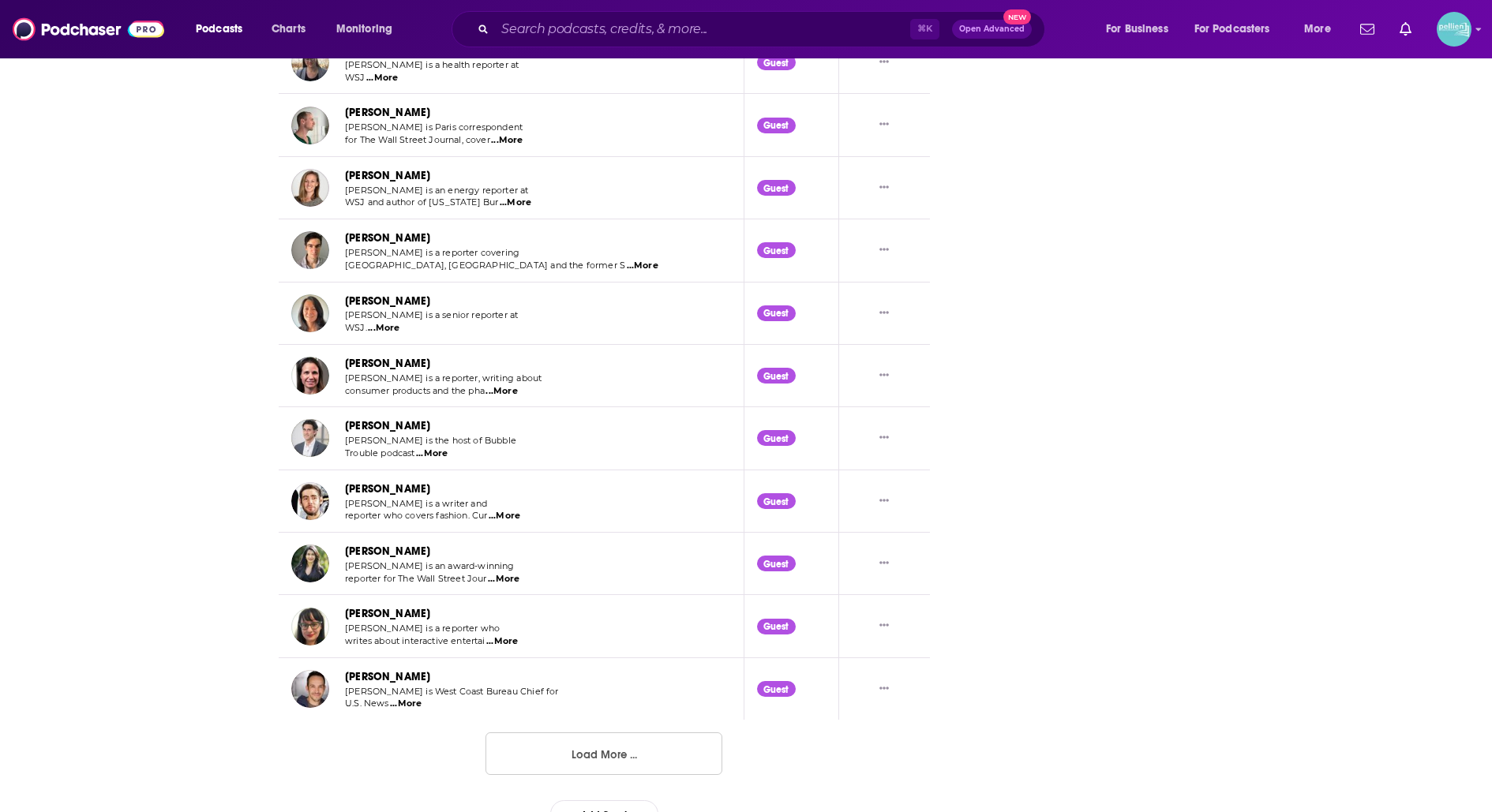
scroll to position [4451, 0]
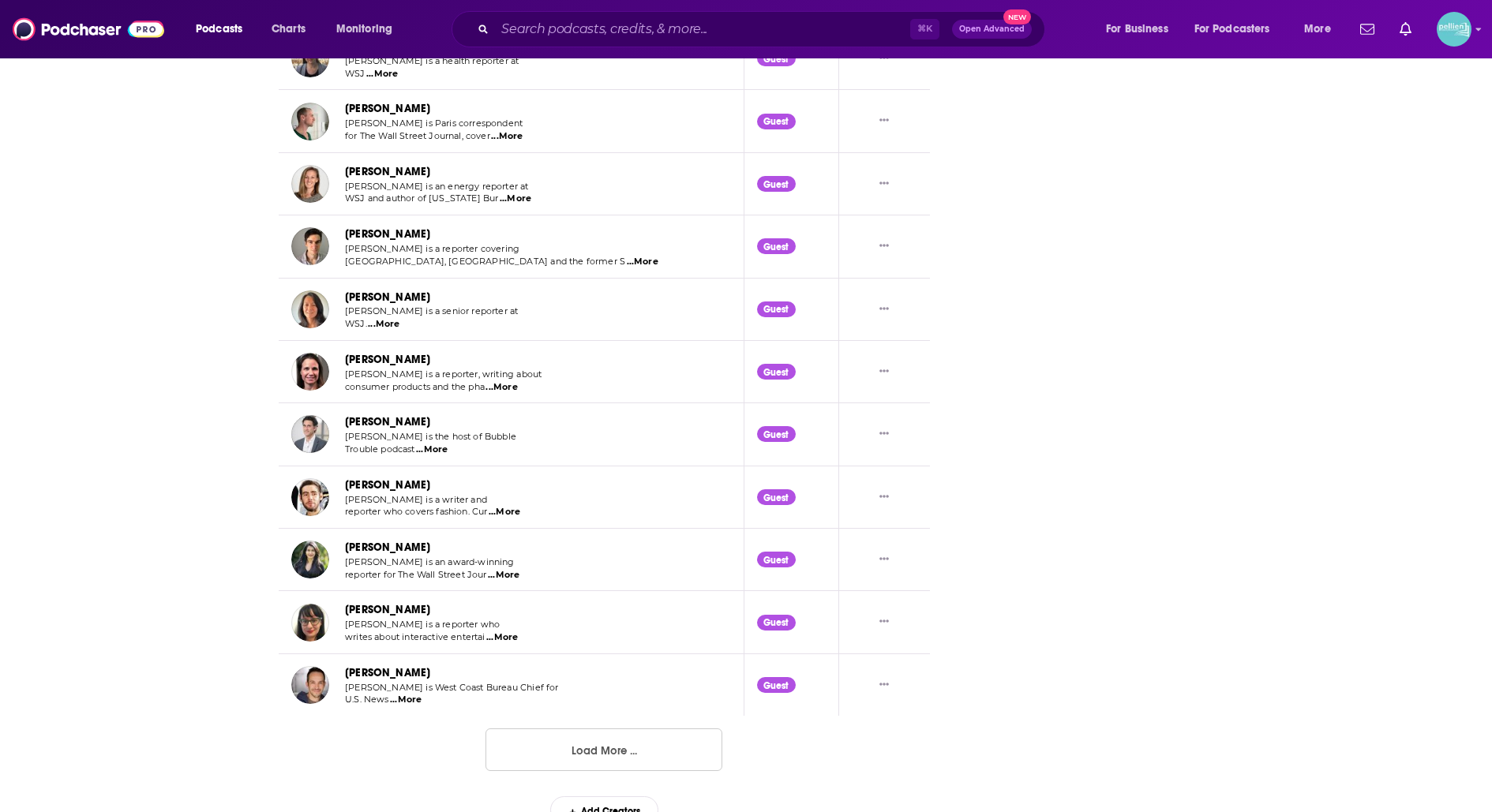
click at [413, 693] on span "...More" at bounding box center [406, 699] width 31 height 12
click at [517, 731] on button "Load More ..." at bounding box center [603, 749] width 236 height 43
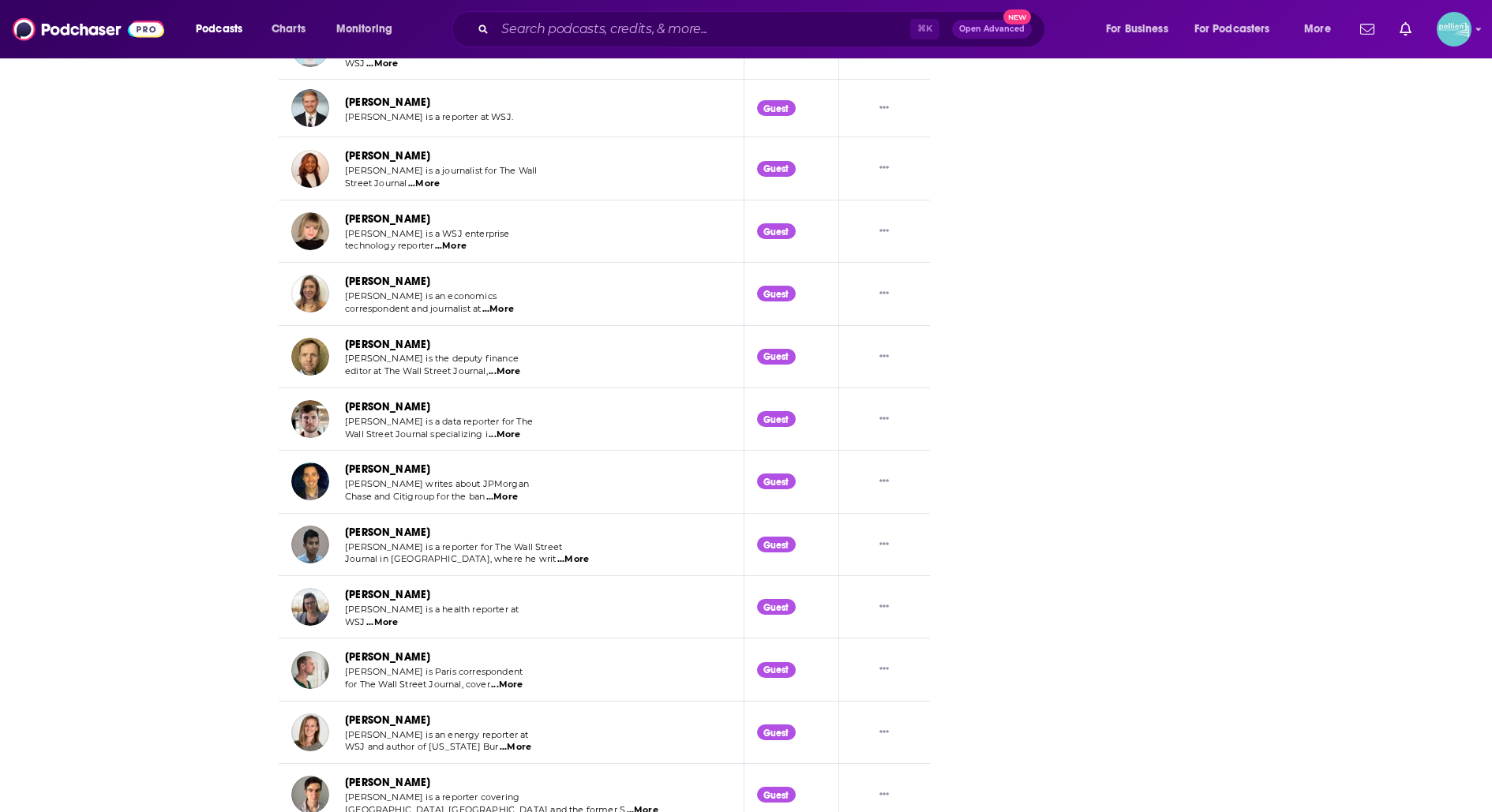
scroll to position [3899, 0]
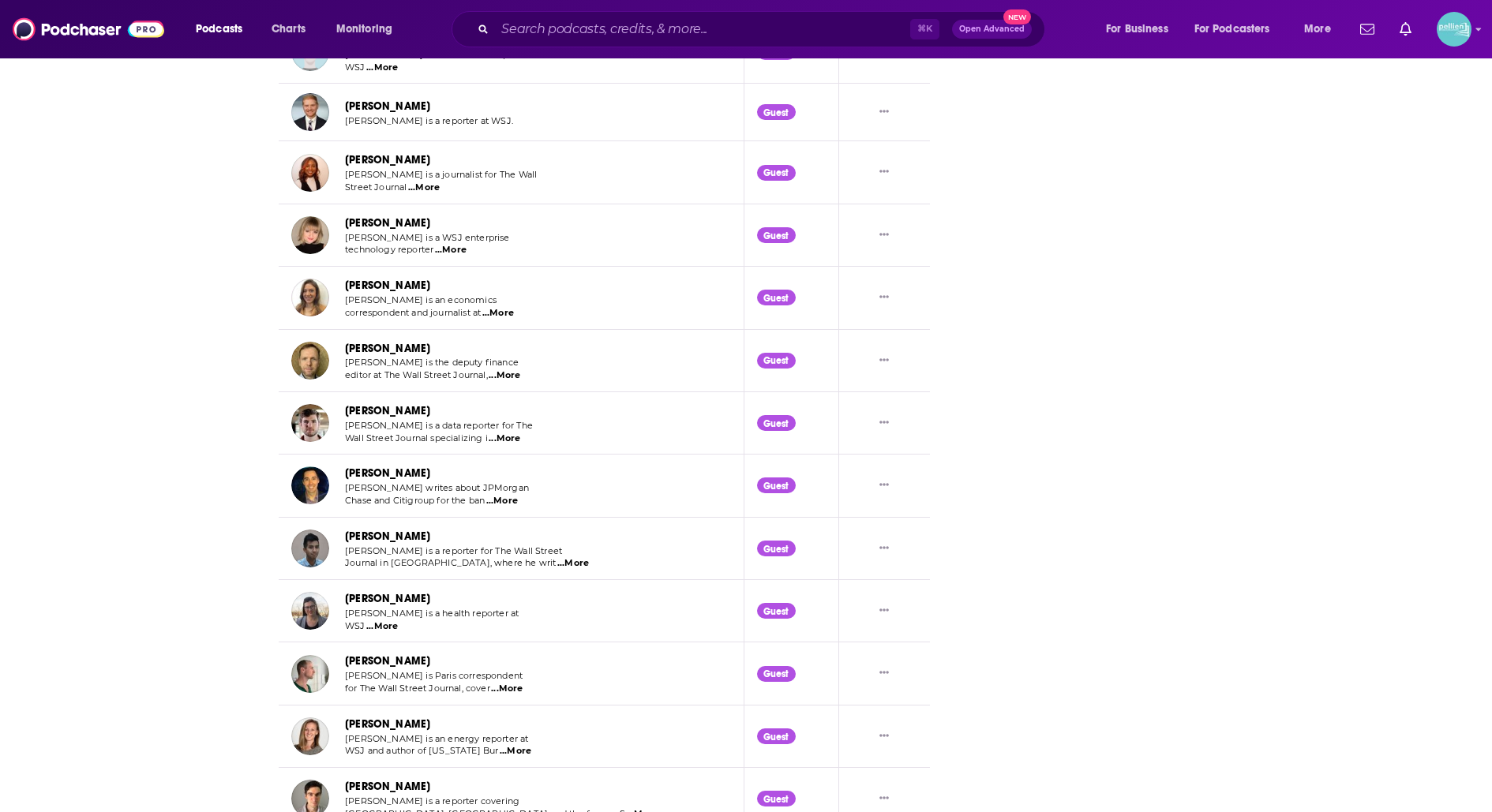
click at [510, 307] on span "...More" at bounding box center [498, 313] width 31 height 12
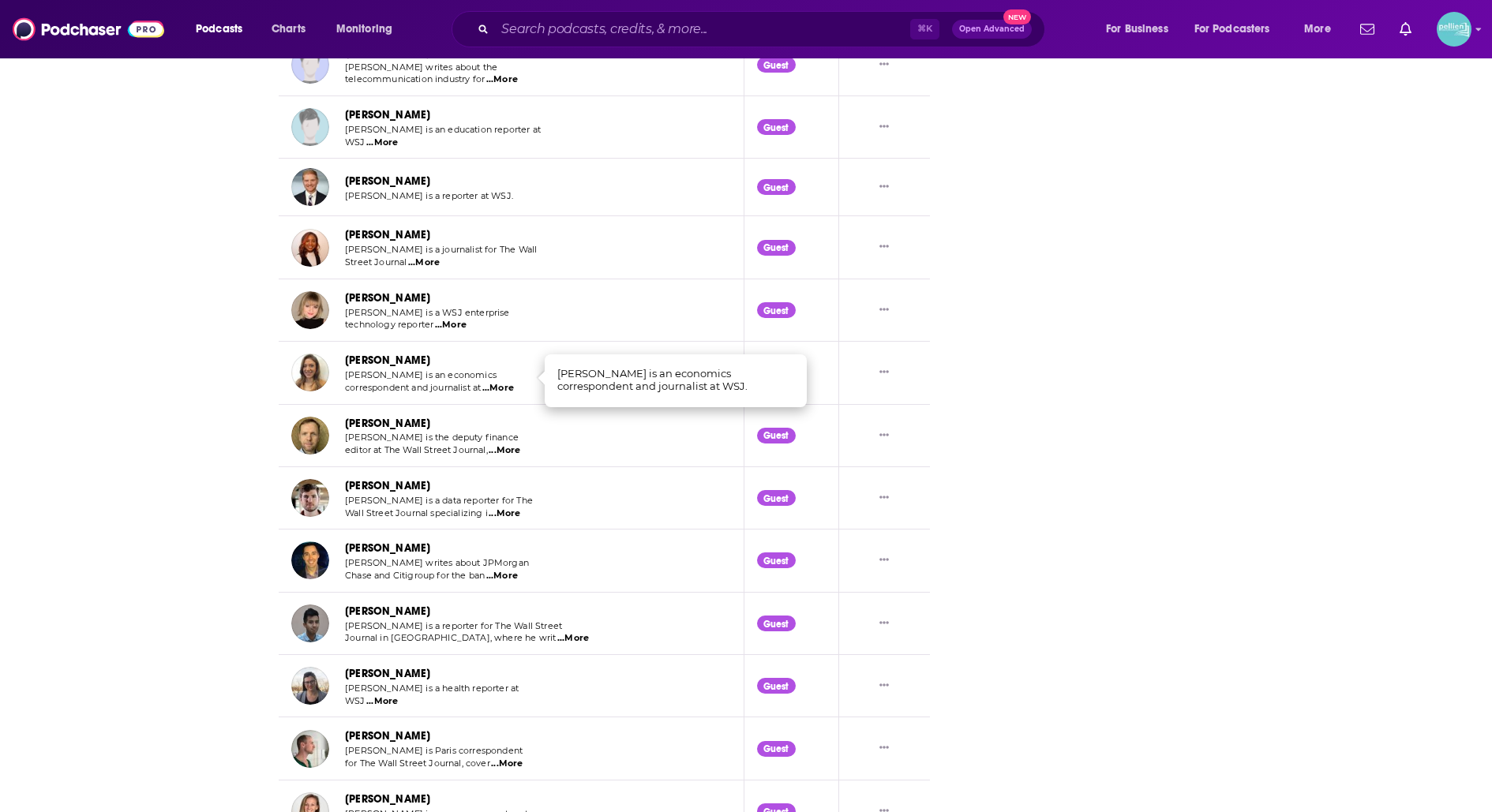
scroll to position [3819, 0]
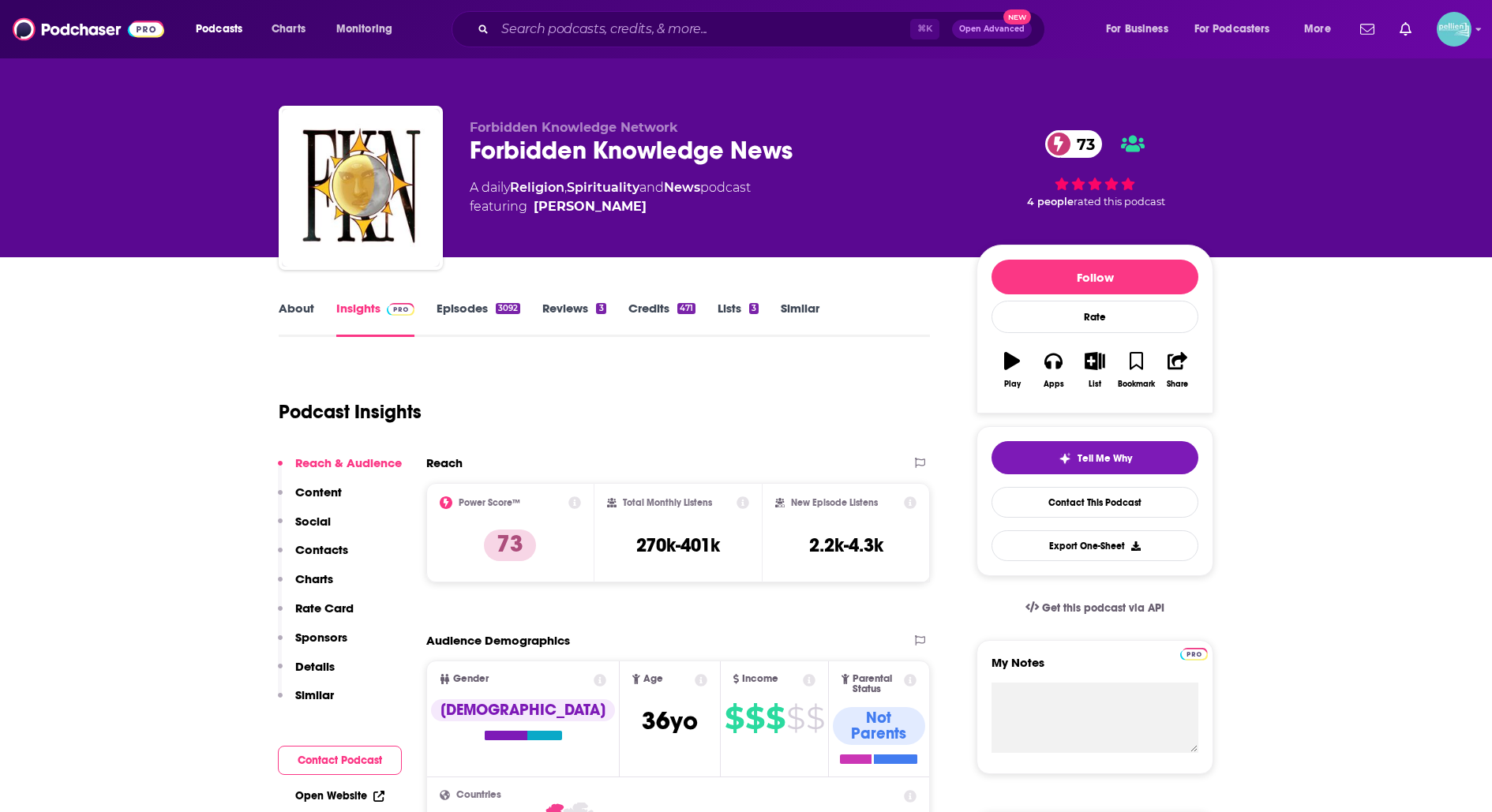
click at [309, 301] on link "About" at bounding box center [296, 319] width 36 height 37
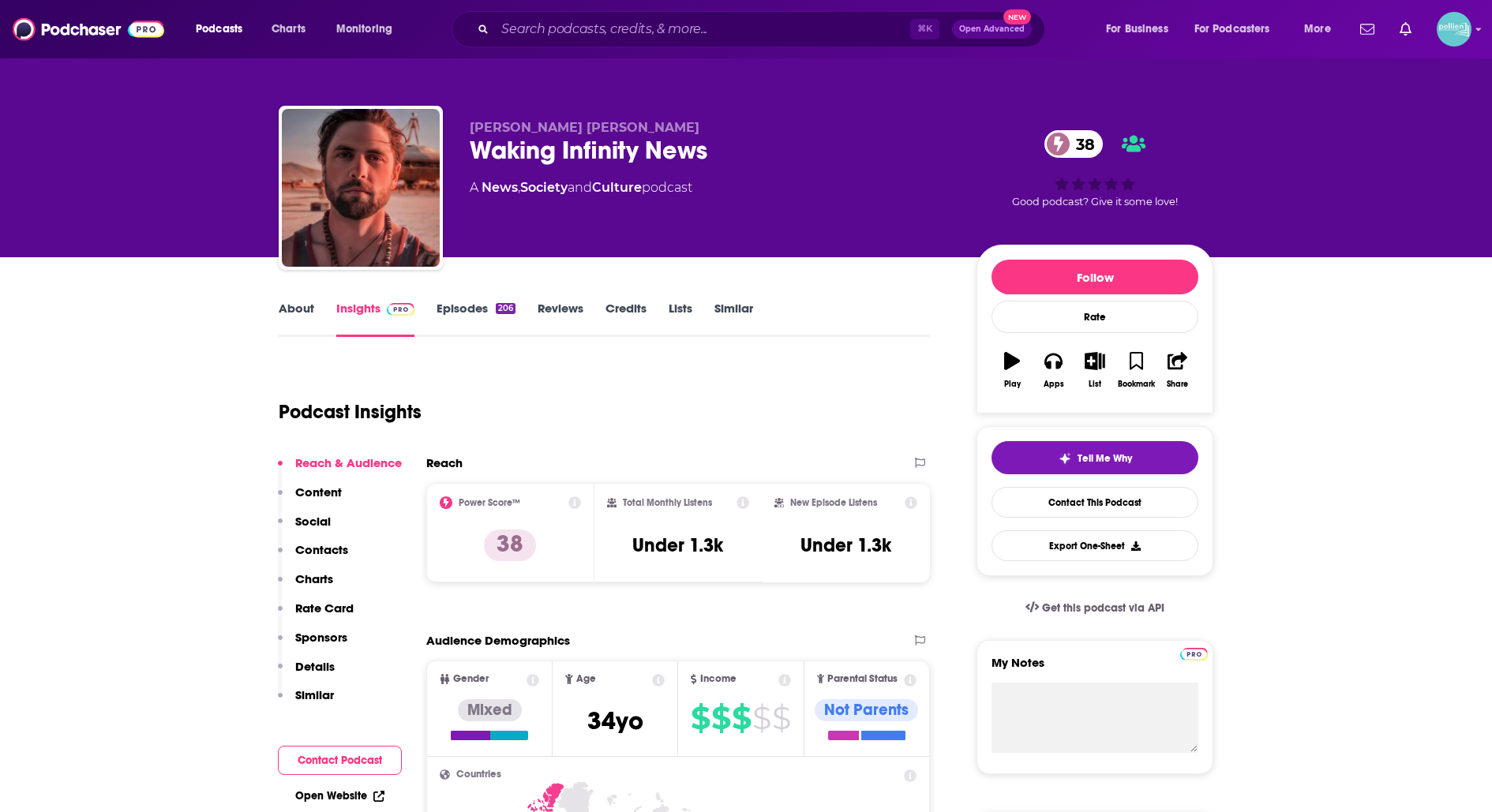
click at [305, 306] on link "About" at bounding box center [296, 319] width 36 height 37
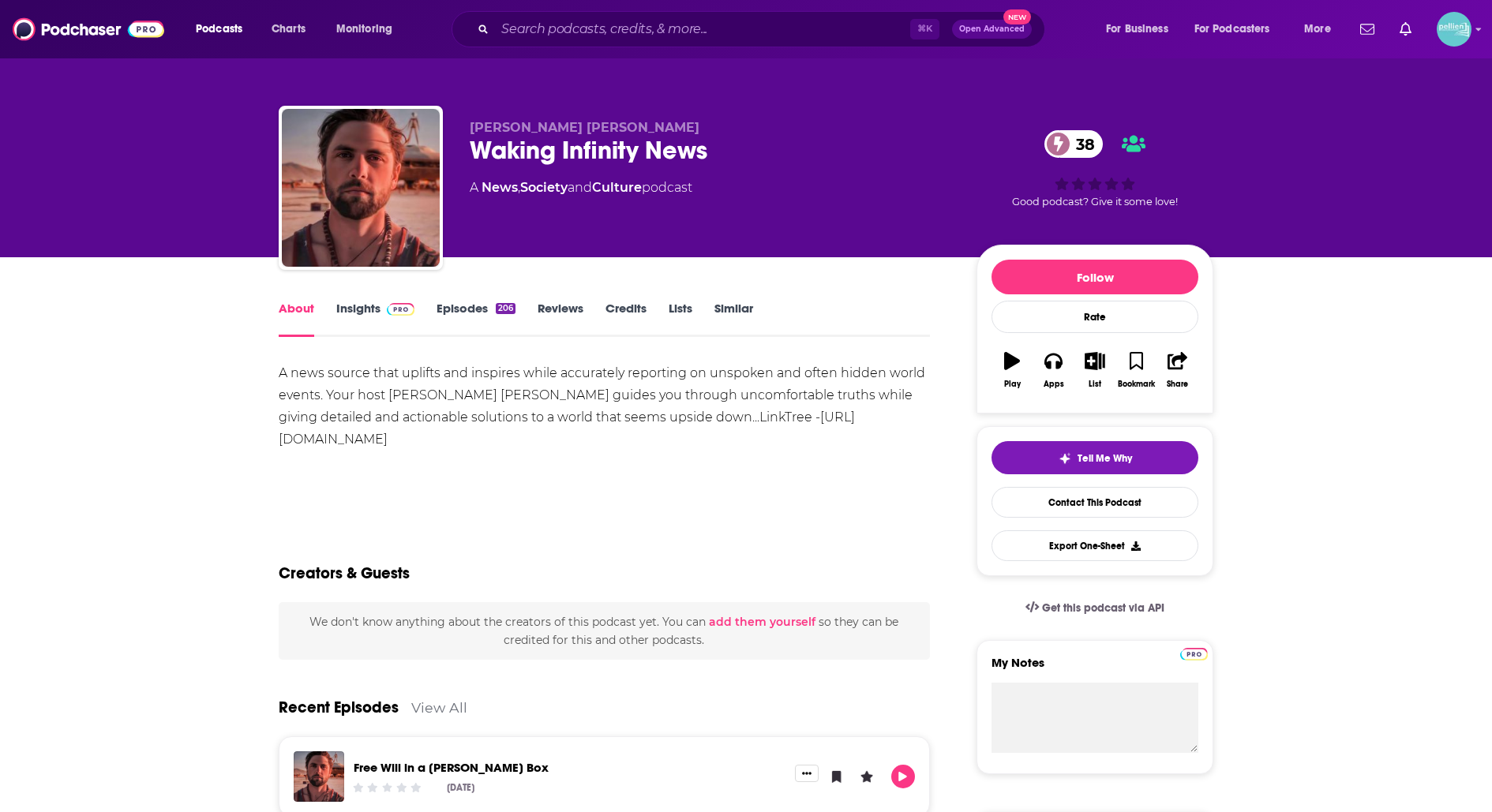
click at [365, 312] on link "Insights" at bounding box center [375, 319] width 79 height 37
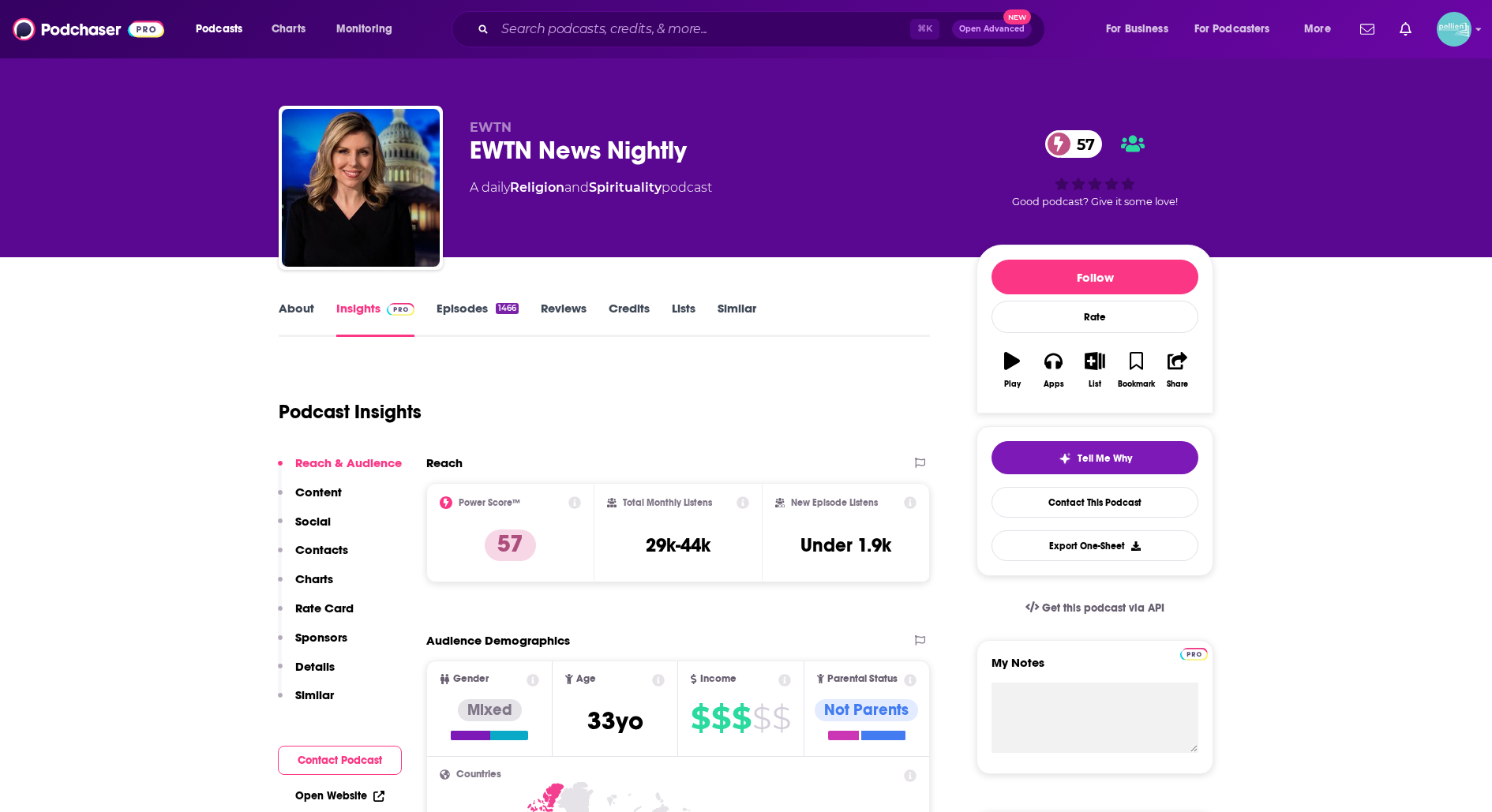
click at [301, 310] on link "About" at bounding box center [296, 319] width 36 height 37
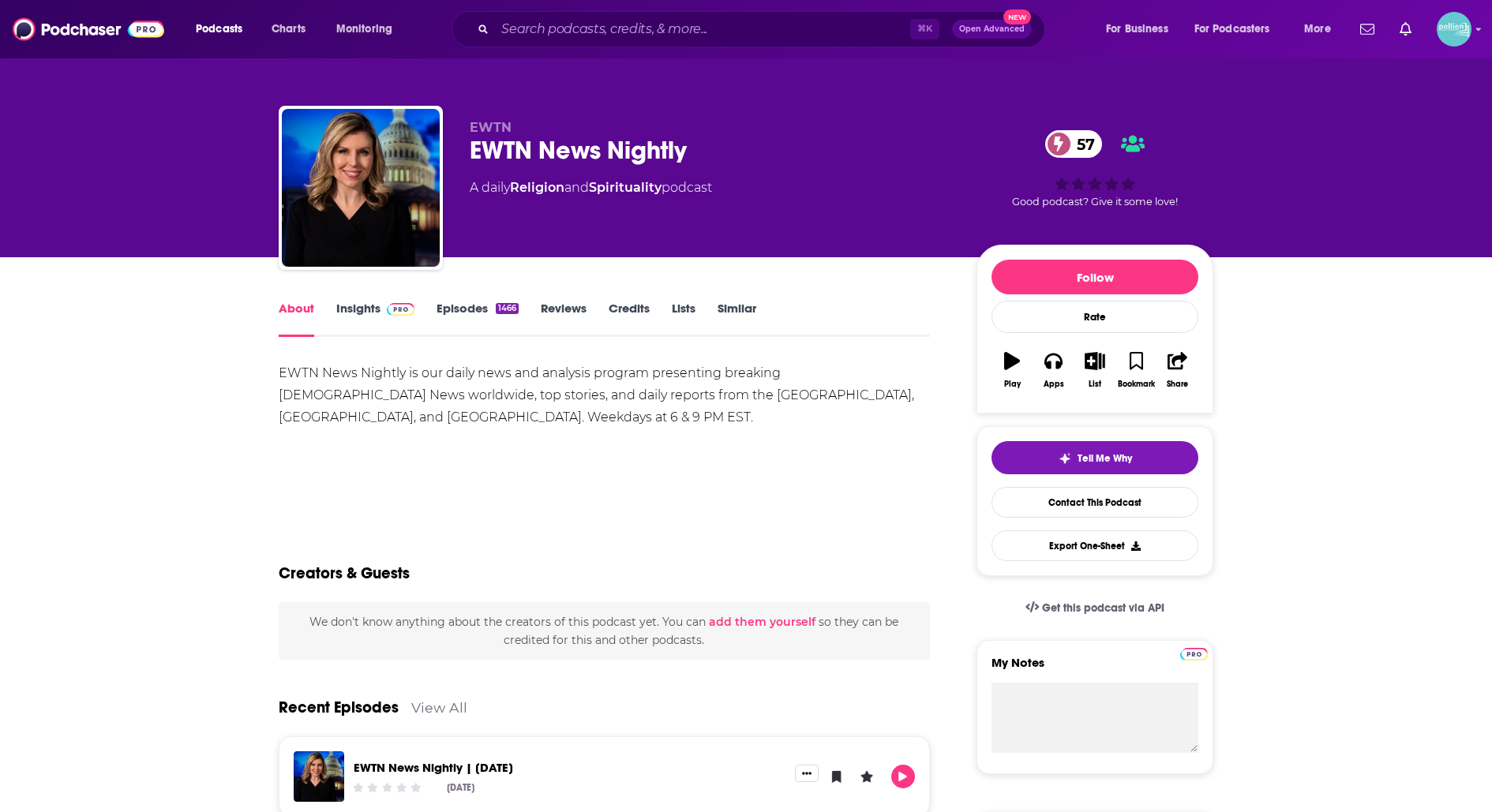
click at [629, 305] on link "Credits" at bounding box center [629, 319] width 41 height 37
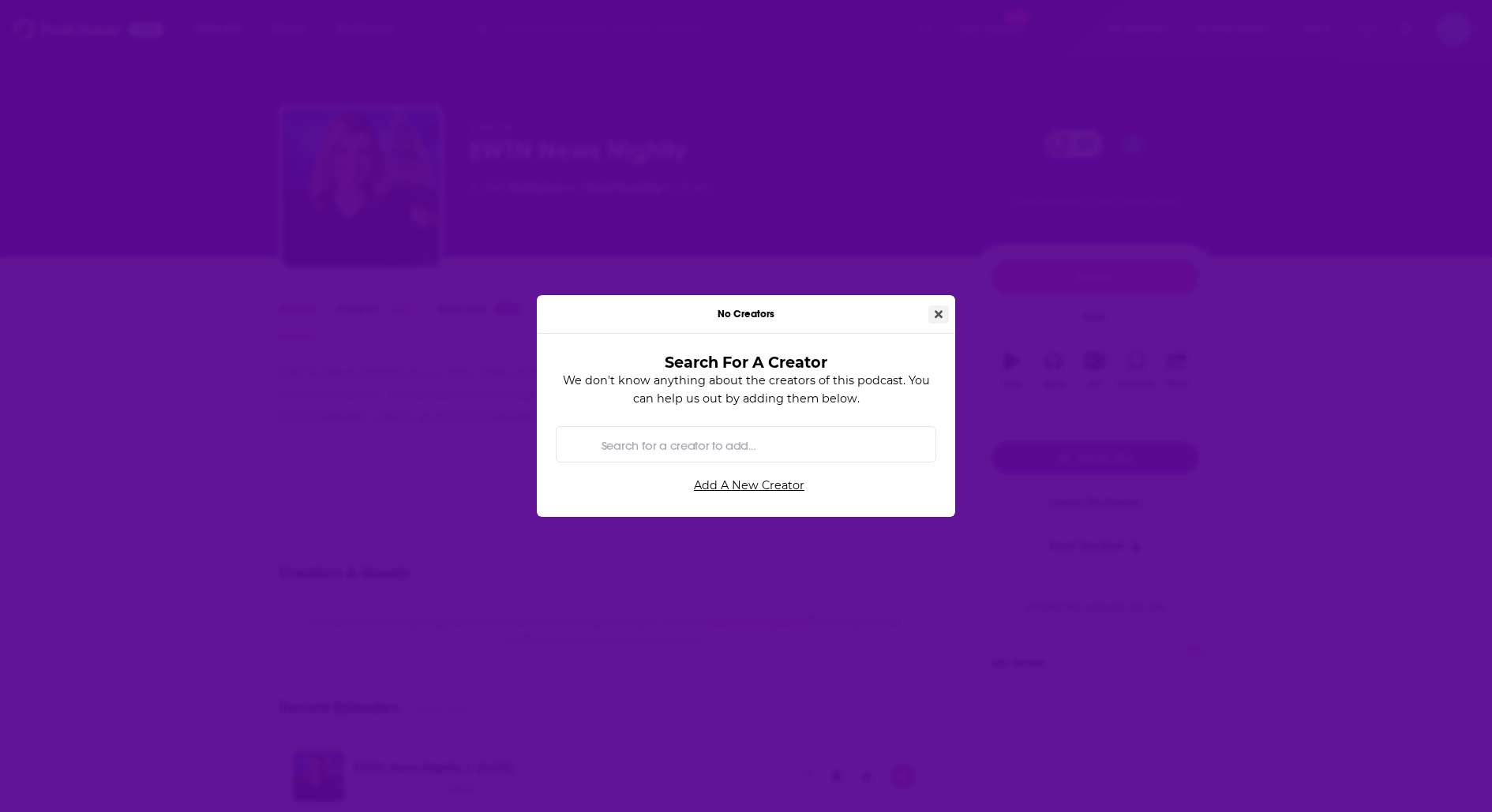
click at [945, 305] on button "Close" at bounding box center [939, 314] width 21 height 18
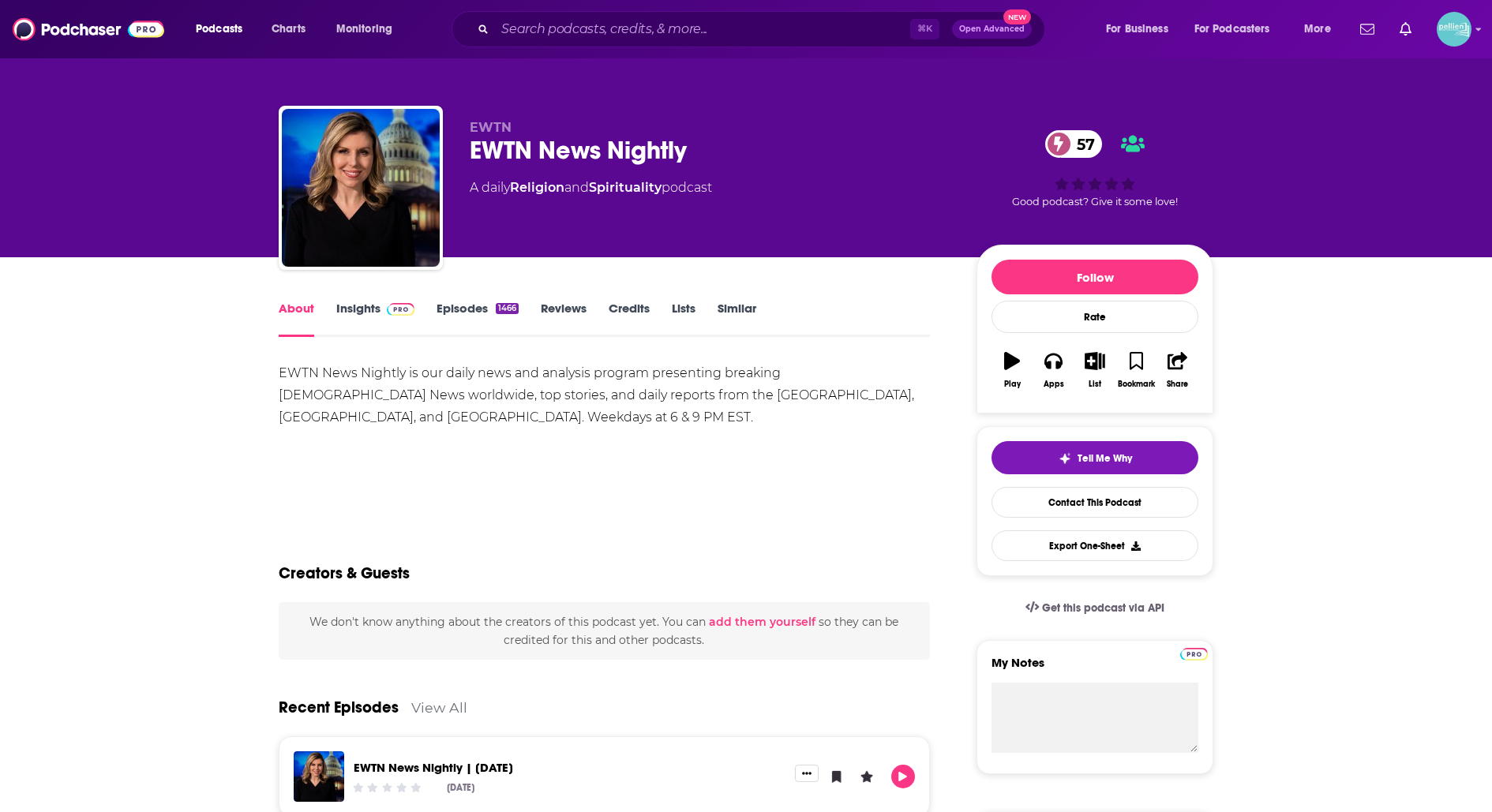
click at [468, 298] on div "About Insights Episodes 1466 Reviews Credits Lists Similar" at bounding box center [604, 317] width 651 height 38
click at [466, 310] on link "Episodes 1466" at bounding box center [477, 319] width 82 height 37
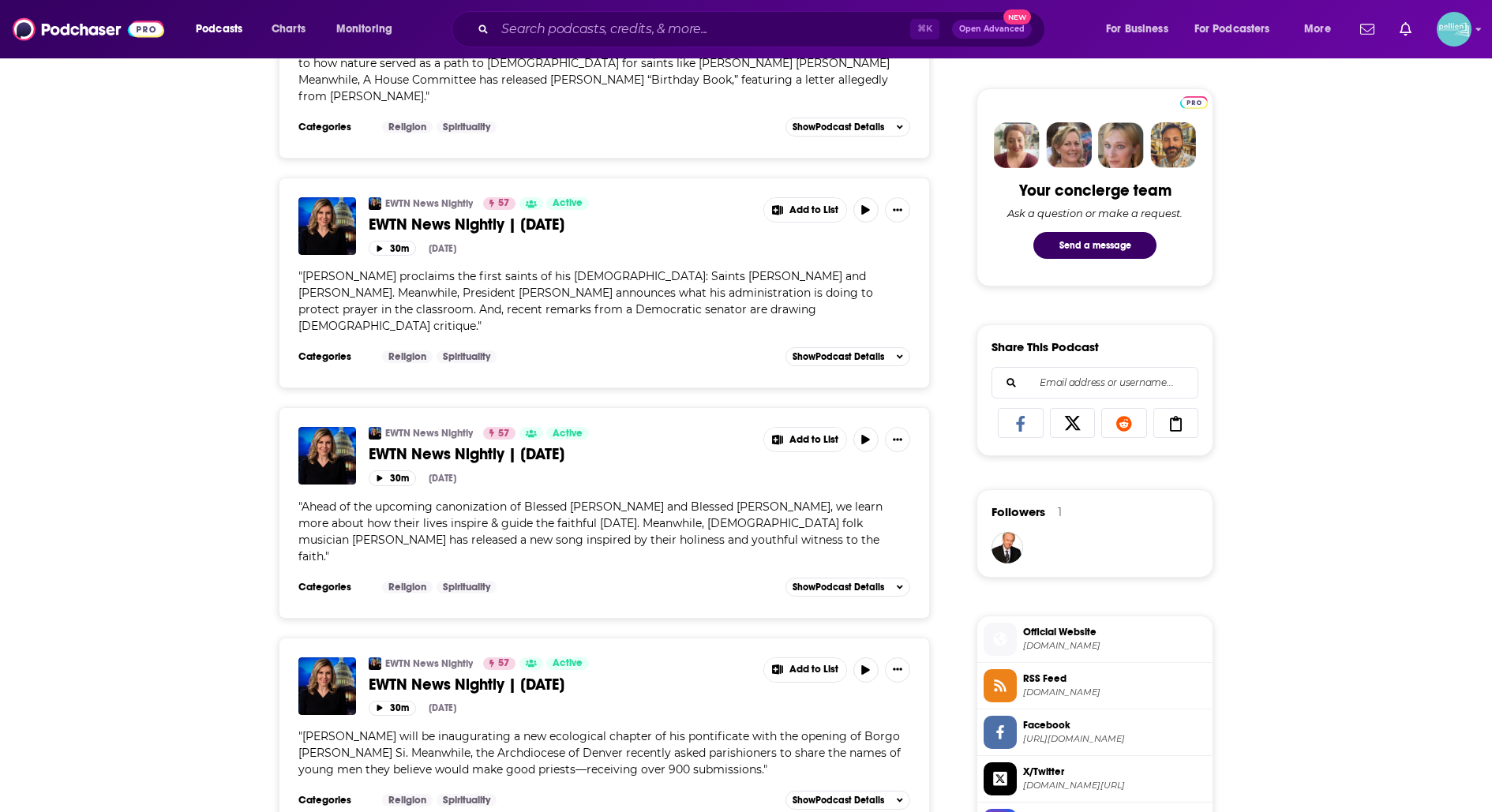
scroll to position [725, 0]
click at [551, 432] on div "EWTN News Nightly 57 Active EWTN News Nightly | Friday, September 5, 2025 Add t…" at bounding box center [640, 448] width 542 height 44
click at [551, 443] on span "EWTN News Nightly | Friday, September 5, 2025" at bounding box center [467, 453] width 195 height 20
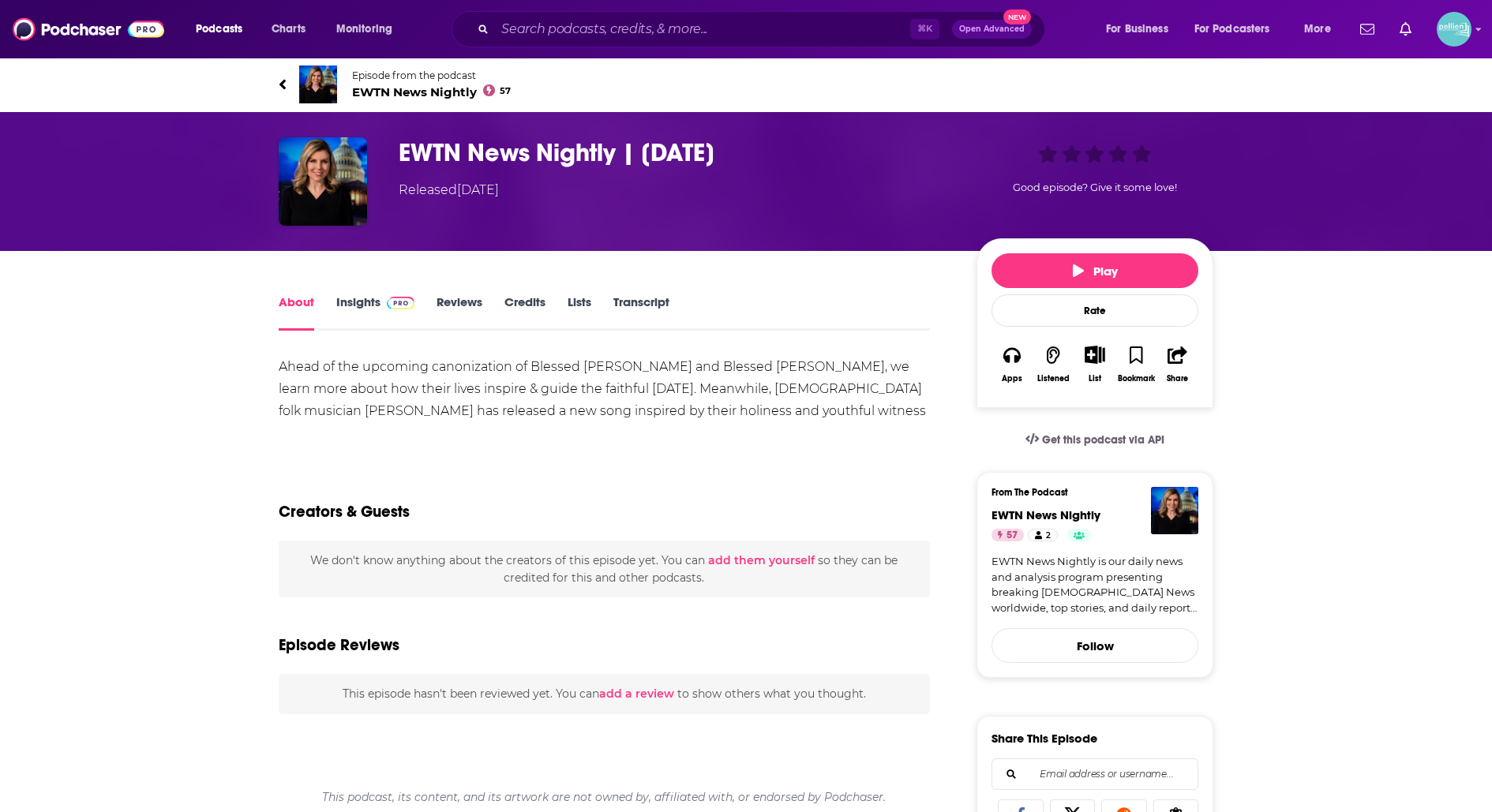
click at [360, 303] on link "Insights" at bounding box center [375, 312] width 79 height 37
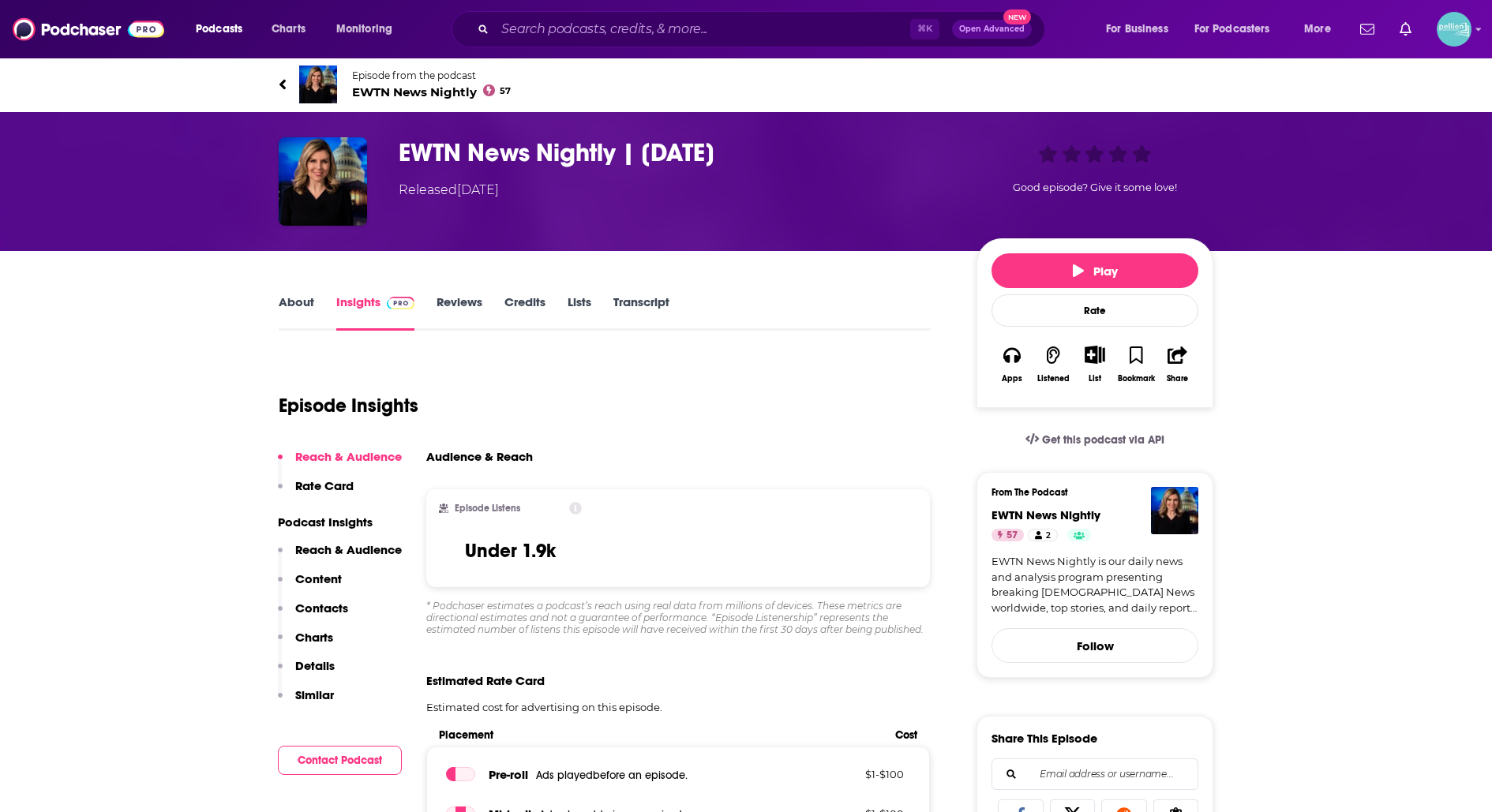
click at [310, 302] on link "About" at bounding box center [296, 312] width 36 height 37
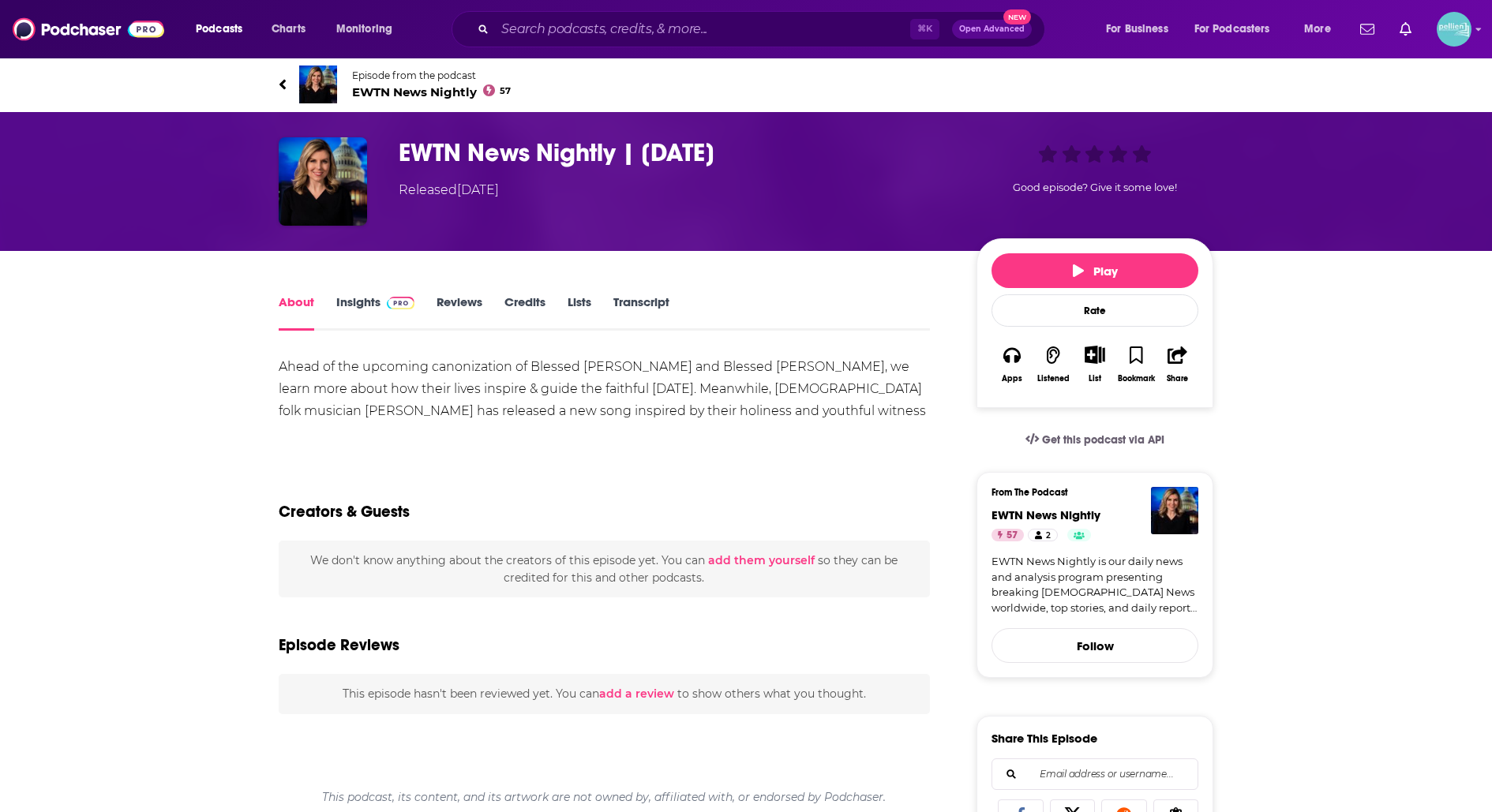
scroll to position [12, 0]
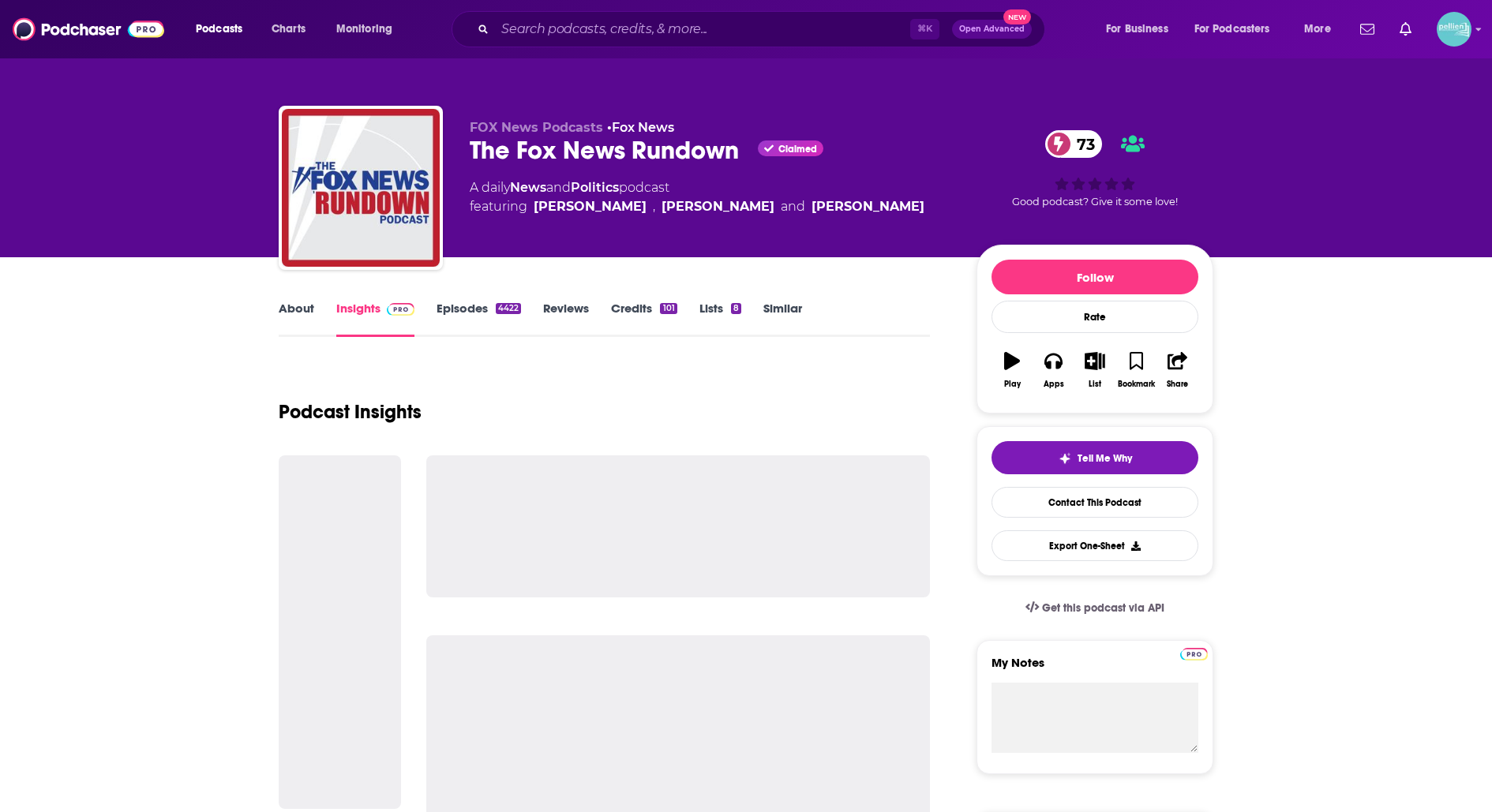
click at [626, 304] on link "Credits 101" at bounding box center [643, 319] width 65 height 37
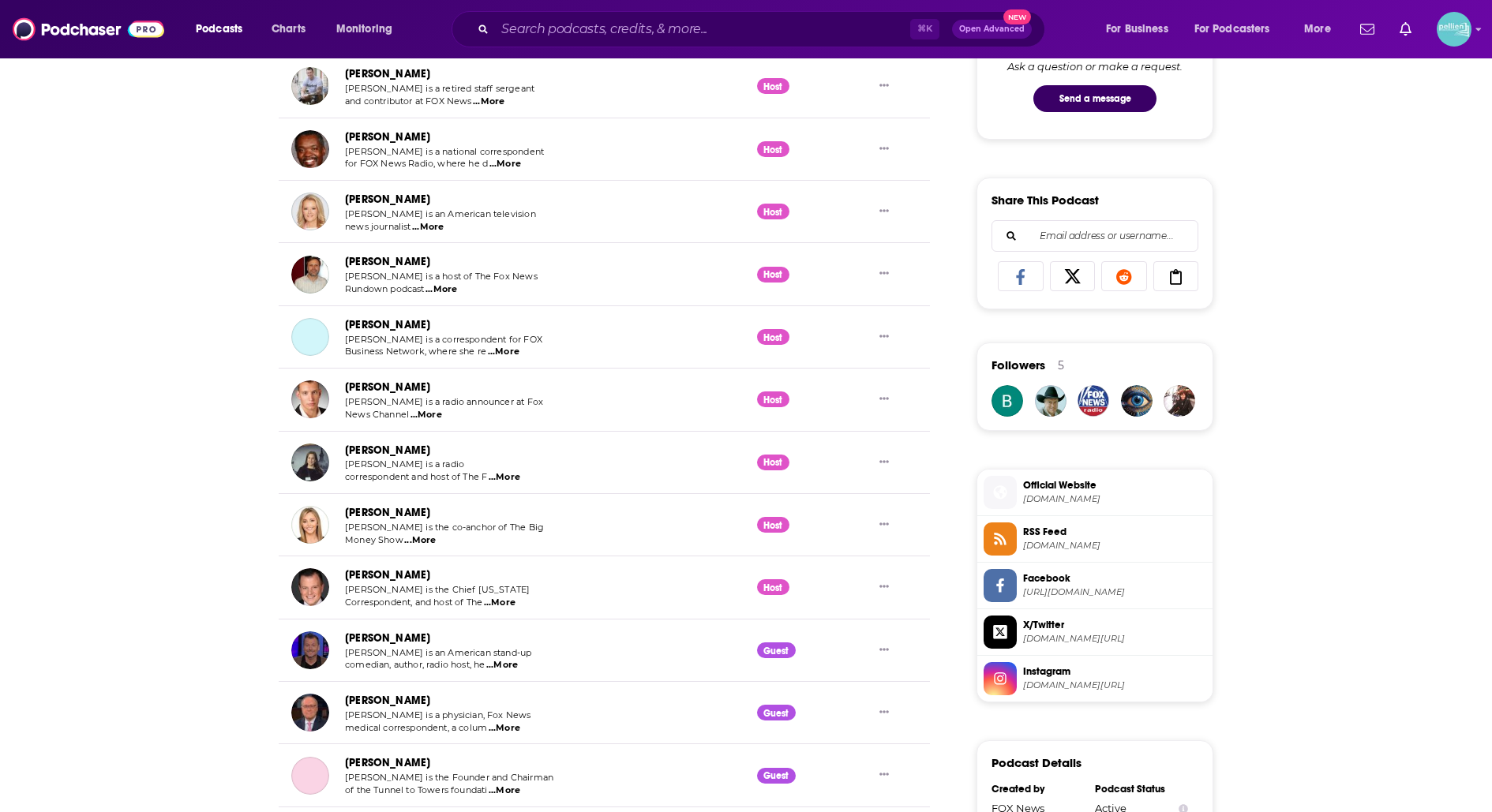
scroll to position [1398, 0]
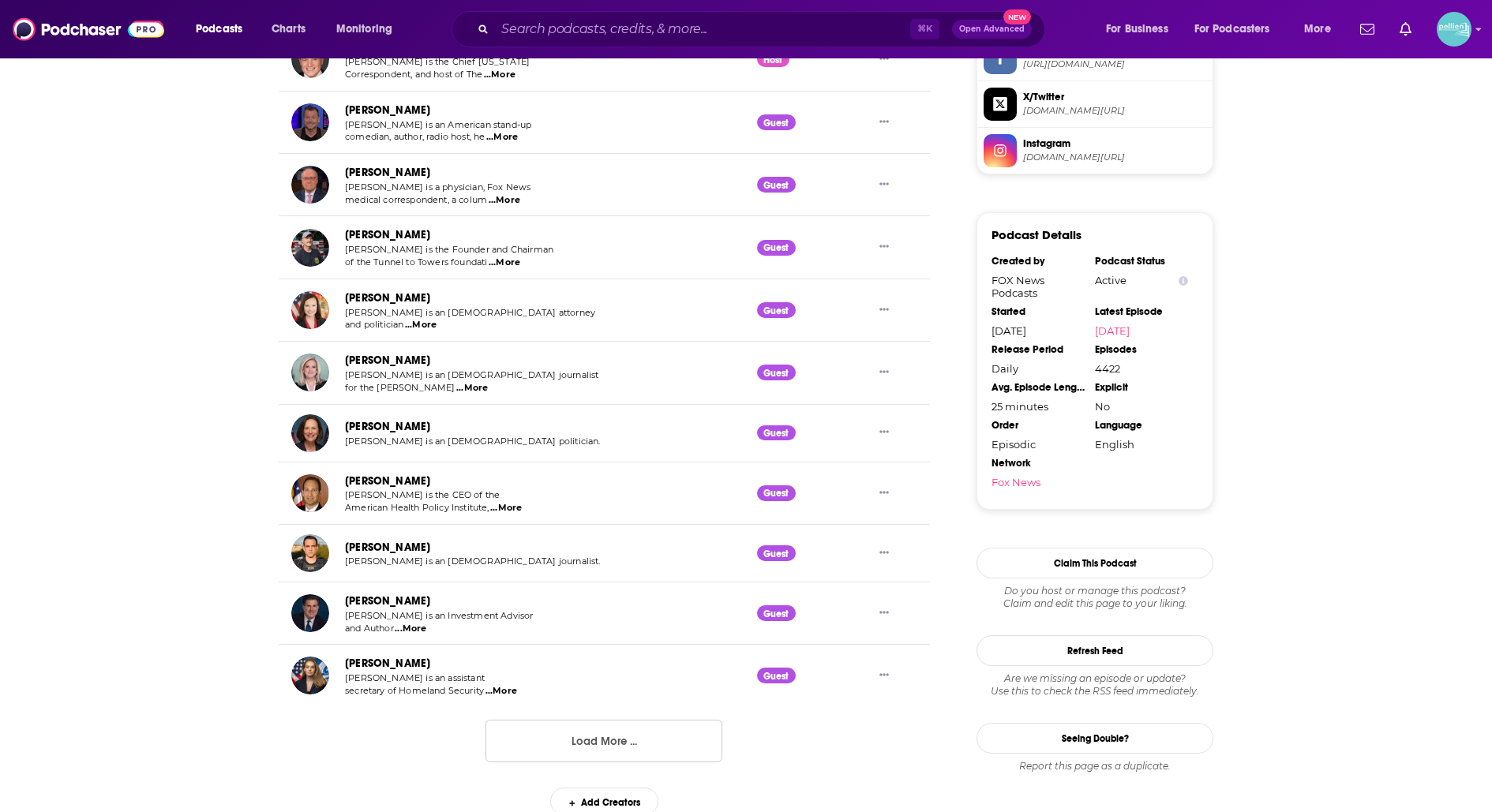
click at [436, 325] on span "...More" at bounding box center [421, 325] width 31 height 12
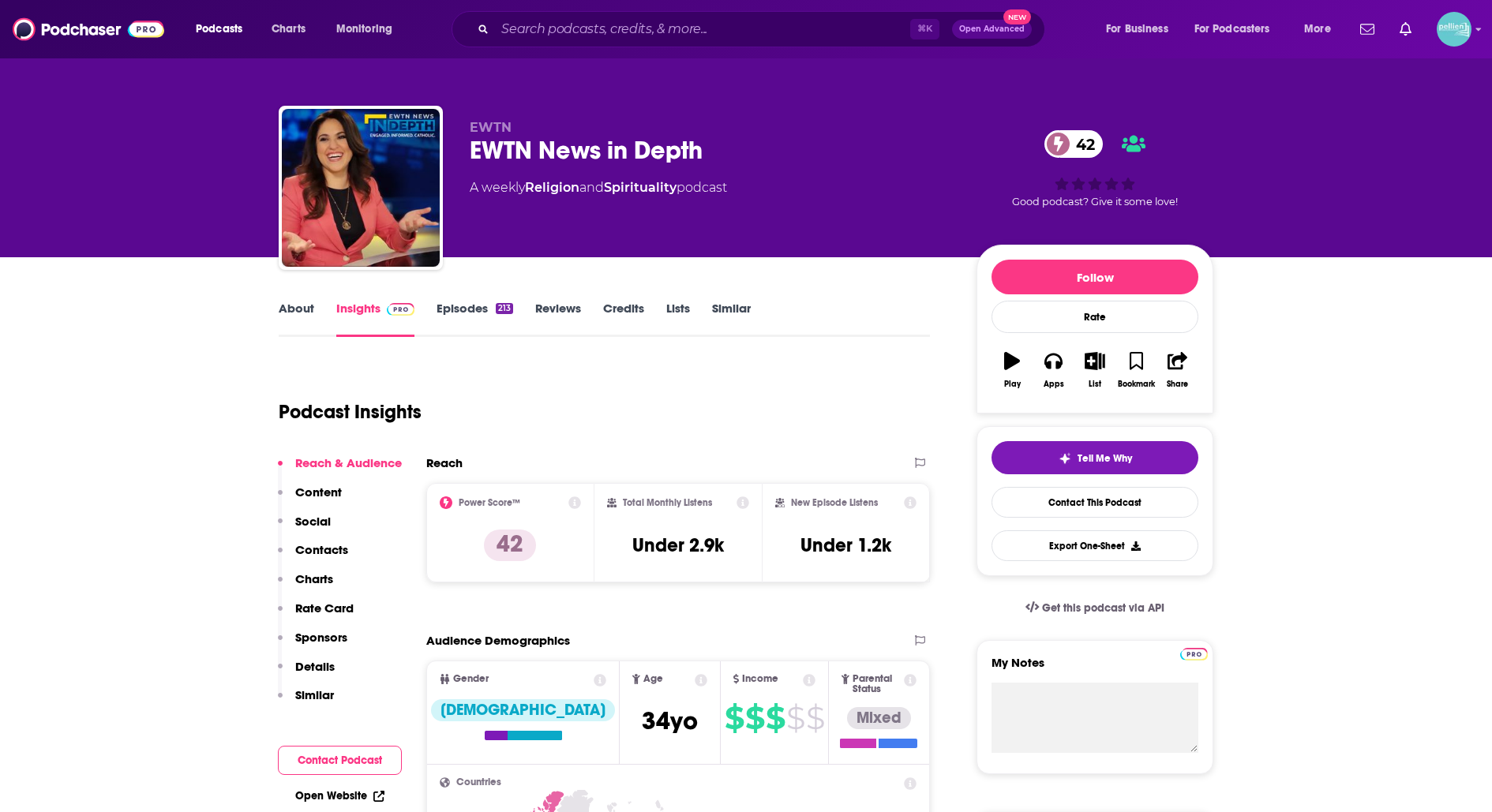
click at [460, 298] on div "About Insights Episodes 213 Reviews Credits Lists Similar" at bounding box center [604, 317] width 651 height 38
click at [468, 303] on link "Episodes 213" at bounding box center [475, 319] width 77 height 37
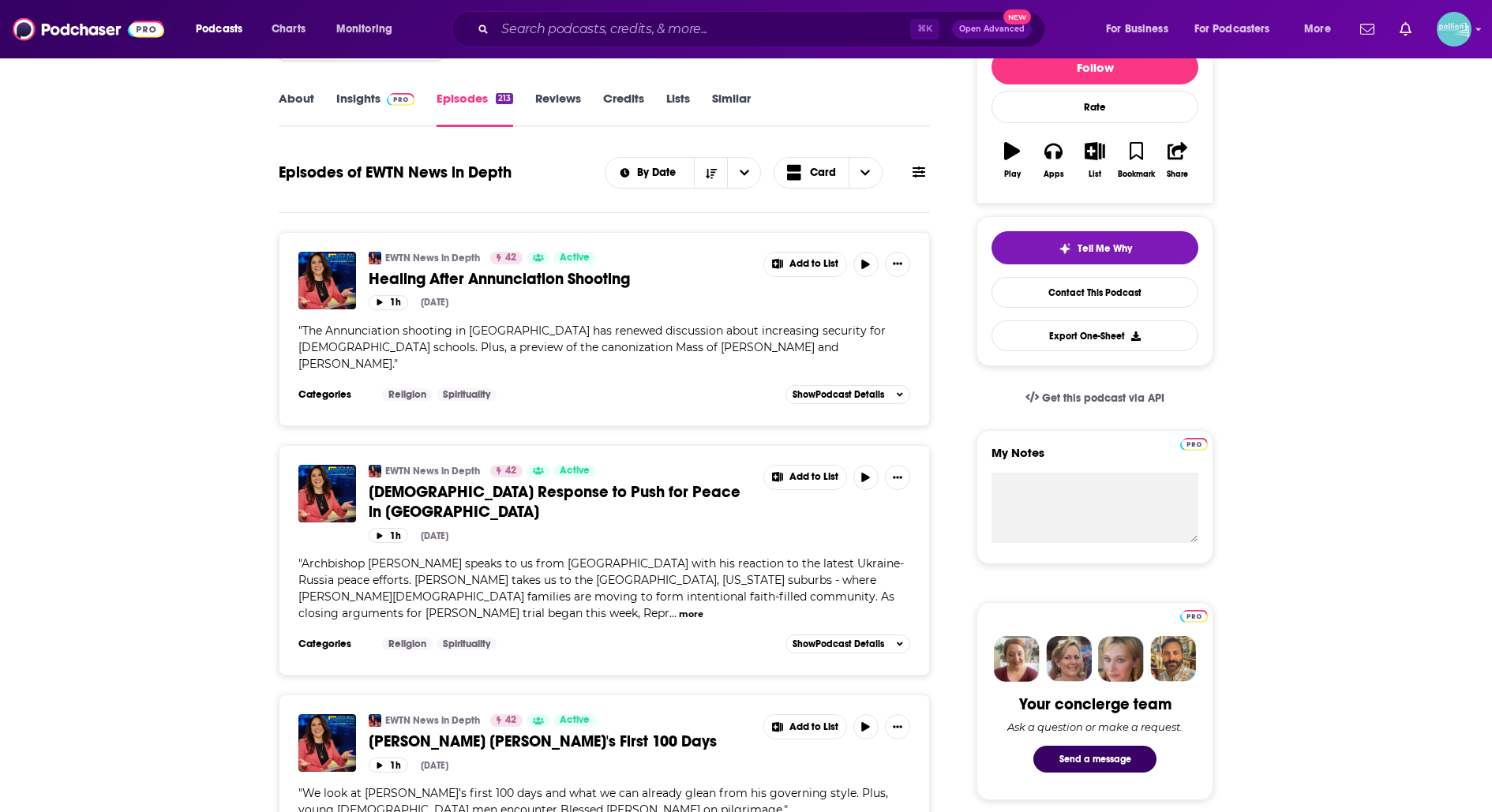
scroll to position [211, 0]
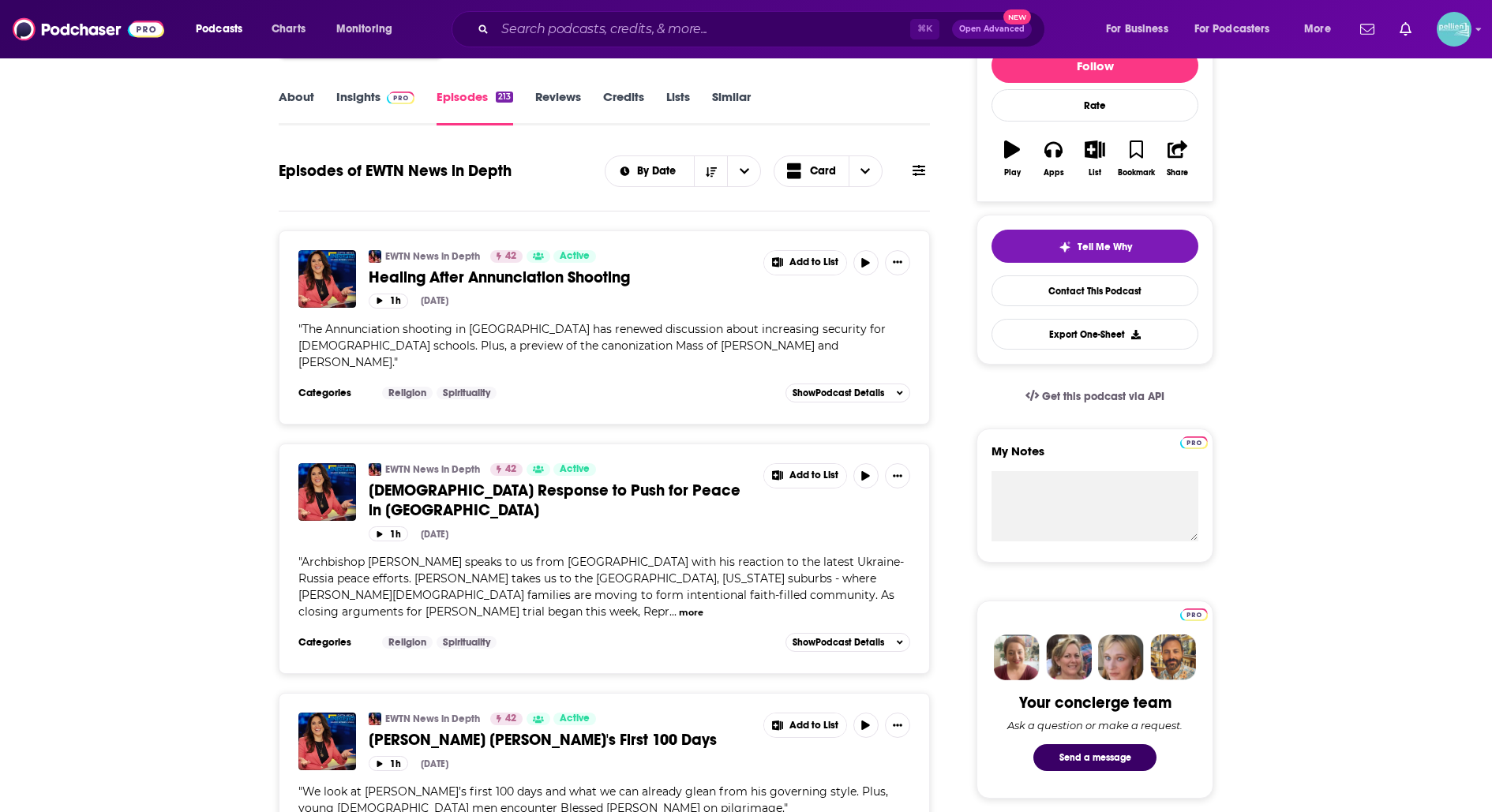
click at [703, 606] on button "more" at bounding box center [691, 612] width 24 height 13
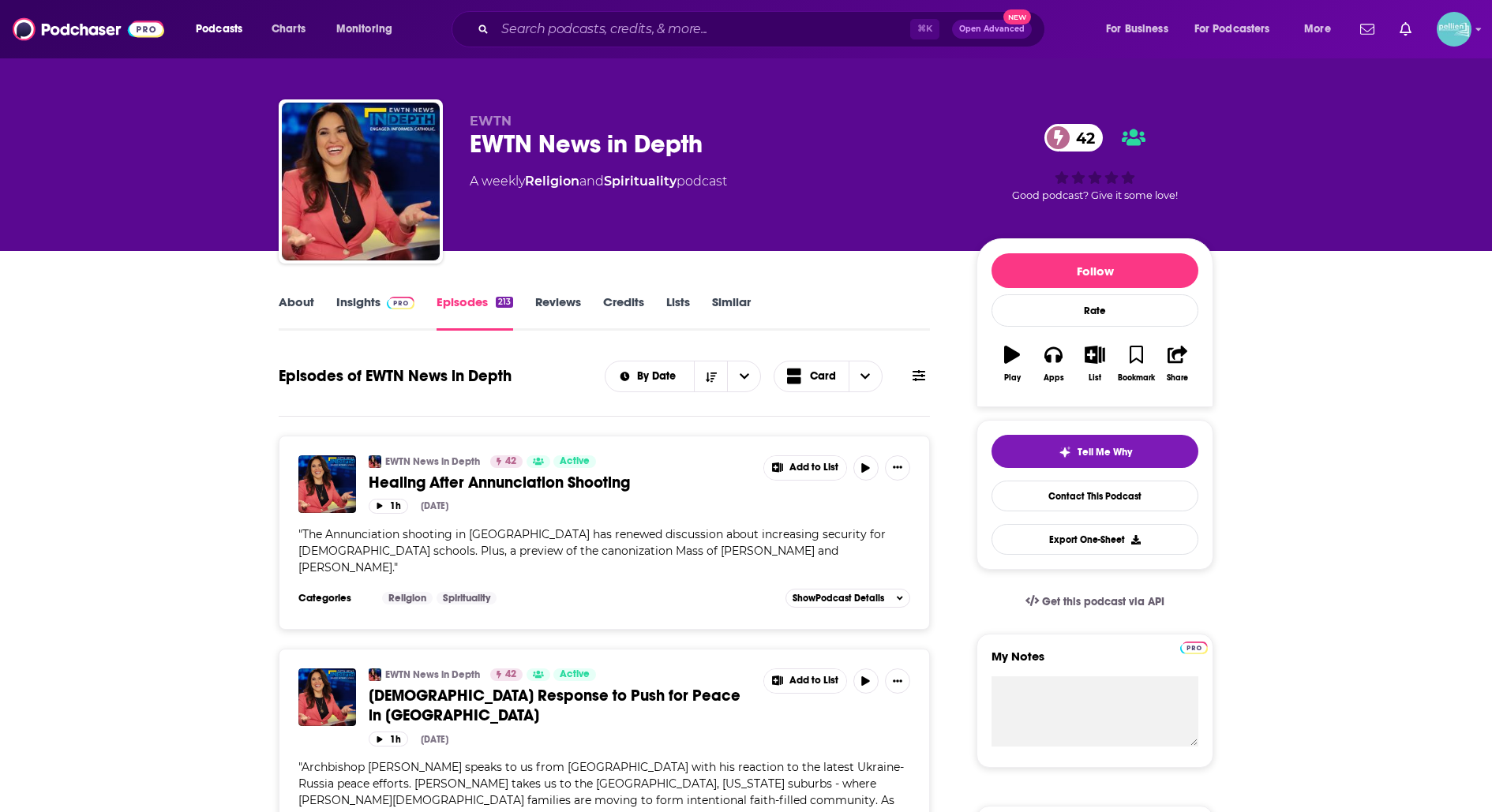
scroll to position [0, 0]
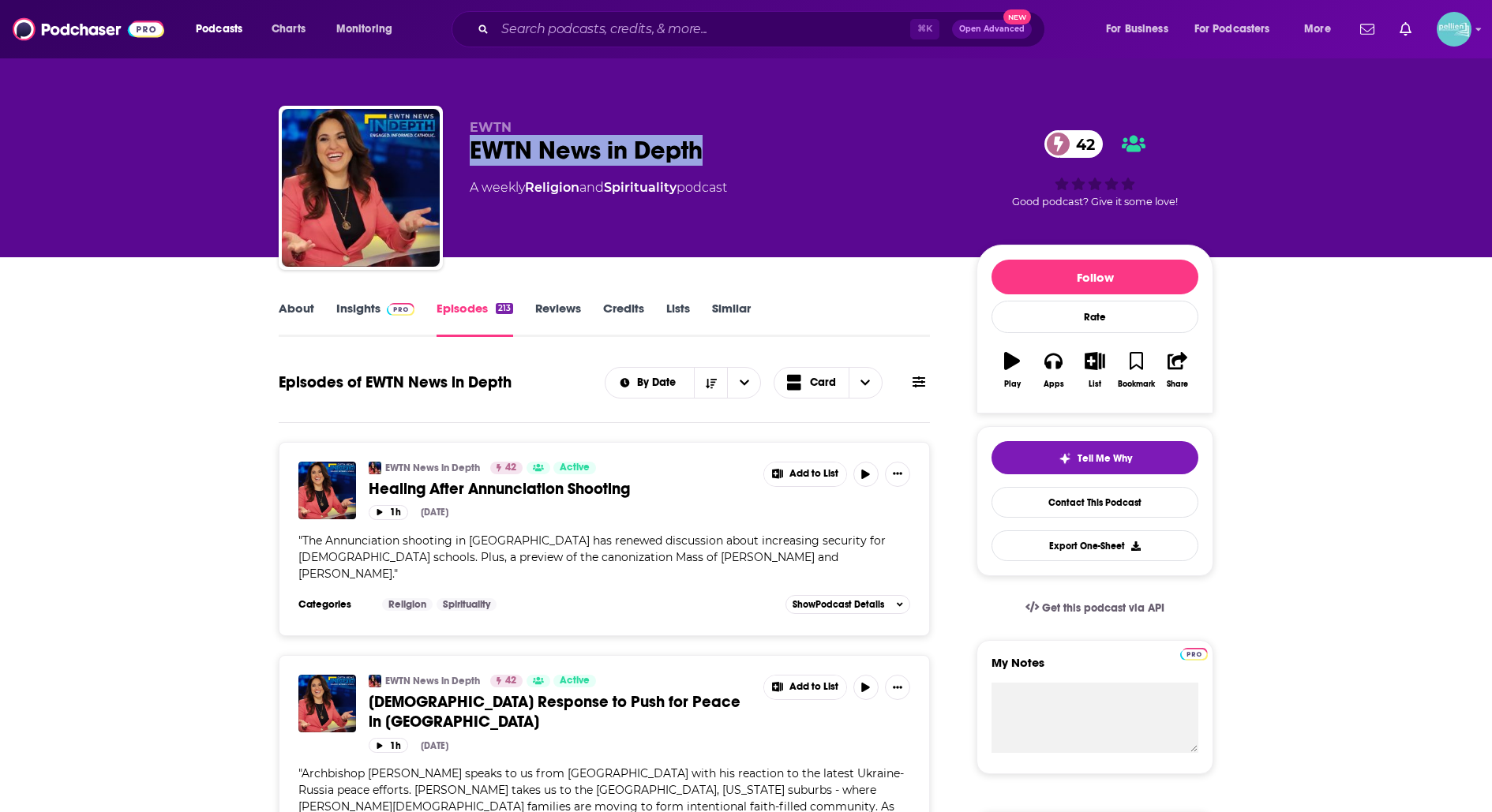
drag, startPoint x: 717, startPoint y: 138, endPoint x: 547, endPoint y: 128, distance: 170.3
click at [547, 128] on div "EWTN EWTN News in Depth 42 A weekly Religion and Spirituality podcast" at bounding box center [710, 183] width 482 height 126
copy div "EWTN News in Depth"
click at [307, 309] on link "About" at bounding box center [296, 319] width 36 height 37
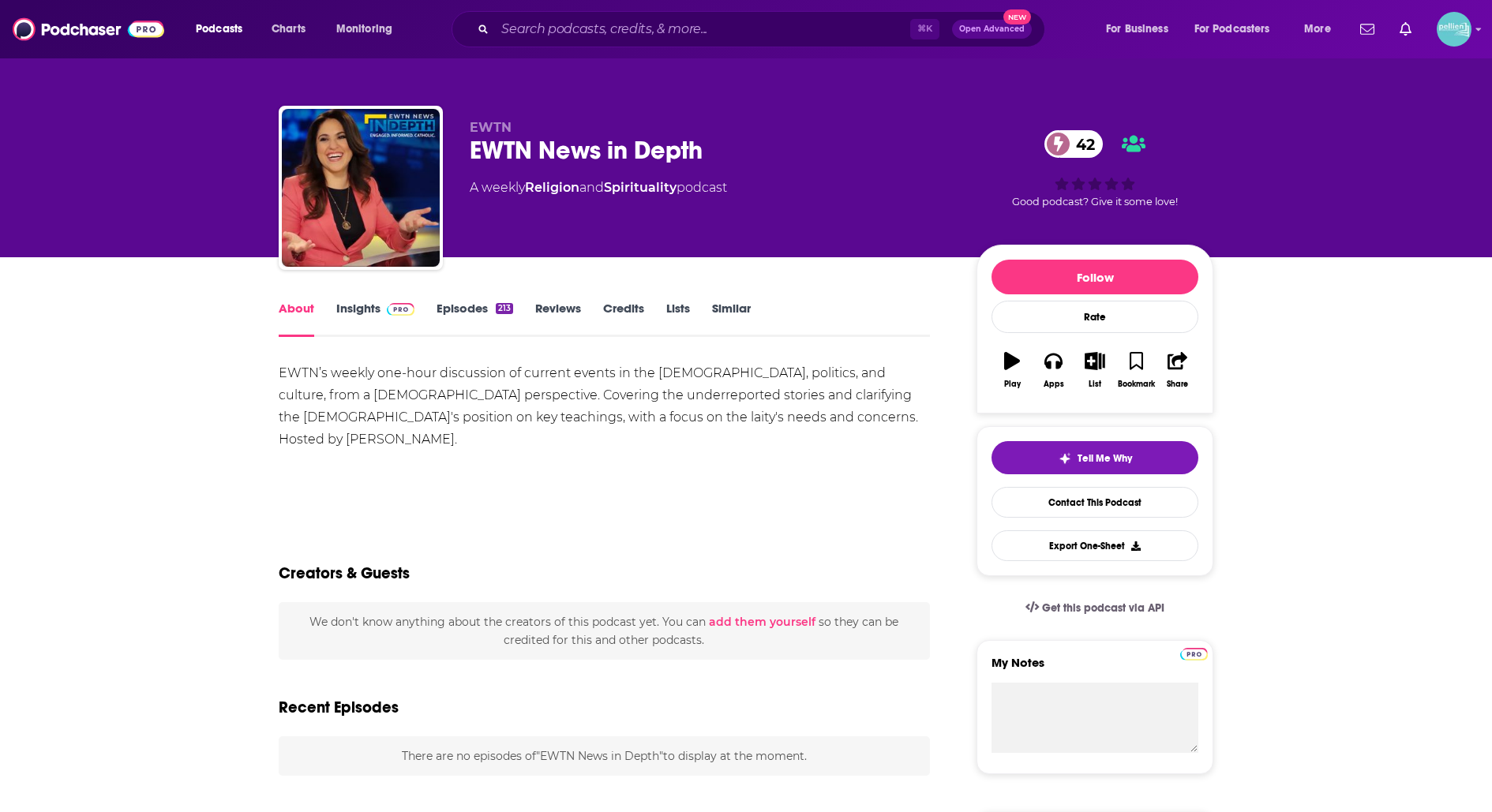
click at [364, 310] on link "Insights" at bounding box center [375, 319] width 79 height 37
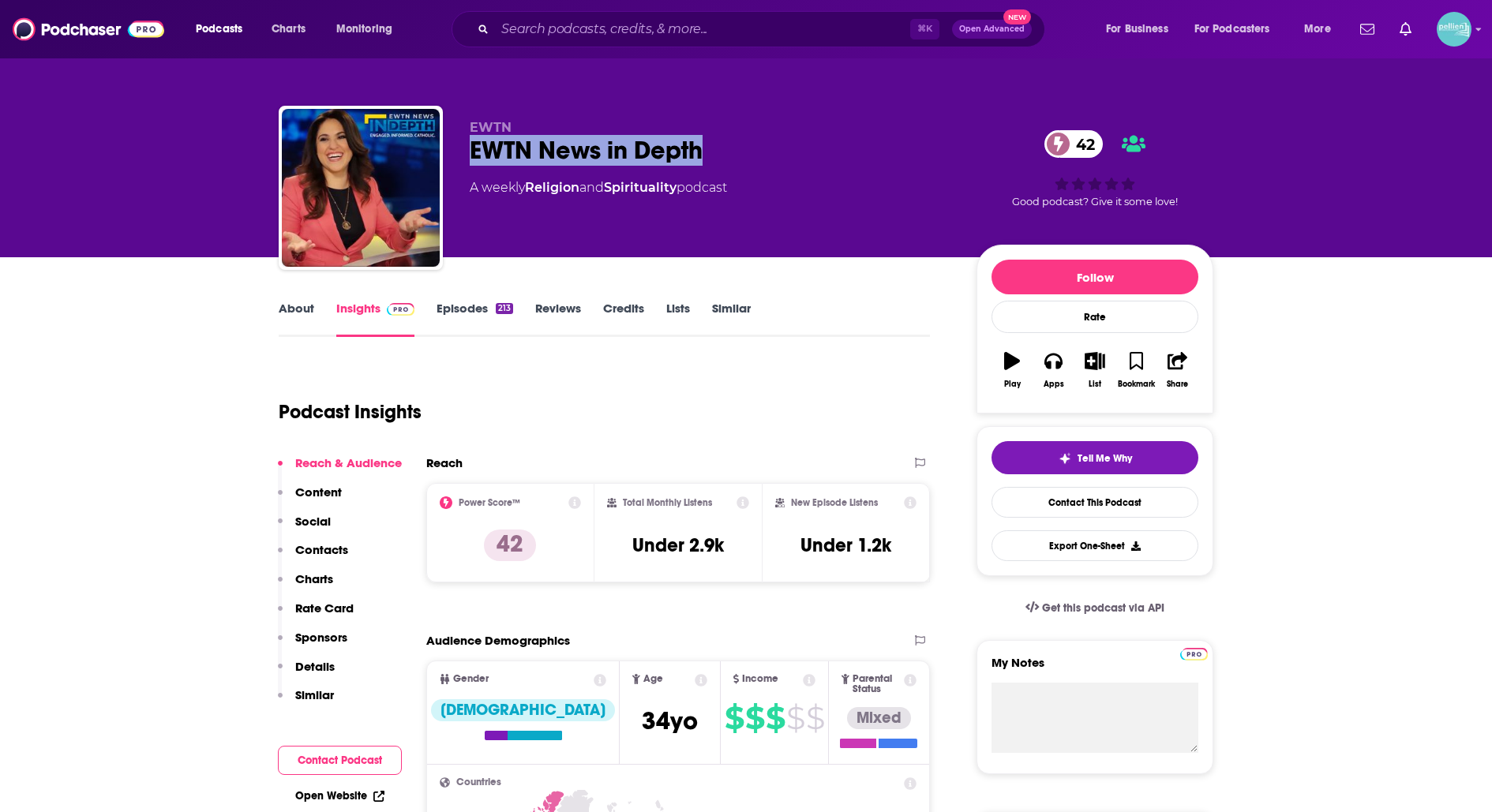
drag, startPoint x: 713, startPoint y: 153, endPoint x: 470, endPoint y: 151, distance: 243.0
click at [470, 151] on div "EWTN News in Depth 42" at bounding box center [710, 150] width 482 height 31
copy h2 "EWTN News in Depth"
click at [1027, 502] on link "Contact This Podcast" at bounding box center [1094, 502] width 207 height 31
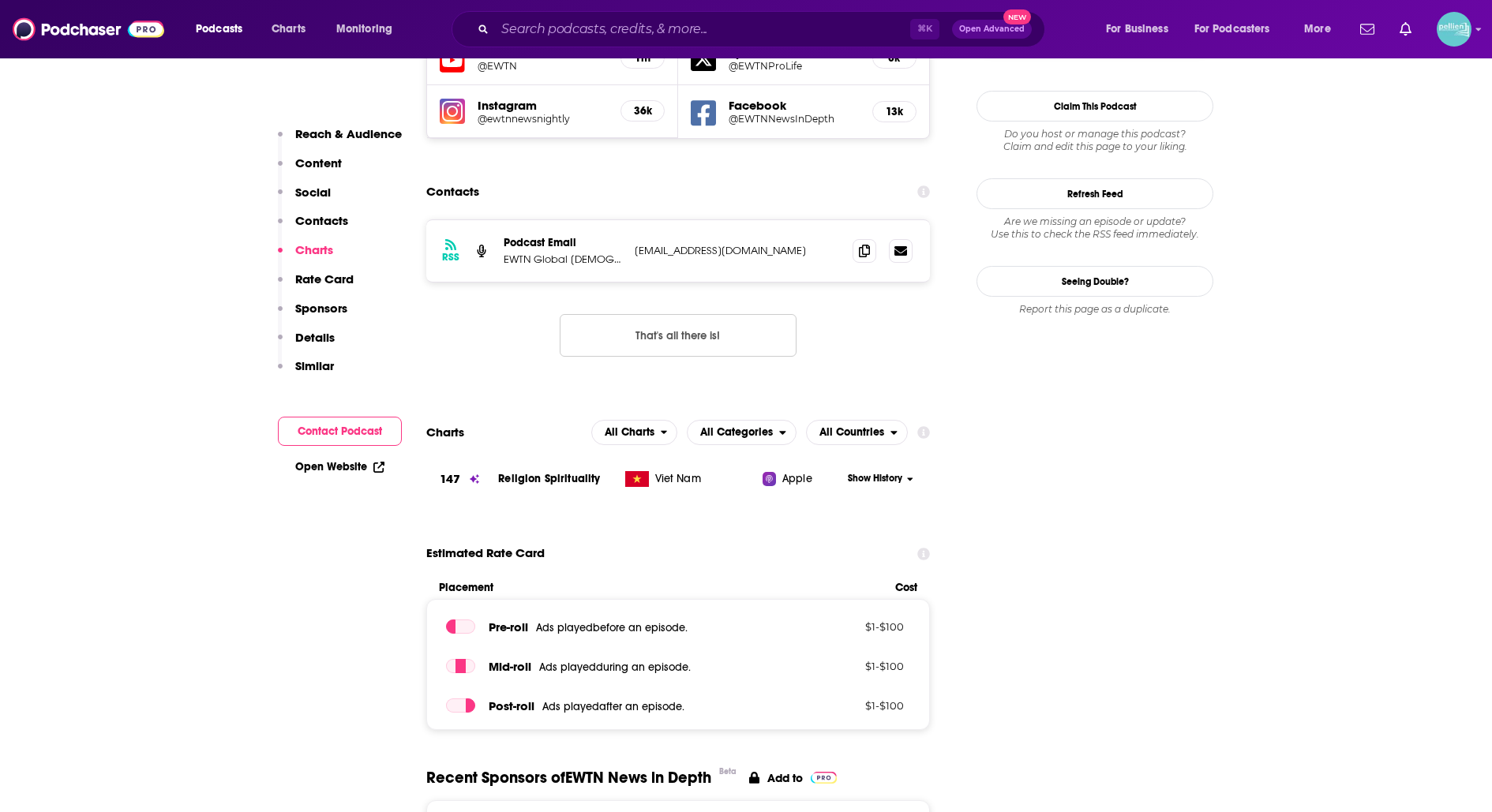
scroll to position [1436, 0]
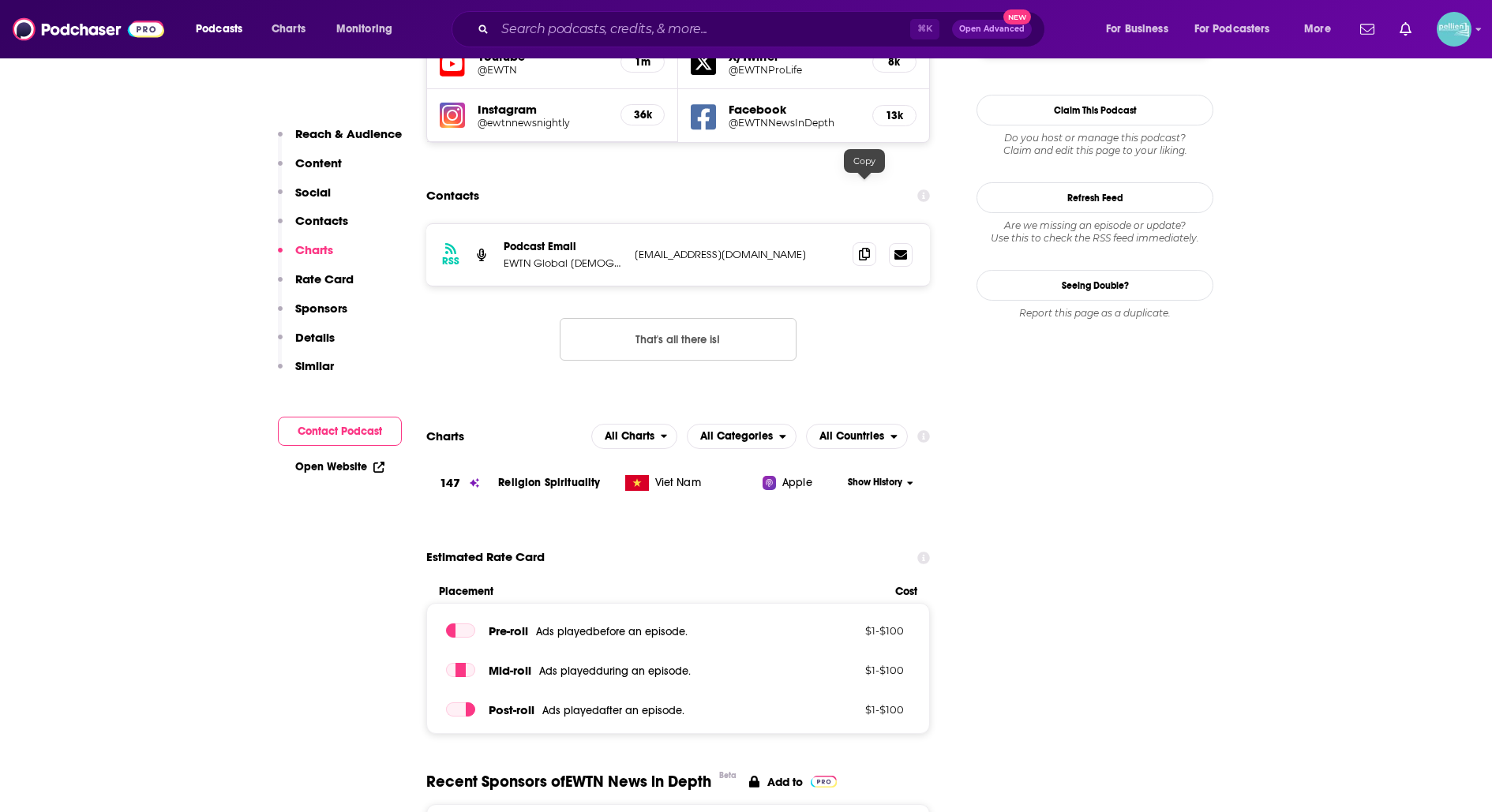
click at [856, 242] on span at bounding box center [864, 254] width 24 height 24
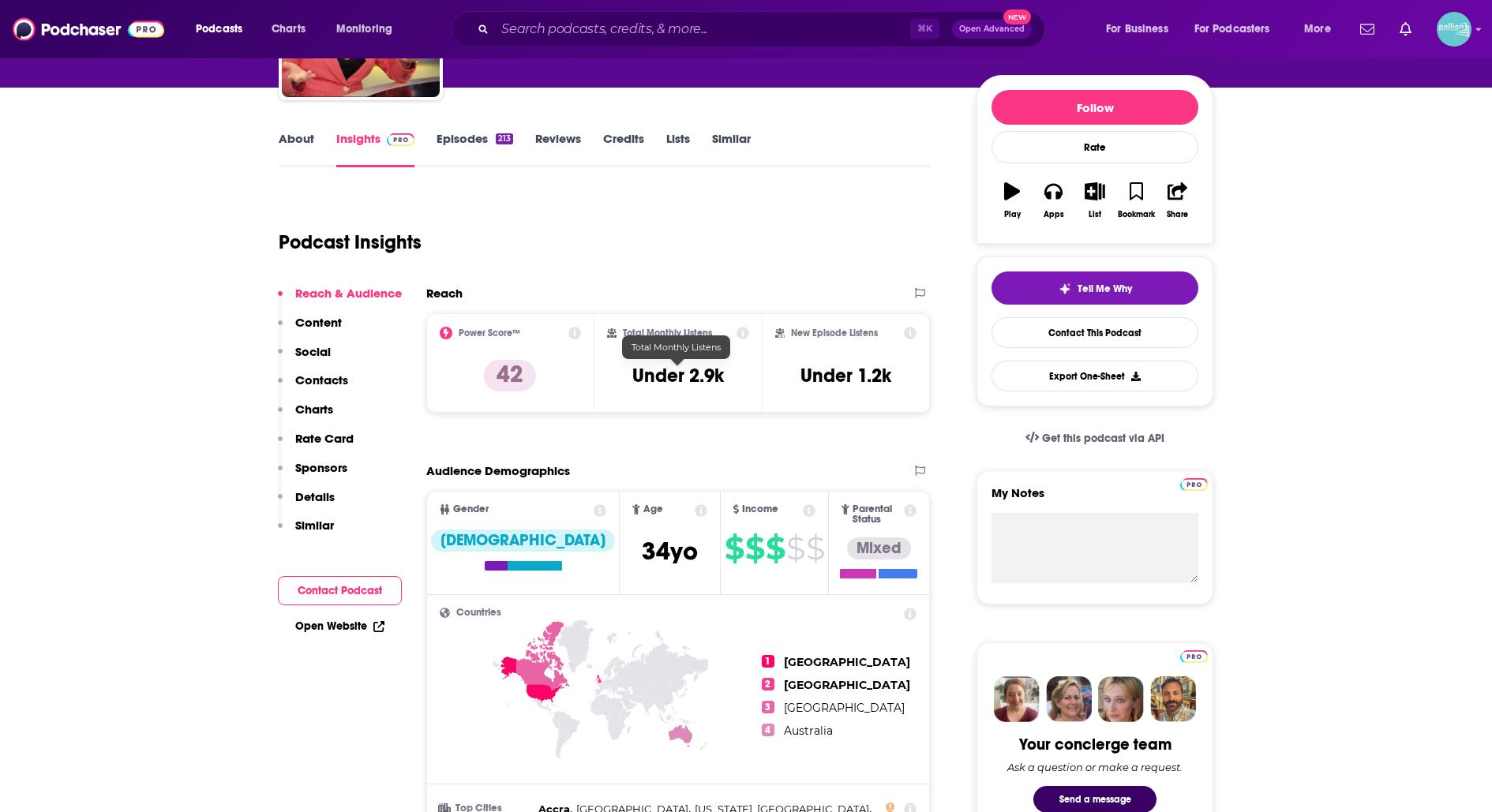
scroll to position [0, 0]
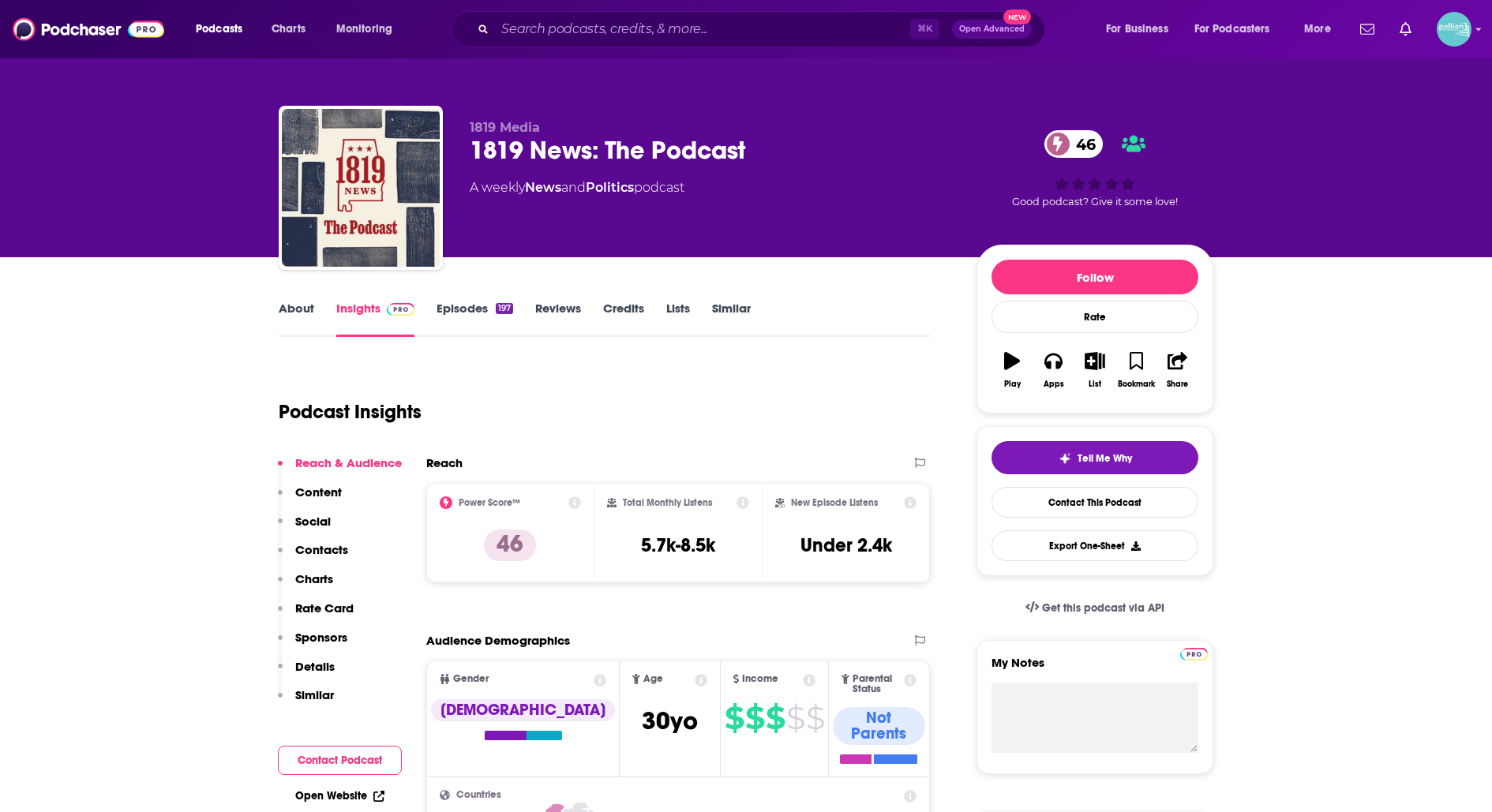
click at [295, 317] on link "About" at bounding box center [296, 319] width 36 height 37
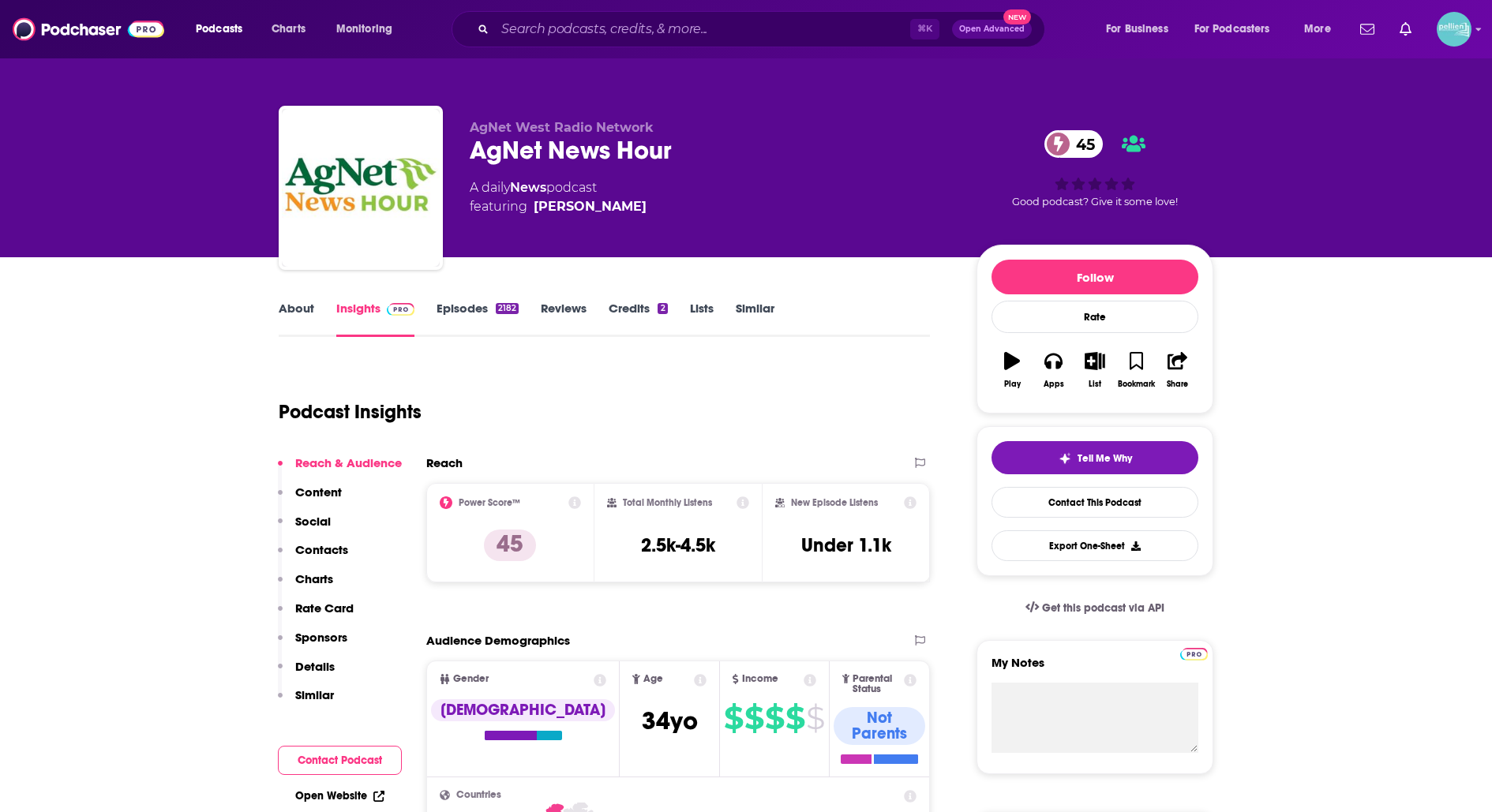
click at [284, 324] on link "About" at bounding box center [296, 319] width 36 height 37
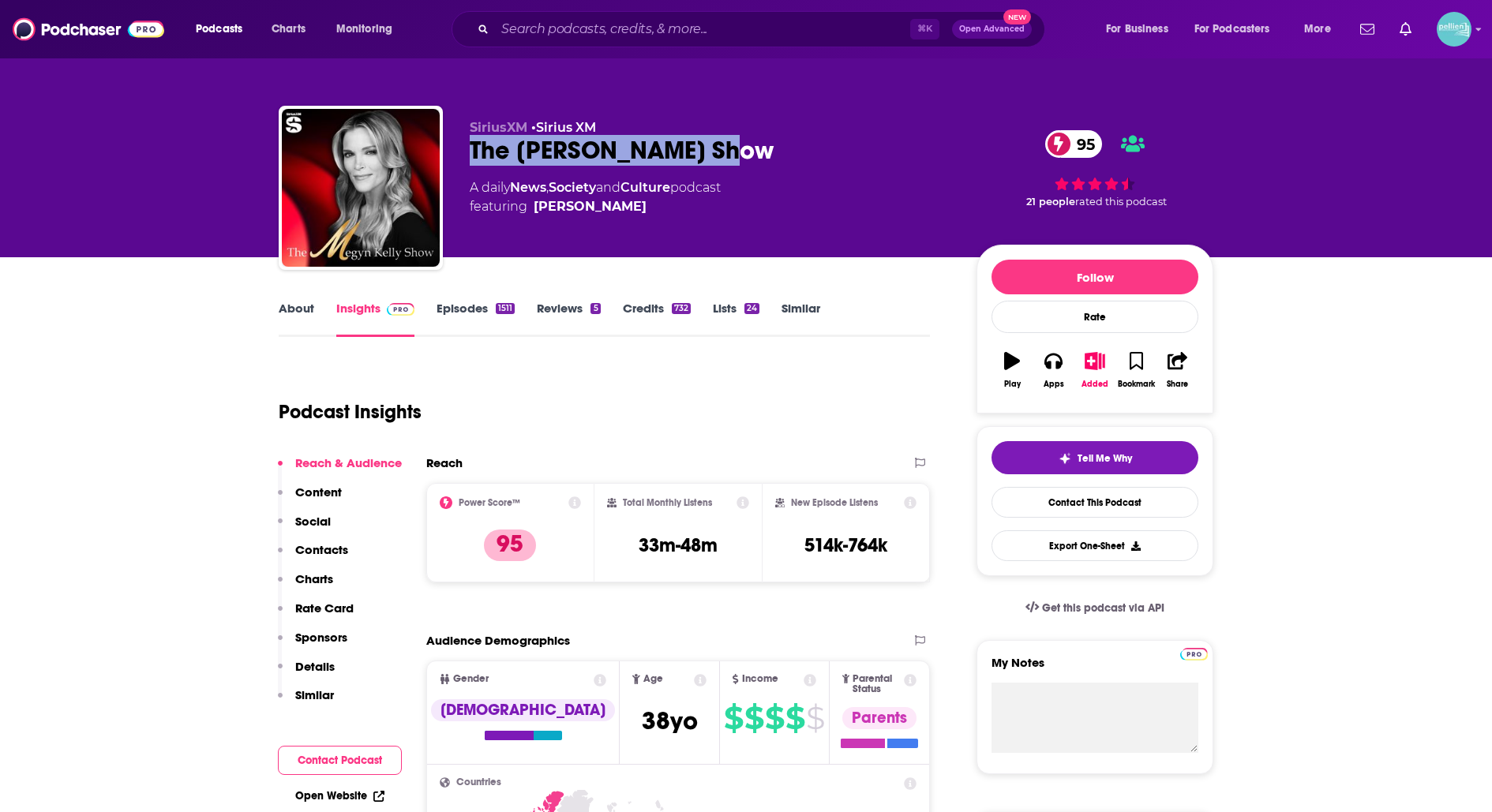
drag, startPoint x: 739, startPoint y: 154, endPoint x: 464, endPoint y: 150, distance: 275.0
click at [464, 150] on div "SiriusXM • Sirius XM The Megyn Kelly Show 95 A daily News , Society and Culture…" at bounding box center [745, 190] width 934 height 170
copy h2 "The Megyn Kelly Show"
click at [291, 311] on link "About" at bounding box center [296, 319] width 36 height 37
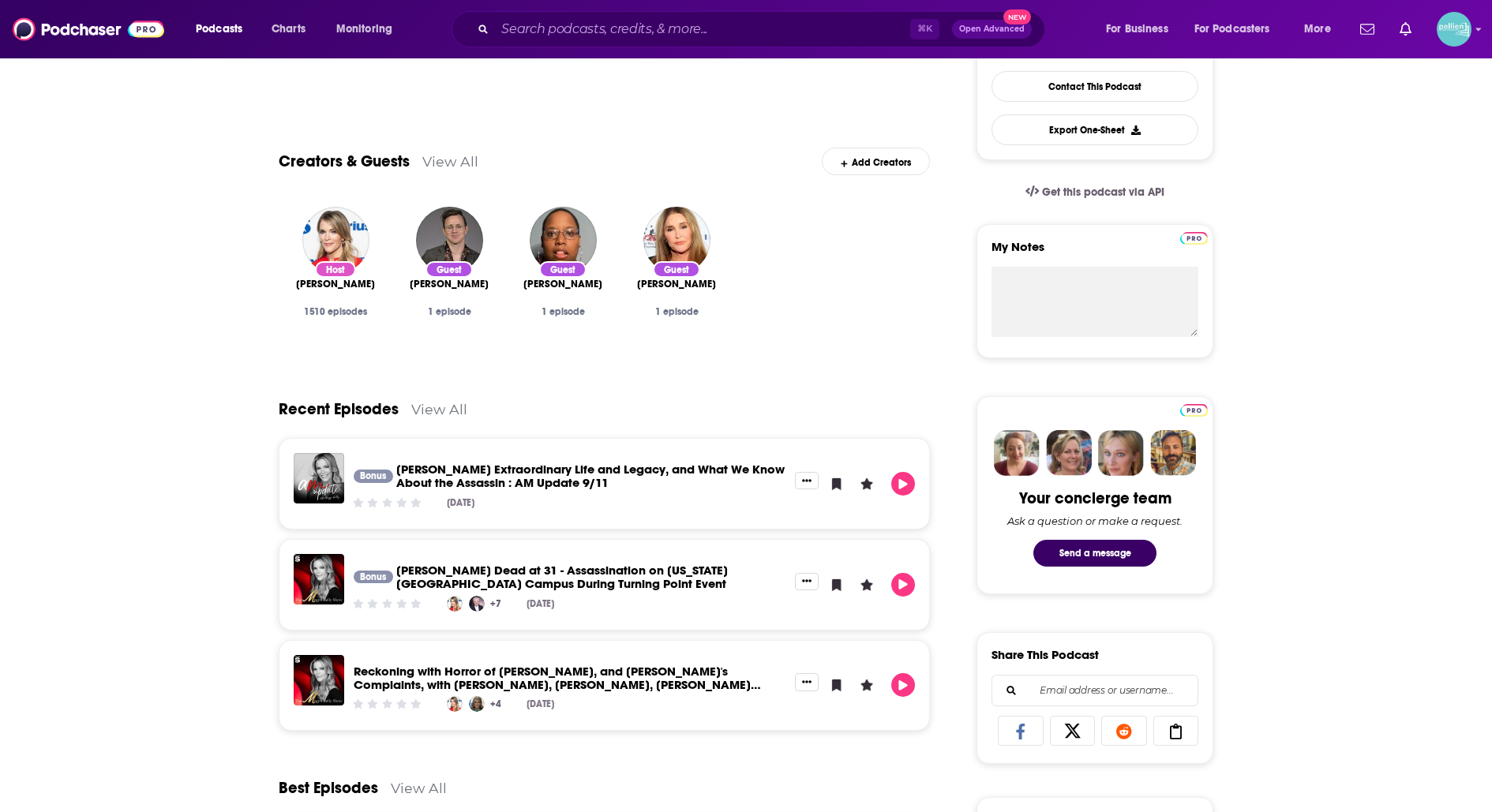
scroll to position [417, 0]
click at [1064, 87] on link "Contact This Podcast" at bounding box center [1094, 85] width 207 height 31
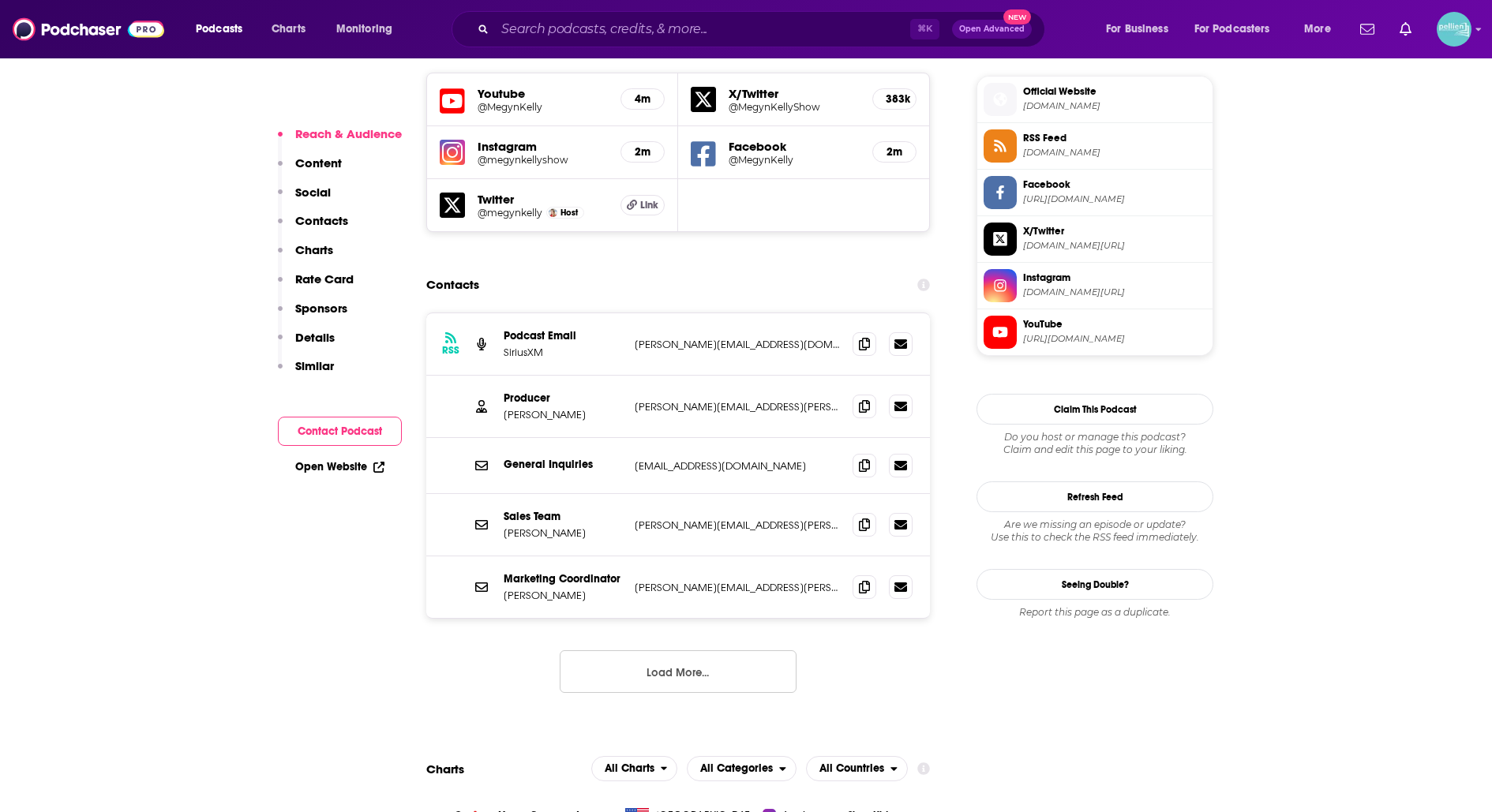
scroll to position [1410, 0]
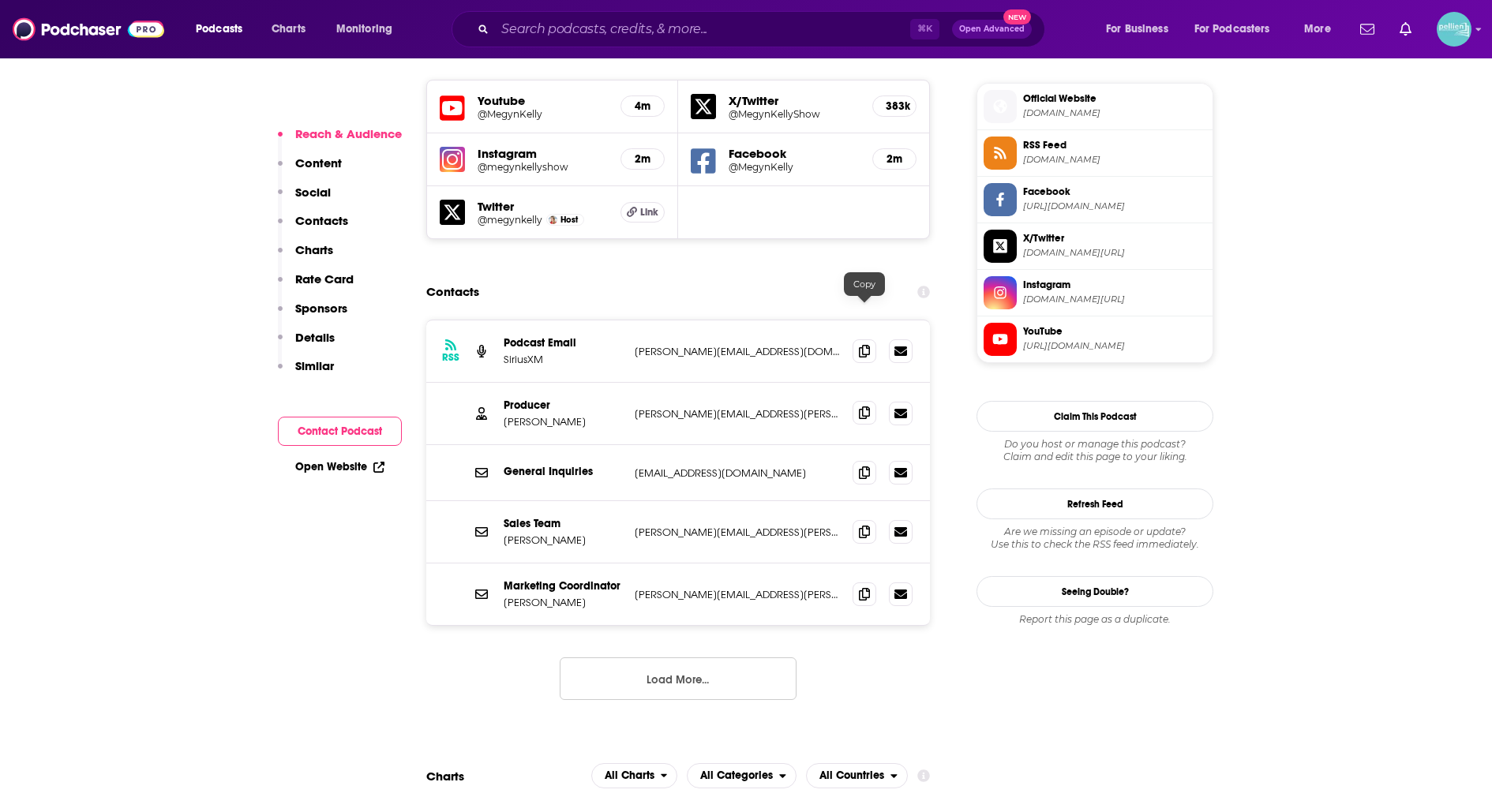
click at [859, 406] on icon at bounding box center [864, 413] width 11 height 12
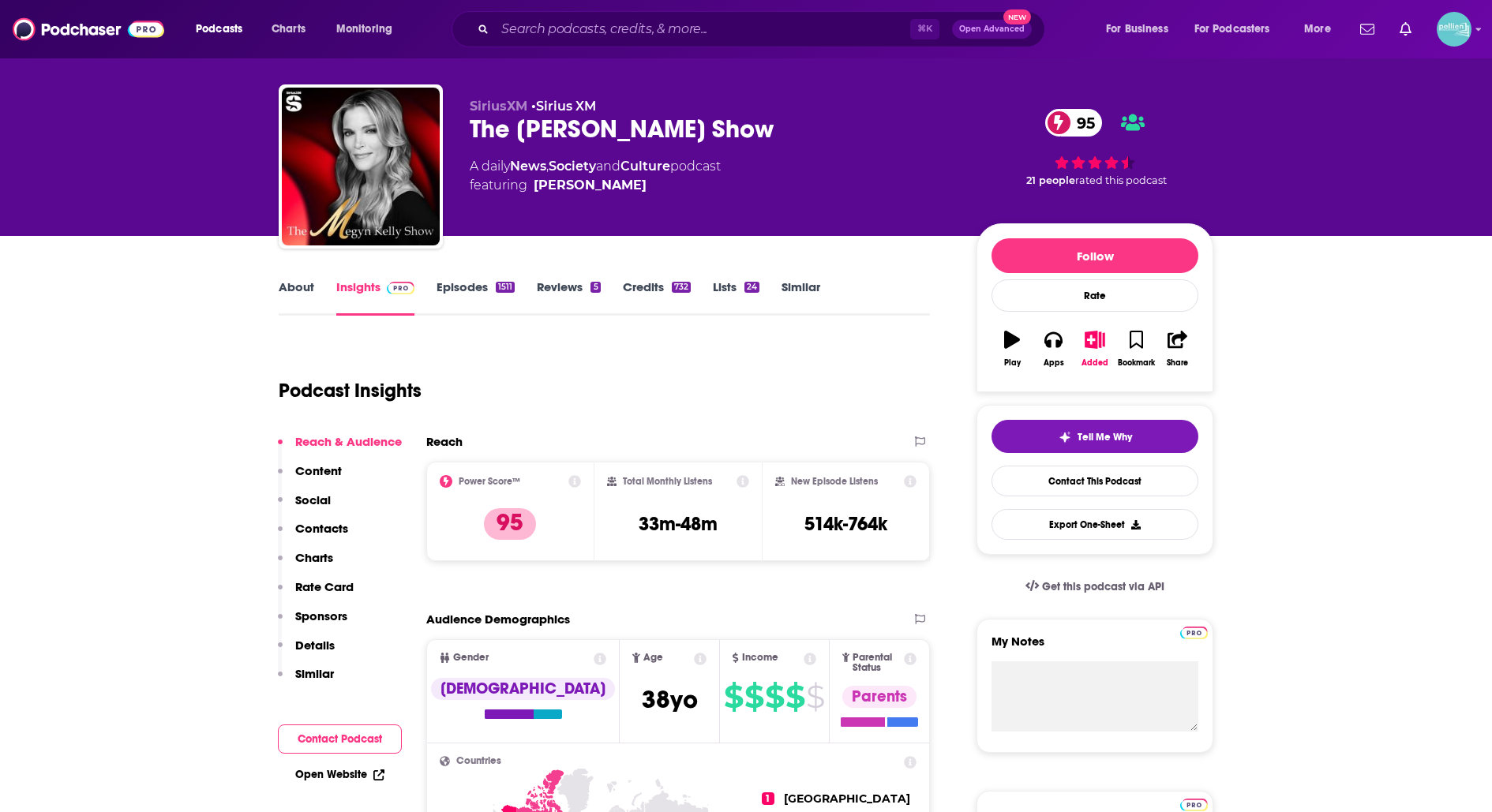
scroll to position [0, 0]
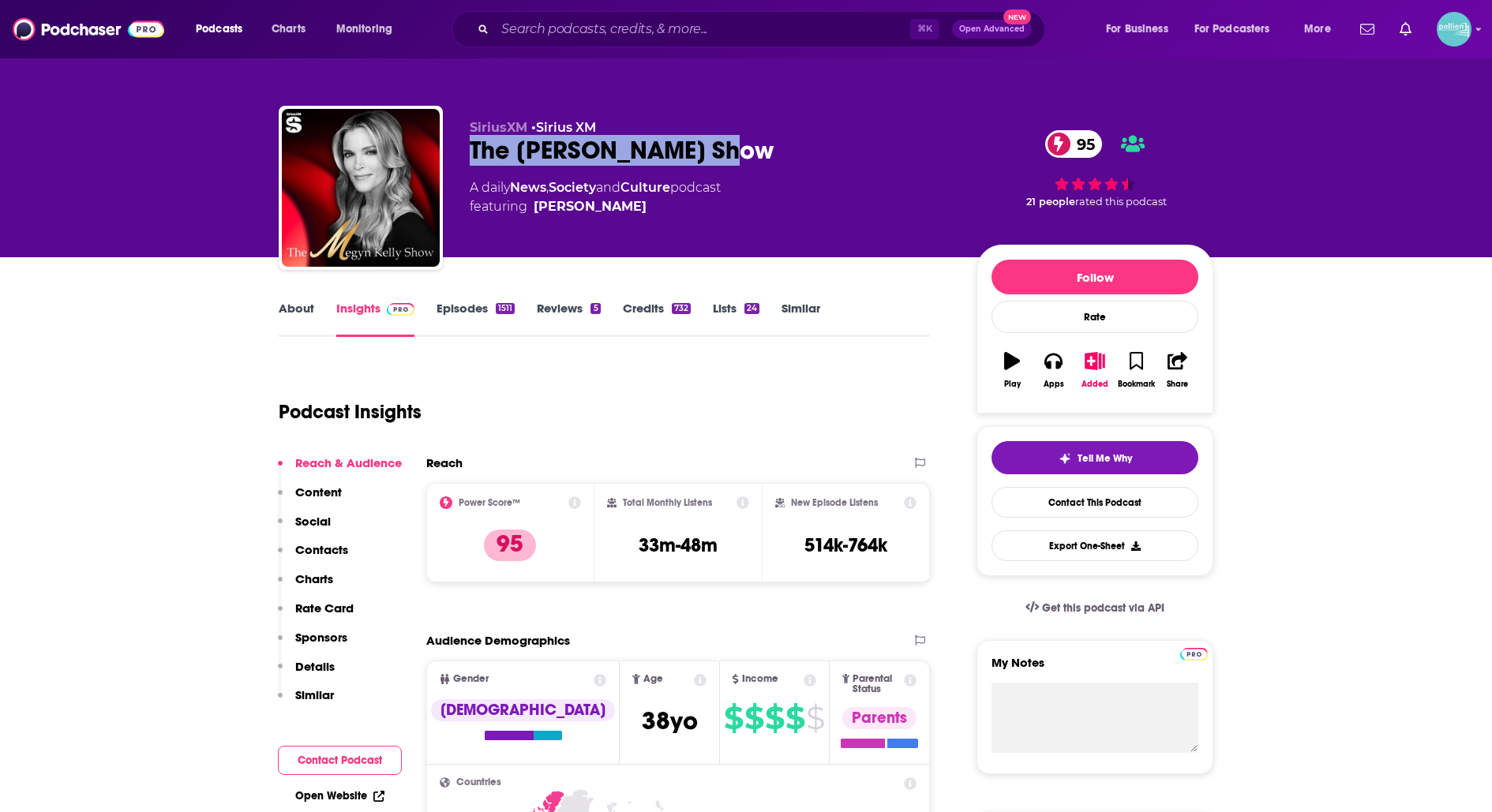
drag, startPoint x: 734, startPoint y: 152, endPoint x: 462, endPoint y: 162, distance: 272.2
click at [462, 162] on div "SiriusXM • Sirius XM The Megyn Kelly Show 95 A daily News , Society and Culture…" at bounding box center [745, 190] width 934 height 170
copy h2 "The Megyn Kelly Show"
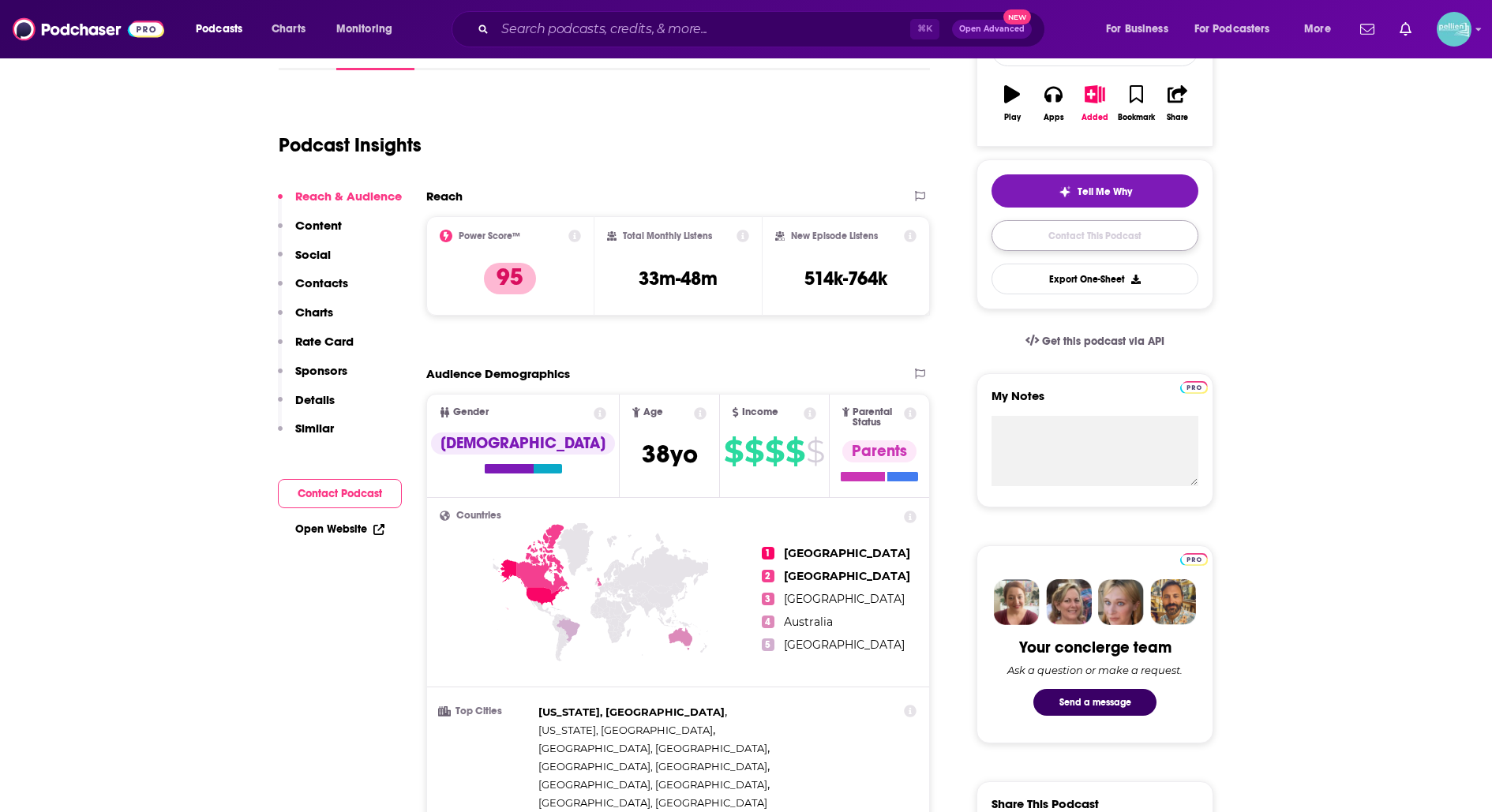
click at [1012, 237] on link "Contact This Podcast" at bounding box center [1094, 235] width 207 height 31
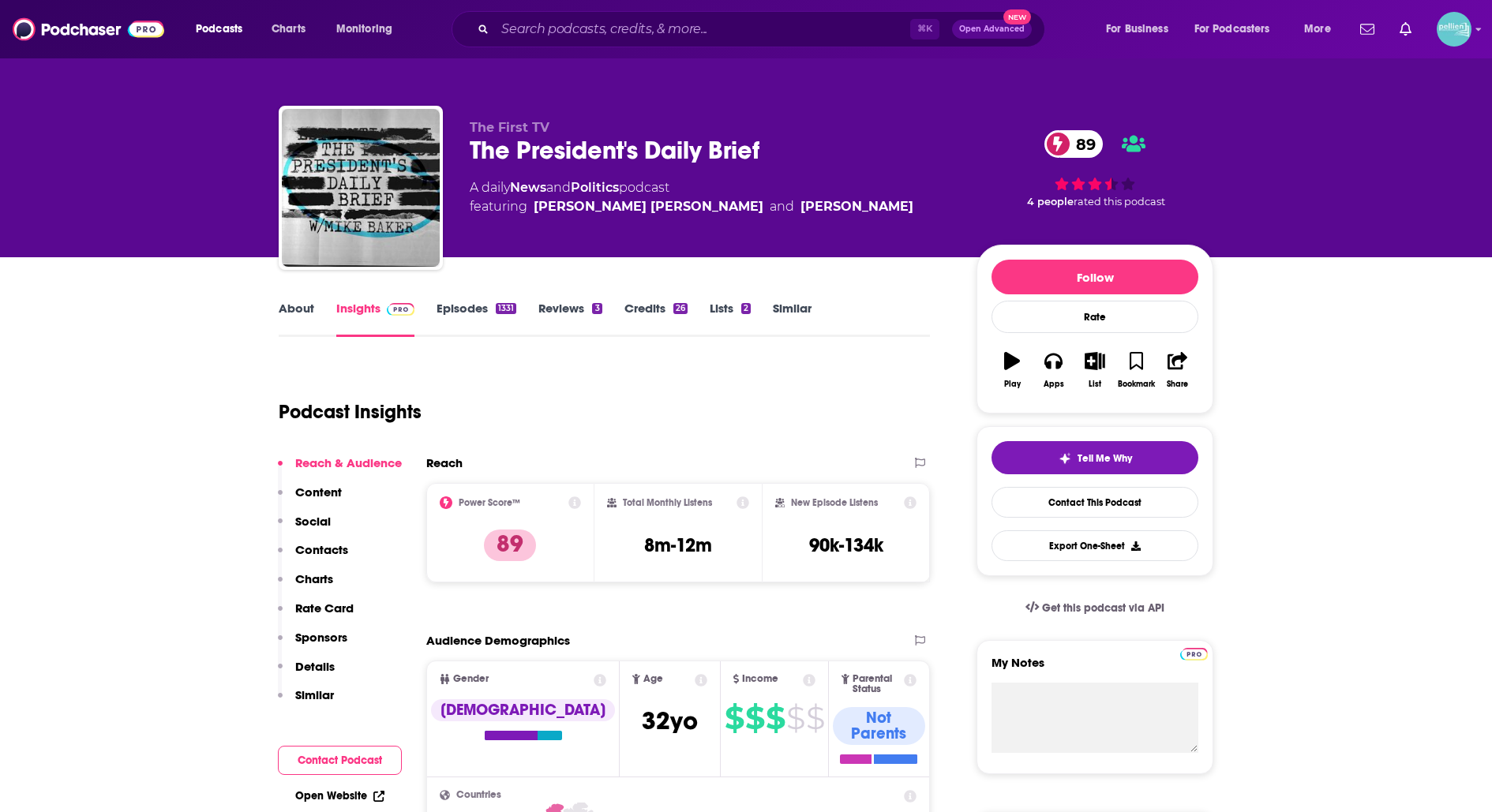
click at [291, 313] on link "About" at bounding box center [296, 319] width 36 height 37
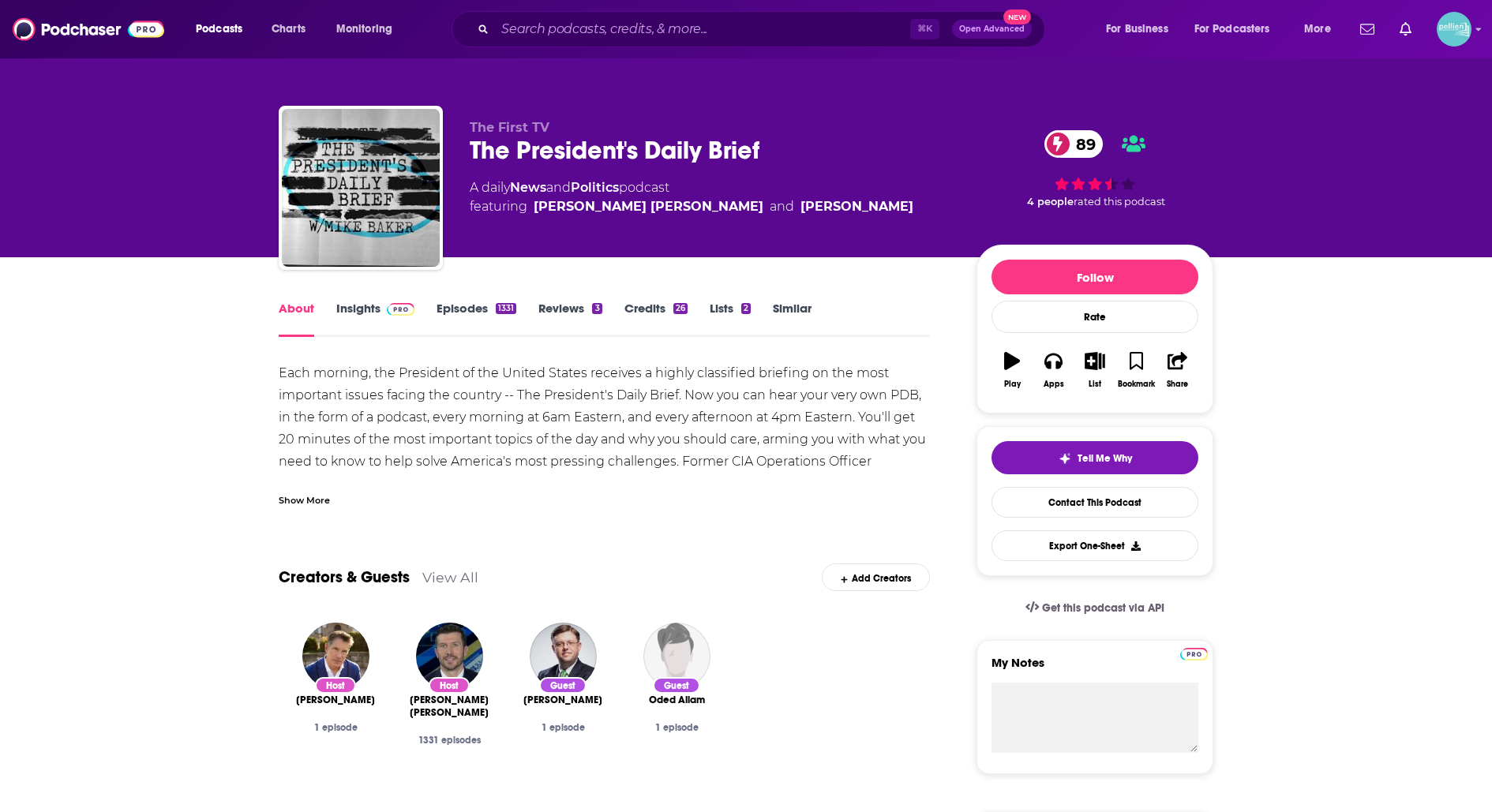
click at [309, 504] on div "Show More" at bounding box center [304, 499] width 51 height 15
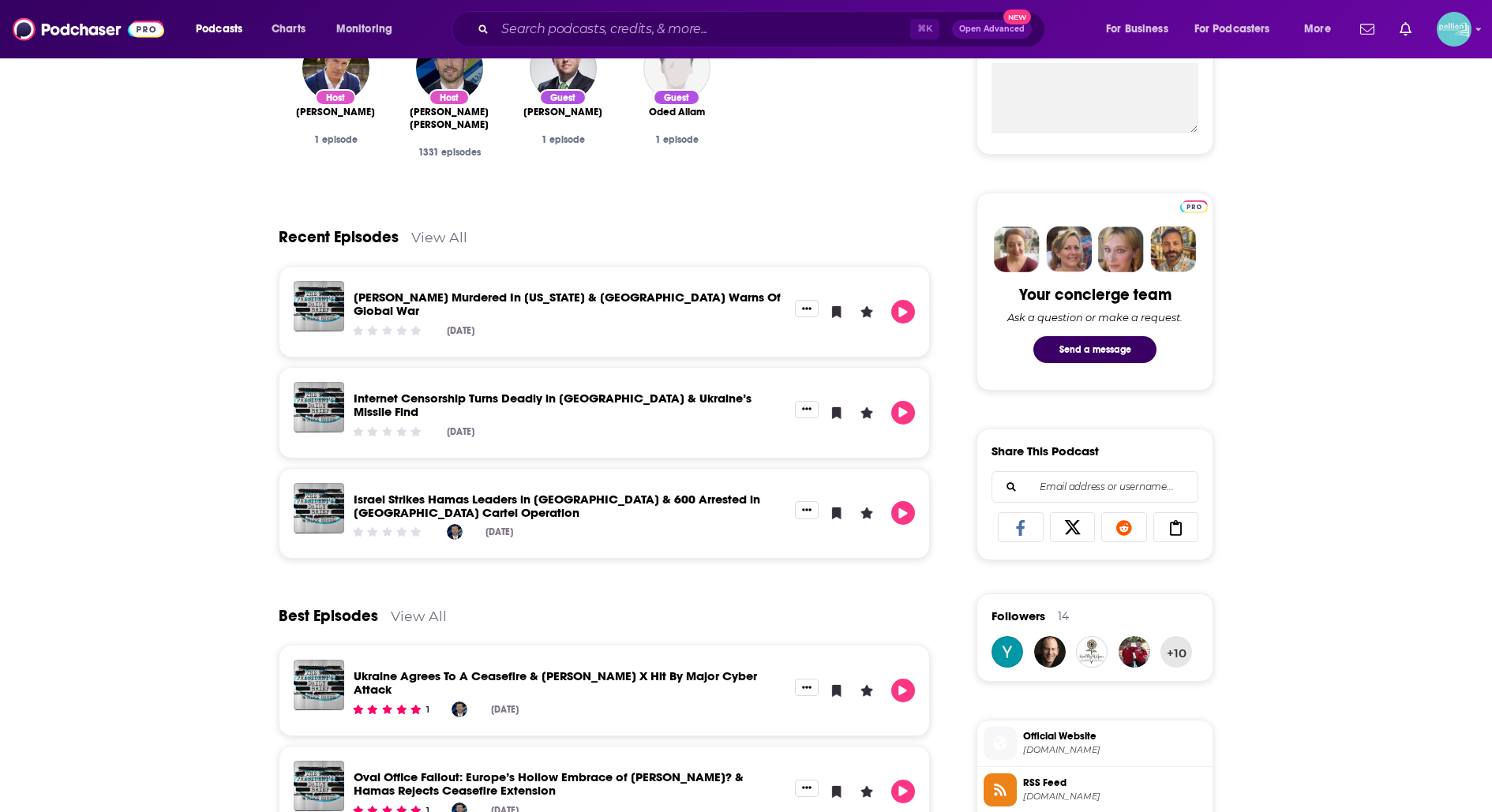
scroll to position [621, 0]
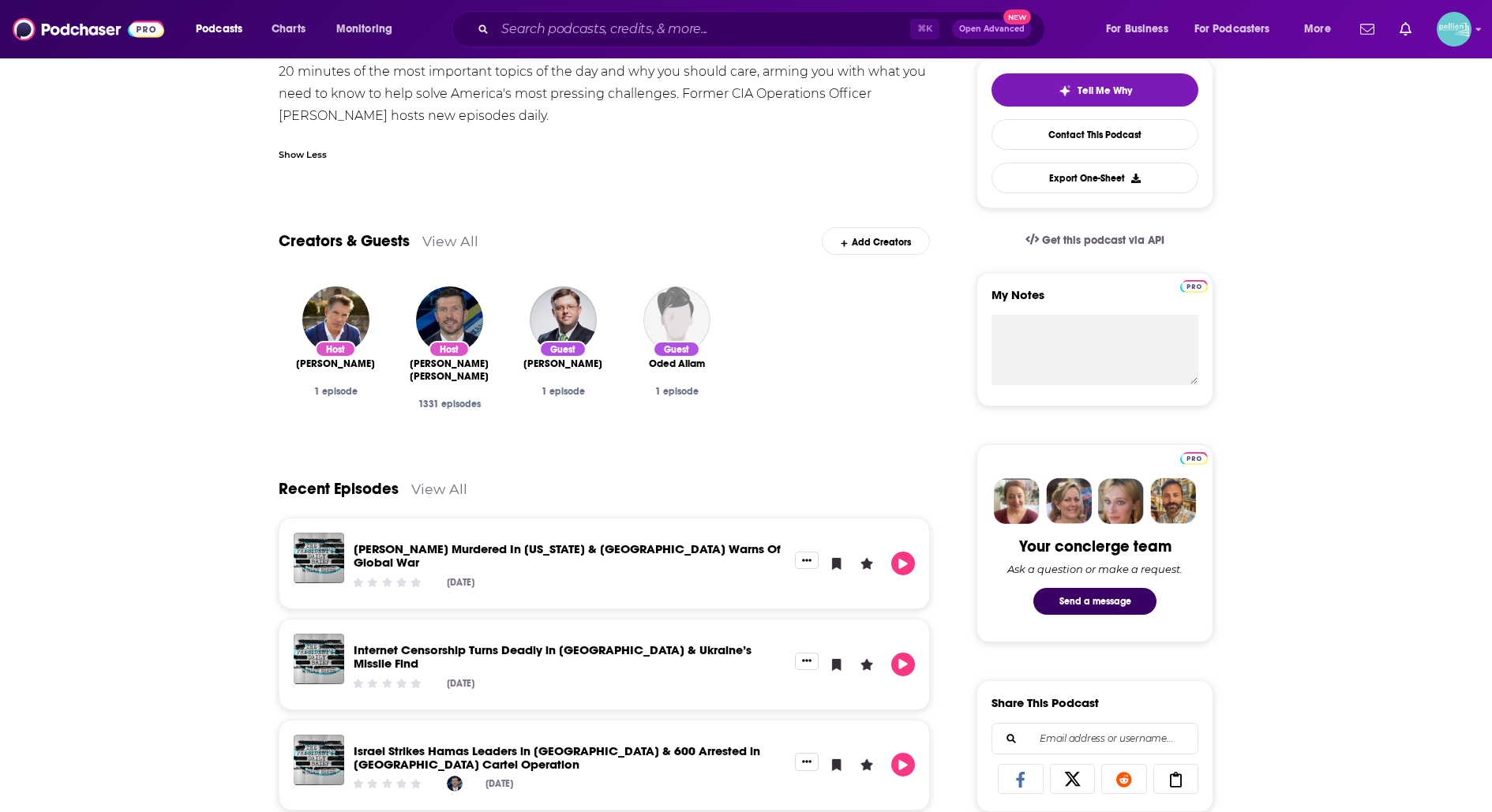
click at [448, 235] on link "View All" at bounding box center [450, 241] width 56 height 17
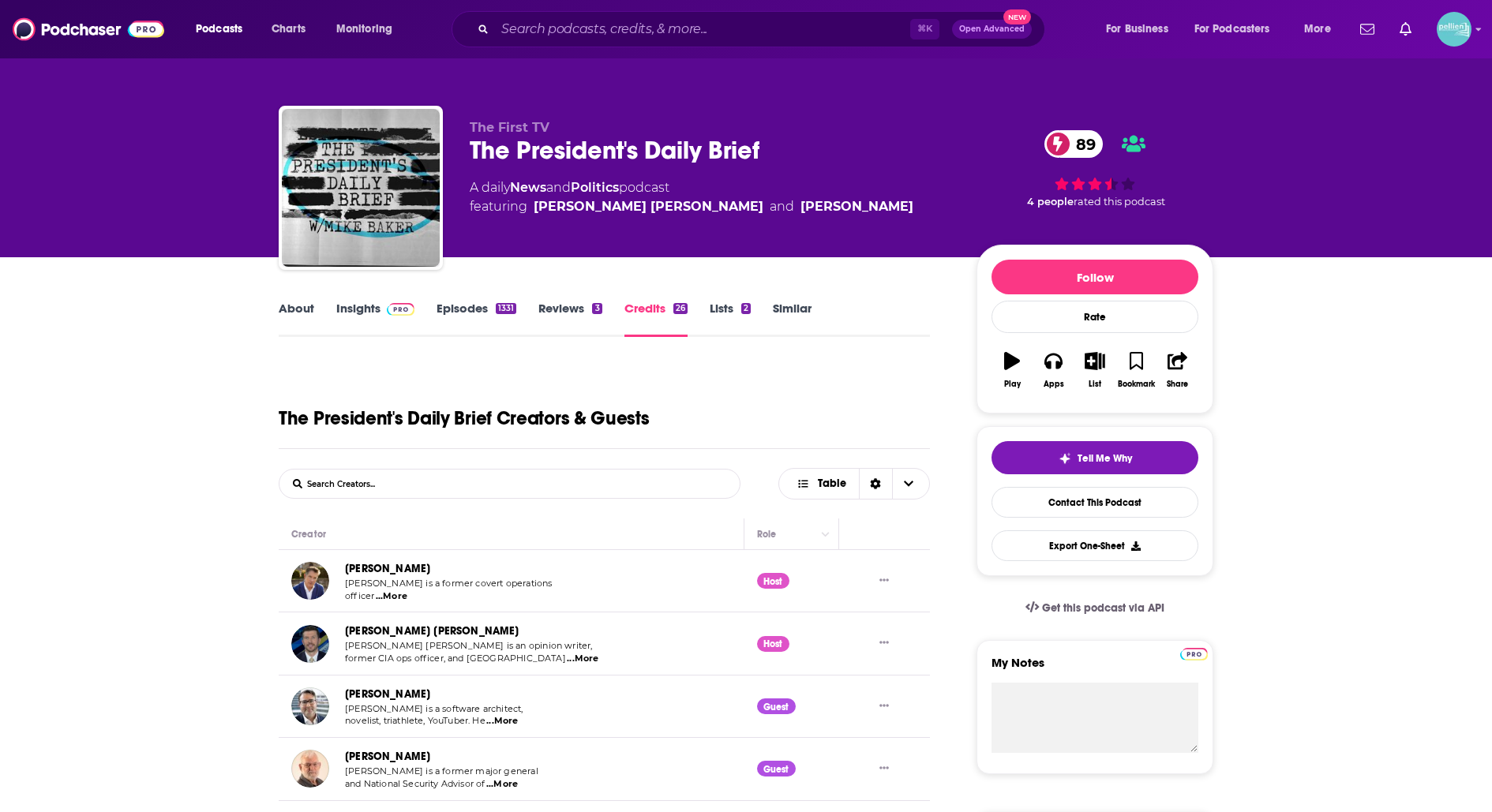
click at [297, 308] on link "About" at bounding box center [296, 319] width 36 height 37
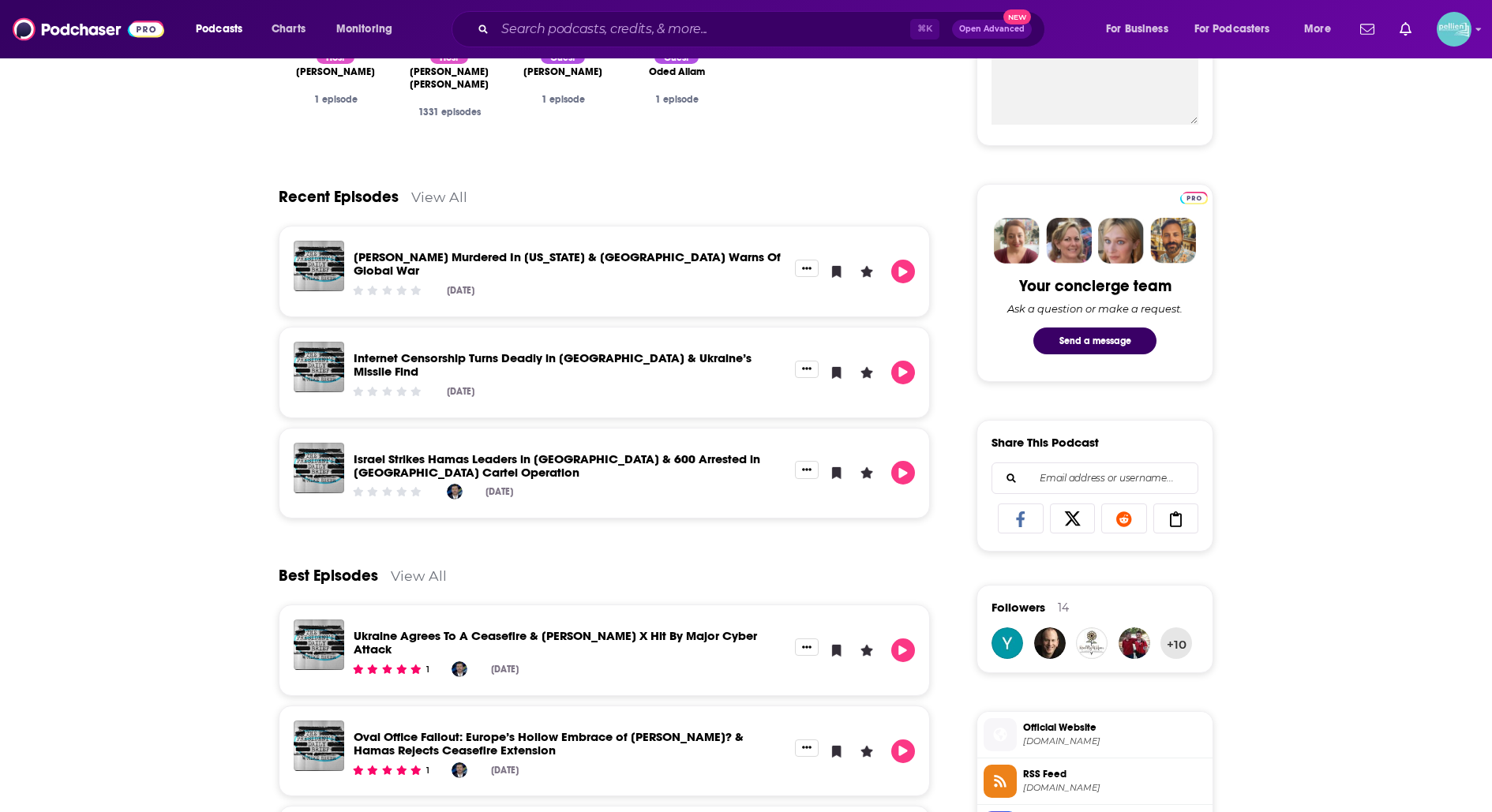
scroll to position [634, 0]
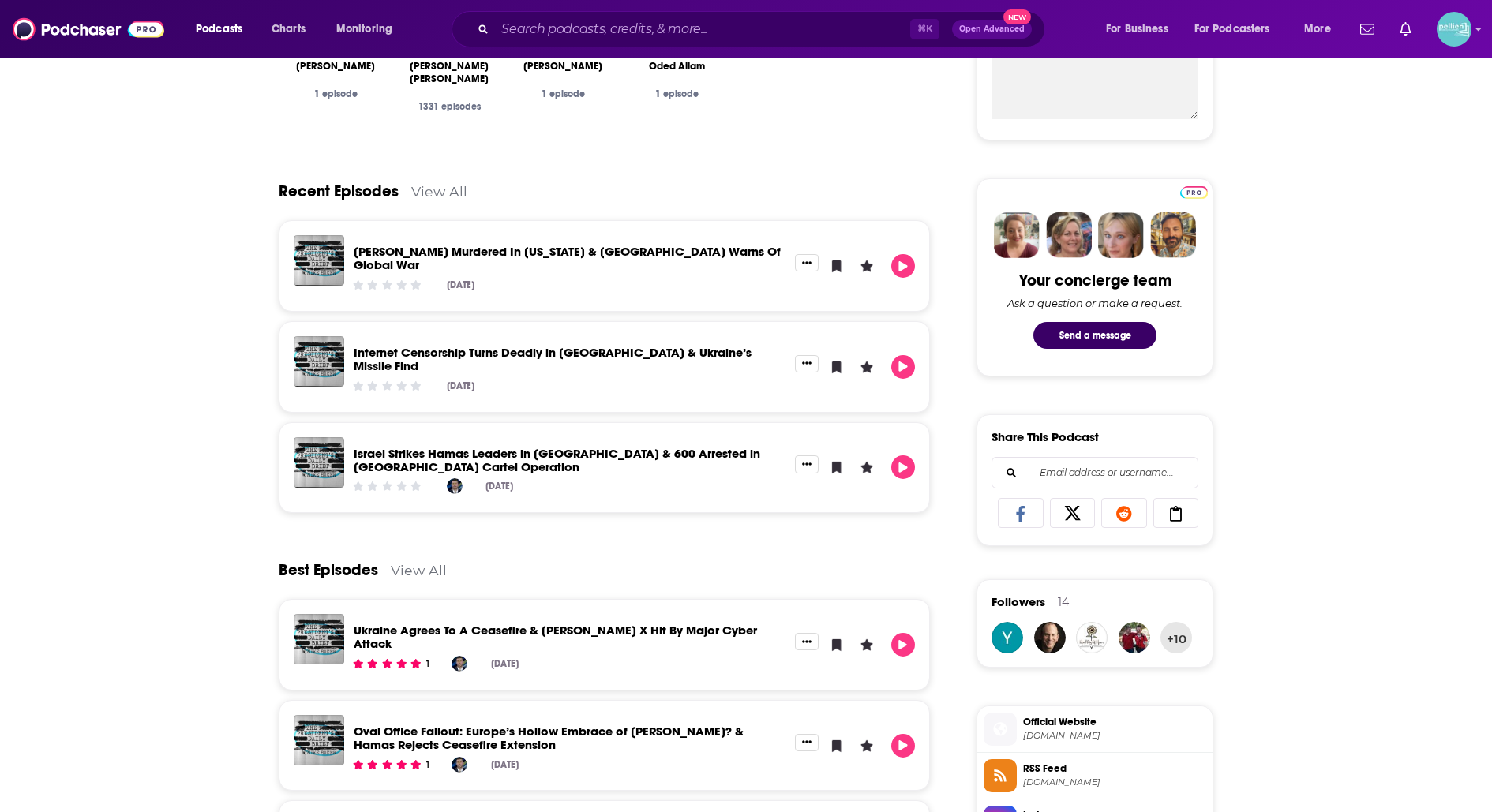
click at [550, 253] on link "Charlie Kirk Murdered In Utah & Poland Warns Of Global War" at bounding box center [566, 258] width 427 height 29
click at [556, 345] on link "Internet Censorship Turns Deadly in Nepal & Ukraine’s Missile Find" at bounding box center [552, 358] width 398 height 29
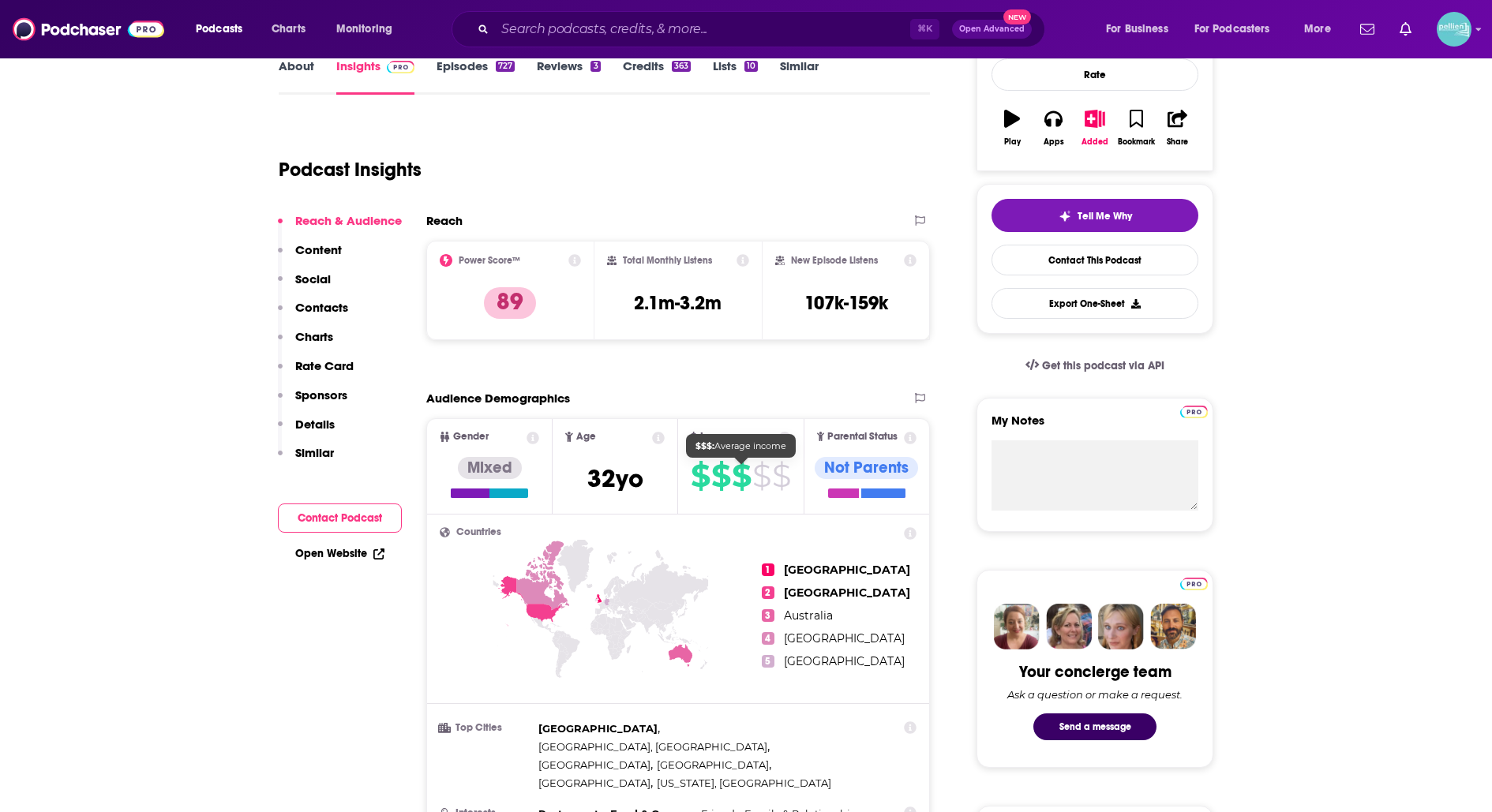
scroll to position [195, 0]
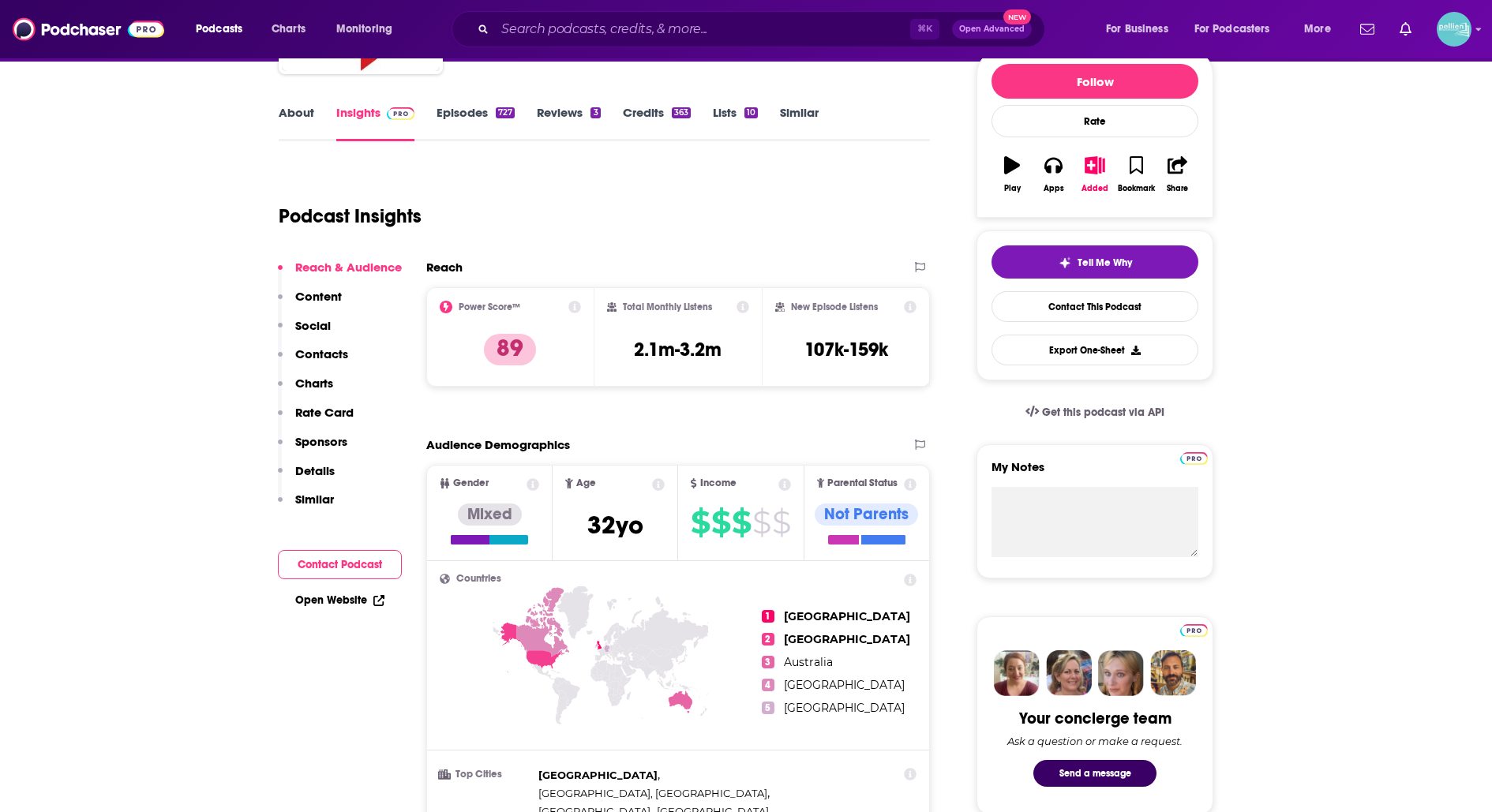
click at [280, 117] on link "About" at bounding box center [296, 123] width 36 height 37
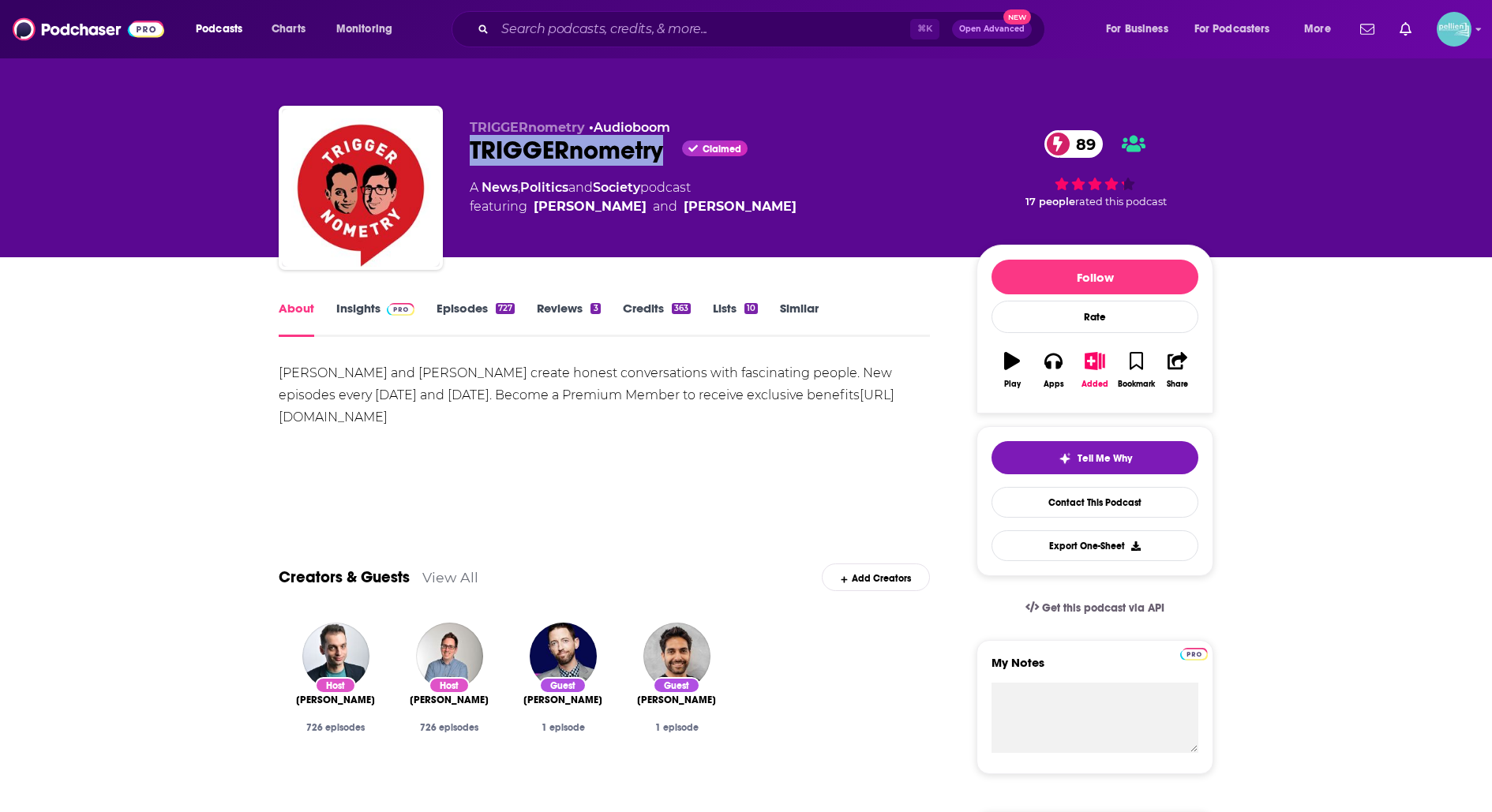
drag, startPoint x: 664, startPoint y: 154, endPoint x: 471, endPoint y: 158, distance: 193.0
click at [471, 158] on div "TRIGGERnometry Claimed 89" at bounding box center [710, 150] width 482 height 31
copy h1 "TRIGGERnometry"
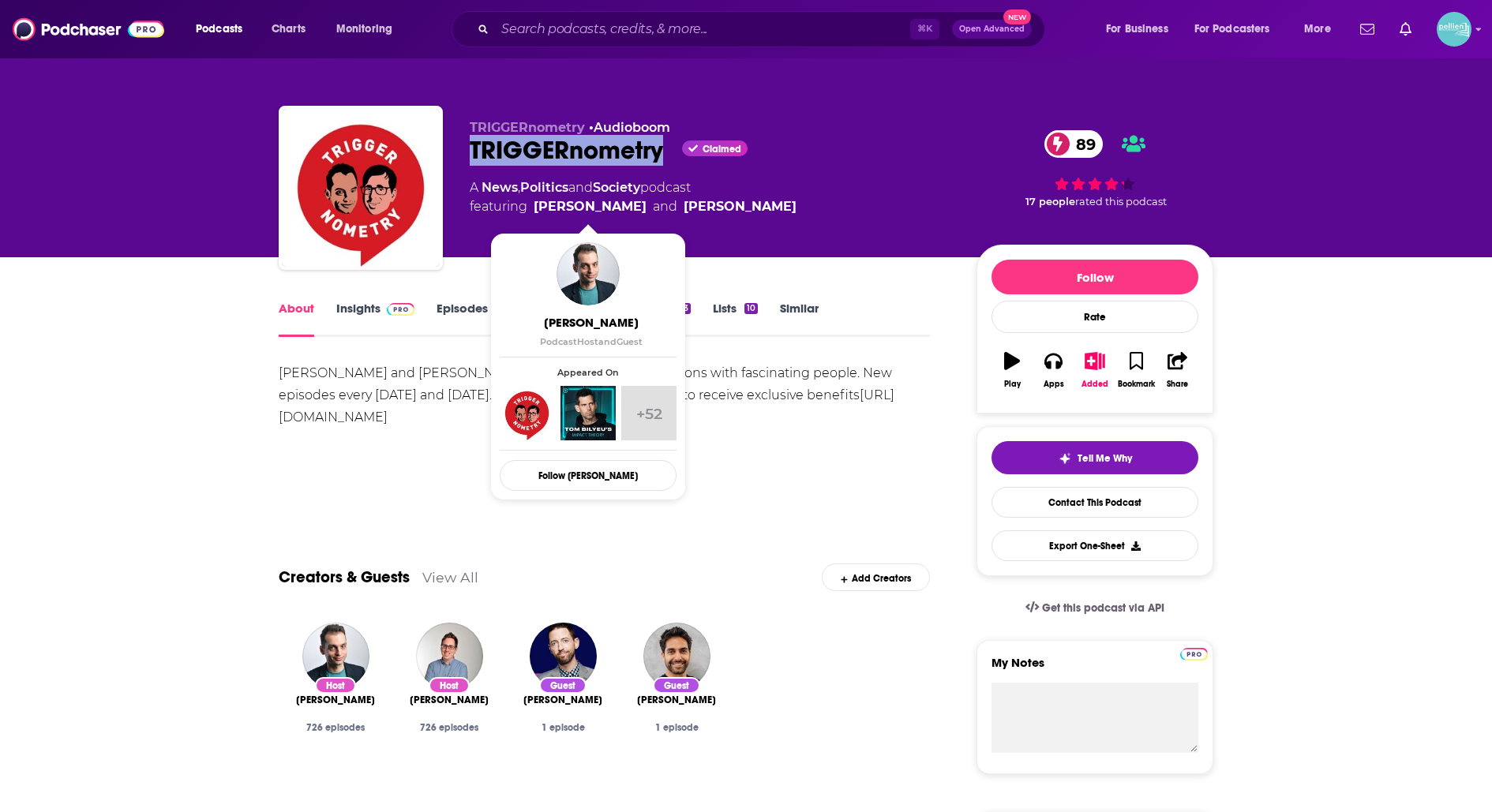
drag, startPoint x: 783, startPoint y: 208, endPoint x: 536, endPoint y: 208, distance: 247.0
click at [536, 208] on div "A News , Politics and Society podcast featuring [PERSON_NAME] and [PERSON_NAME]" at bounding box center [710, 196] width 482 height 38
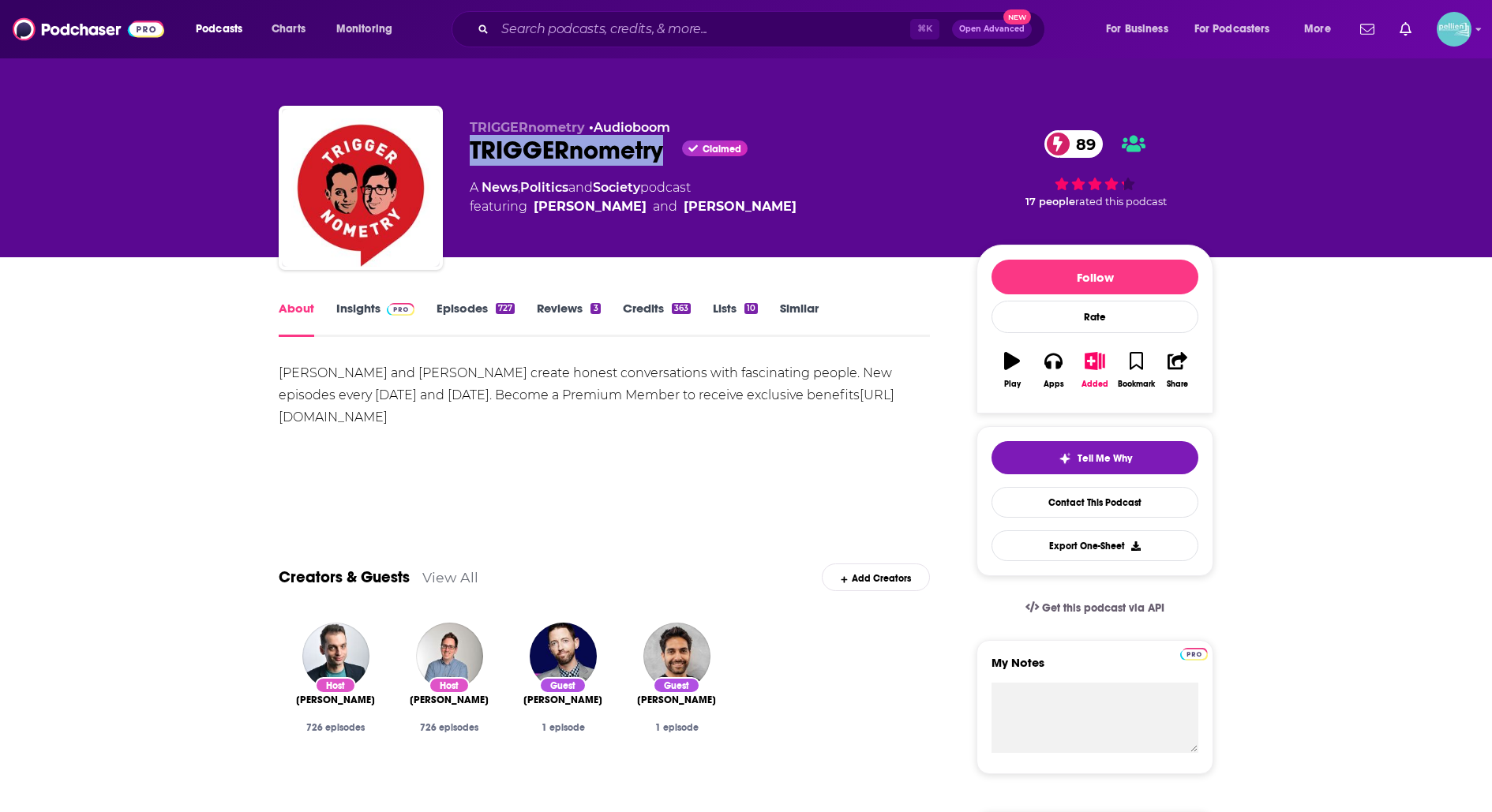
copy span "[PERSON_NAME] and [PERSON_NAME]"
click at [1052, 494] on link "Contact This Podcast" at bounding box center [1094, 502] width 207 height 31
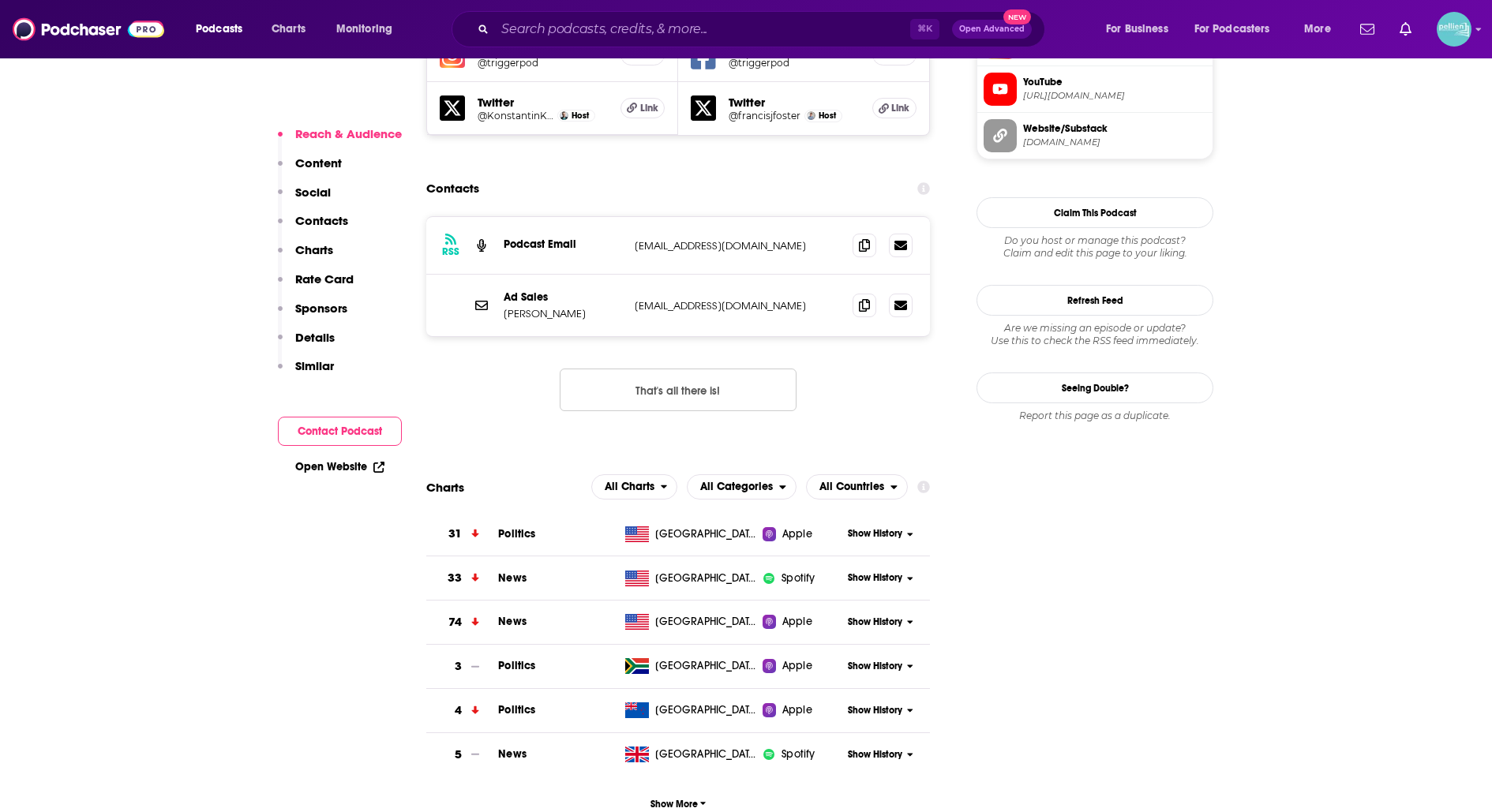
scroll to position [1505, 0]
click at [862, 239] on icon at bounding box center [864, 245] width 11 height 12
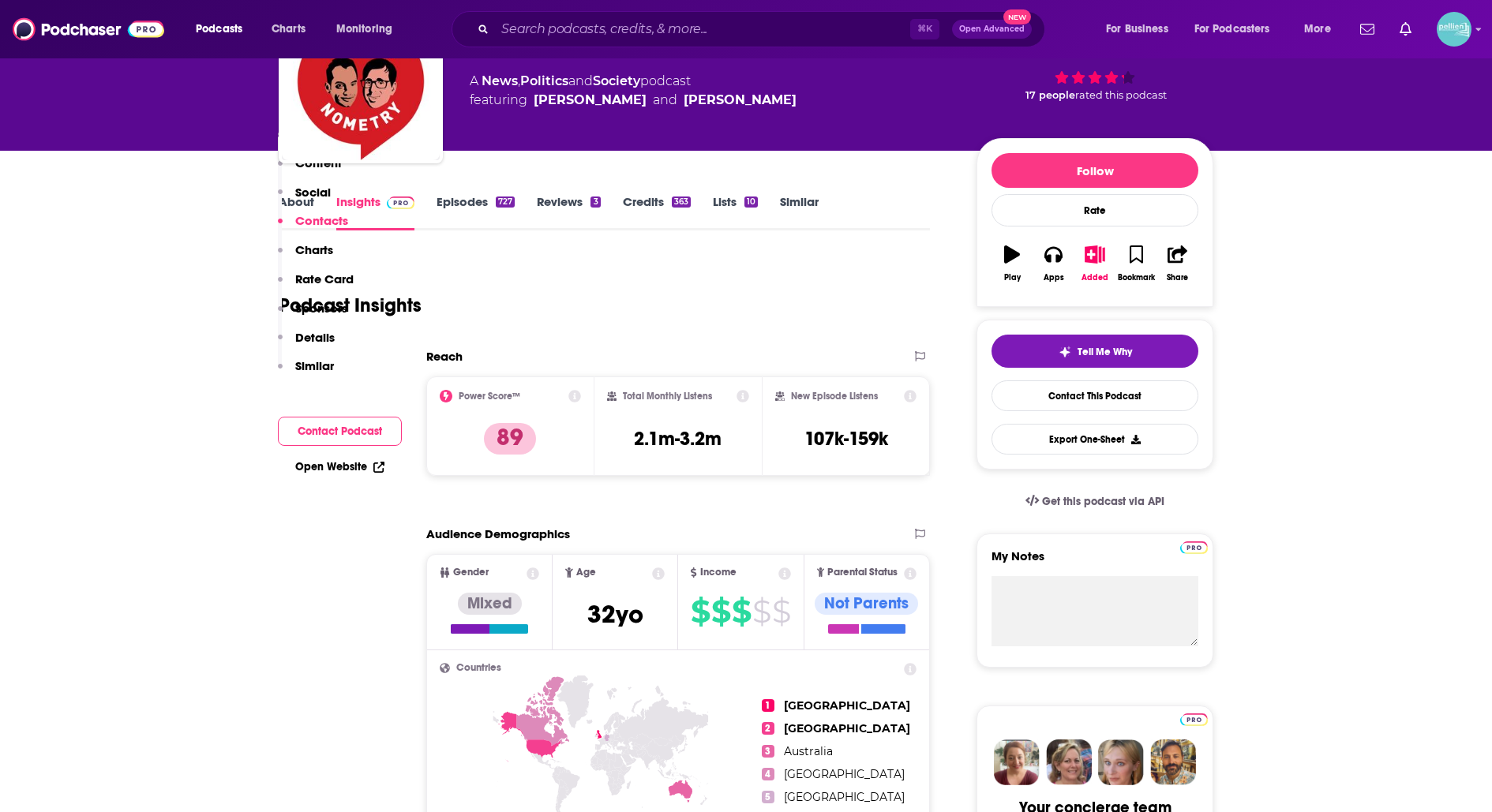
scroll to position [0, 0]
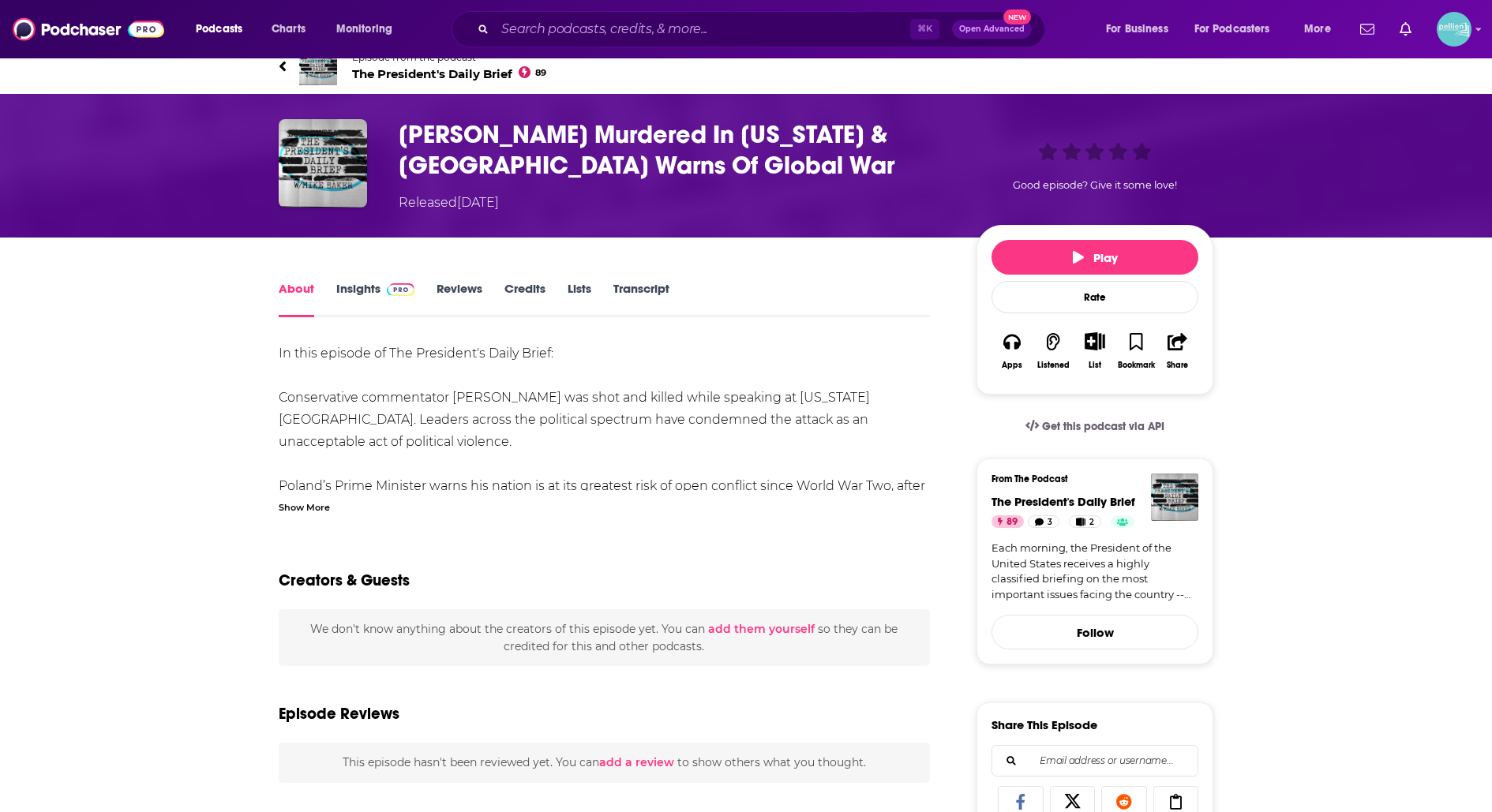
scroll to position [29, 0]
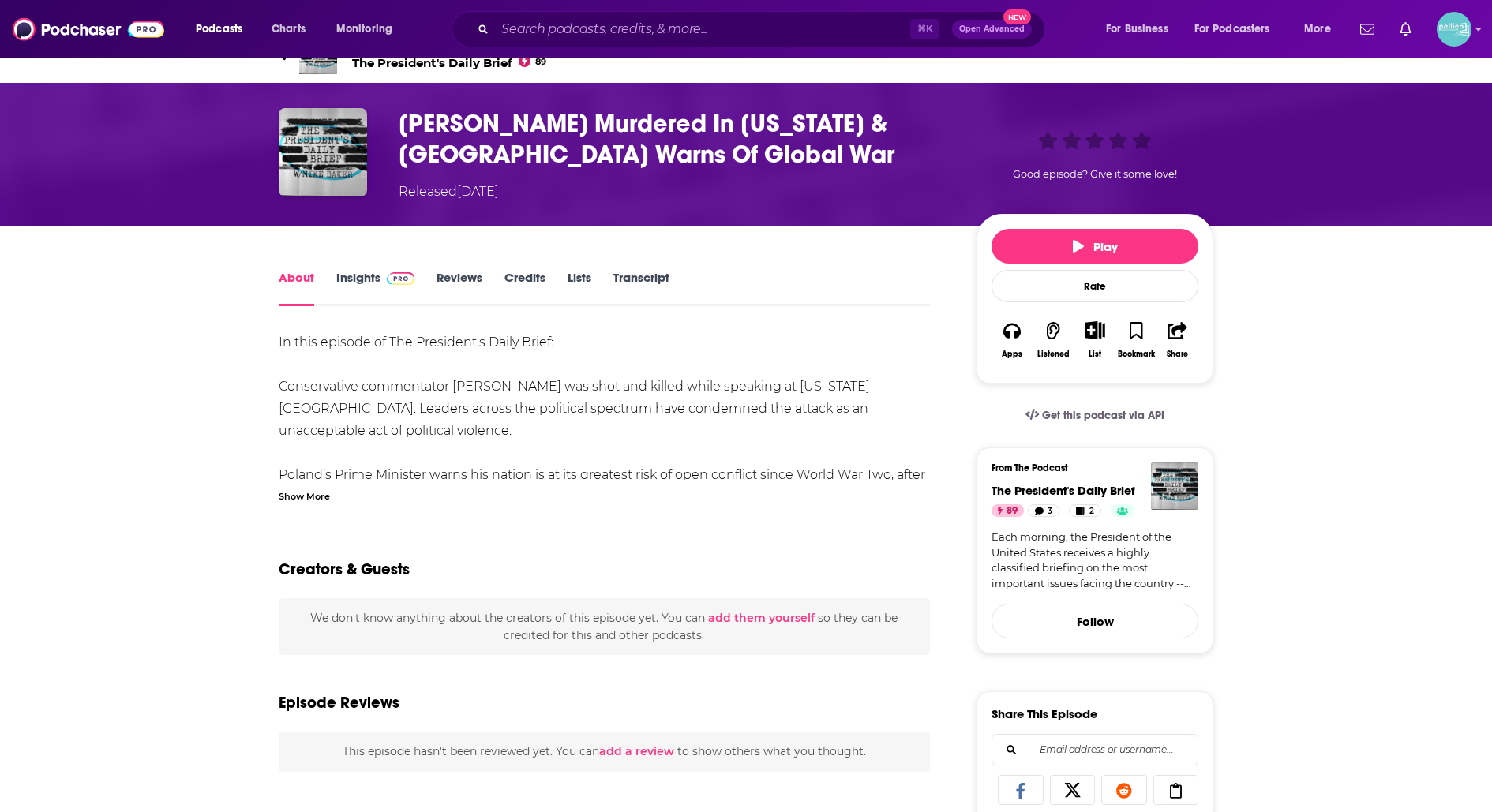
click at [297, 494] on div "Show More" at bounding box center [304, 495] width 51 height 15
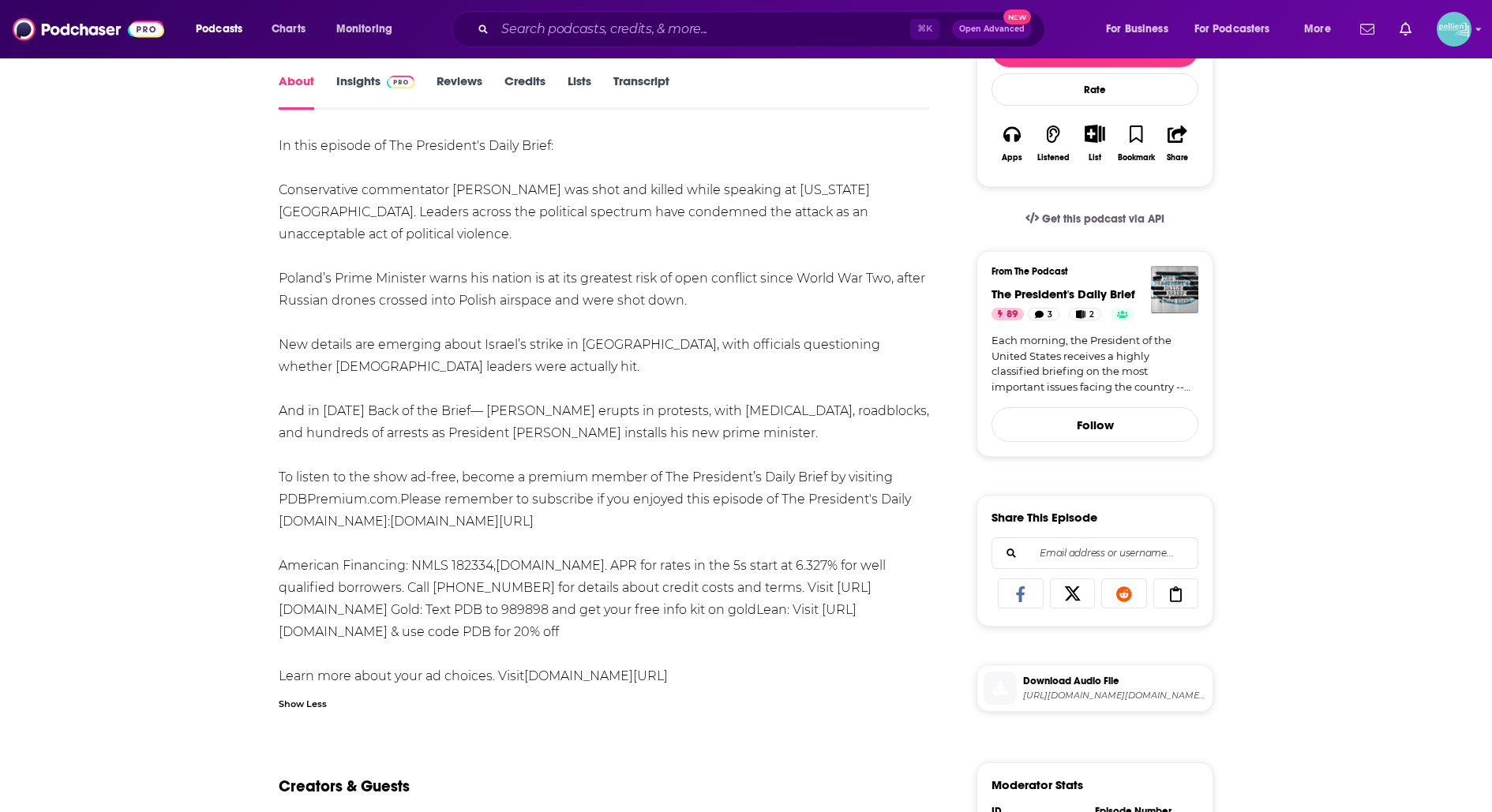
scroll to position [227, 0]
drag, startPoint x: 602, startPoint y: 521, endPoint x: 369, endPoint y: 524, distance: 233.0
click at [369, 524] on div "In this episode of The President's Daily Brief: Conservative commentator Charli…" at bounding box center [604, 410] width 651 height 552
copy link "youtube.com/@presidentsdailybrief"
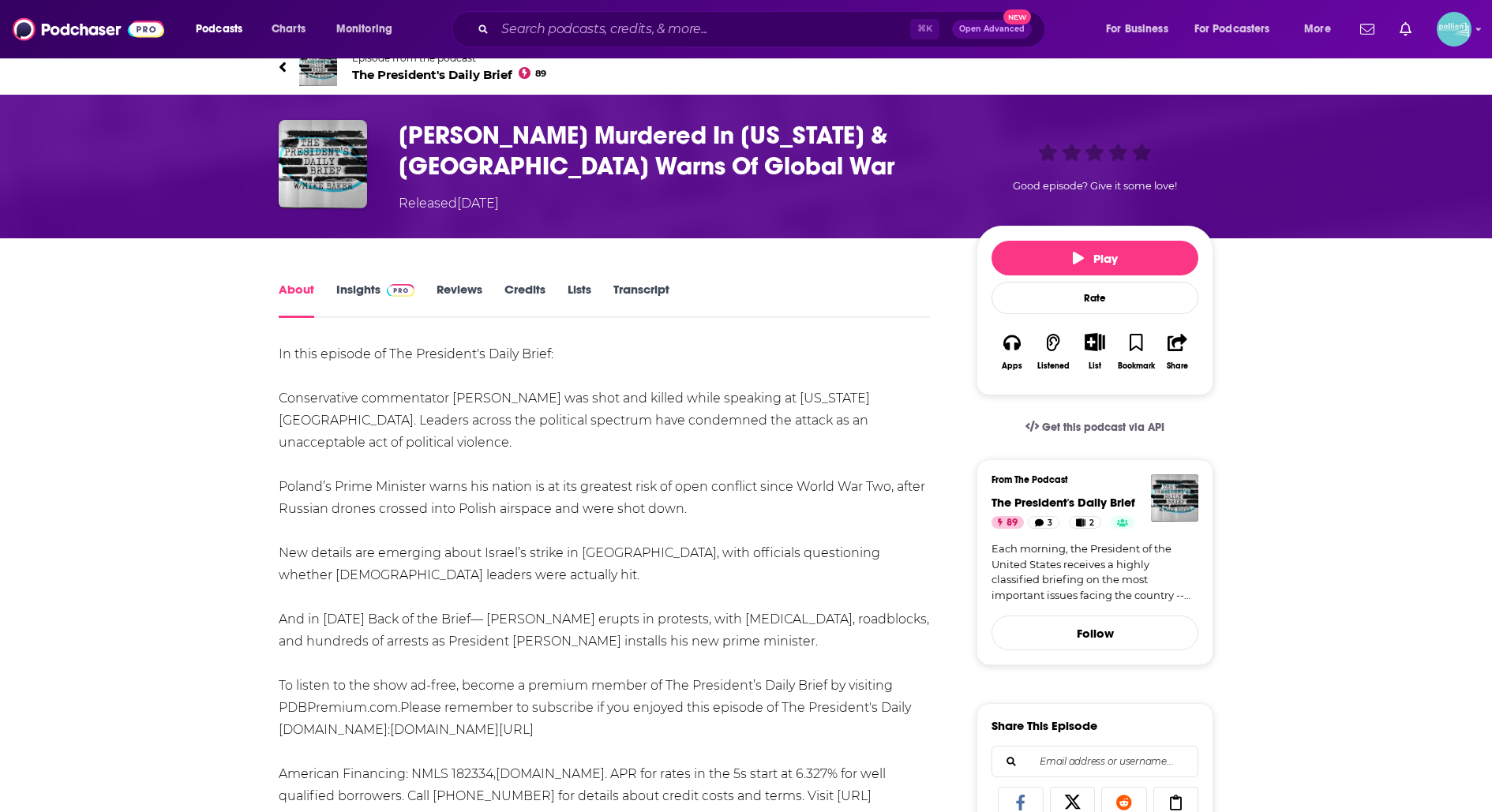
scroll to position [0, 0]
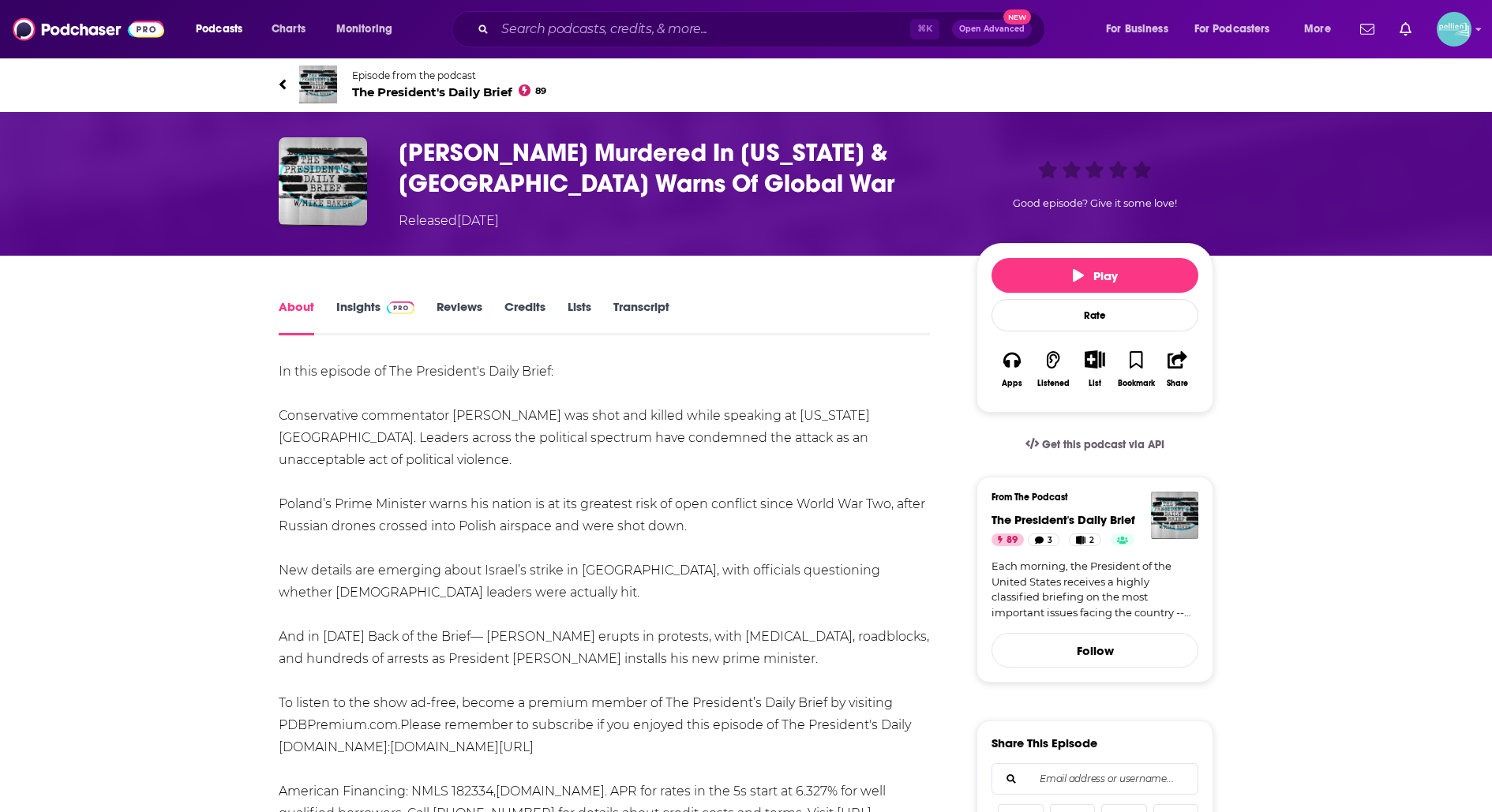
click at [292, 83] on link "Episode from the podcast The President's Daily Brief 89" at bounding box center [512, 84] width 468 height 38
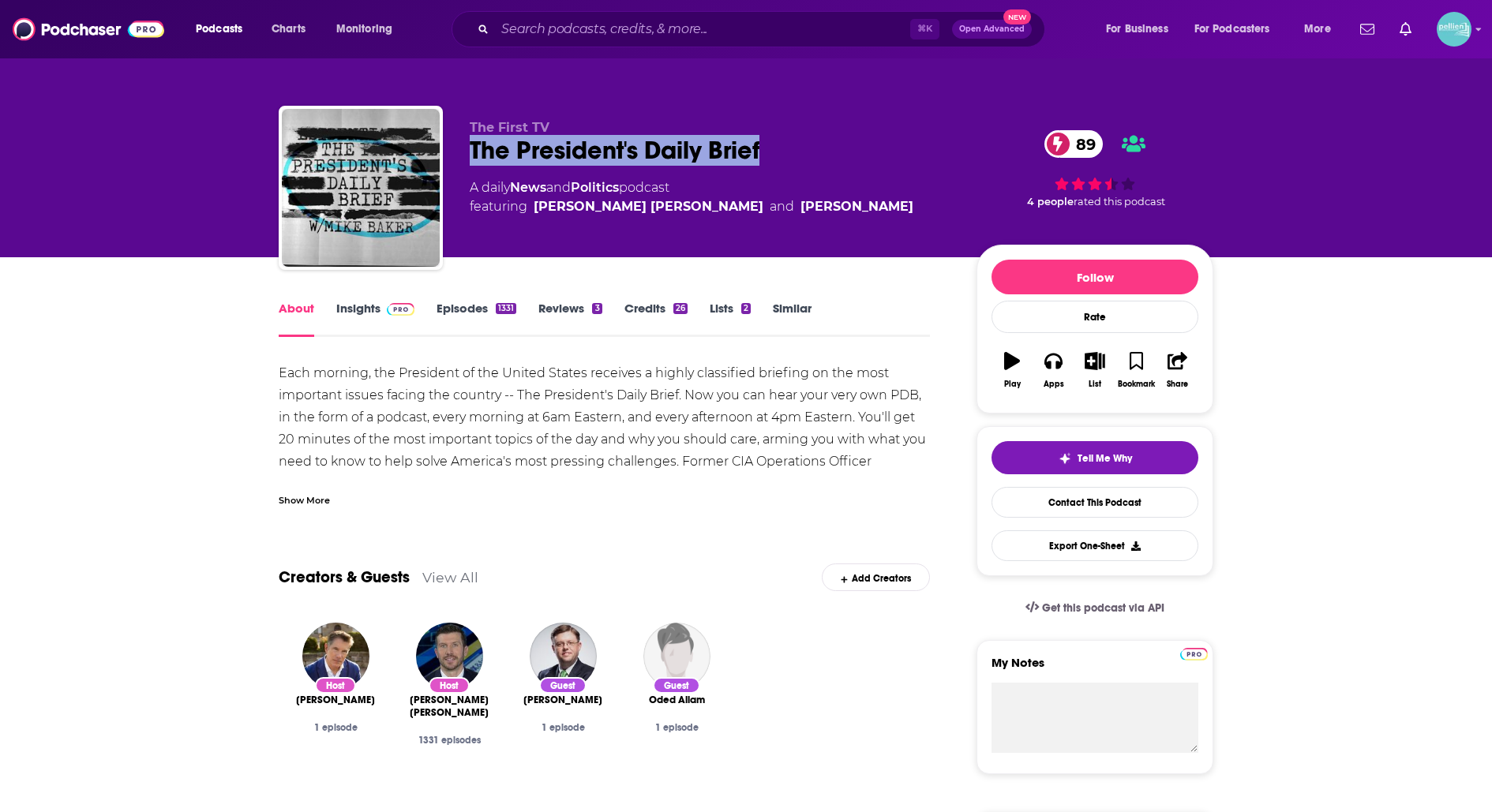
drag, startPoint x: 778, startPoint y: 147, endPoint x: 475, endPoint y: 147, distance: 303.0
click at [475, 147] on div "The President's Daily Brief 89" at bounding box center [710, 150] width 482 height 31
copy h1 "The President's Daily Brief"
drag, startPoint x: 784, startPoint y: 206, endPoint x: 530, endPoint y: 211, distance: 254.0
click at [530, 211] on div "A daily News and Politics podcast featuring Bryan Dean Wright and Mike Baker" at bounding box center [710, 196] width 482 height 38
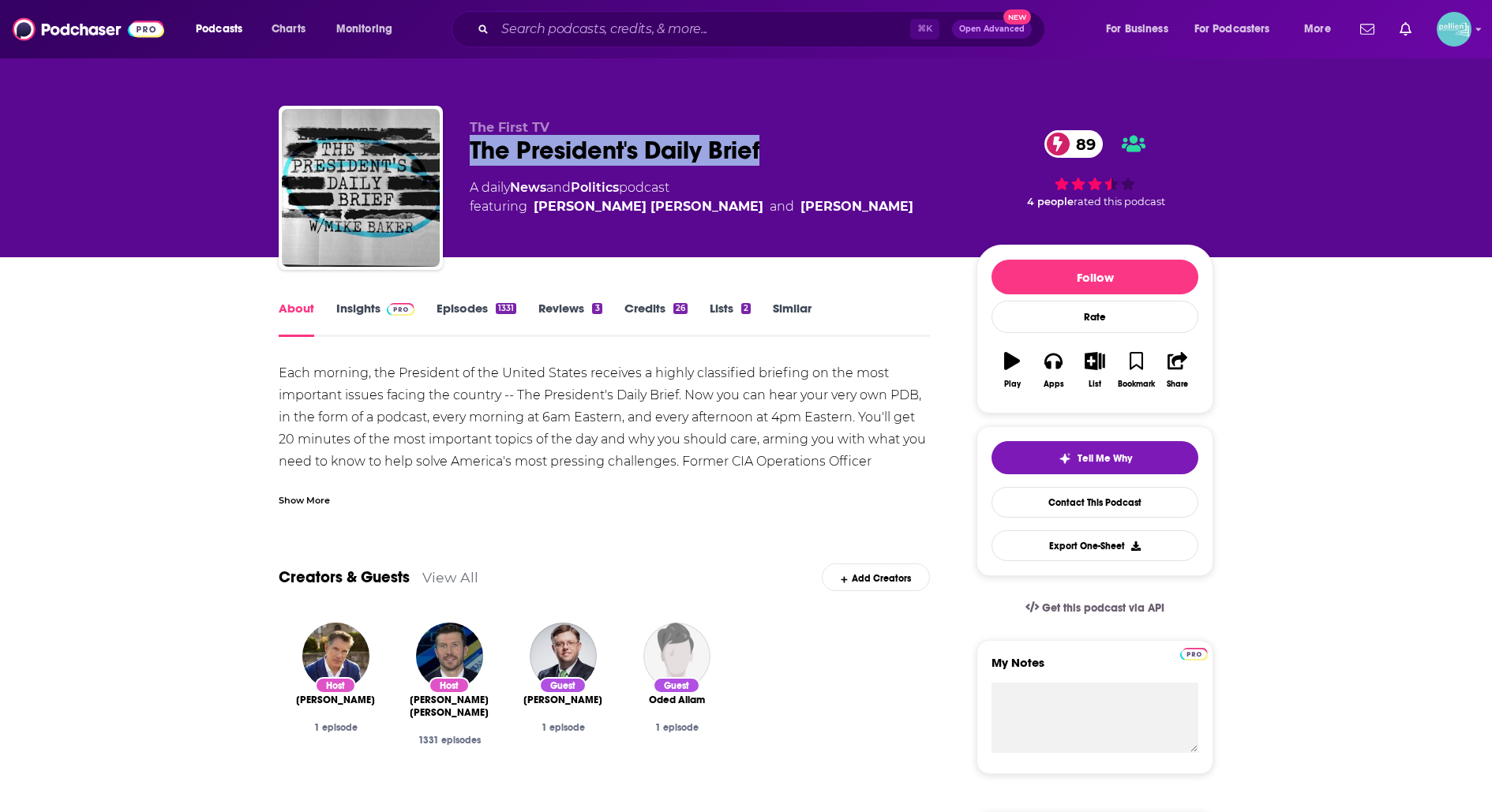
copy span "Bryan Dean Wright and Mike Baker"
click at [1060, 503] on link "Contact This Podcast" at bounding box center [1094, 502] width 207 height 31
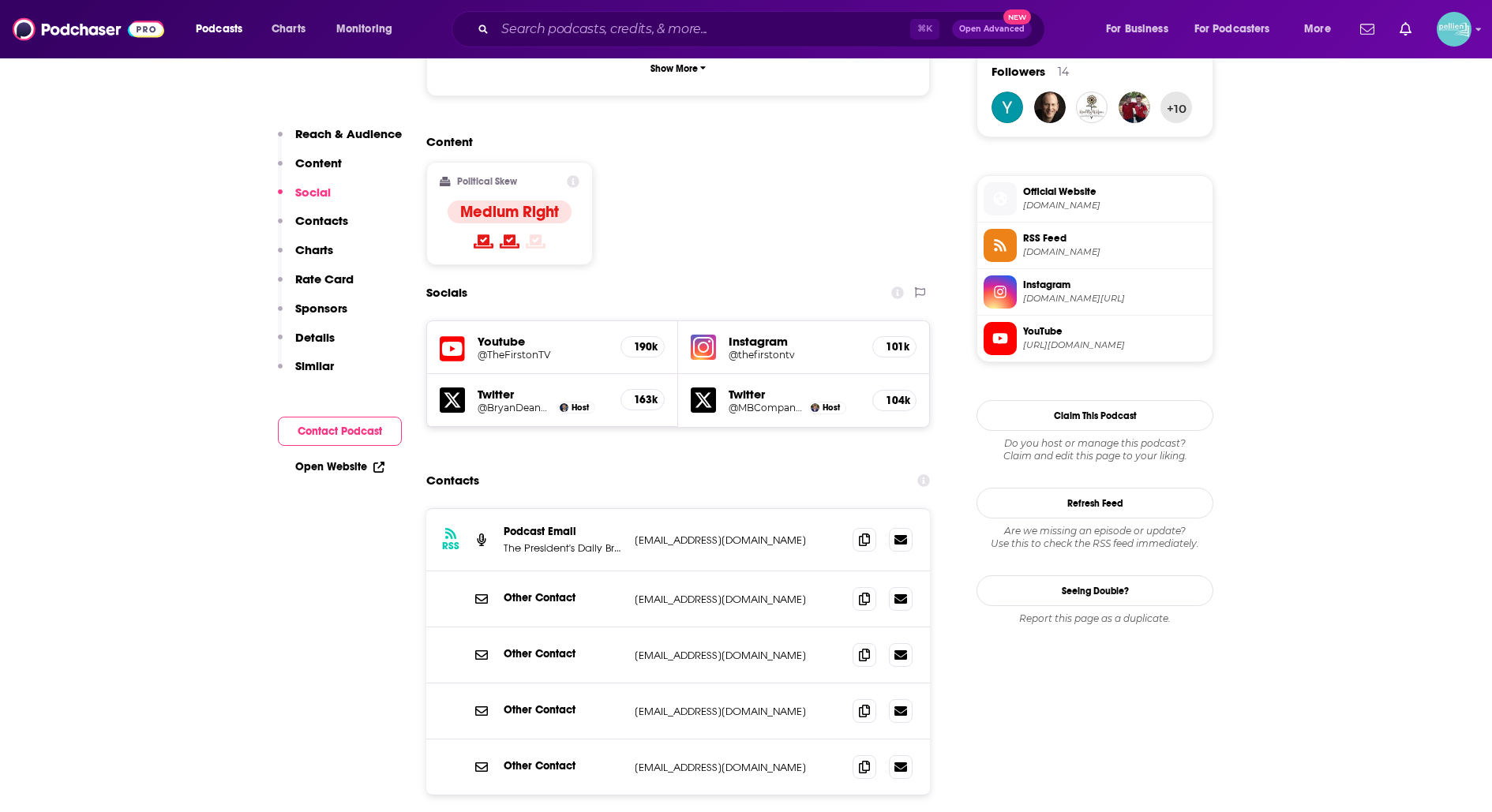
scroll to position [1176, 0]
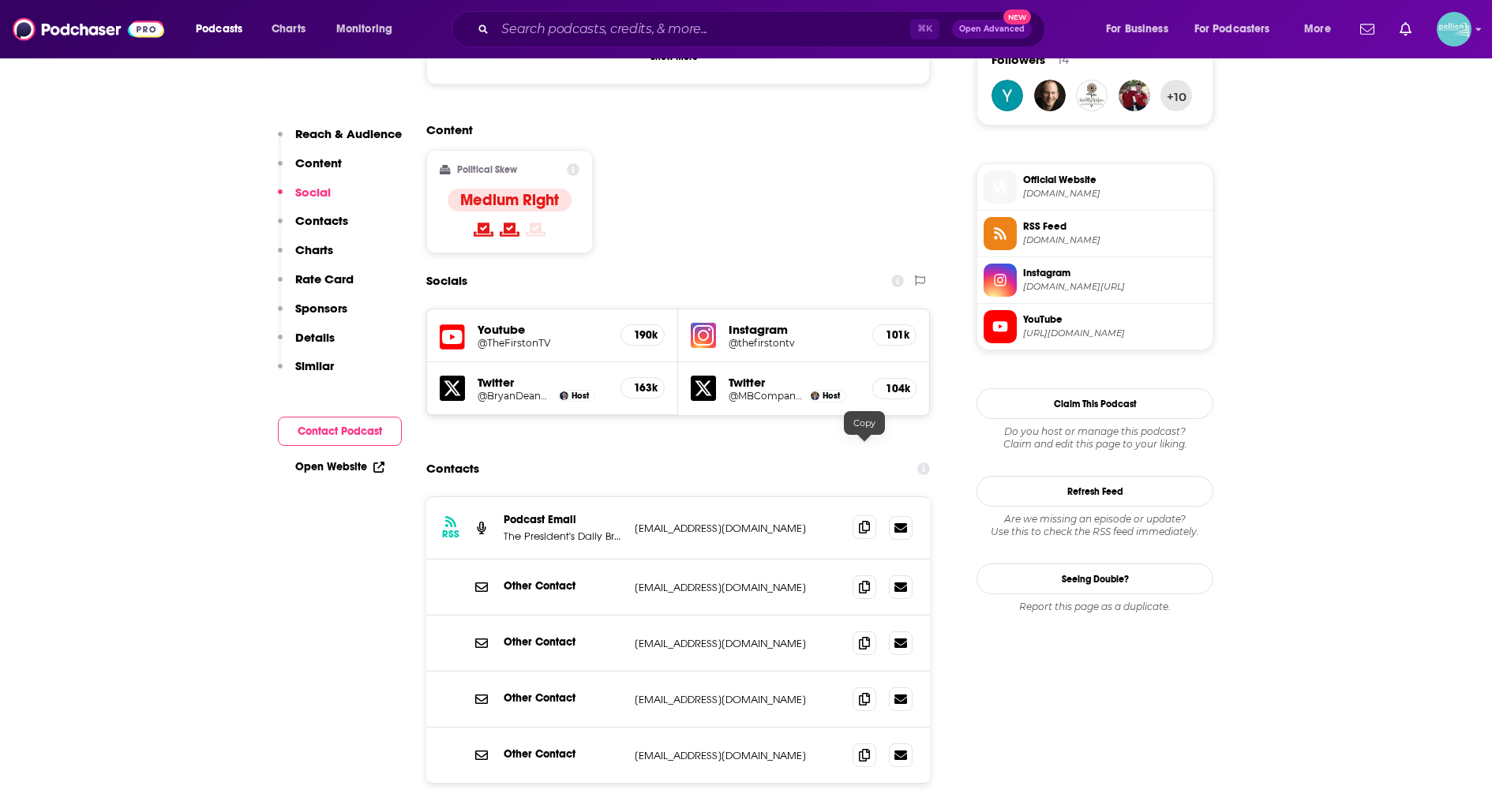
click at [858, 515] on span at bounding box center [864, 527] width 24 height 24
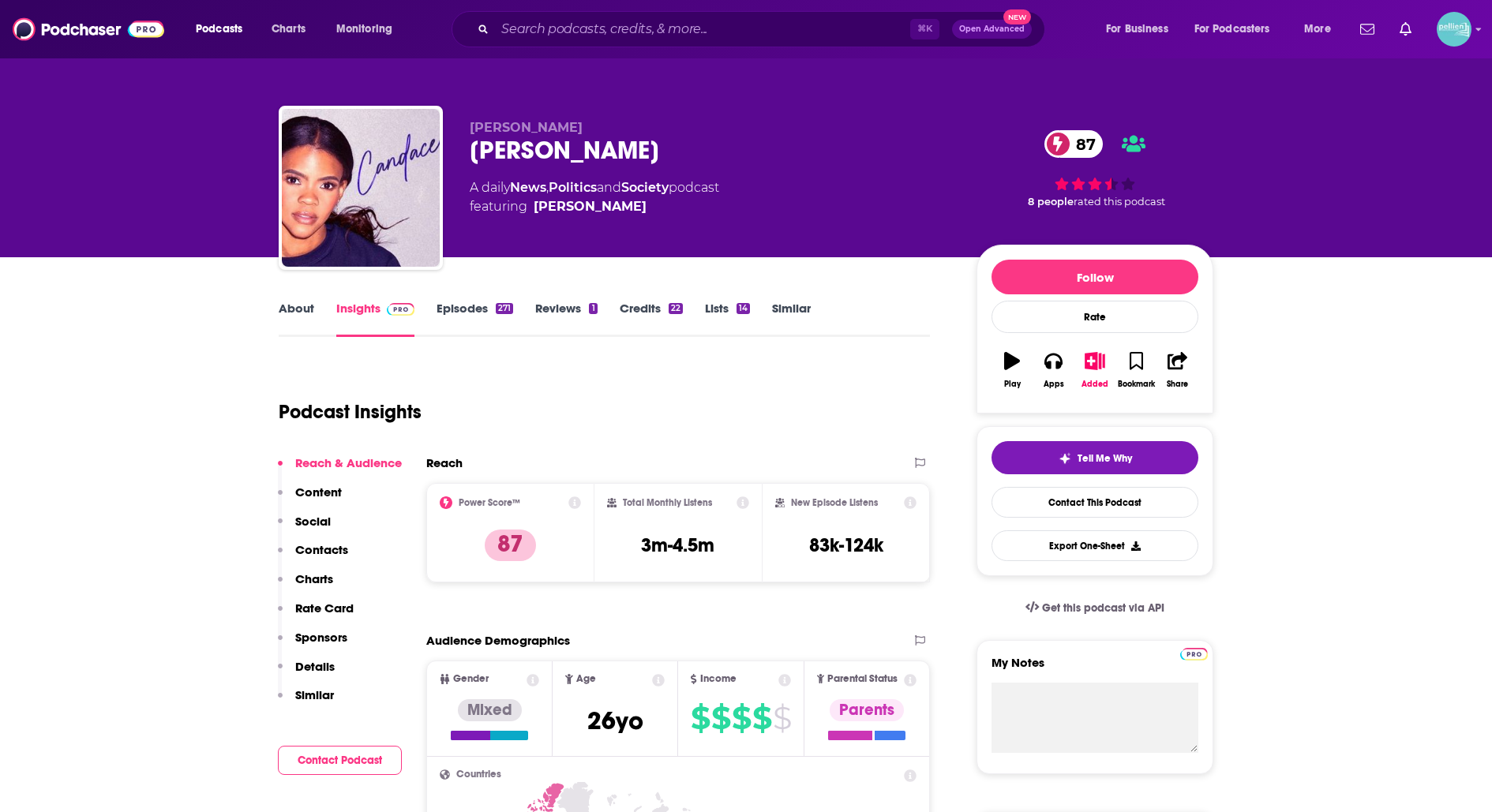
click at [298, 303] on link "About" at bounding box center [296, 319] width 36 height 37
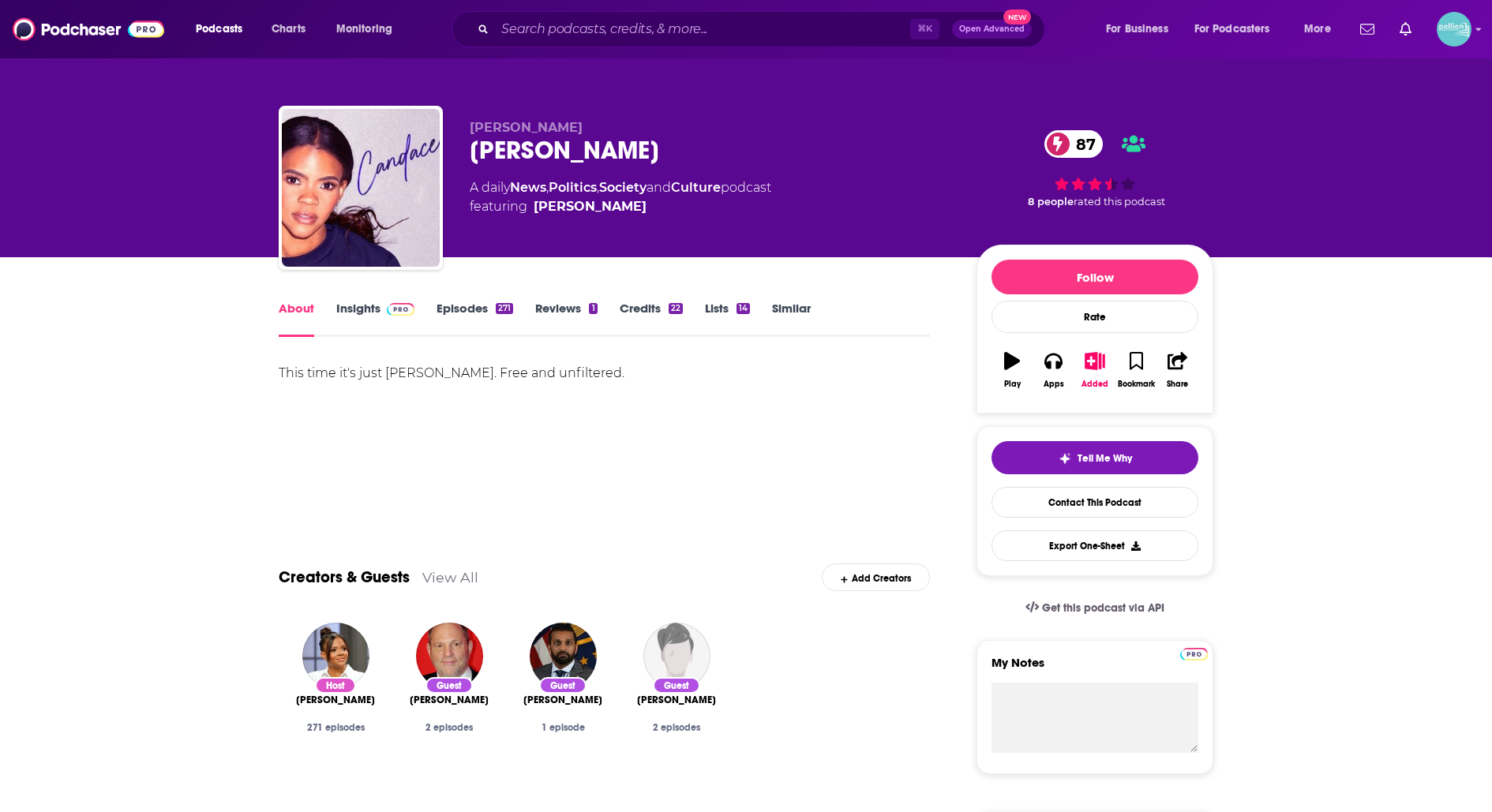
click at [367, 316] on link "Insights" at bounding box center [375, 319] width 79 height 37
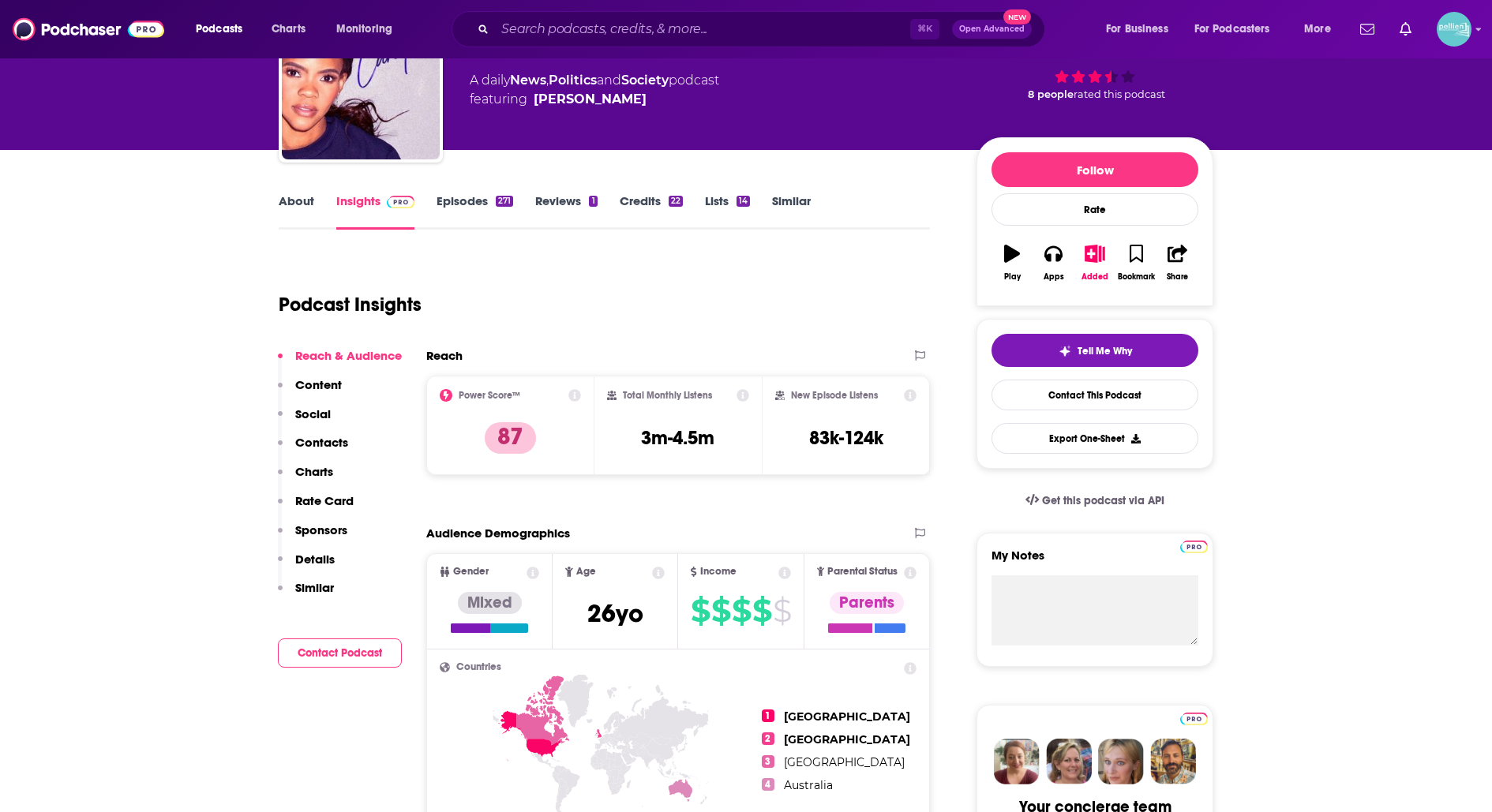
scroll to position [56, 0]
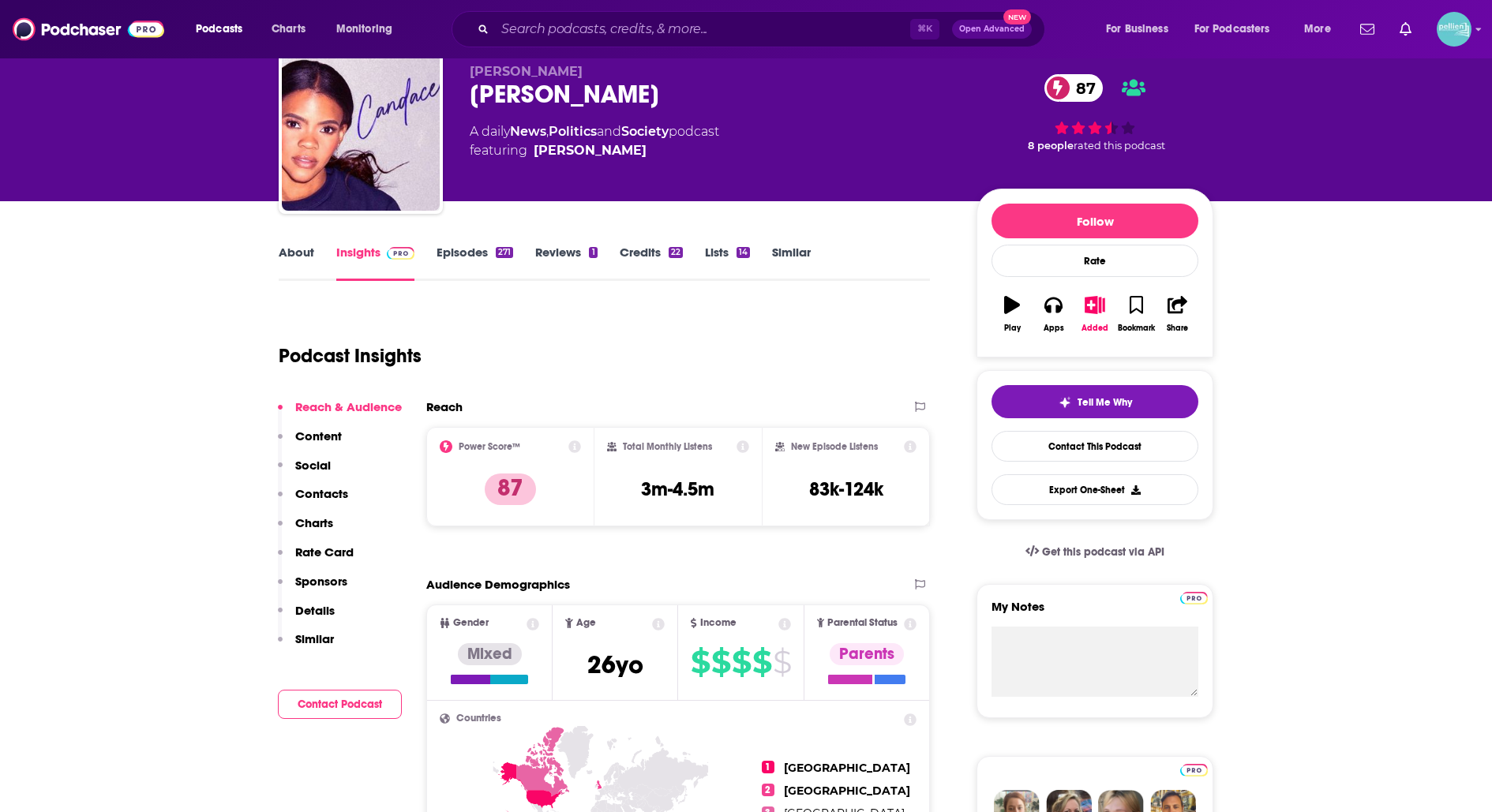
click at [278, 263] on link "About" at bounding box center [296, 263] width 36 height 37
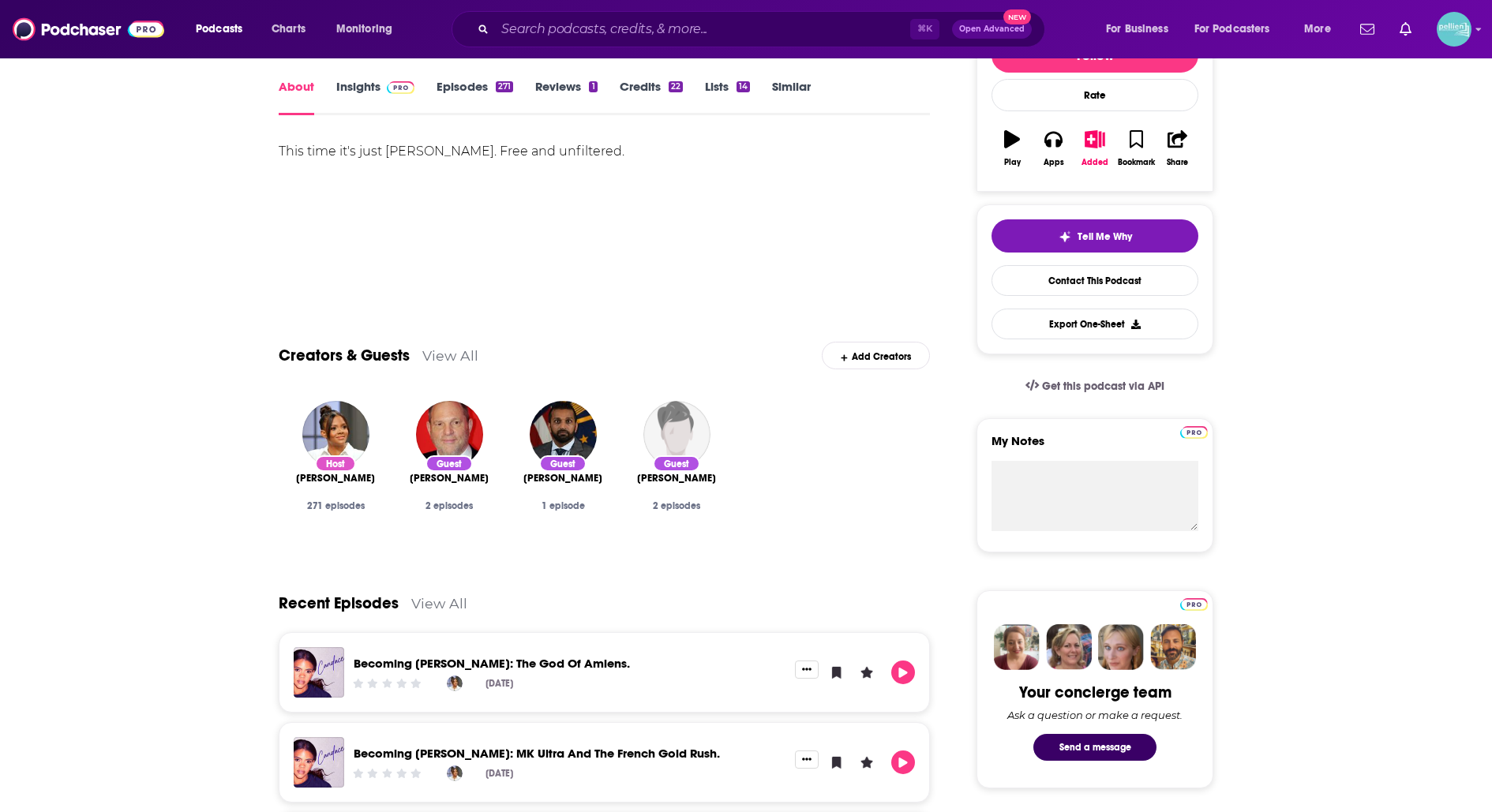
scroll to position [231, 0]
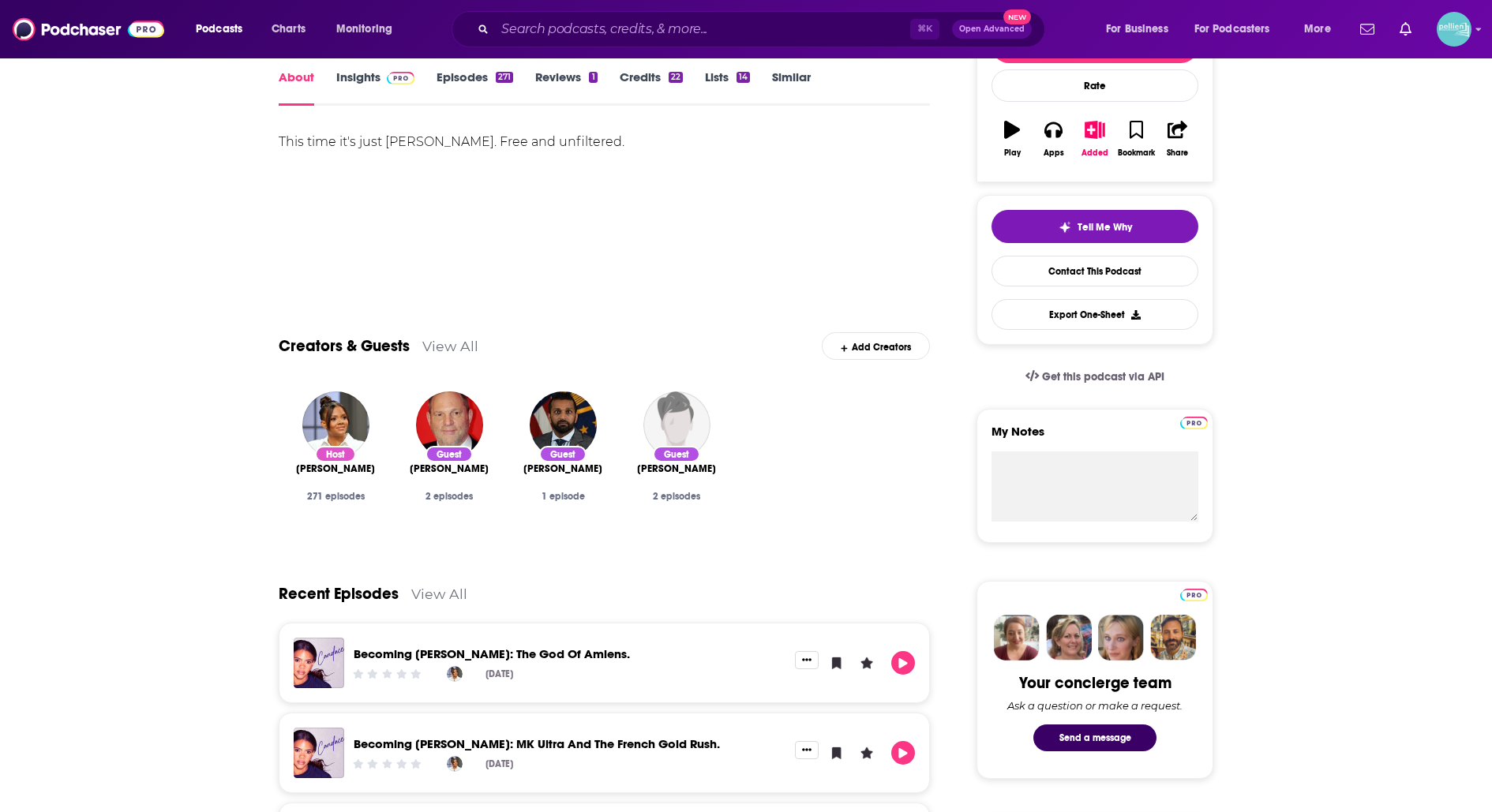
click at [456, 345] on link "View All" at bounding box center [450, 345] width 56 height 17
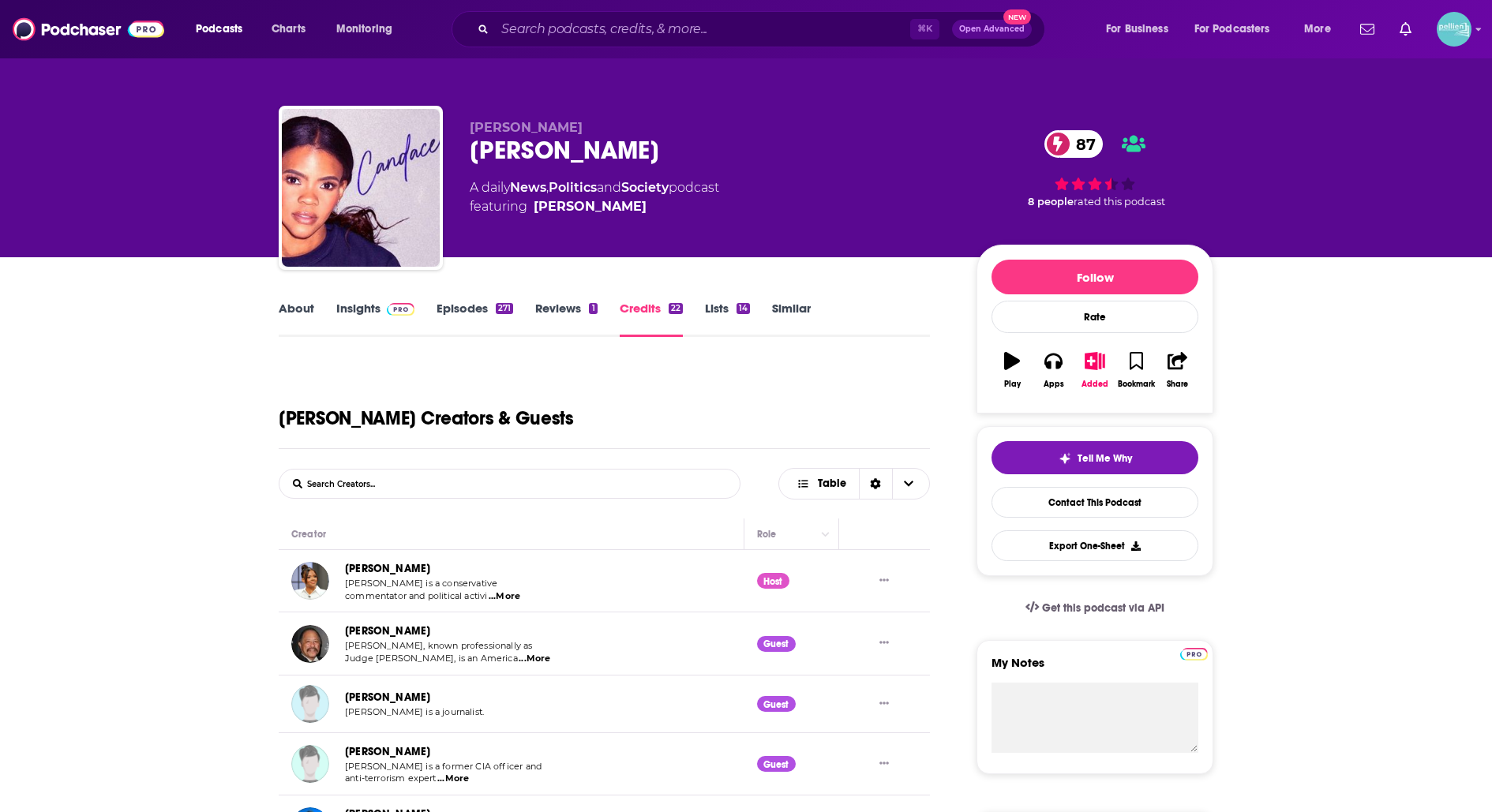
click at [287, 314] on link "About" at bounding box center [296, 319] width 36 height 37
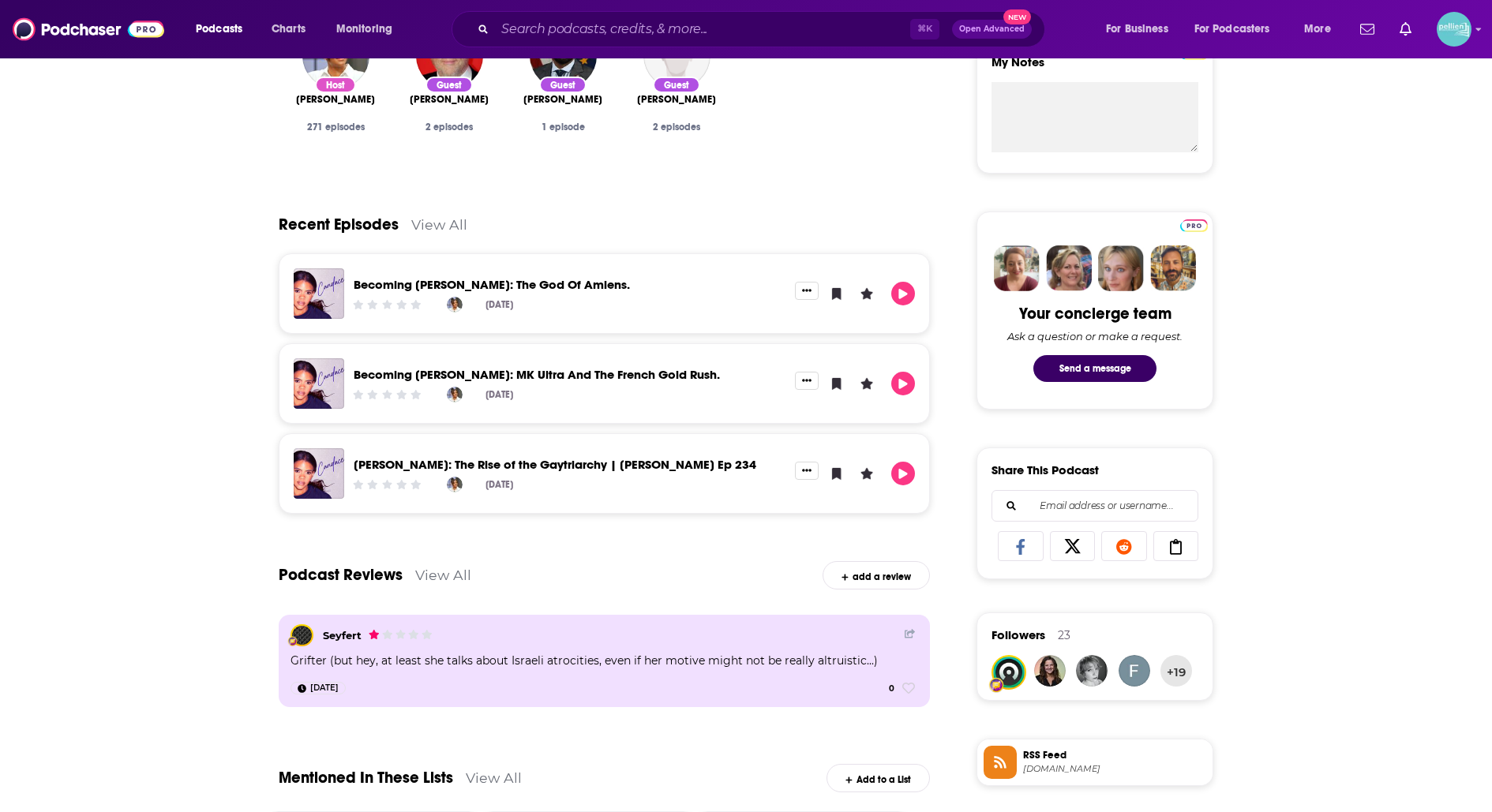
scroll to position [600, 0]
click at [432, 221] on link "View All" at bounding box center [439, 225] width 56 height 17
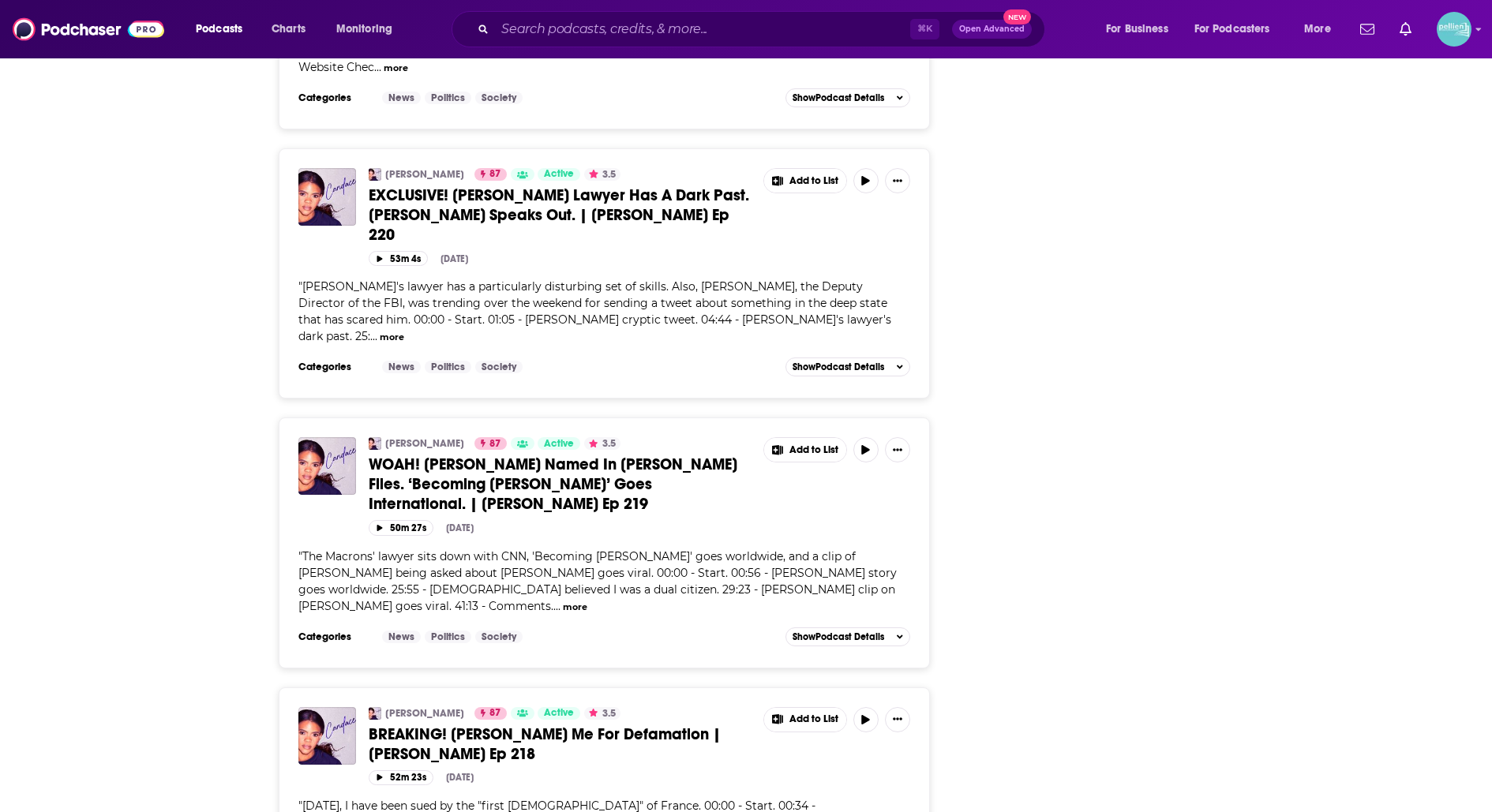
scroll to position [4852, 0]
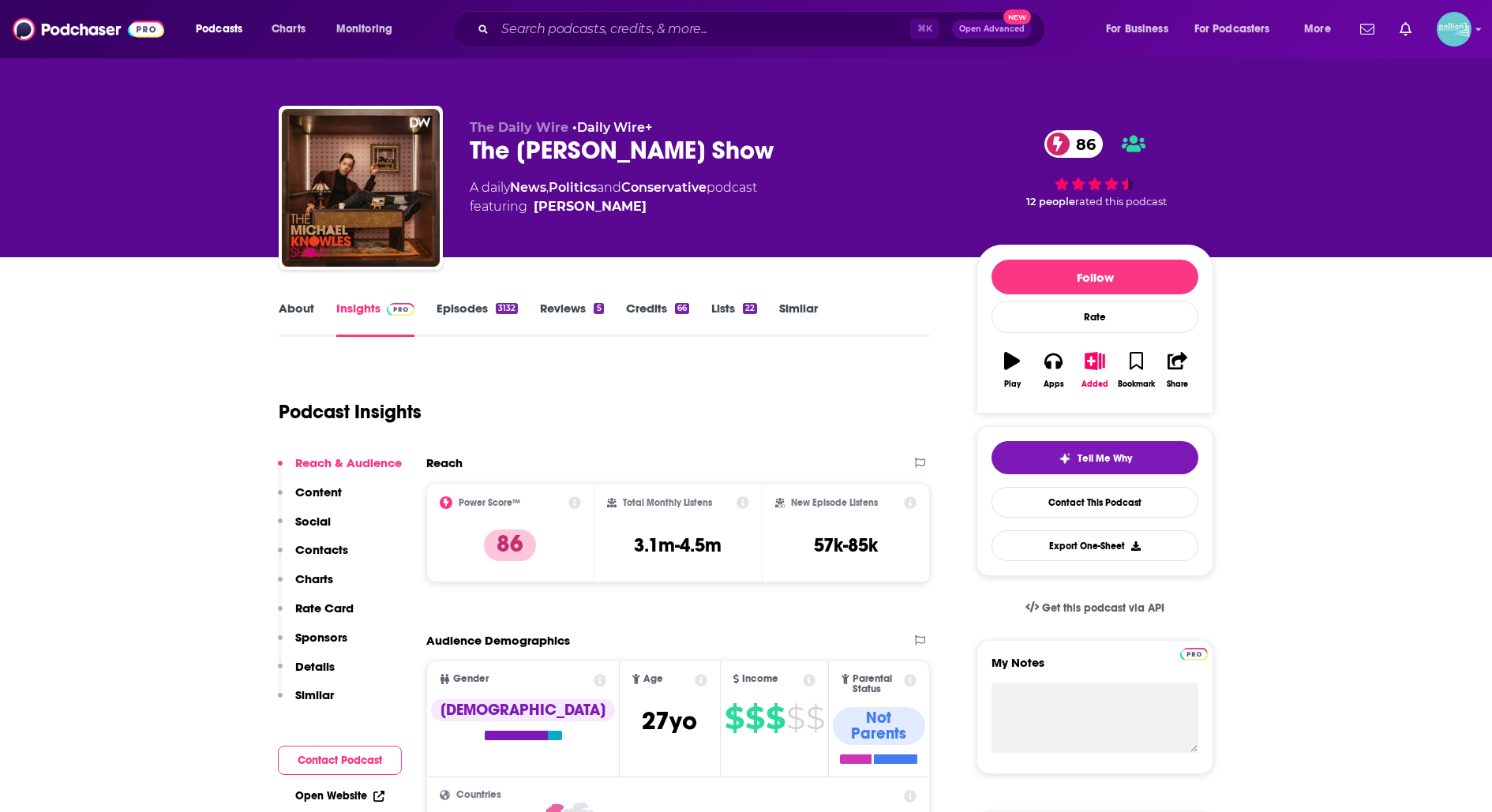
click at [288, 324] on link "About" at bounding box center [296, 319] width 36 height 37
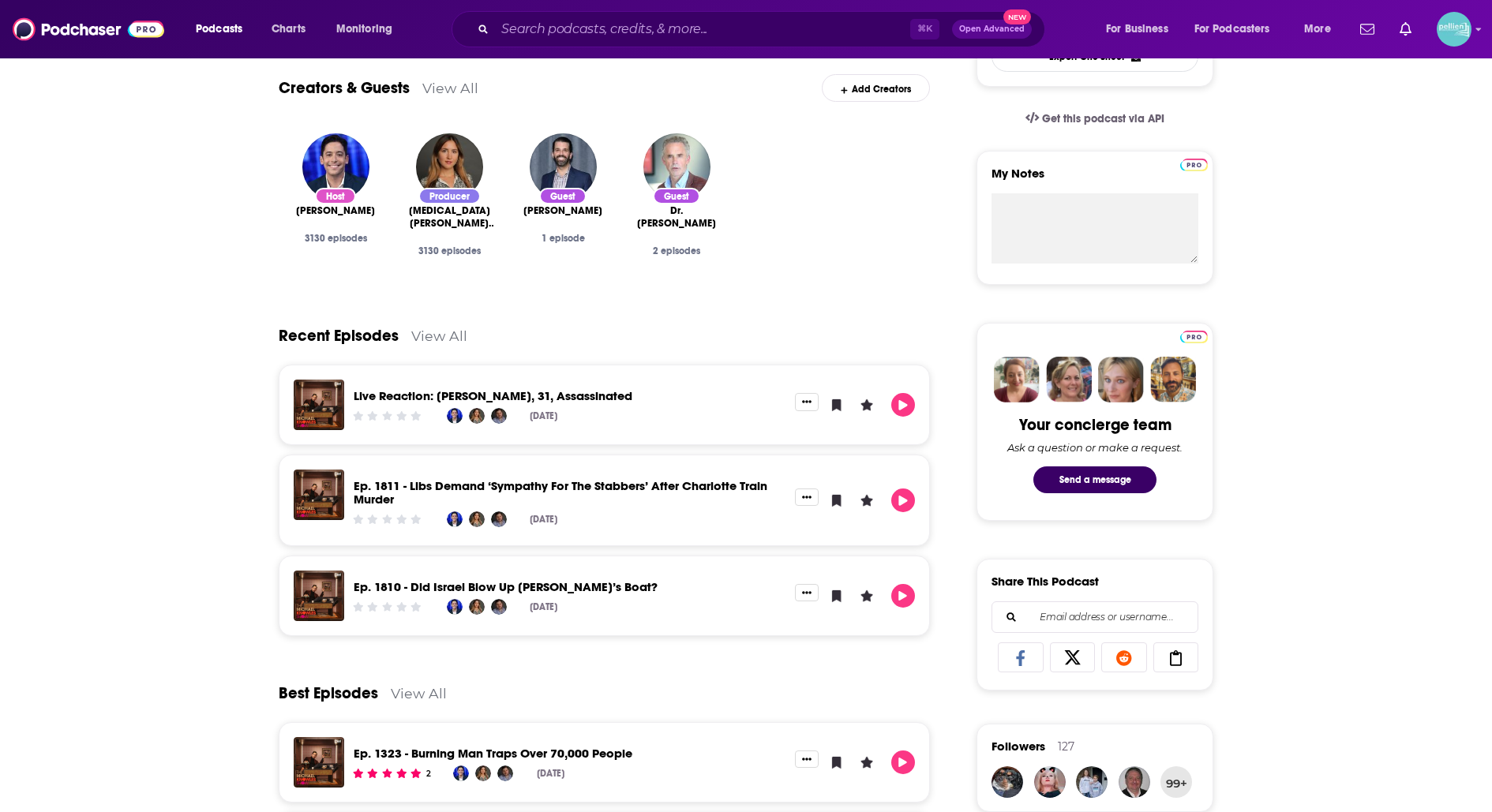
scroll to position [490, 0]
click at [441, 96] on div "Creators & Guests View All Add Creators" at bounding box center [604, 78] width 651 height 85
click at [444, 92] on link "View All" at bounding box center [450, 86] width 56 height 17
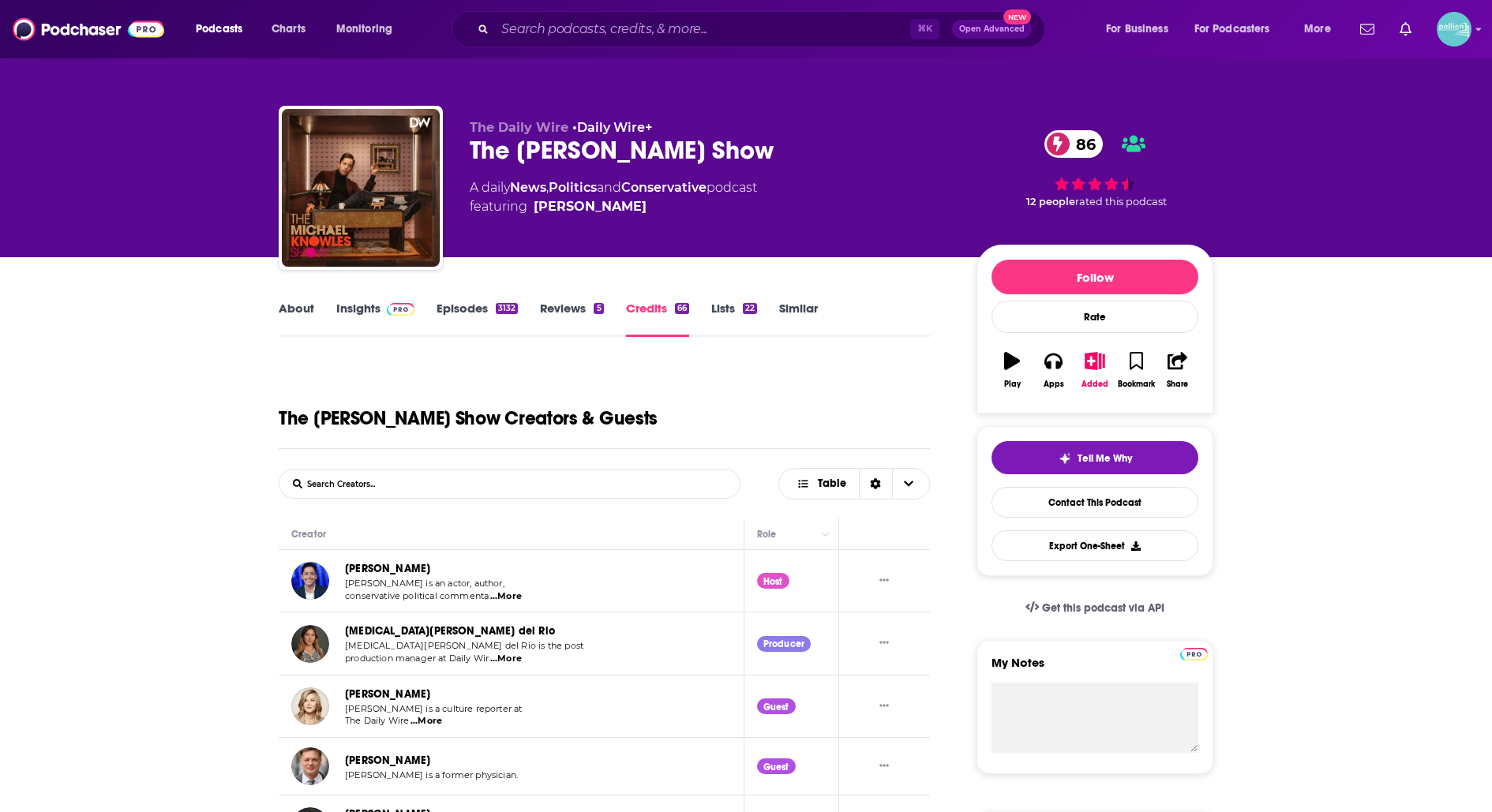
click at [294, 315] on link "About" at bounding box center [296, 319] width 36 height 37
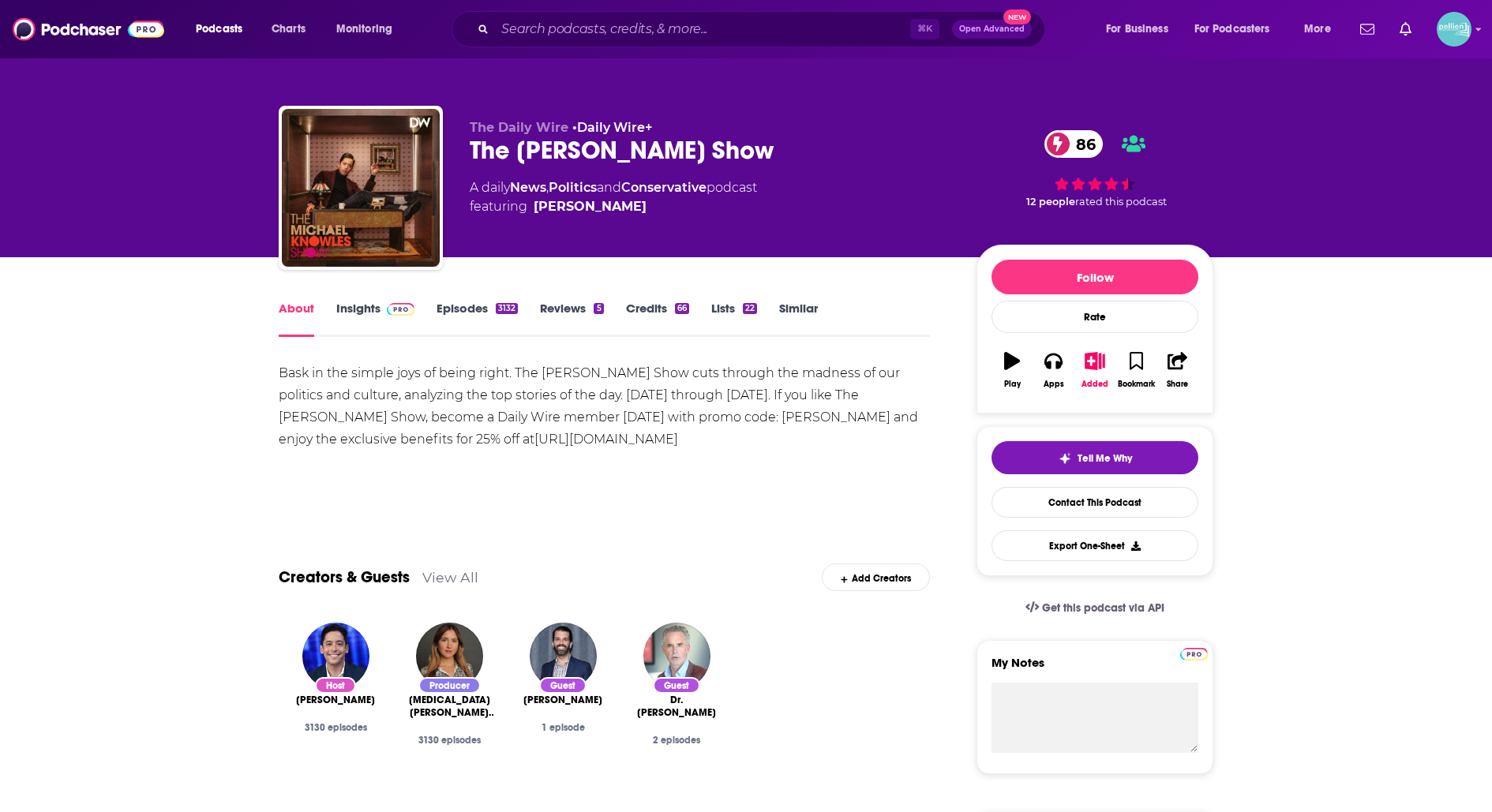
click at [462, 303] on link "Episodes 3132" at bounding box center [476, 319] width 81 height 37
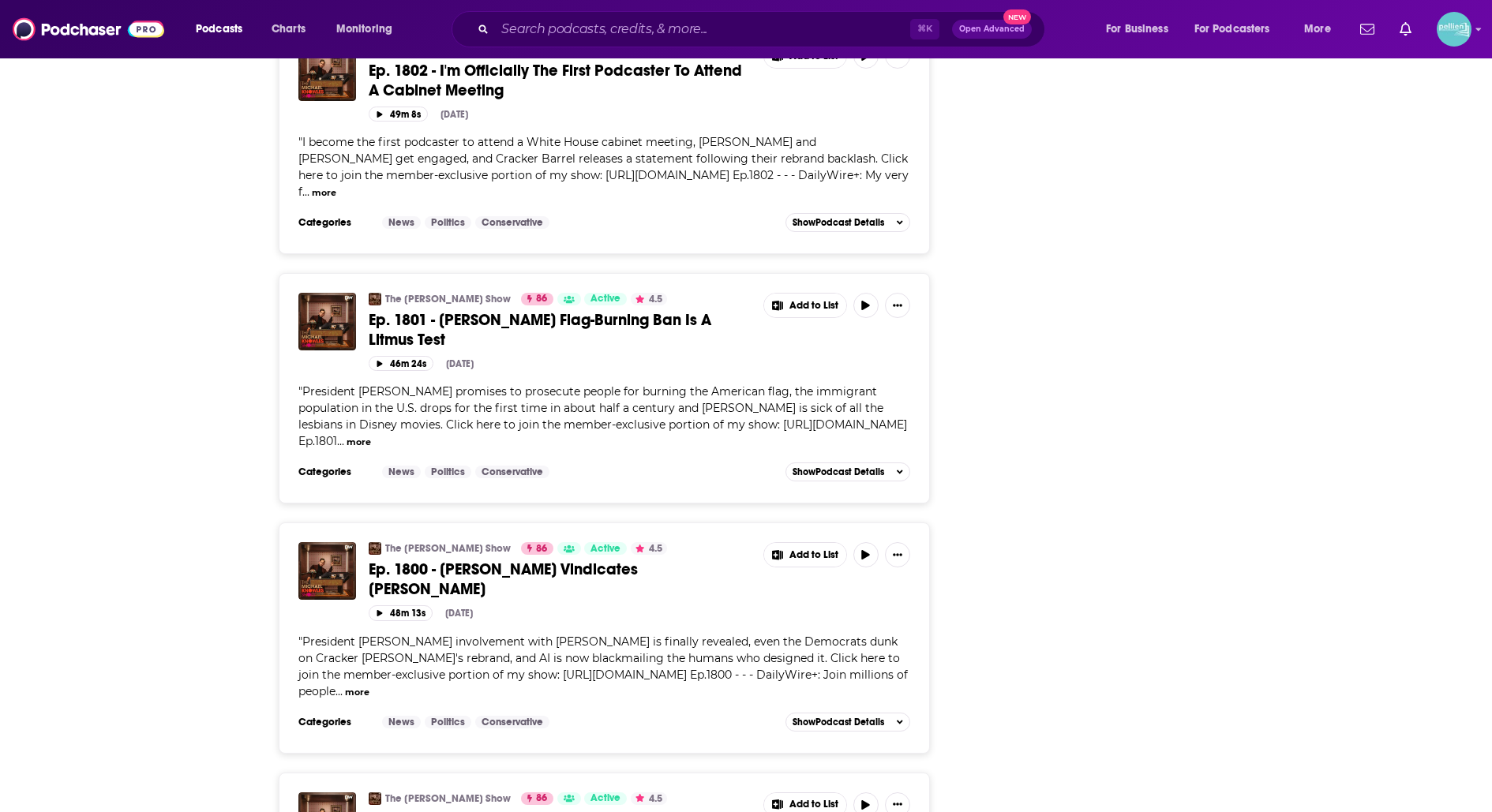
scroll to position [3307, 0]
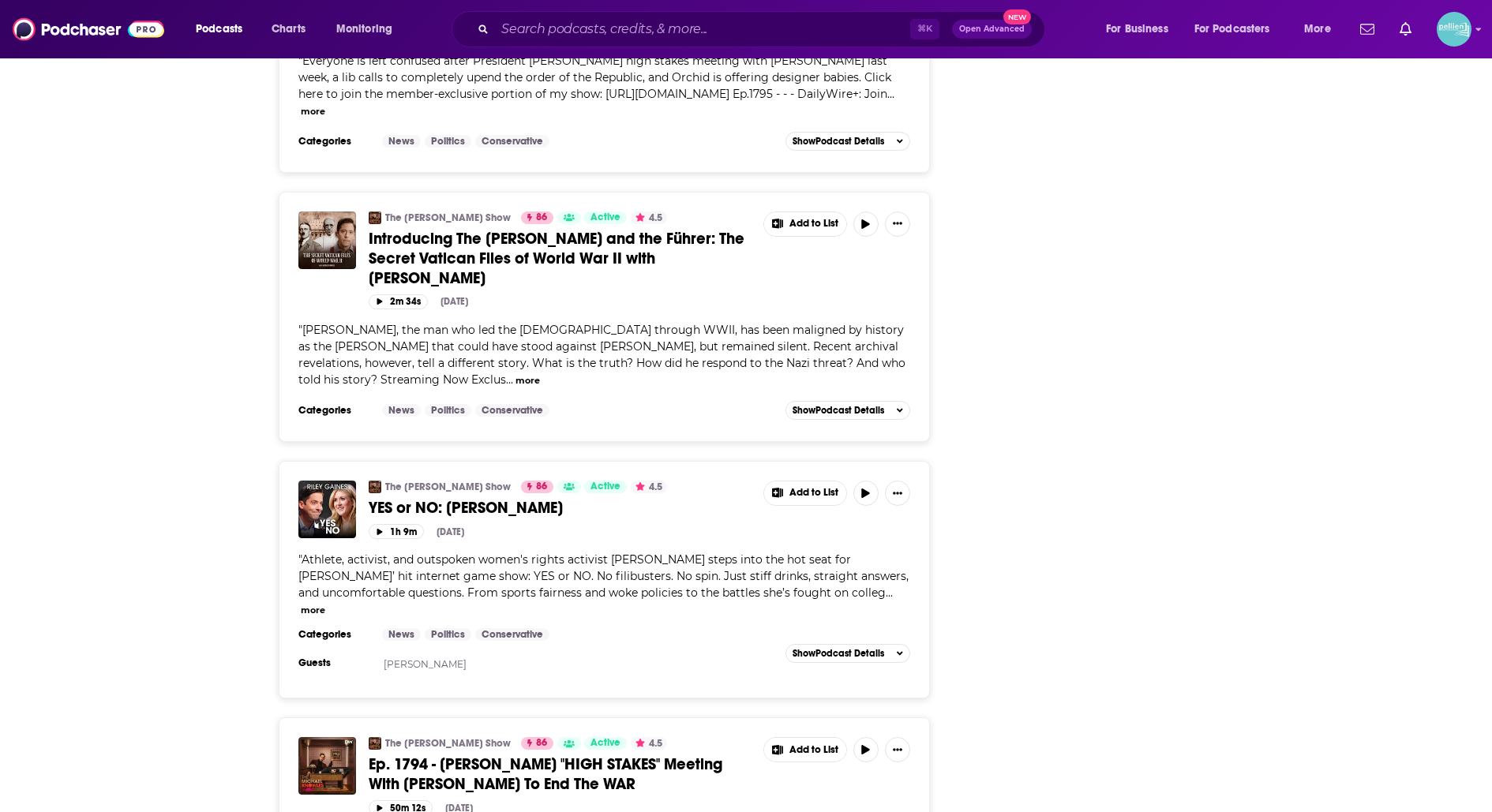
scroll to position [5446, 0]
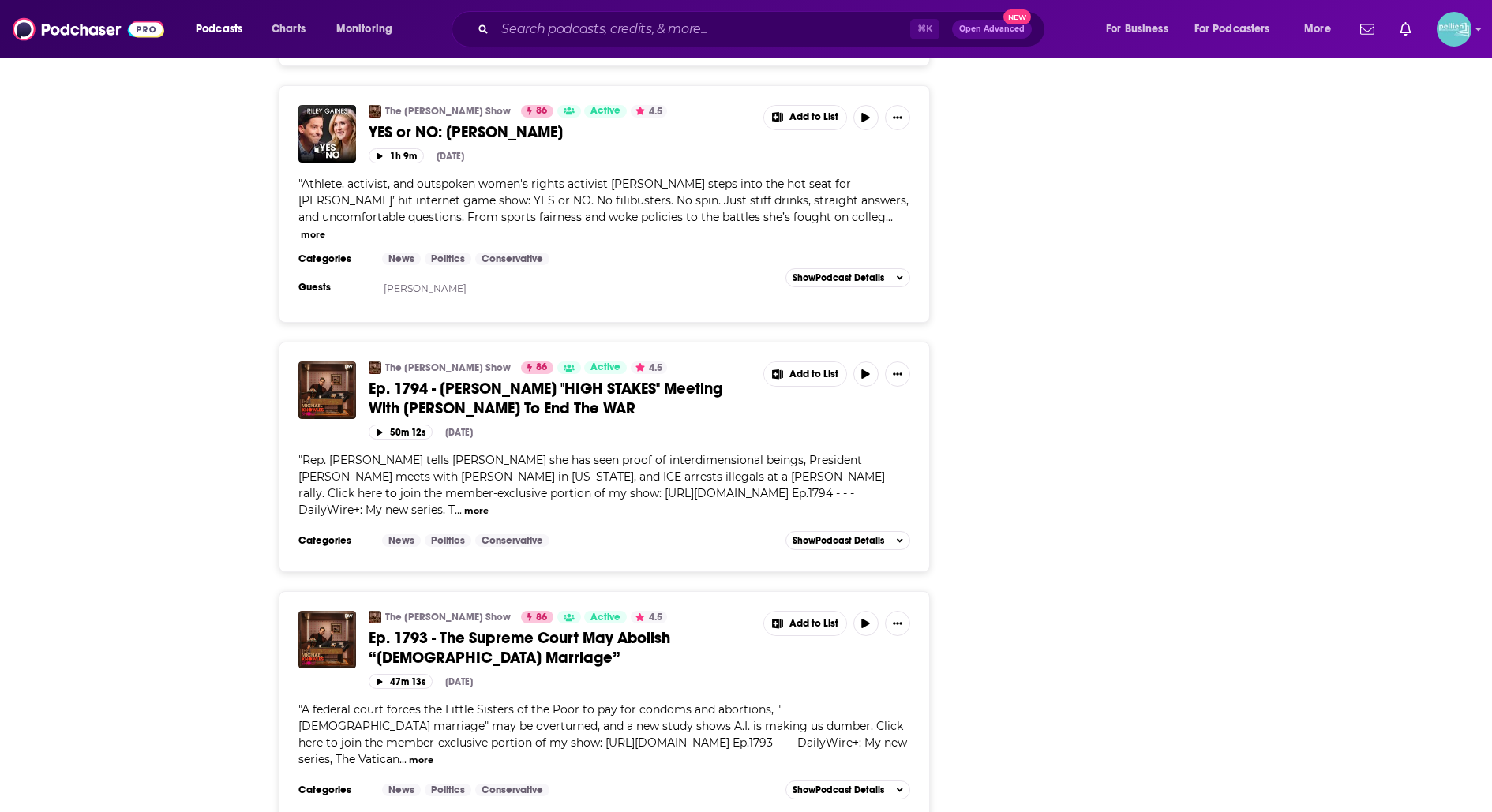
scroll to position [5796, 0]
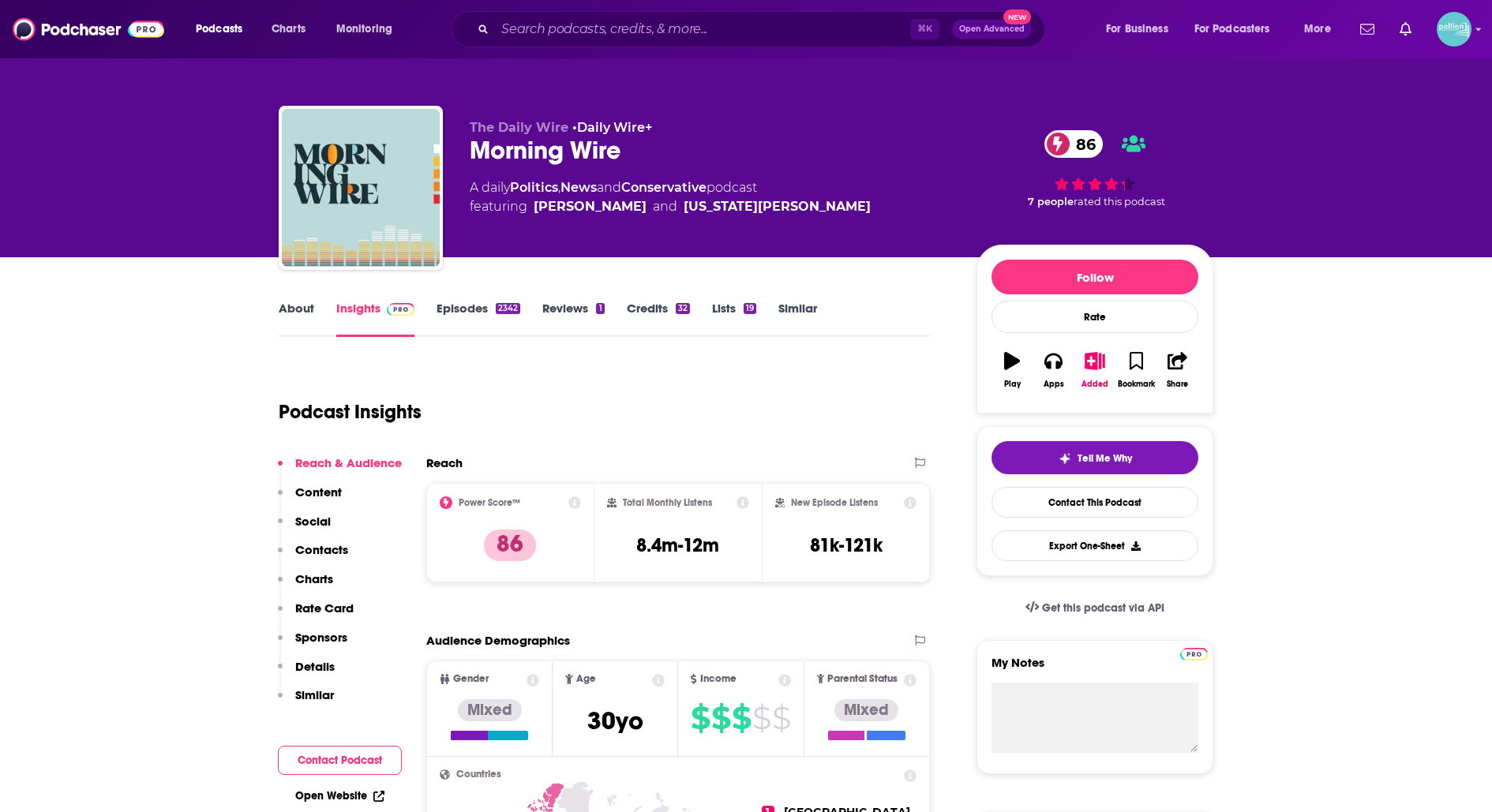
click at [296, 316] on link "About" at bounding box center [296, 319] width 36 height 37
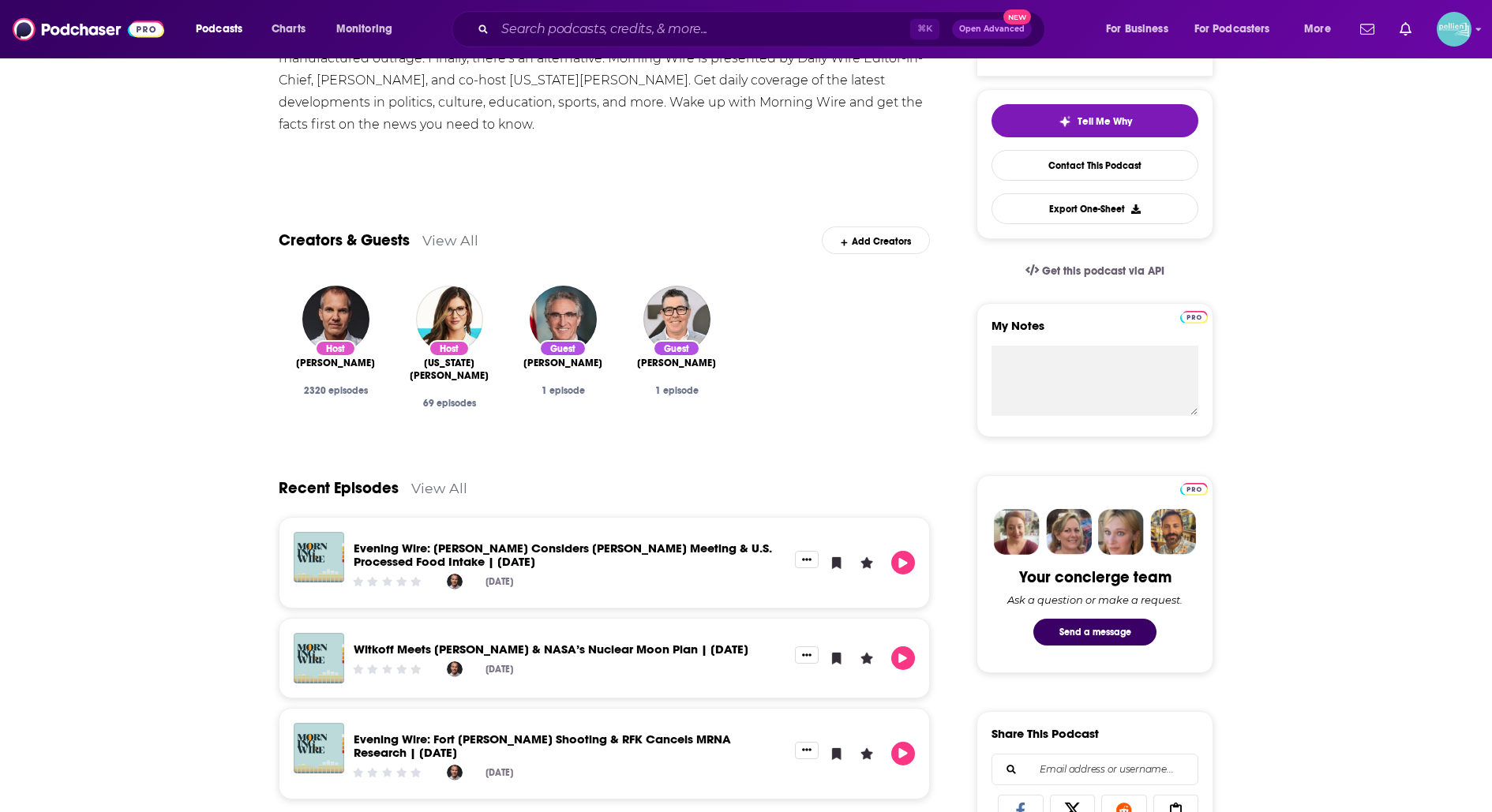
scroll to position [338, 0]
click at [469, 244] on link "View All" at bounding box center [450, 239] width 56 height 17
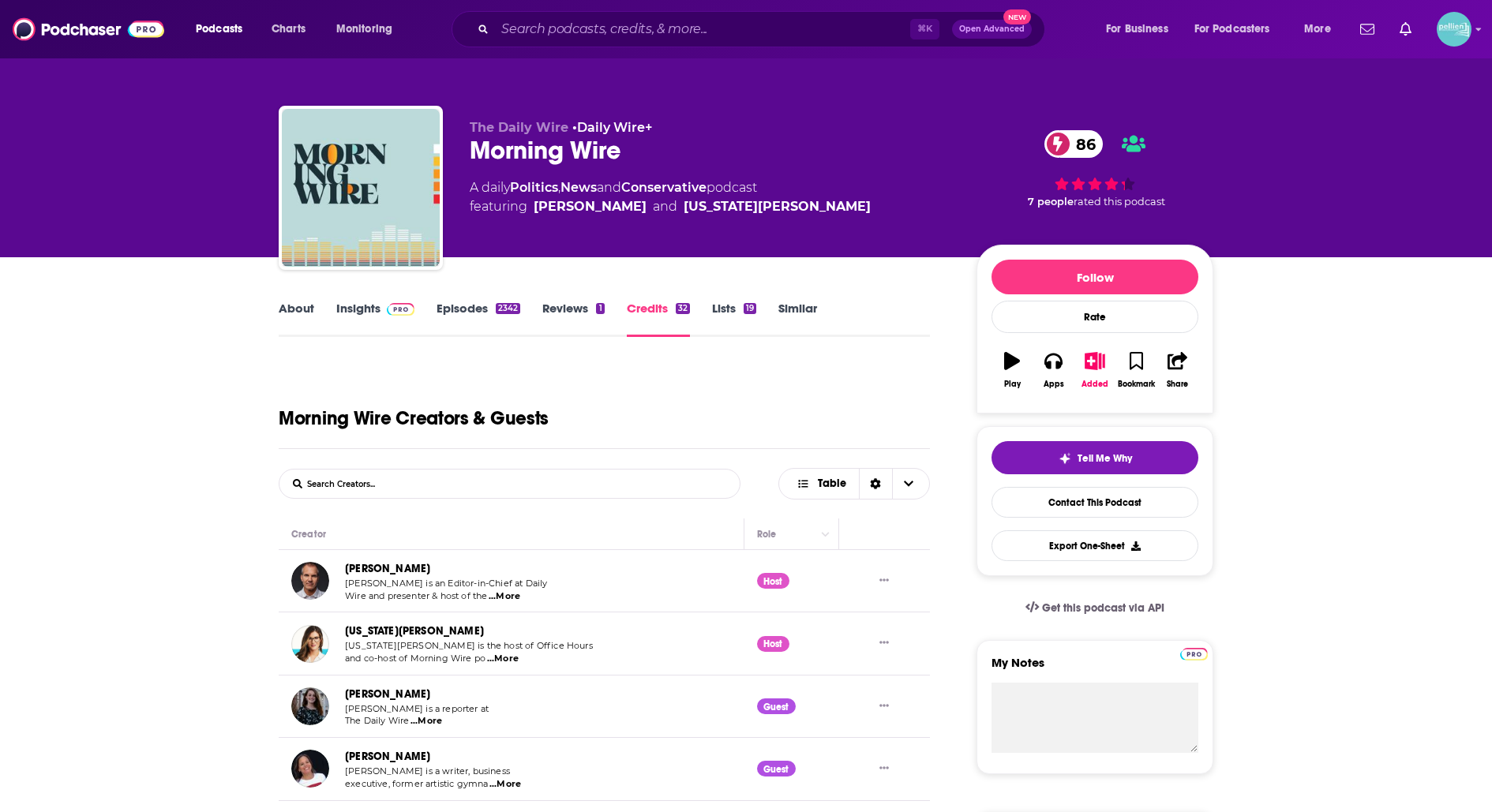
click at [298, 310] on link "About" at bounding box center [296, 319] width 36 height 37
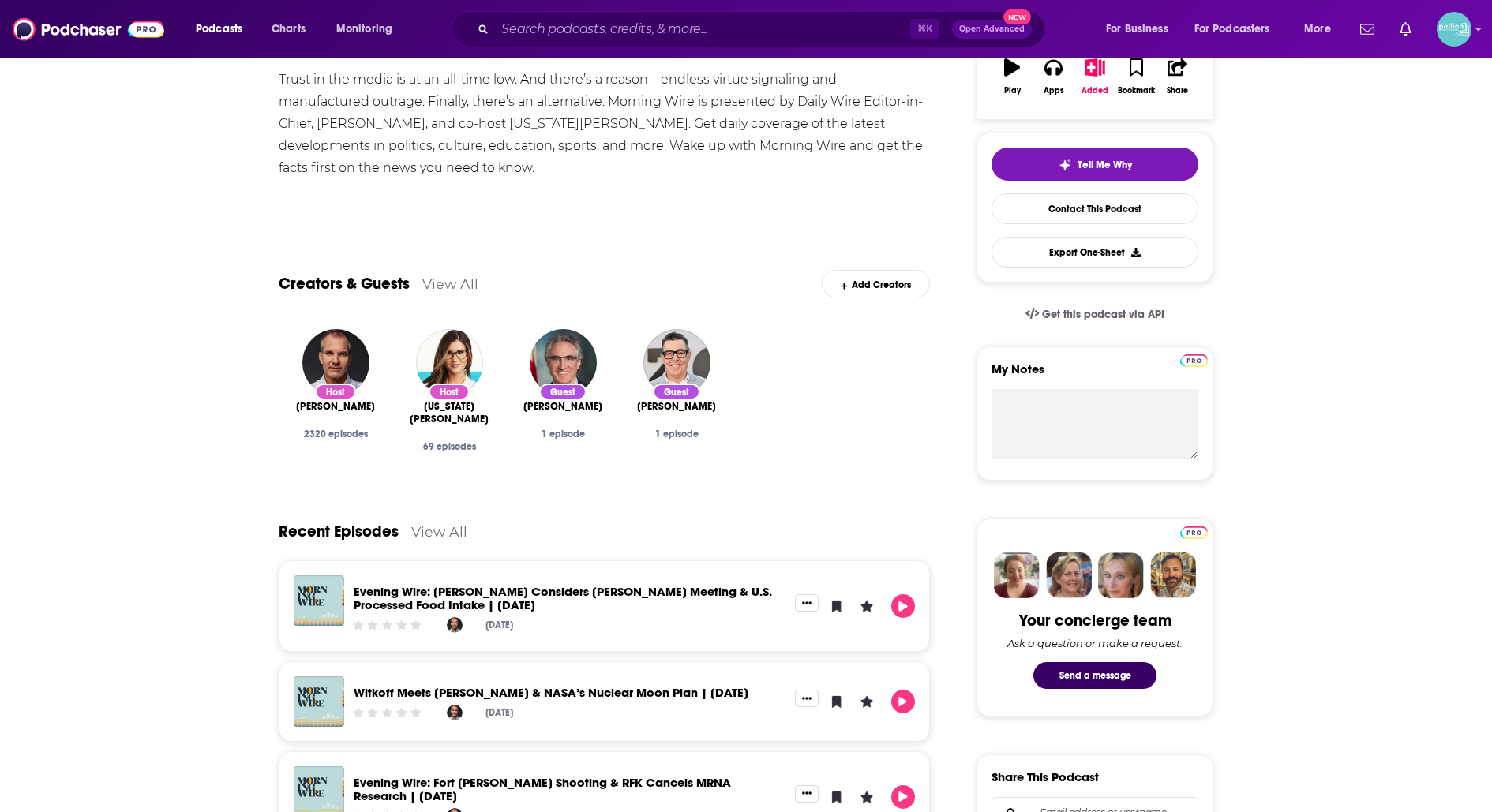
scroll to position [244, 0]
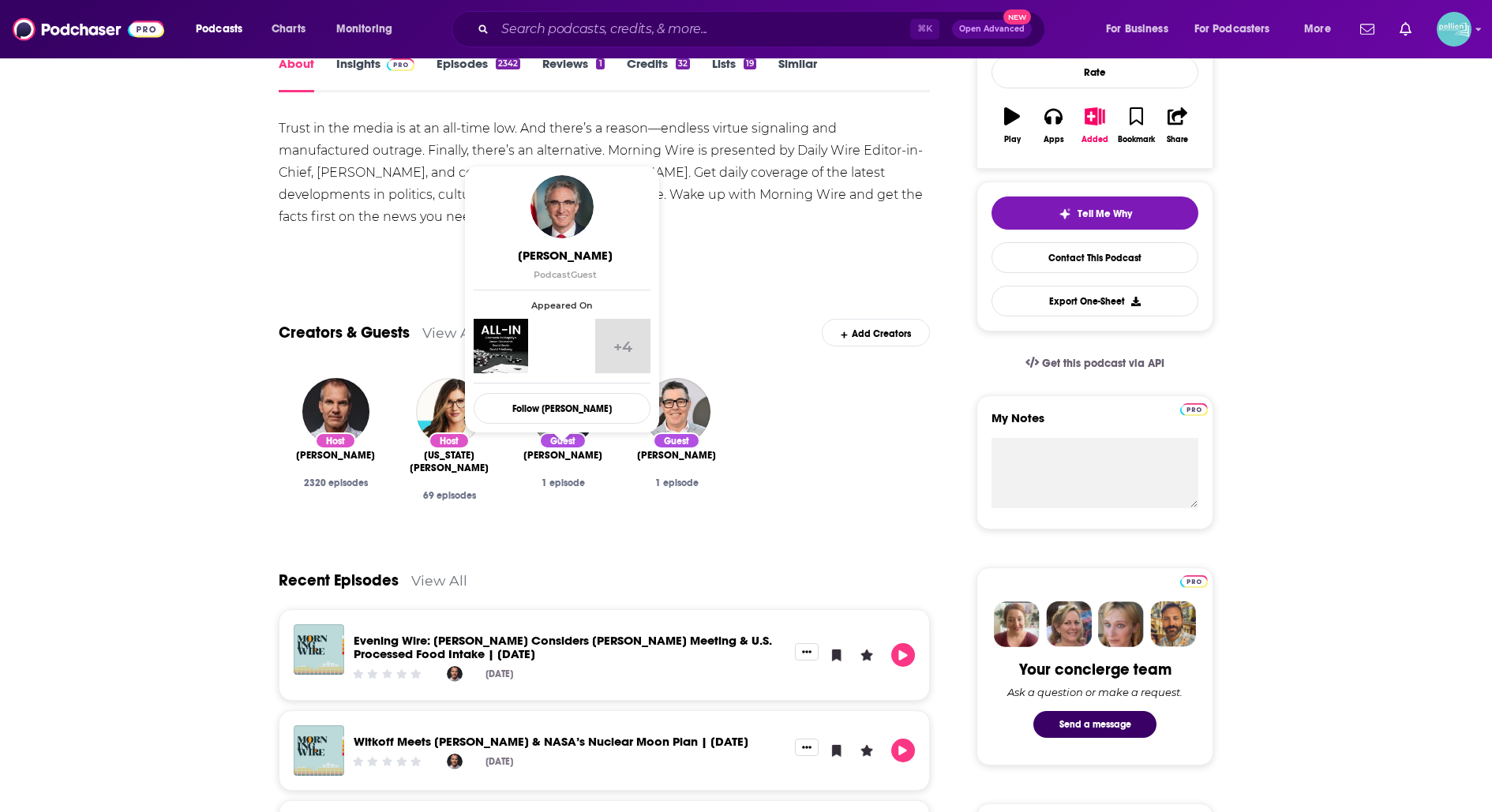
click at [558, 454] on span "Doug Burgum" at bounding box center [563, 455] width 79 height 12
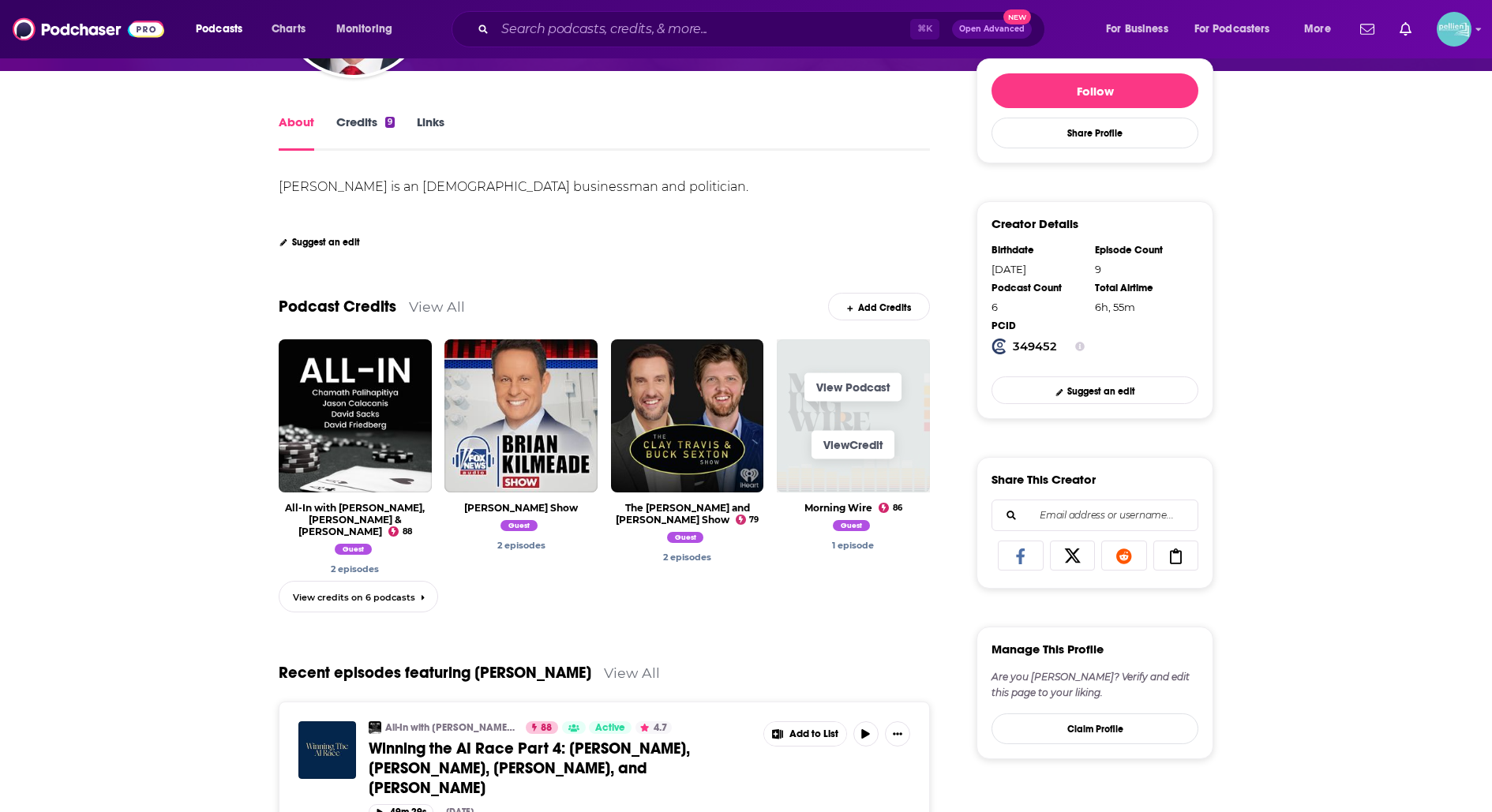
scroll to position [238, 0]
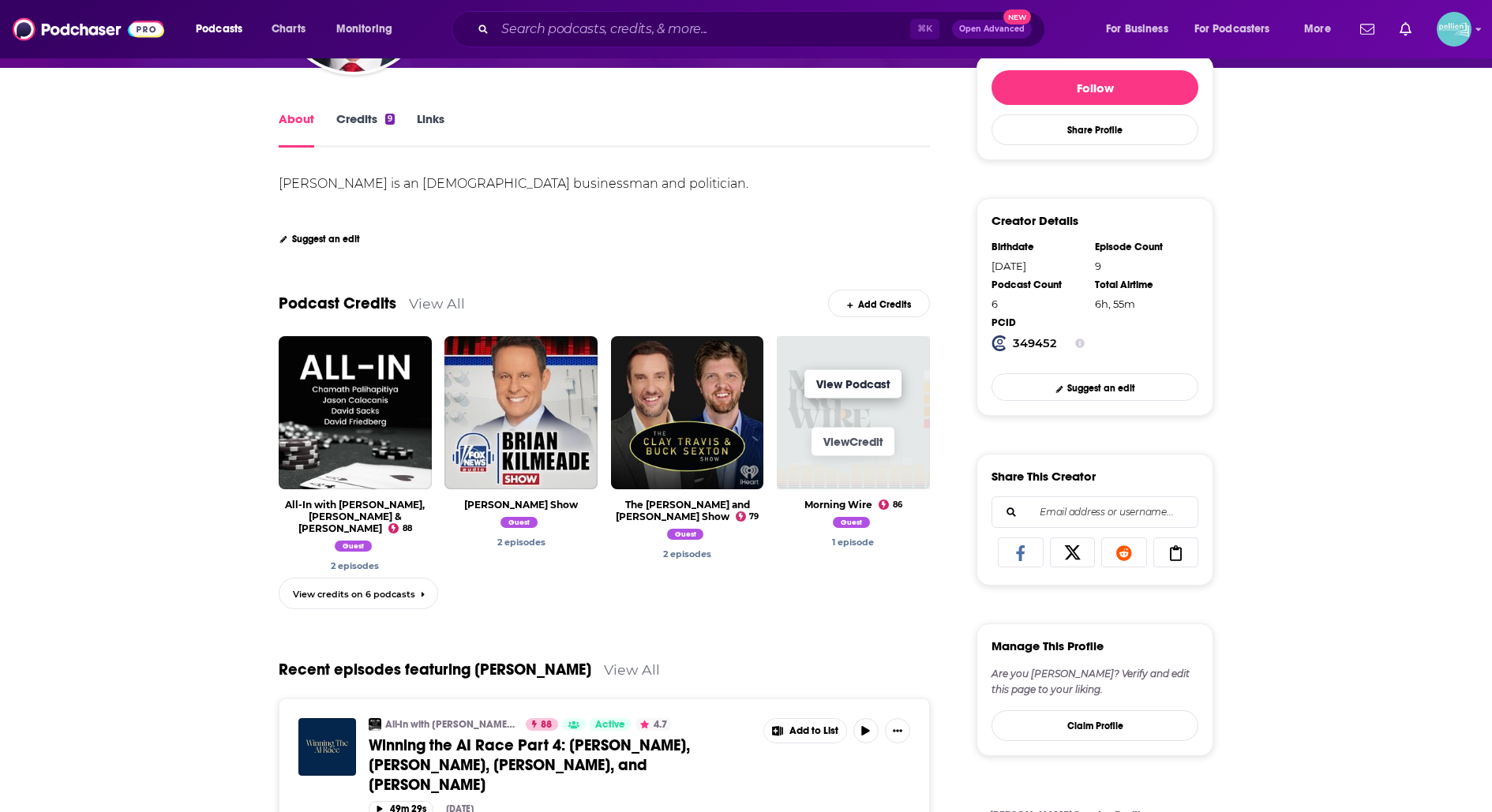
click at [821, 391] on link "View Podcast" at bounding box center [852, 384] width 97 height 29
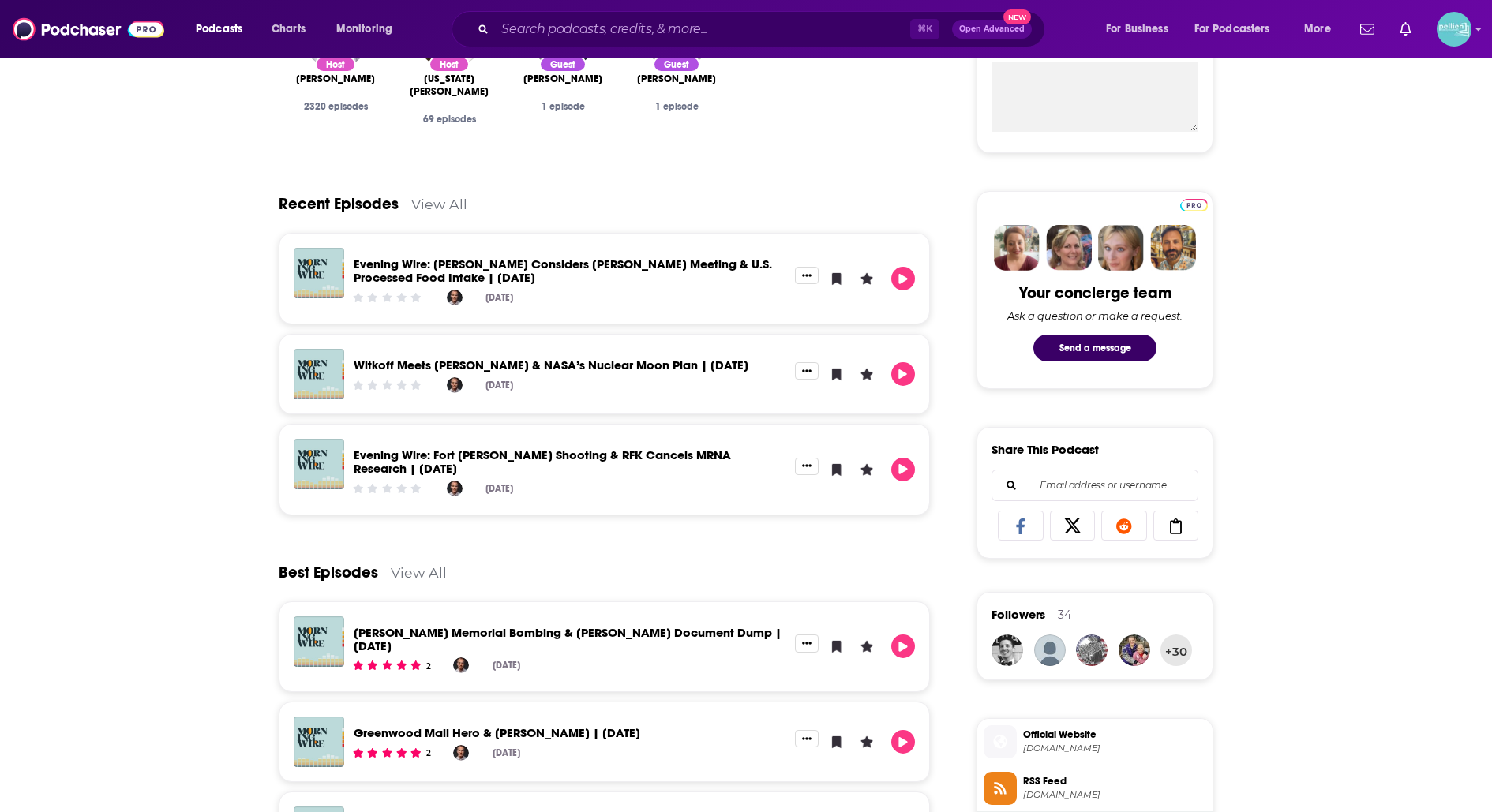
scroll to position [629, 0]
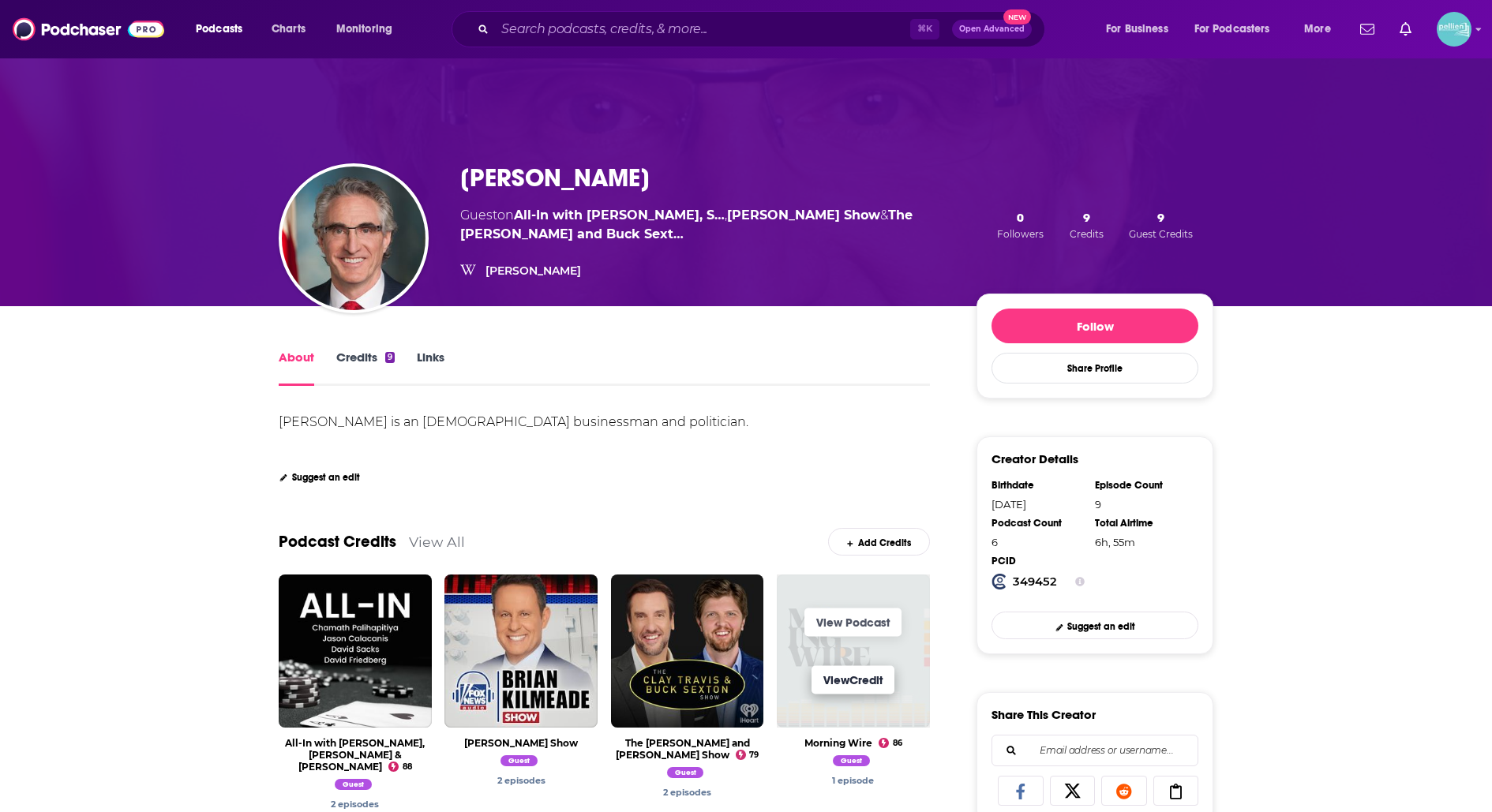
click at [852, 676] on link "View Credit" at bounding box center [852, 680] width 83 height 29
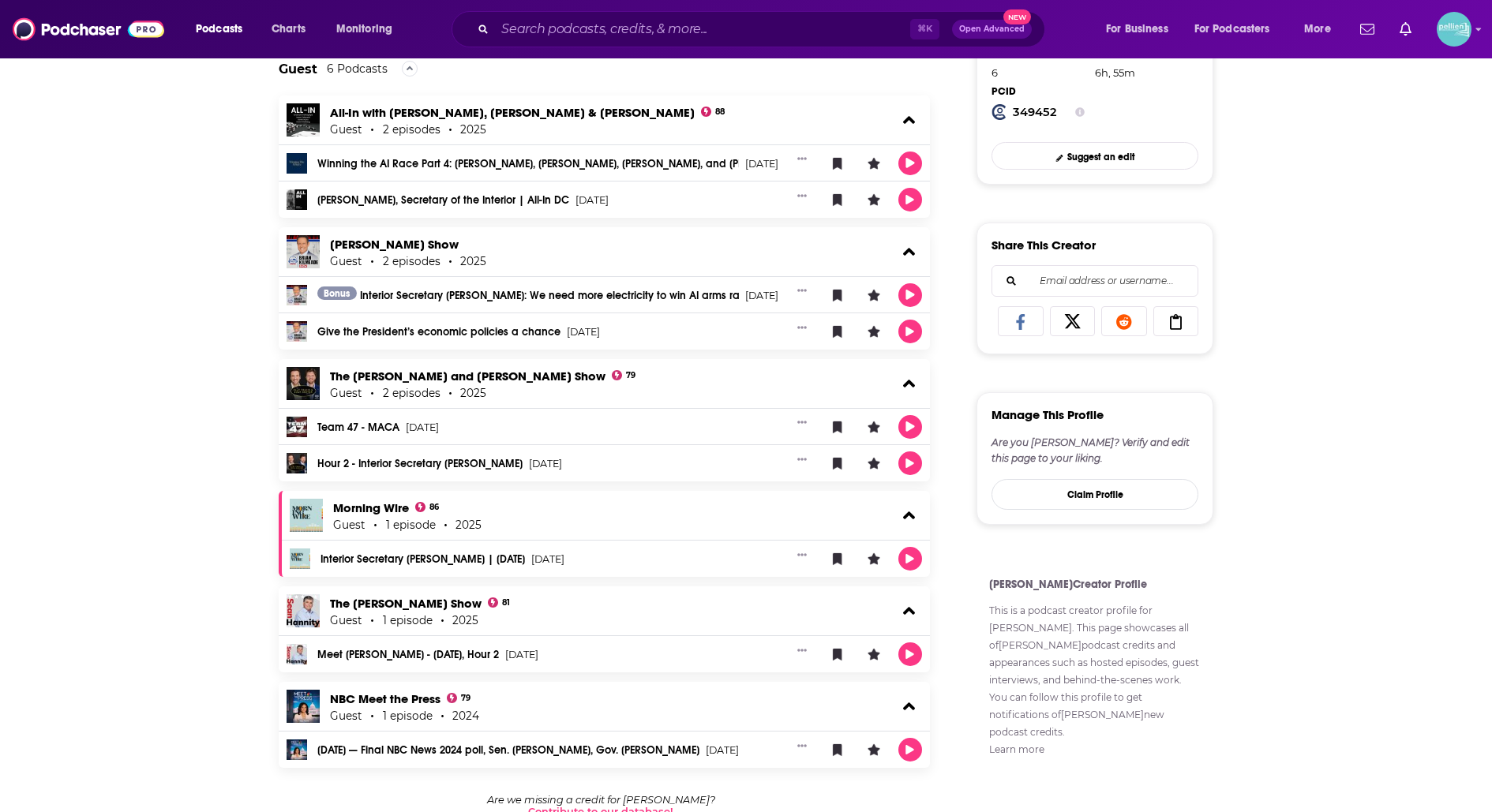
scroll to position [474, 0]
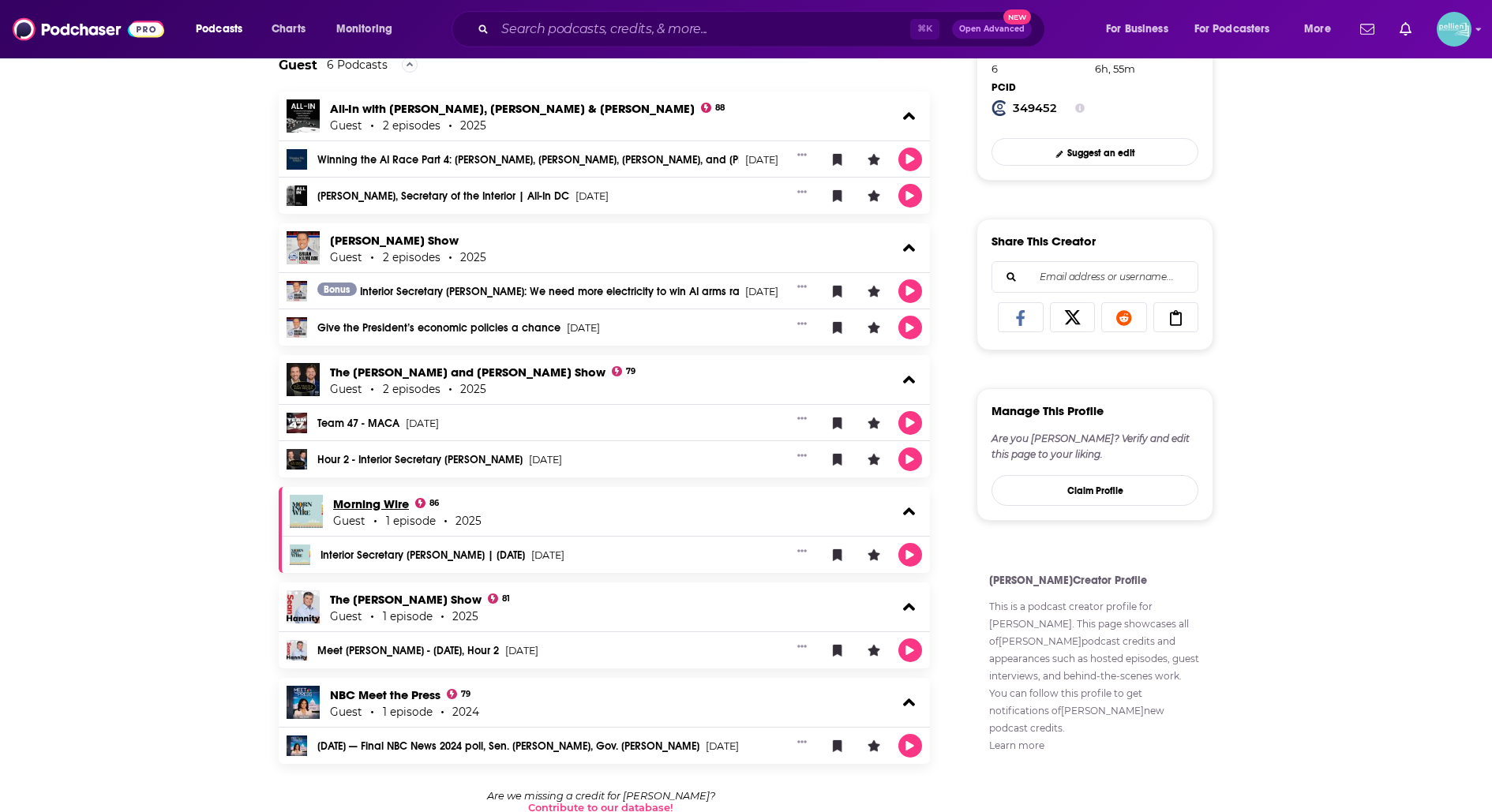
click at [371, 504] on link "Morning Wire" at bounding box center [371, 503] width 76 height 15
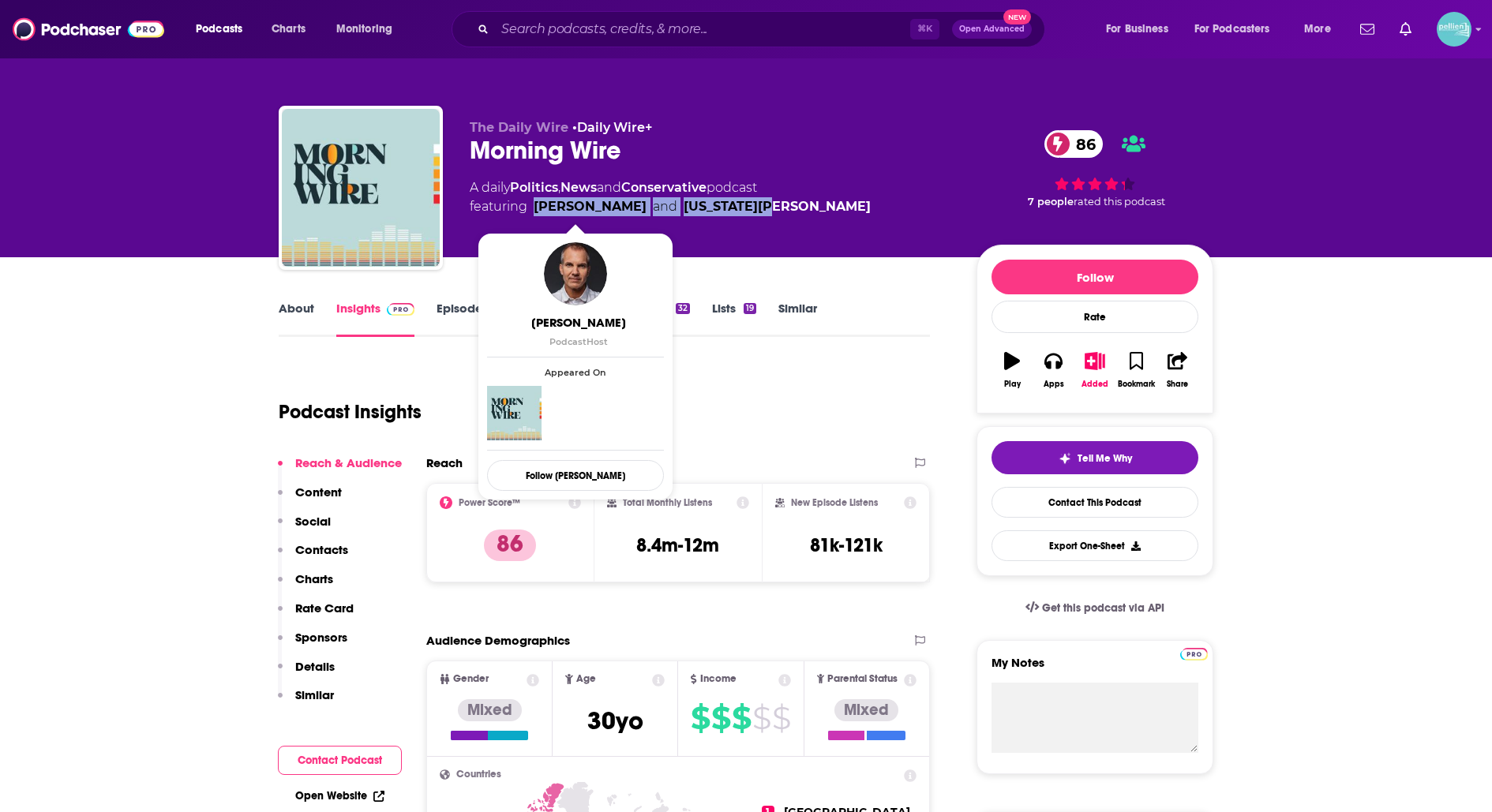
drag, startPoint x: 759, startPoint y: 204, endPoint x: 537, endPoint y: 210, distance: 222.1
click at [537, 210] on span "featuring John Bickley and Georgia Howe" at bounding box center [670, 207] width 401 height 19
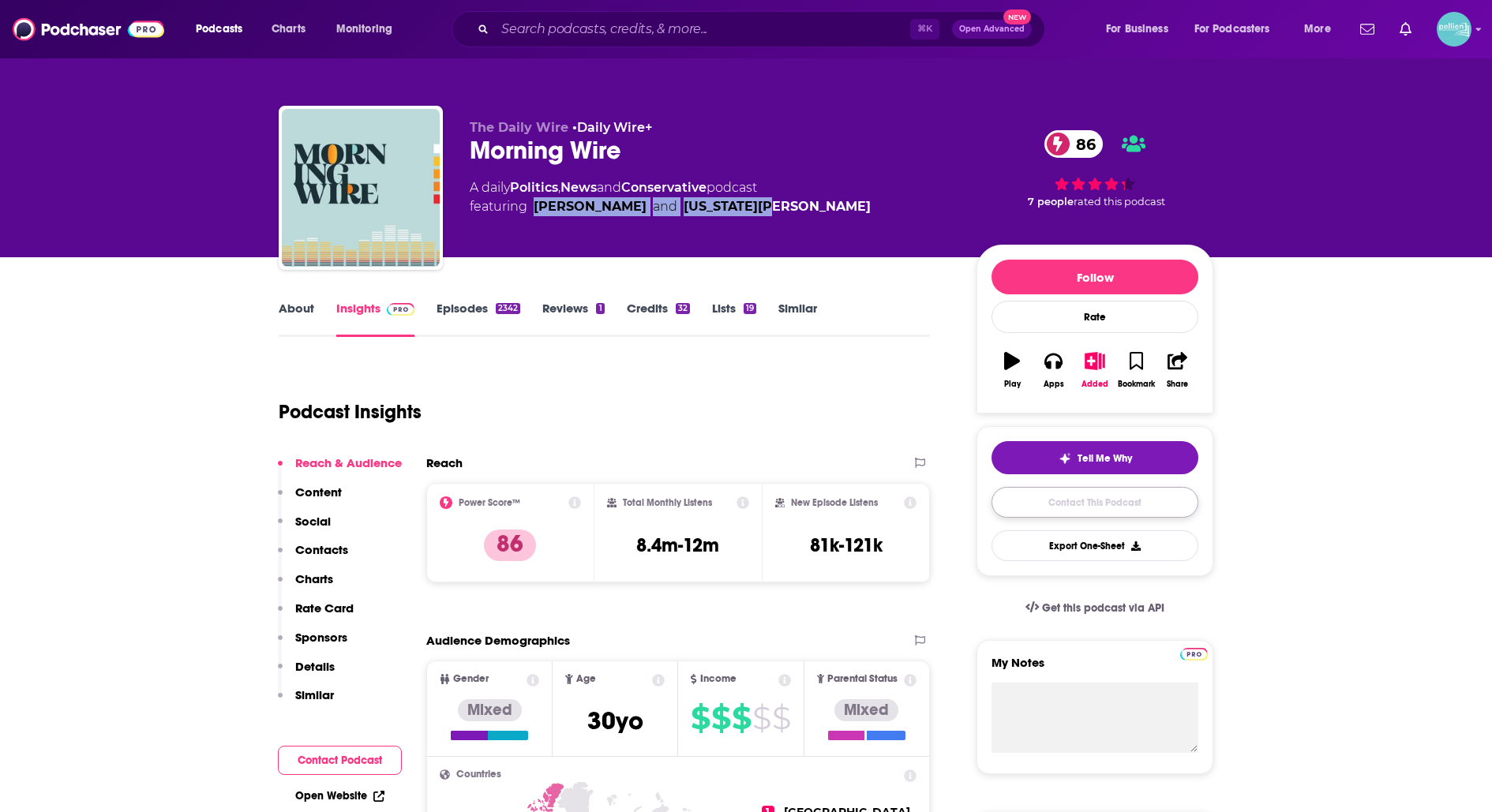
click at [1049, 502] on link "Contact This Podcast" at bounding box center [1094, 502] width 207 height 31
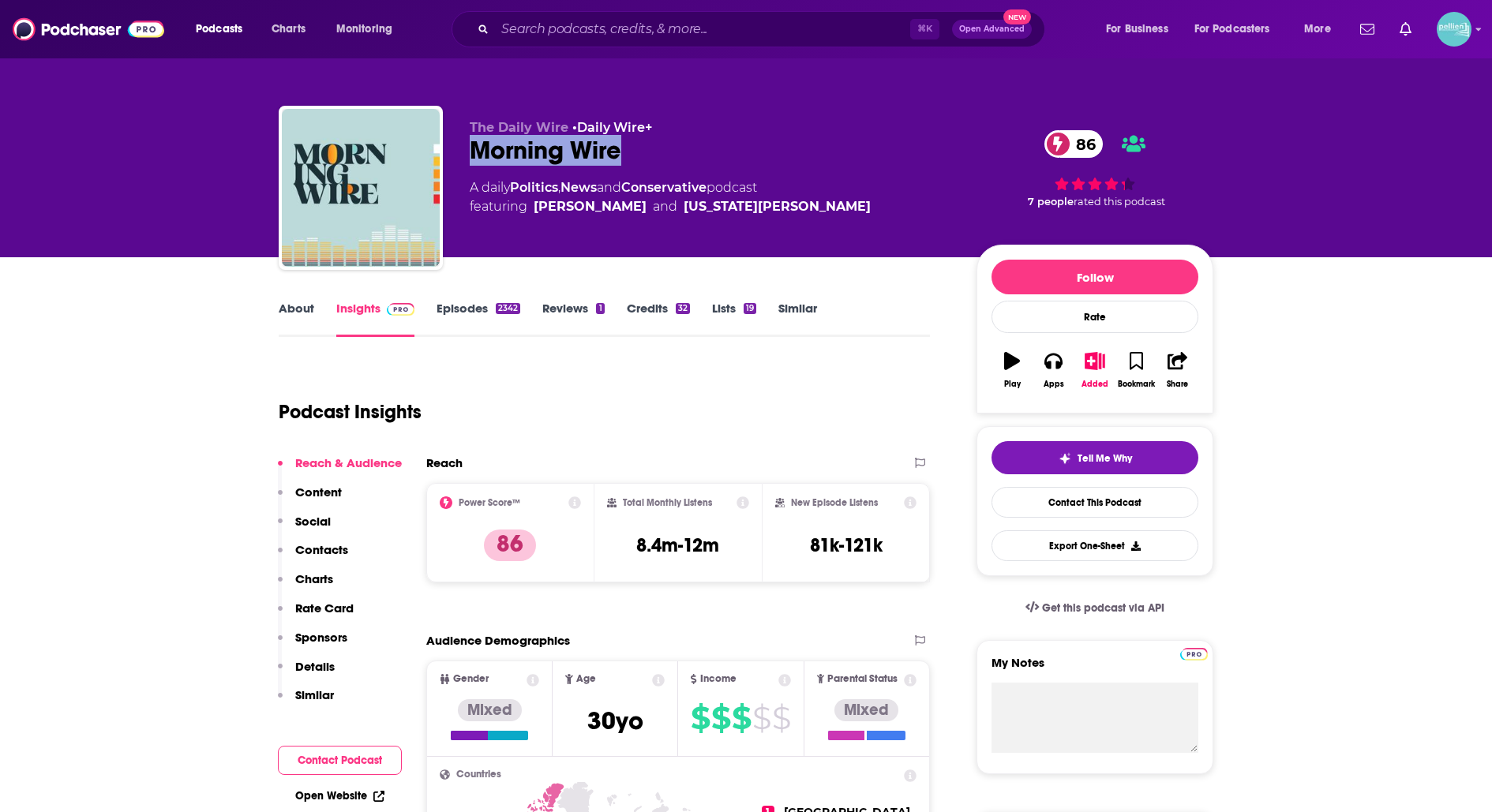
drag, startPoint x: 622, startPoint y: 150, endPoint x: 460, endPoint y: 154, distance: 162.0
click at [460, 154] on div "The Daily Wire • Daily Wire+ Morning Wire 86 A daily Politics , News and Conser…" at bounding box center [745, 190] width 934 height 170
copy h2 "Morning Wire"
